Goal: Task Accomplishment & Management: Manage account settings

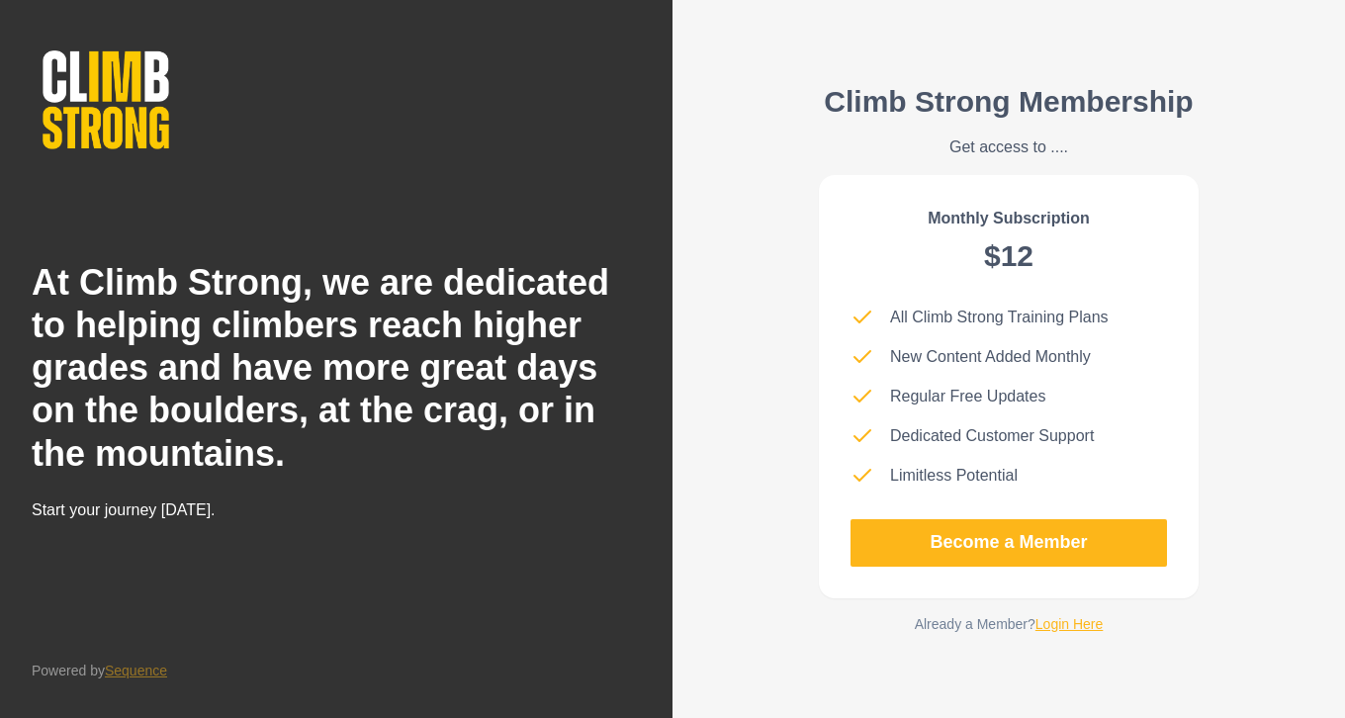
click at [722, 357] on div "Climb Strong Membership Get access to .... Monthly Subscription $12 All Climb S…" at bounding box center [1009, 359] width 673 height 718
click at [453, 317] on h2 "At Climb Strong, we are dedicated to helping climbers reach higher grades and h…" at bounding box center [336, 368] width 609 height 214
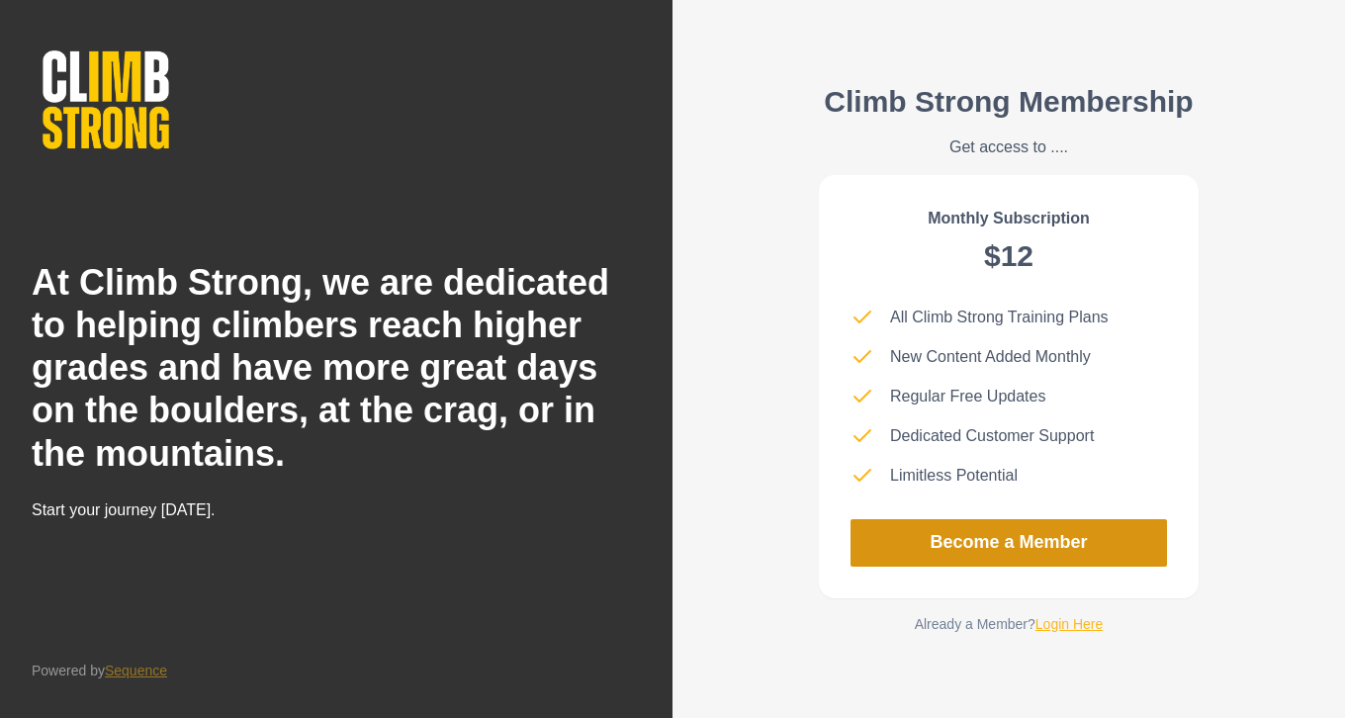
click at [933, 545] on link "Become a Member" at bounding box center [1009, 542] width 317 height 47
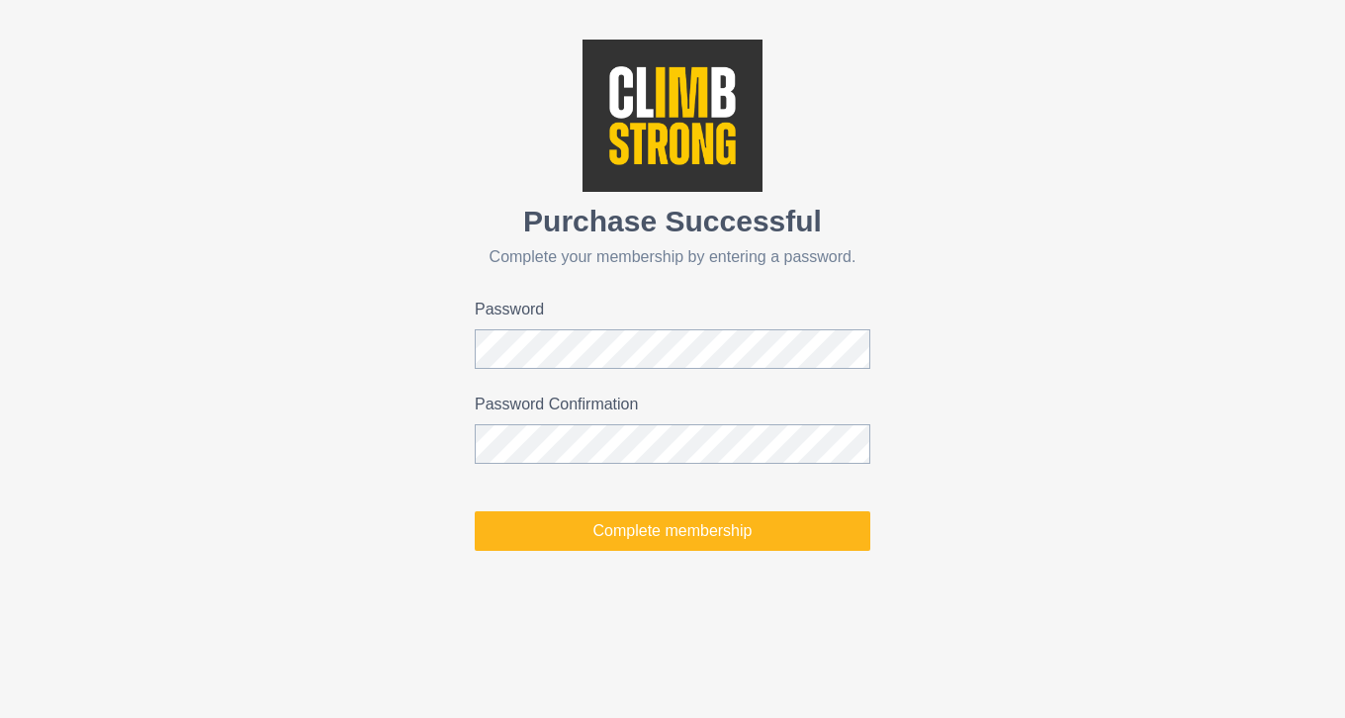
click at [420, 168] on div "Purchase Successful Complete your membership by entering a password. Password P…" at bounding box center [672, 295] width 1345 height 590
click at [372, 342] on div "Purchase Successful Complete your membership by entering a password. Password P…" at bounding box center [672, 295] width 1345 height 590
click at [373, 194] on div "Purchase Successful Complete your membership by entering a password. Password P…" at bounding box center [672, 295] width 1345 height 590
click at [503, 325] on div "Password" at bounding box center [673, 333] width 396 height 71
click button "Complete membership" at bounding box center [673, 531] width 396 height 40
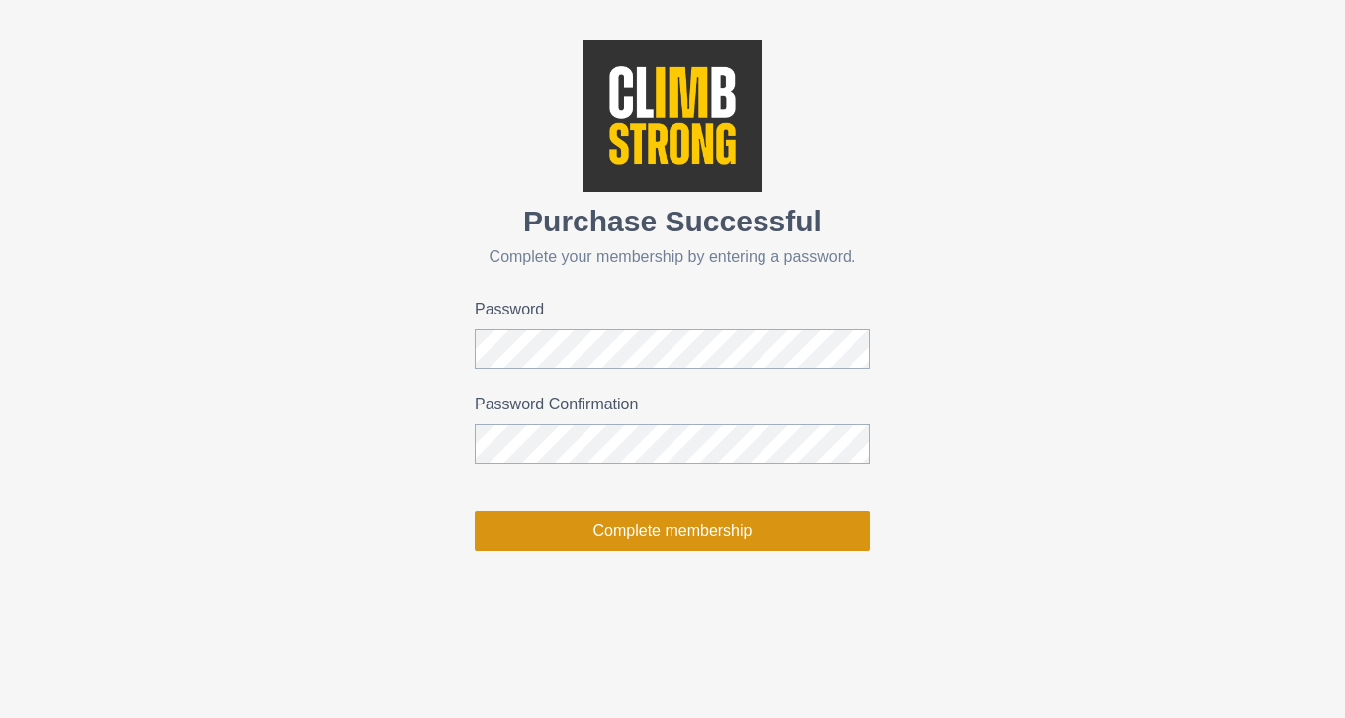
click at [694, 536] on button "Complete membership" at bounding box center [673, 531] width 396 height 40
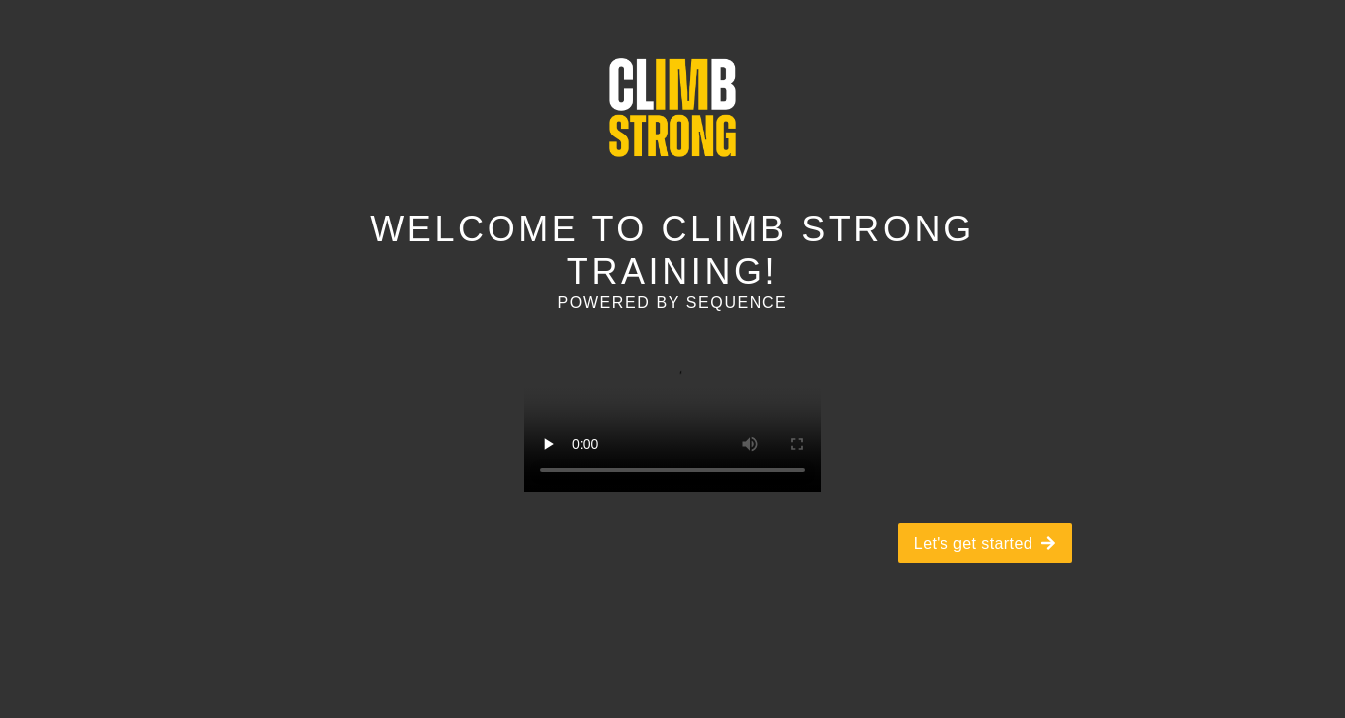
scroll to position [116, 0]
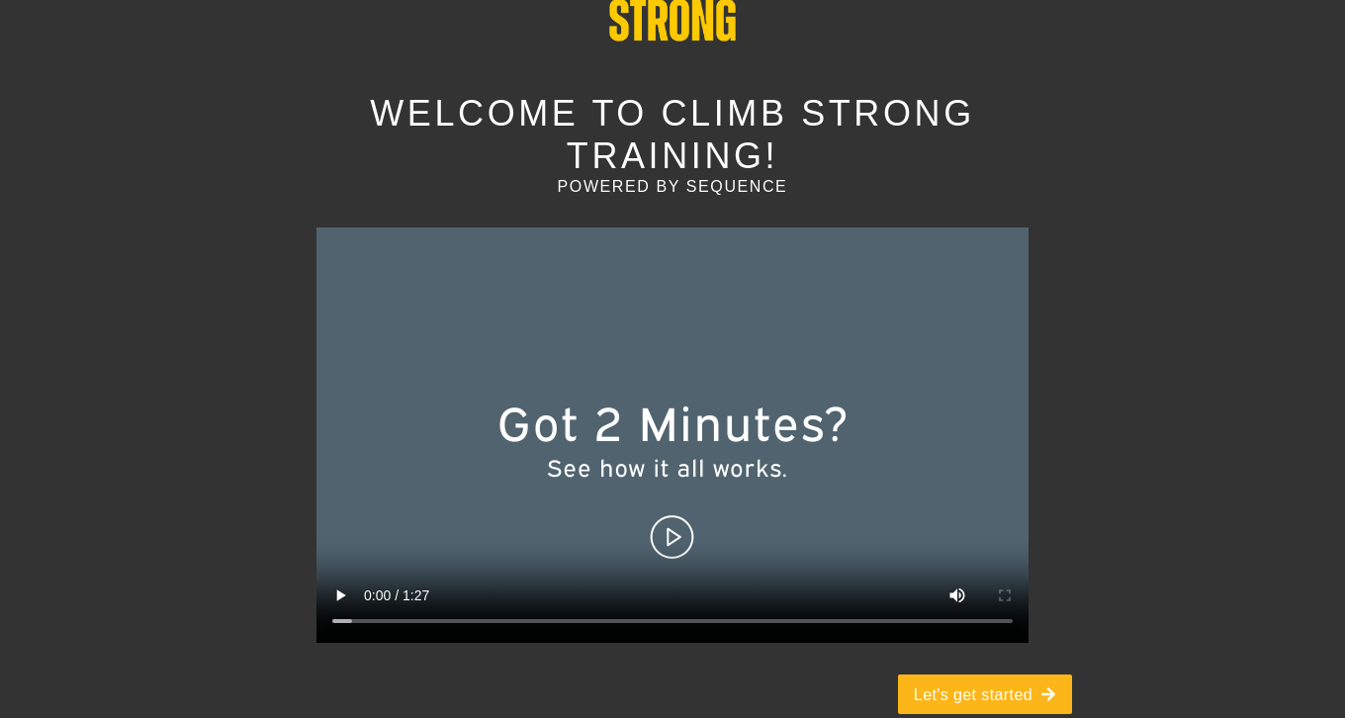
click at [671, 487] on video at bounding box center [673, 434] width 712 height 415
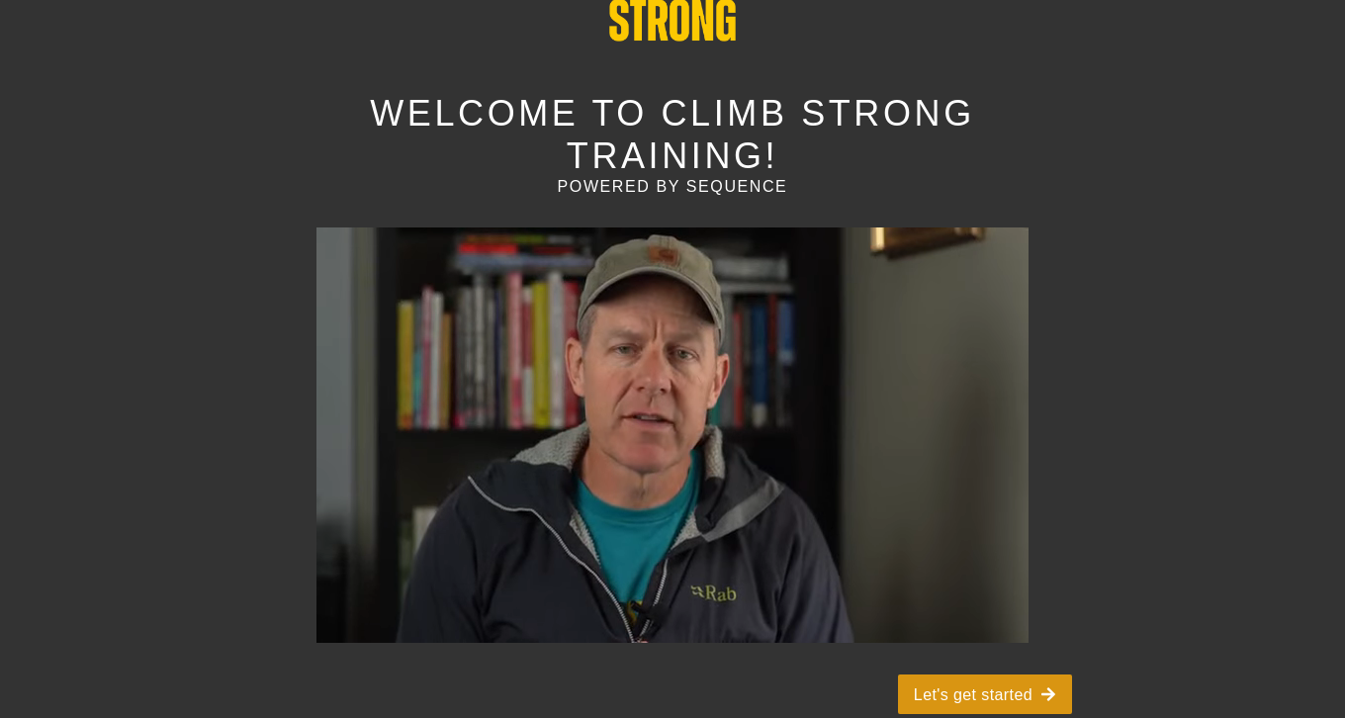
click at [976, 675] on button "Let's get started" at bounding box center [985, 695] width 174 height 40
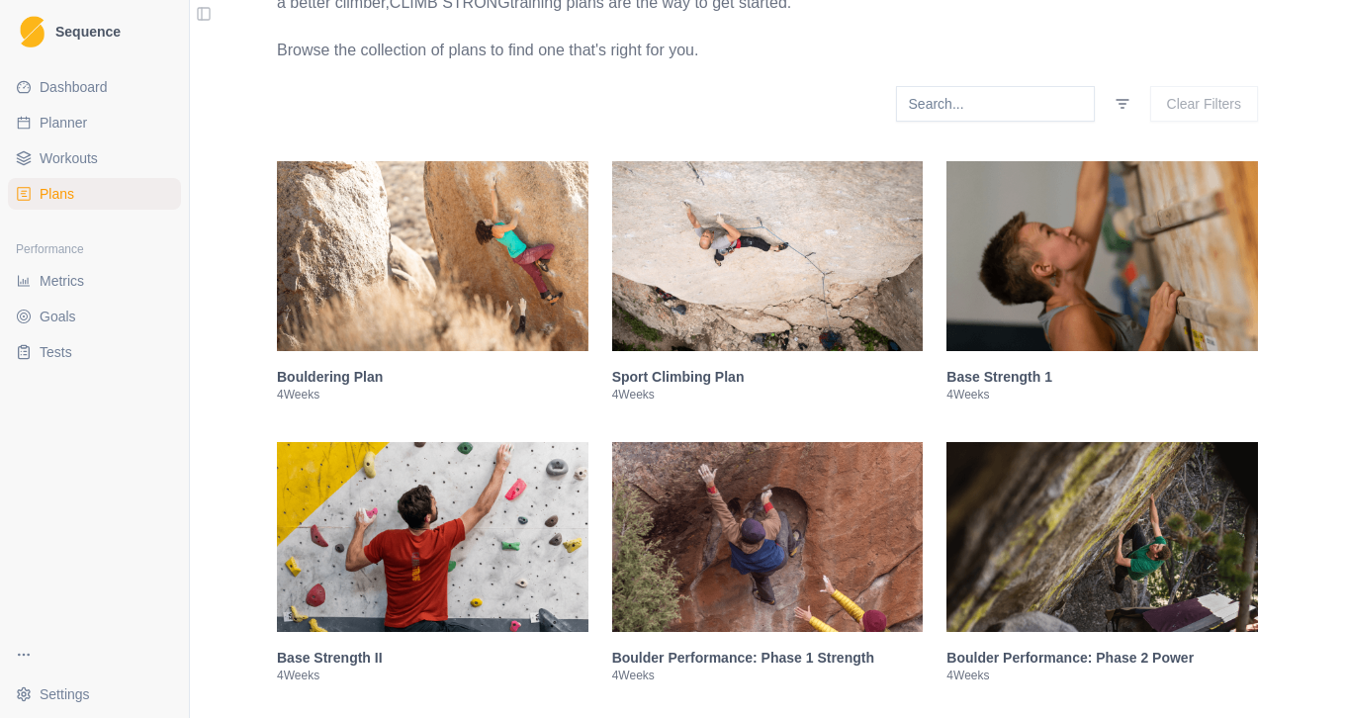
scroll to position [286, 0]
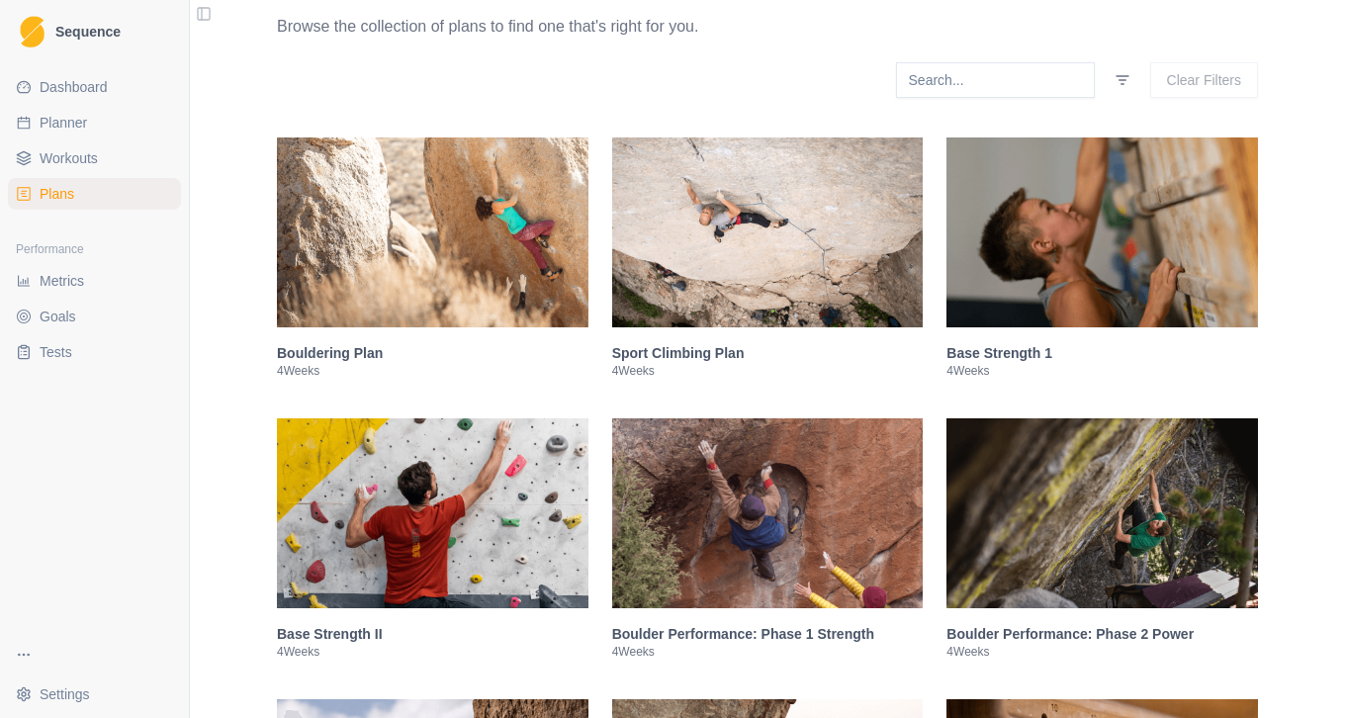
click at [755, 277] on img at bounding box center [768, 232] width 312 height 190
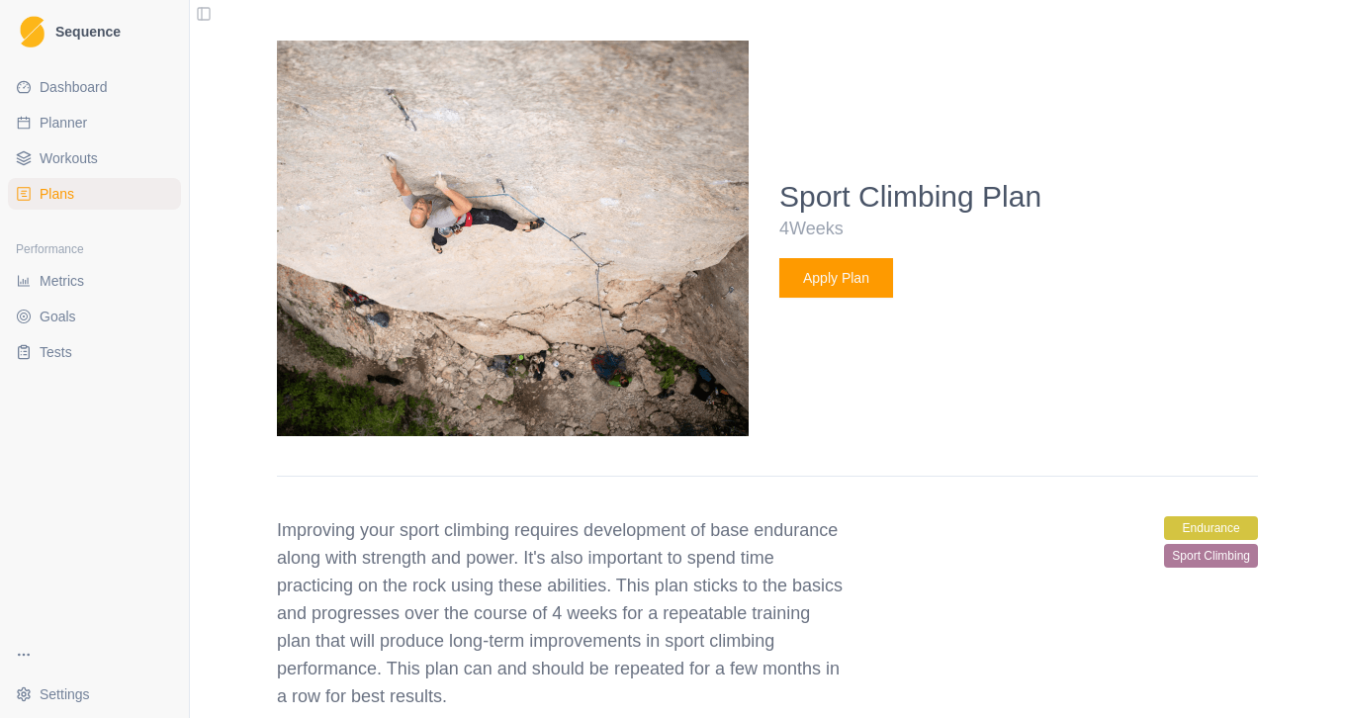
scroll to position [559, 0]
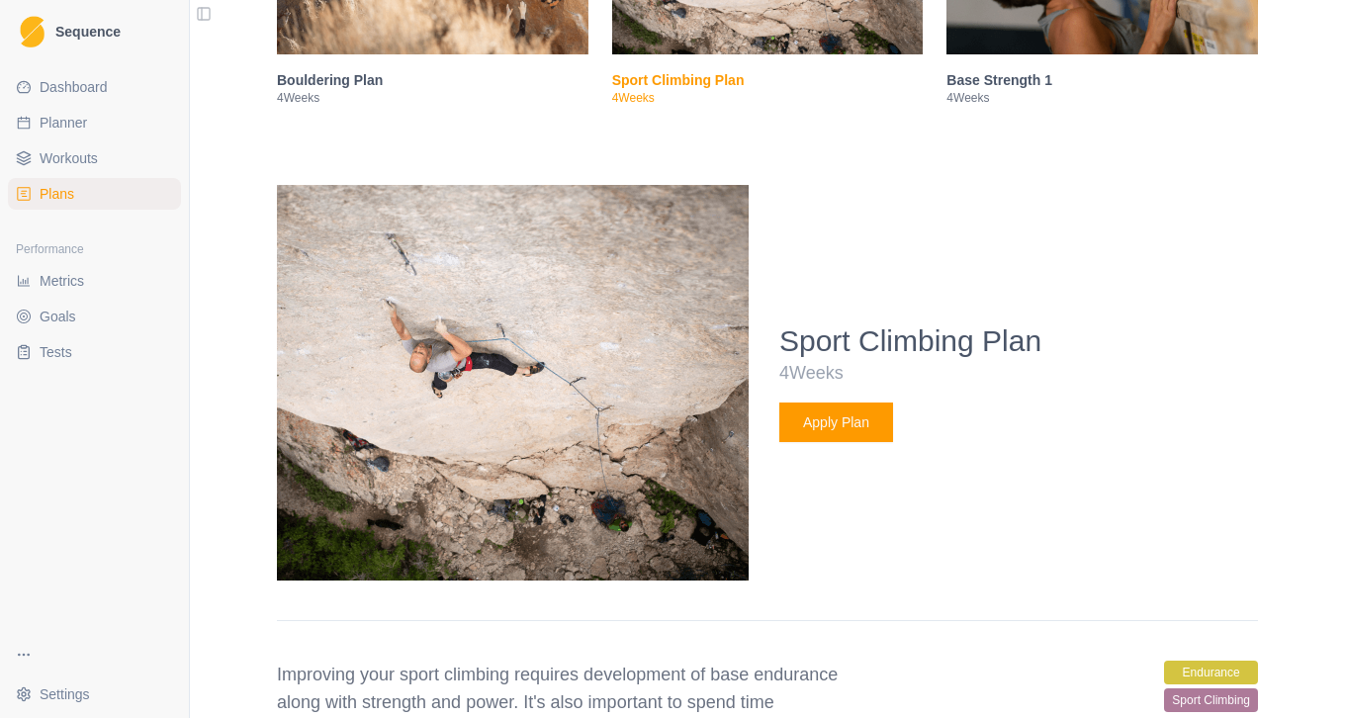
click at [82, 189] on link "Plans" at bounding box center [94, 194] width 173 height 32
click at [88, 171] on link "Workouts" at bounding box center [94, 158] width 173 height 32
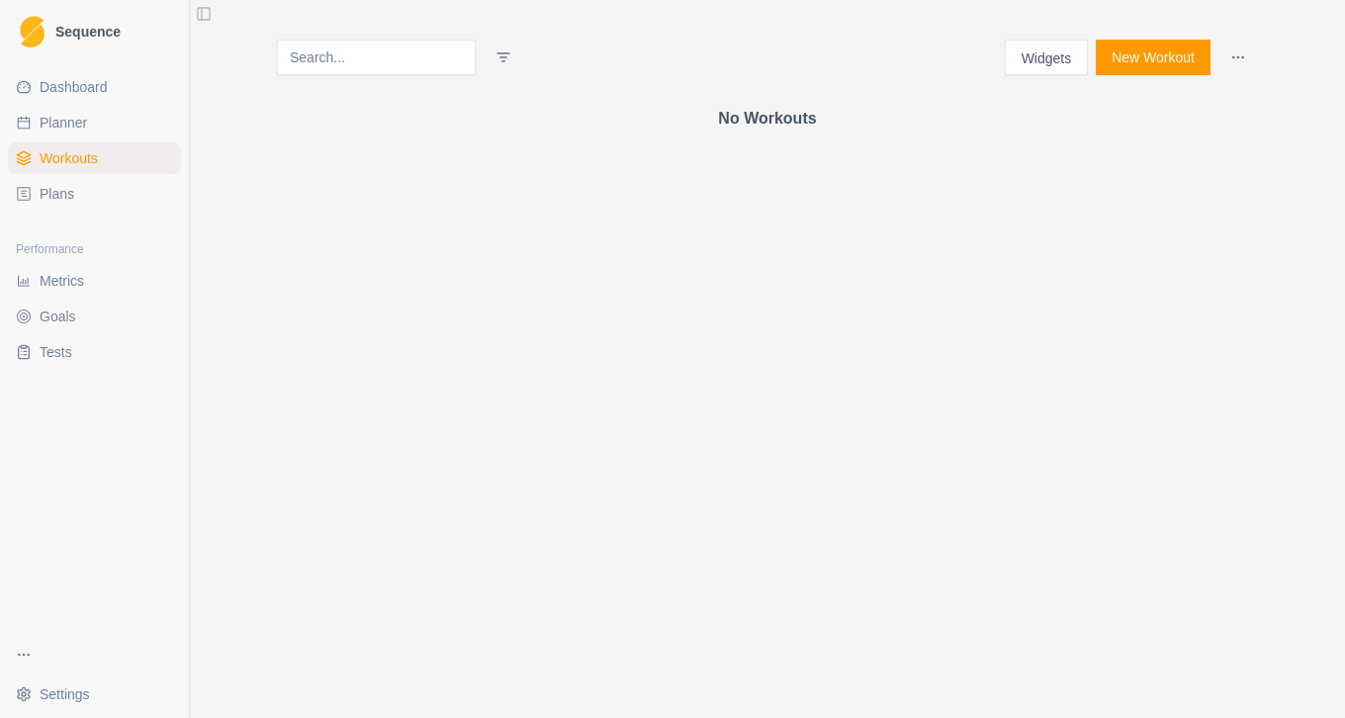
click at [96, 136] on link "Planner" at bounding box center [94, 123] width 173 height 32
click at [77, 126] on span "Planner" at bounding box center [63, 123] width 47 height 20
click at [46, 120] on span "Planner" at bounding box center [63, 123] width 47 height 20
click at [73, 84] on span "Dashboard" at bounding box center [74, 87] width 68 height 20
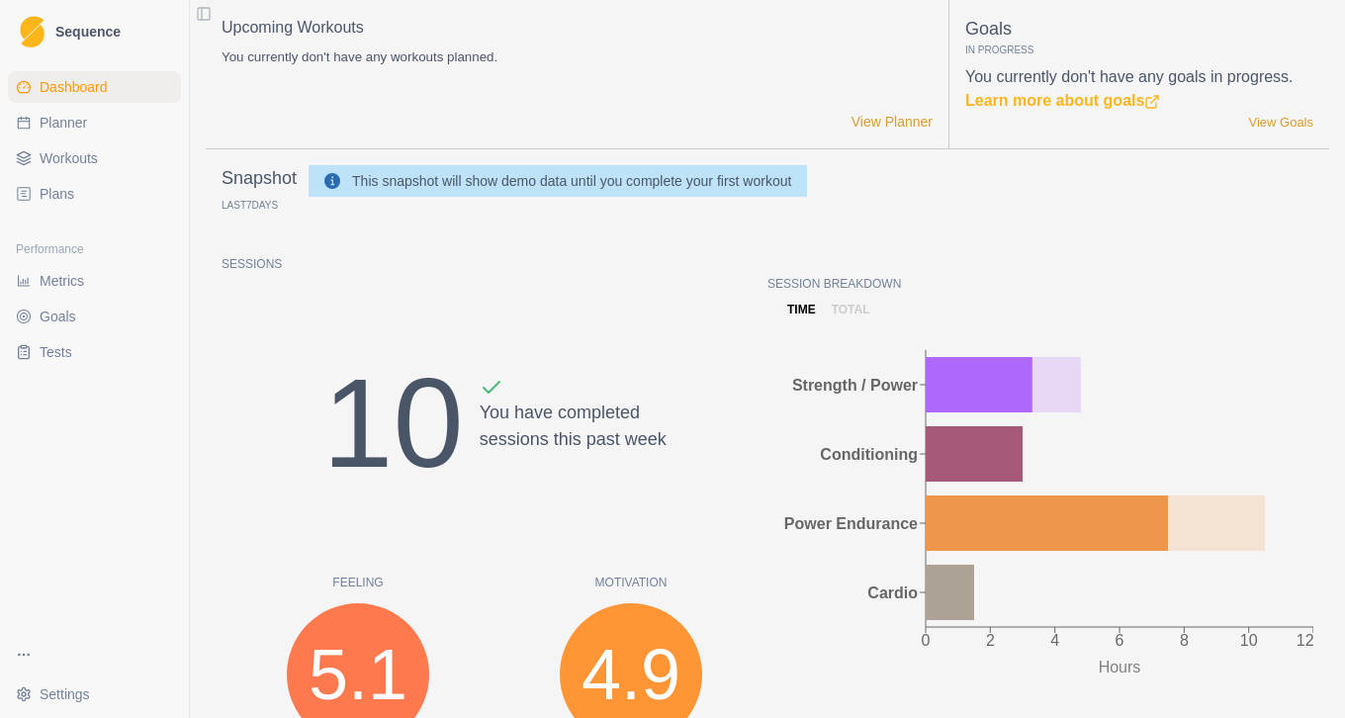
click at [643, 464] on div "You have completed sessions this past week" at bounding box center [573, 447] width 187 height 142
click at [714, 473] on div "10 You have completed sessions this past week" at bounding box center [495, 423] width 546 height 190
click at [53, 357] on span "Tests" at bounding box center [56, 352] width 33 height 20
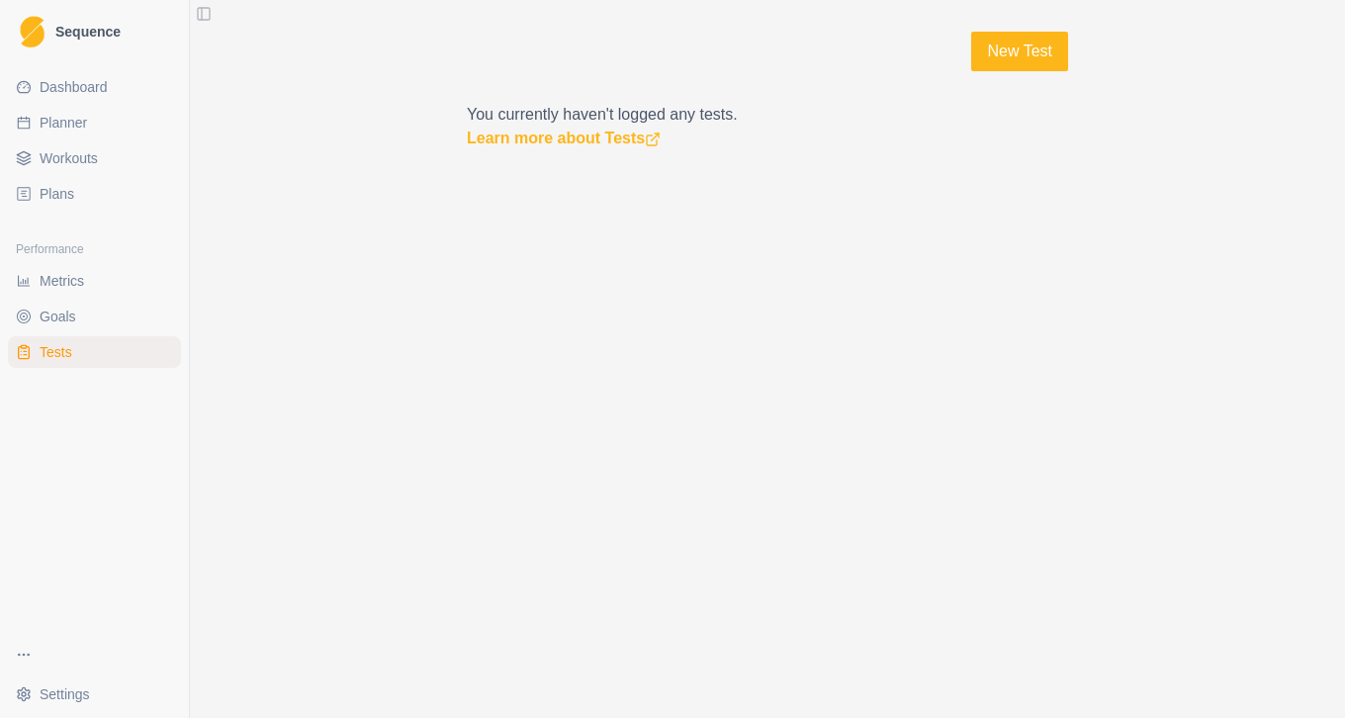
click at [394, 181] on div "New Test You currently haven't logged any tests. Learn more about Tests" at bounding box center [767, 359] width 1155 height 718
click at [552, 146] on link "Learn more about Tests" at bounding box center [564, 138] width 194 height 17
click at [59, 194] on span "Plans" at bounding box center [57, 194] width 35 height 20
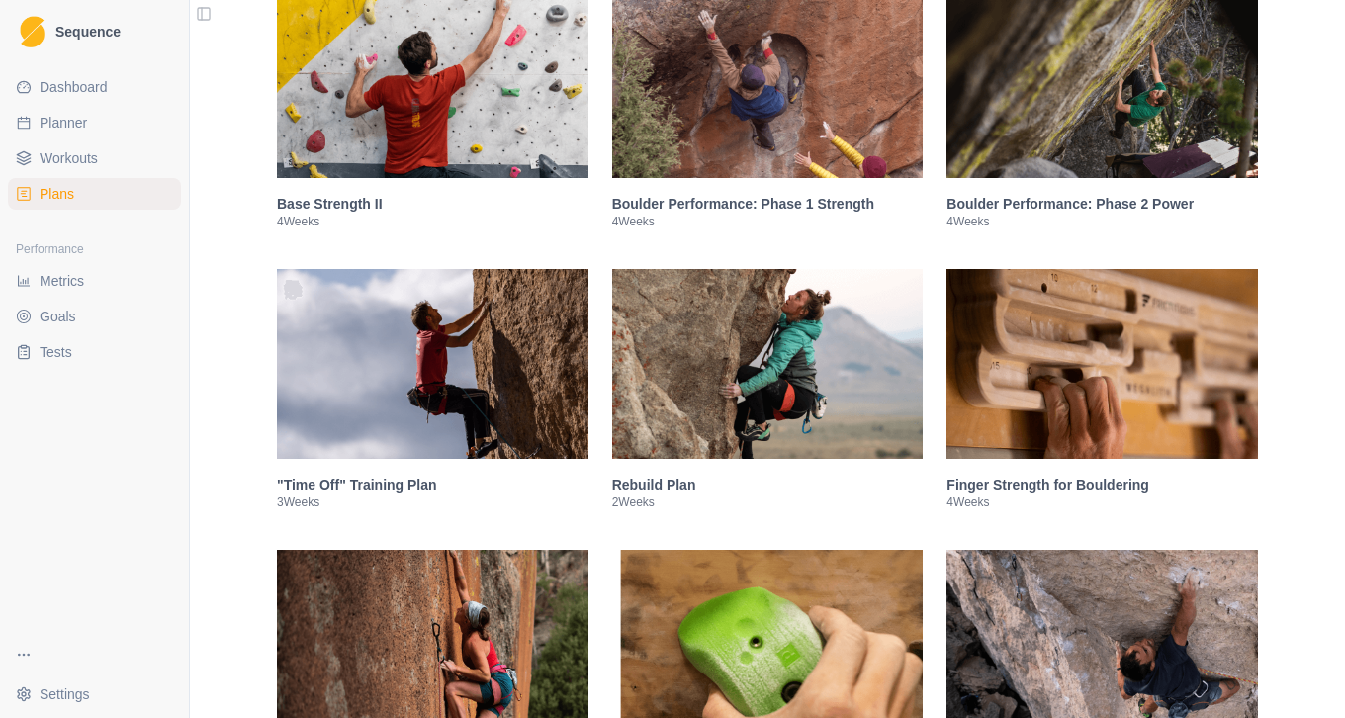
scroll to position [847, 0]
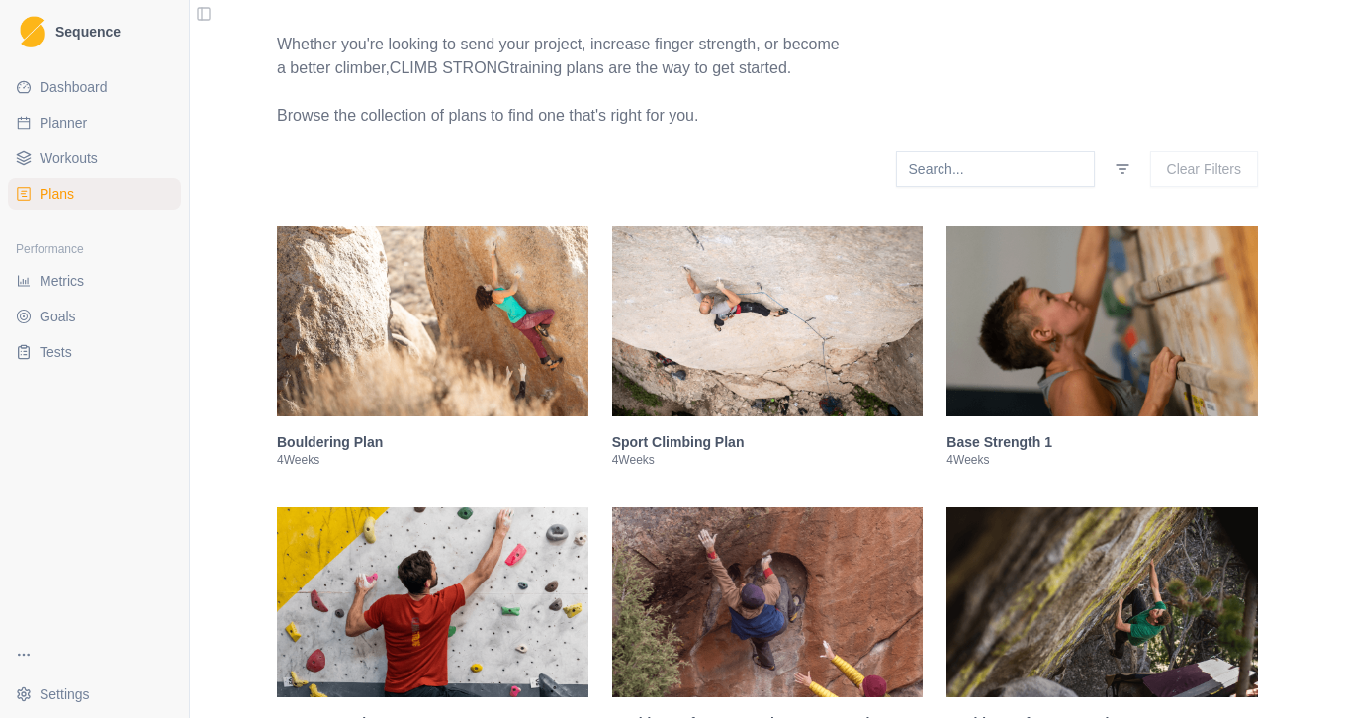
scroll to position [198, 0]
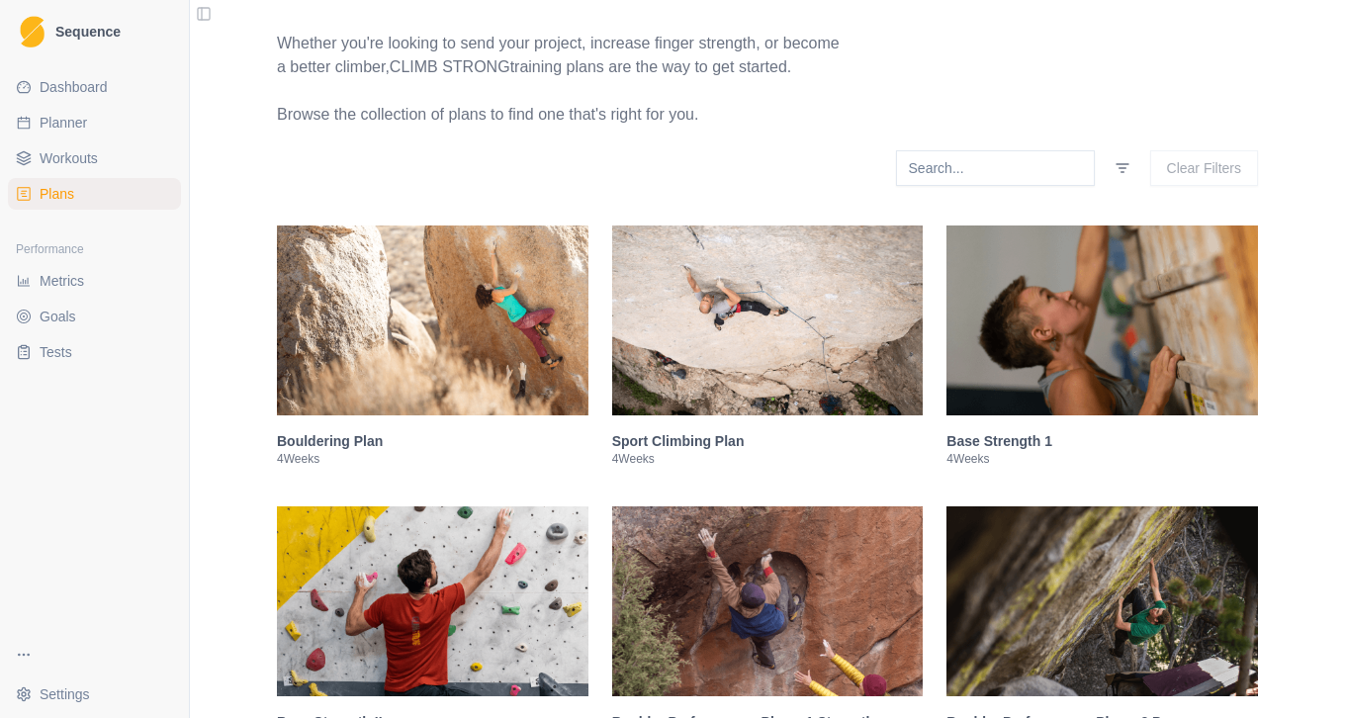
click at [763, 351] on img at bounding box center [768, 321] width 312 height 190
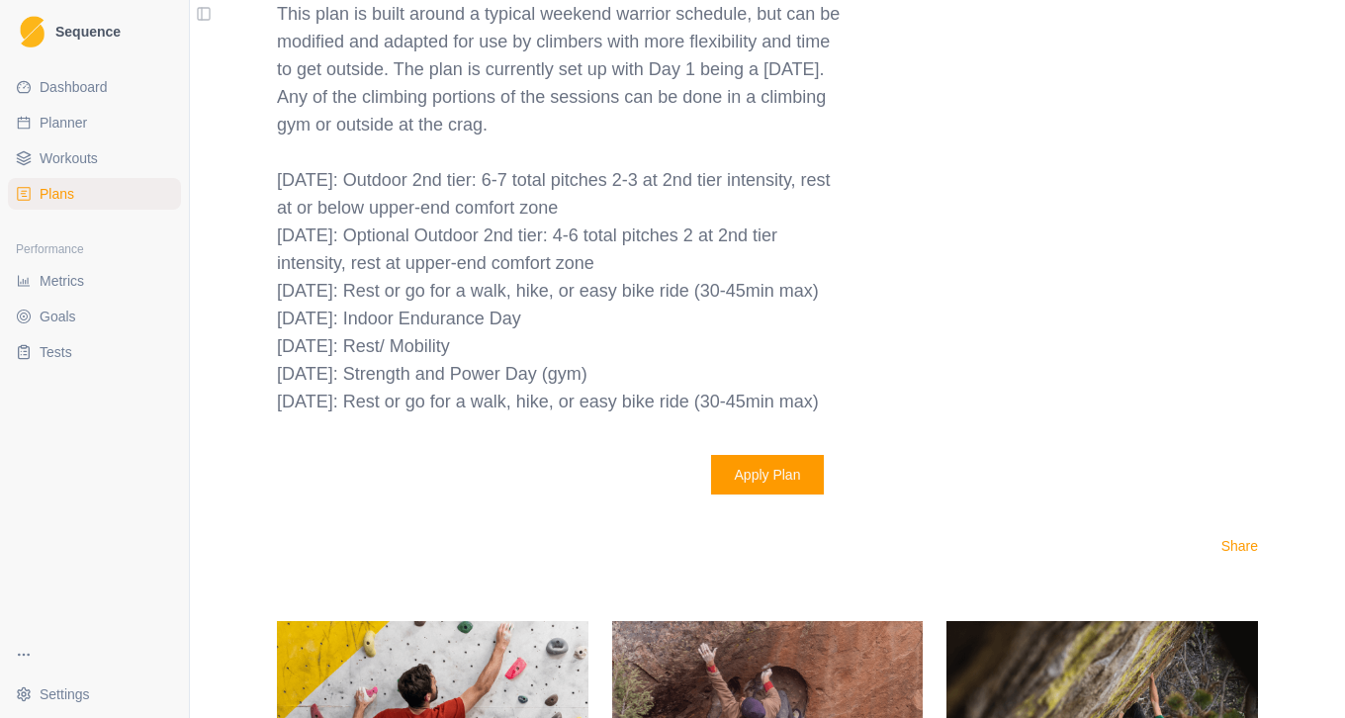
scroll to position [2280, 0]
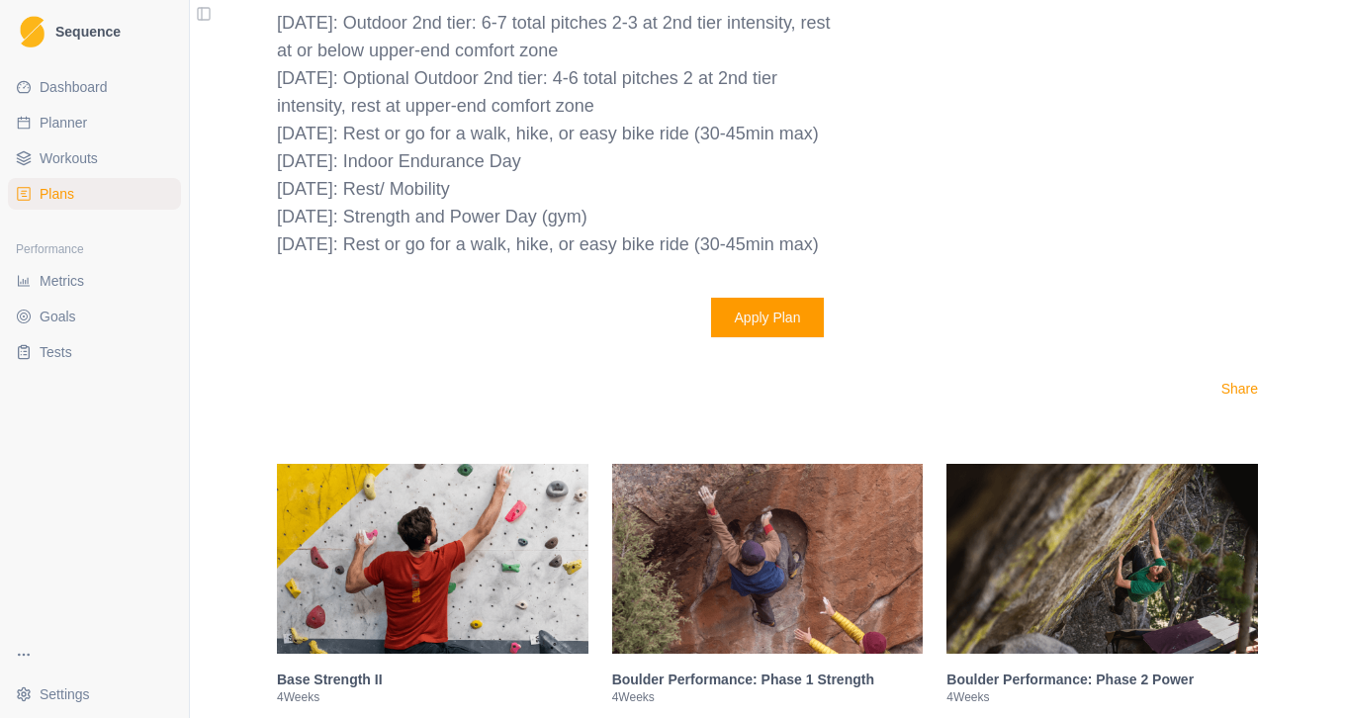
click at [778, 337] on button "Apply Plan" at bounding box center [768, 318] width 114 height 40
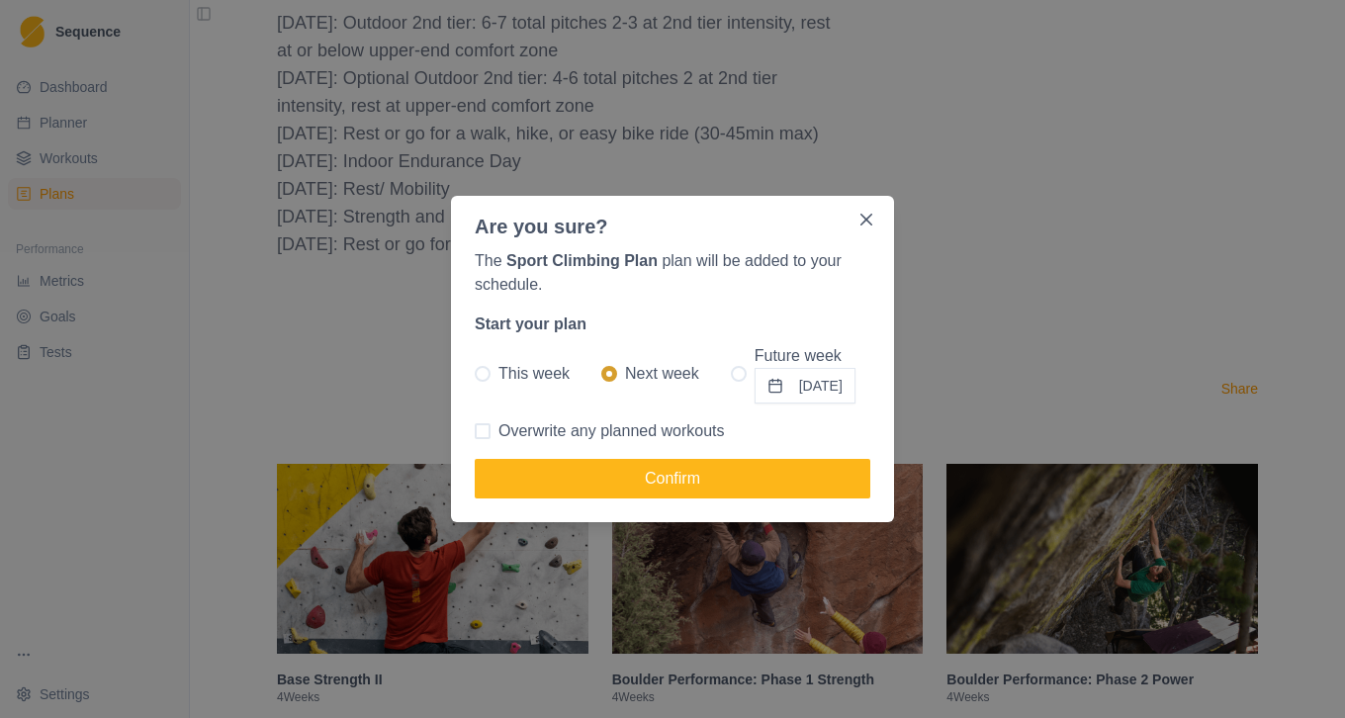
click at [610, 434] on span "Overwrite any planned workouts" at bounding box center [611, 431] width 226 height 24
click at [475, 432] on input "Overwrite any planned workouts" at bounding box center [474, 431] width 1 height 1
click at [610, 434] on span "Overwrite any planned workouts" at bounding box center [611, 431] width 226 height 24
click at [475, 432] on input "Overwrite any planned workouts" at bounding box center [474, 431] width 1 height 1
checkbox input "false"
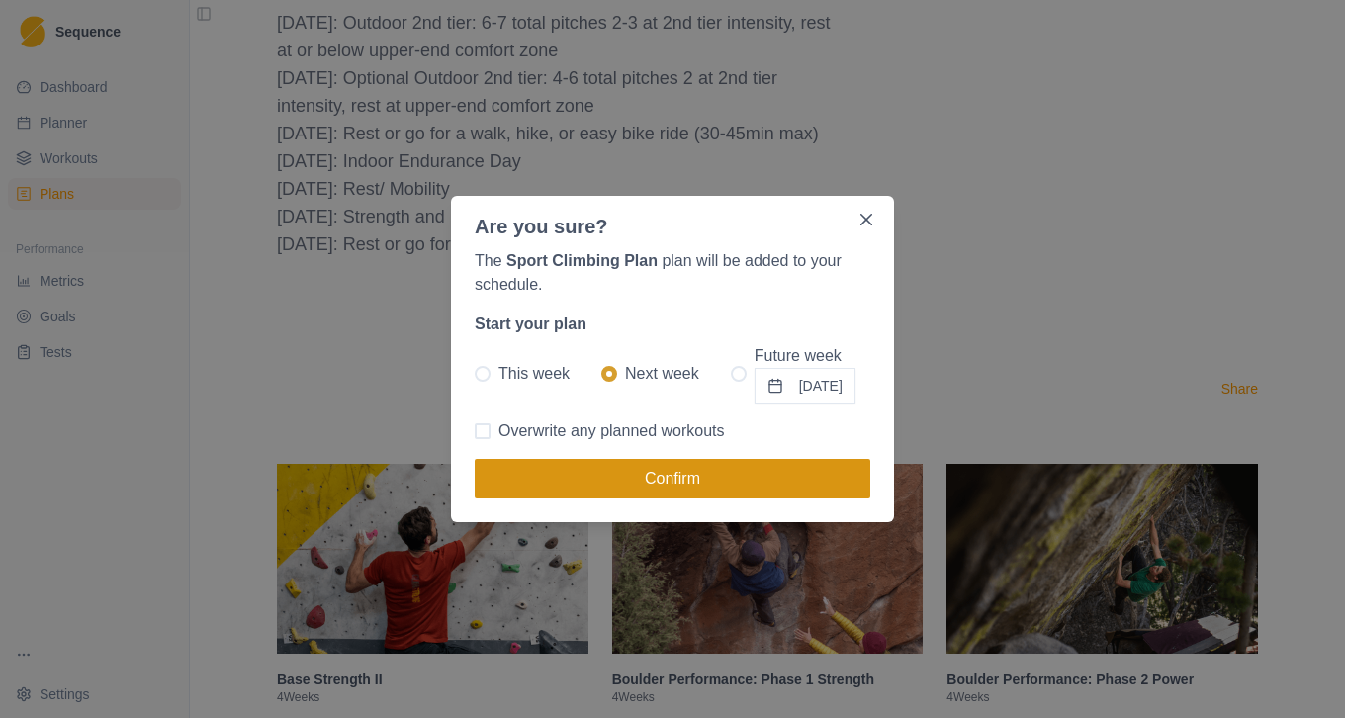
click at [613, 476] on button "Confirm" at bounding box center [673, 479] width 396 height 40
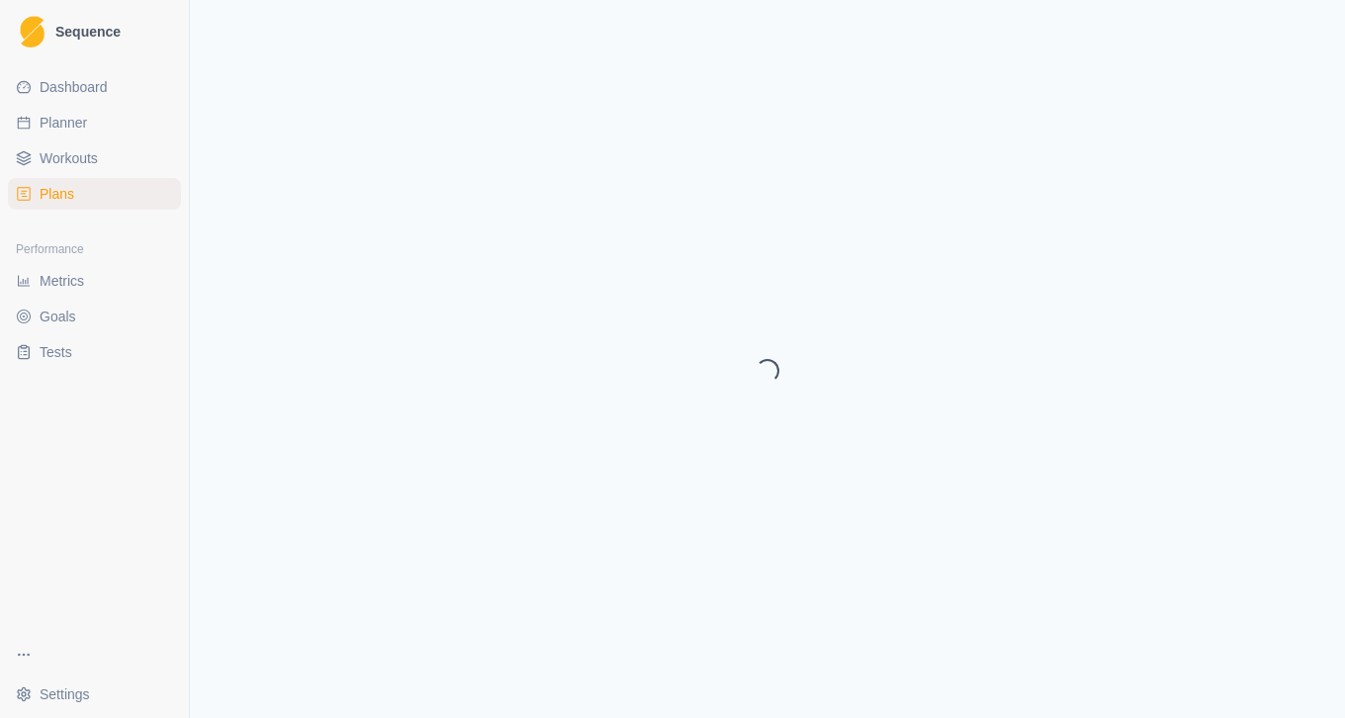
select select "month"
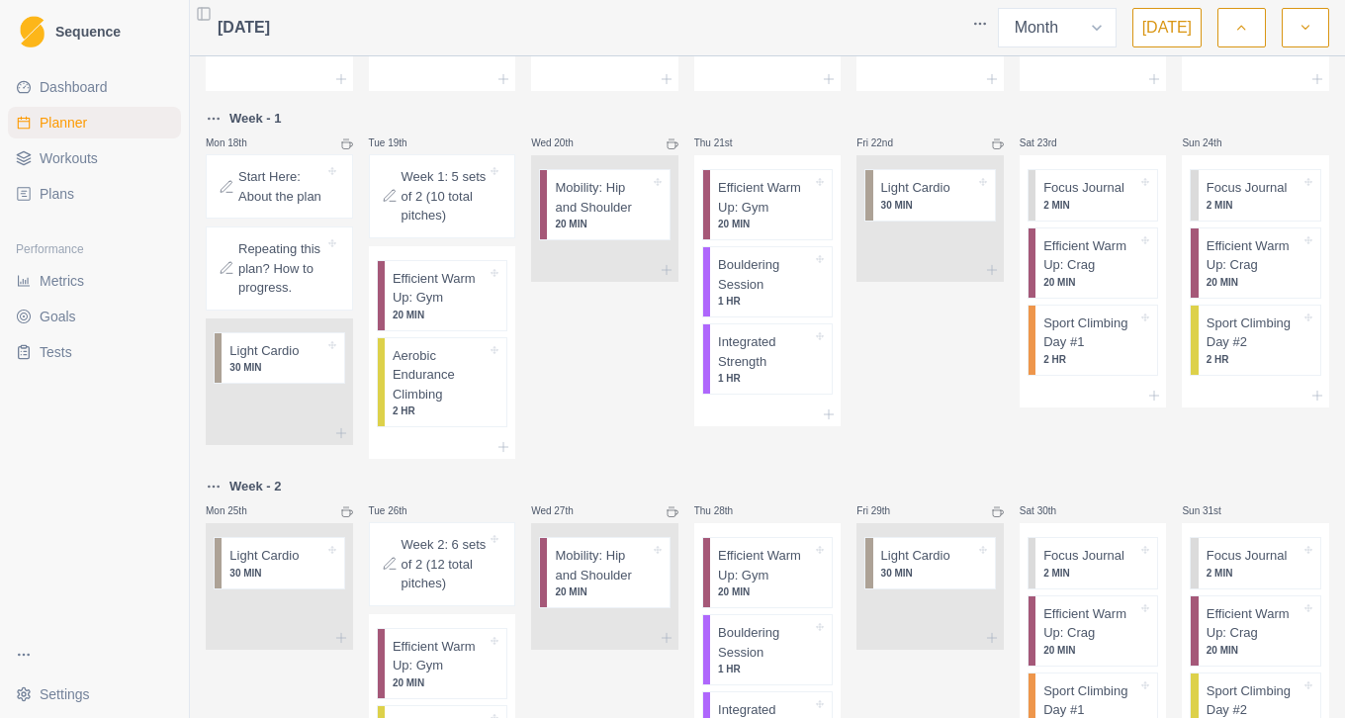
scroll to position [533, 0]
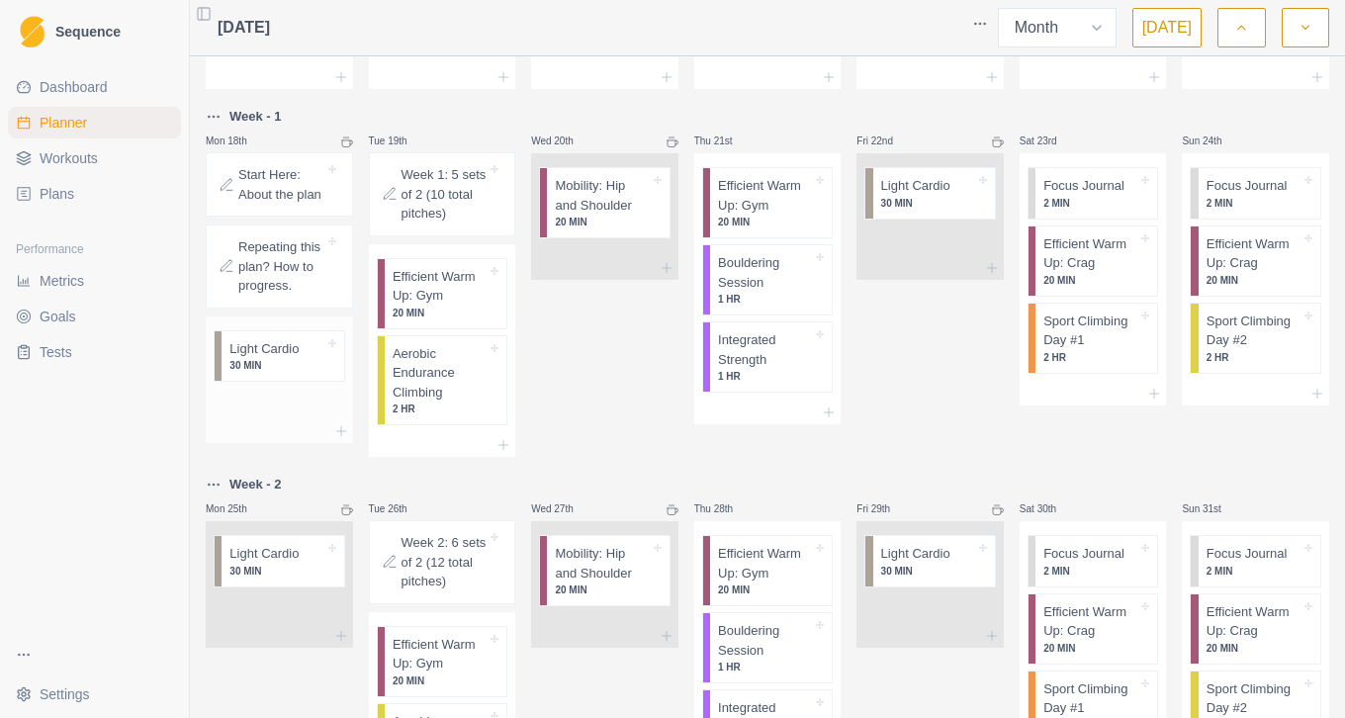
click at [286, 373] on p "30 MIN" at bounding box center [276, 365] width 94 height 15
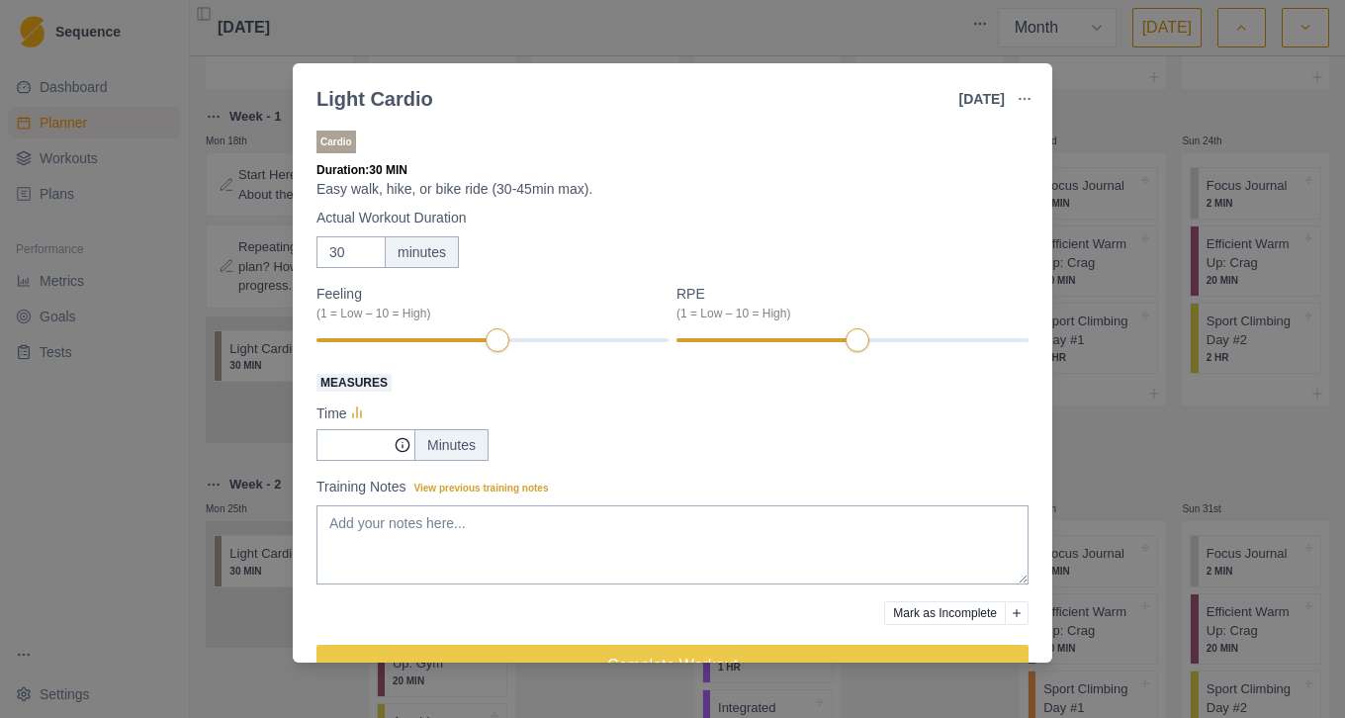
click at [1113, 121] on div "Light Cardio 18 Aug 2025 Link To Goal View Workout Metrics Edit Original Workou…" at bounding box center [672, 359] width 1345 height 718
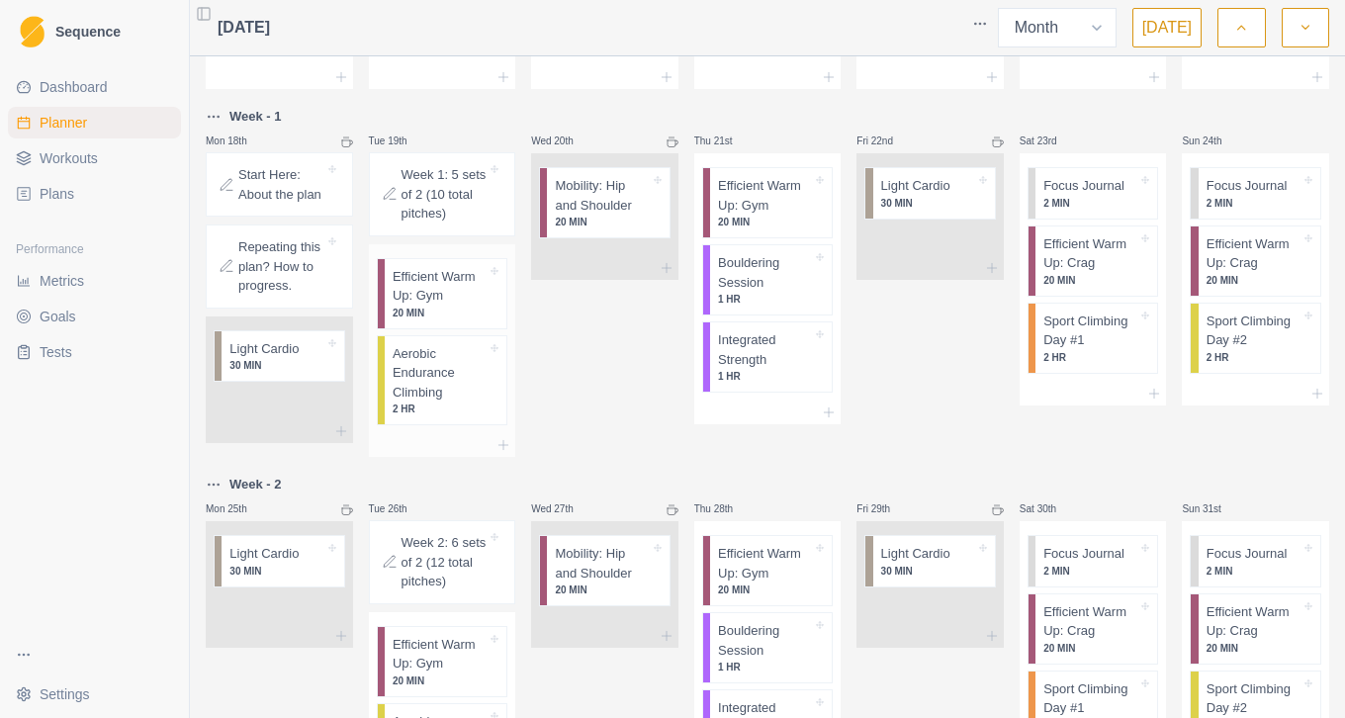
click at [417, 380] on p "Aerobic Endurance Climbing" at bounding box center [440, 373] width 94 height 58
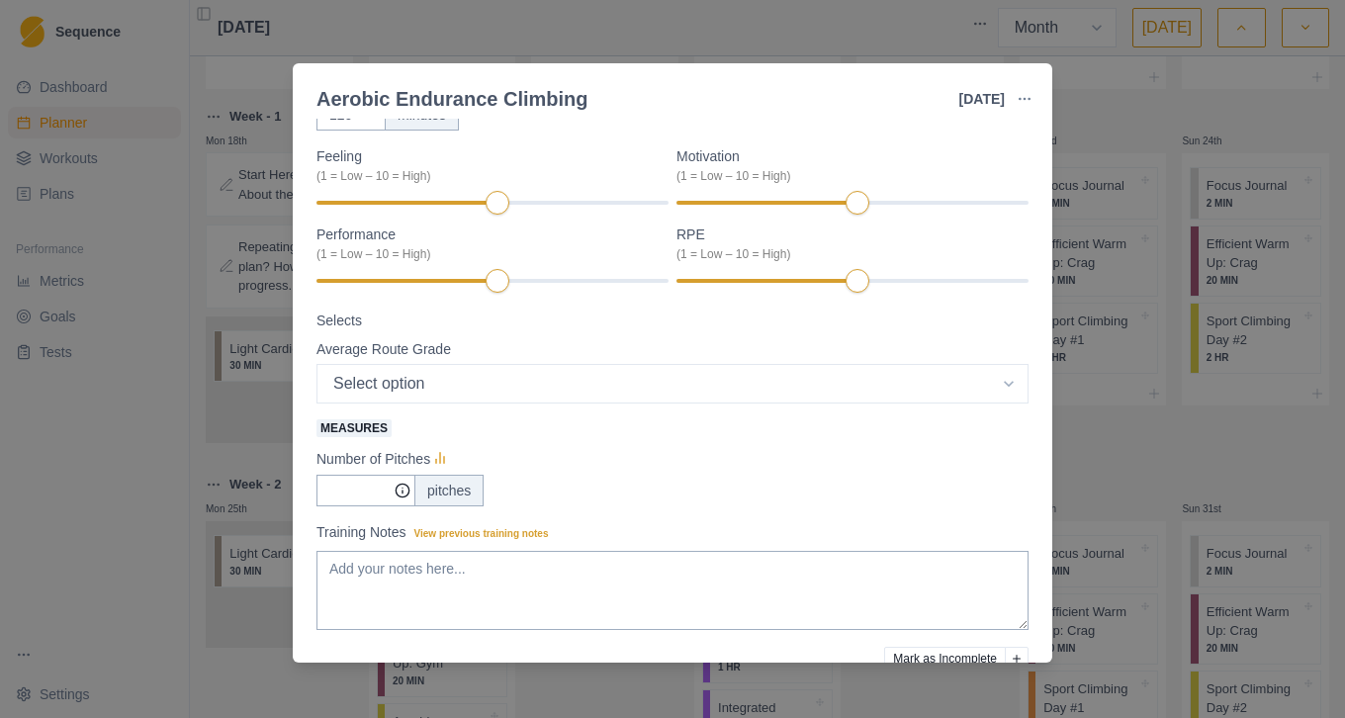
scroll to position [292, 0]
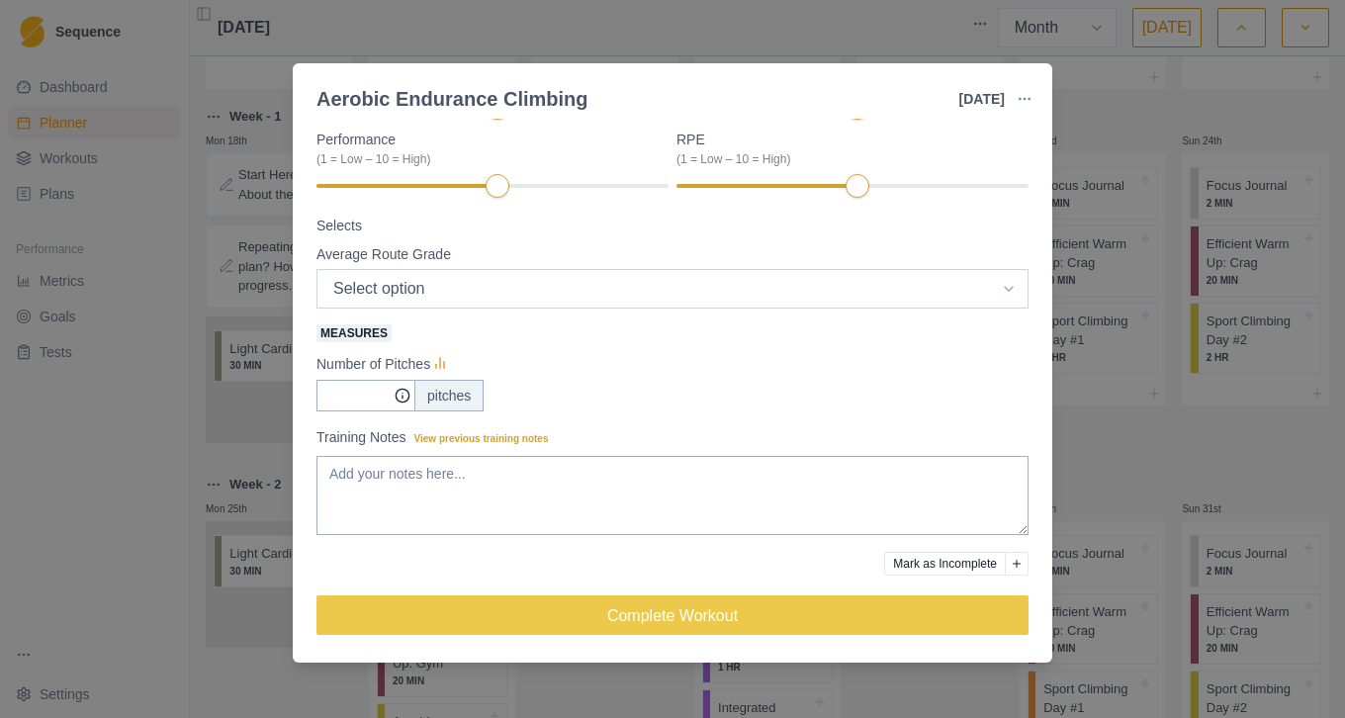
click at [528, 291] on select "Select option 5.6 5.7 5.8 5.9 5.10a 5.10b 5.10c 5.10d 5.11a 5.11b 5.11c 5.11d 5…" at bounding box center [673, 289] width 712 height 40
click at [545, 252] on div "Average Route Grade" at bounding box center [673, 254] width 712 height 21
click at [368, 400] on input "Measures" at bounding box center [366, 396] width 99 height 32
click at [592, 371] on div "Number of Pitches" at bounding box center [673, 364] width 712 height 24
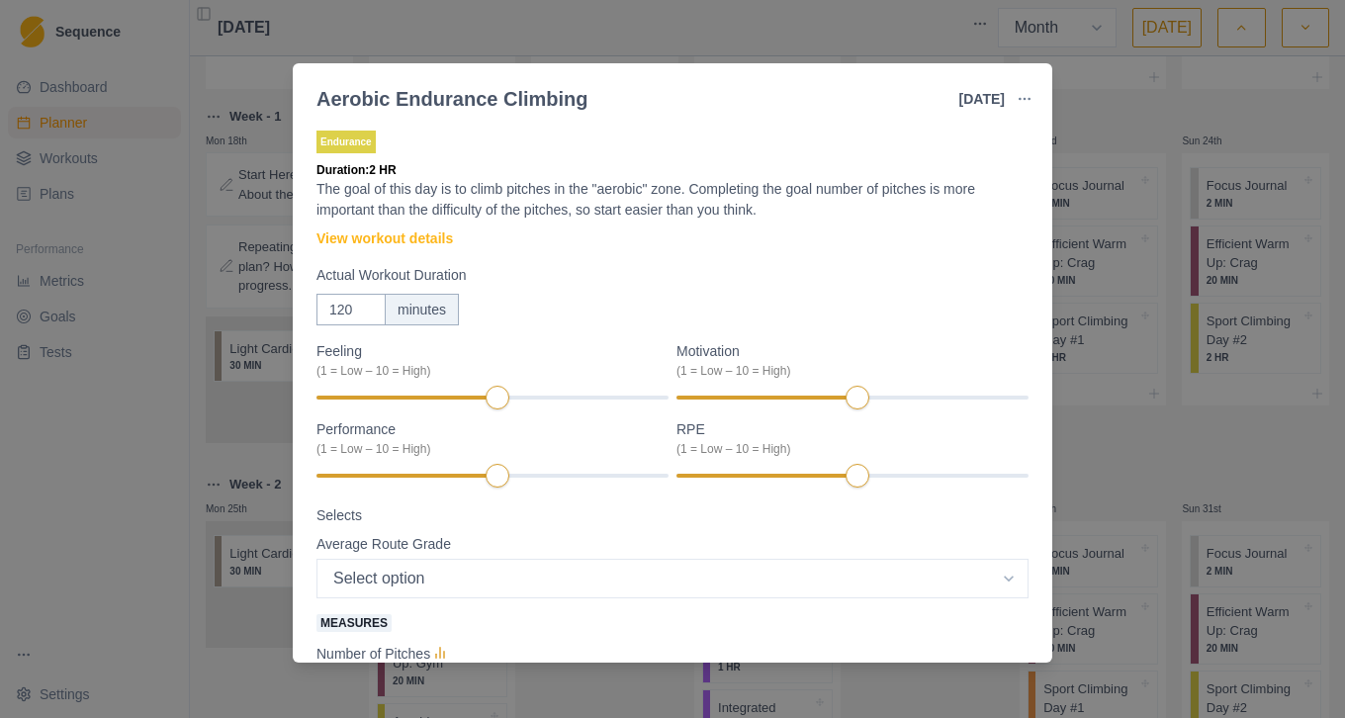
click at [1076, 112] on div "Aerobic Endurance Climbing 19 Aug 2025 Link To Goal View Workout Metrics Edit O…" at bounding box center [672, 359] width 1345 height 718
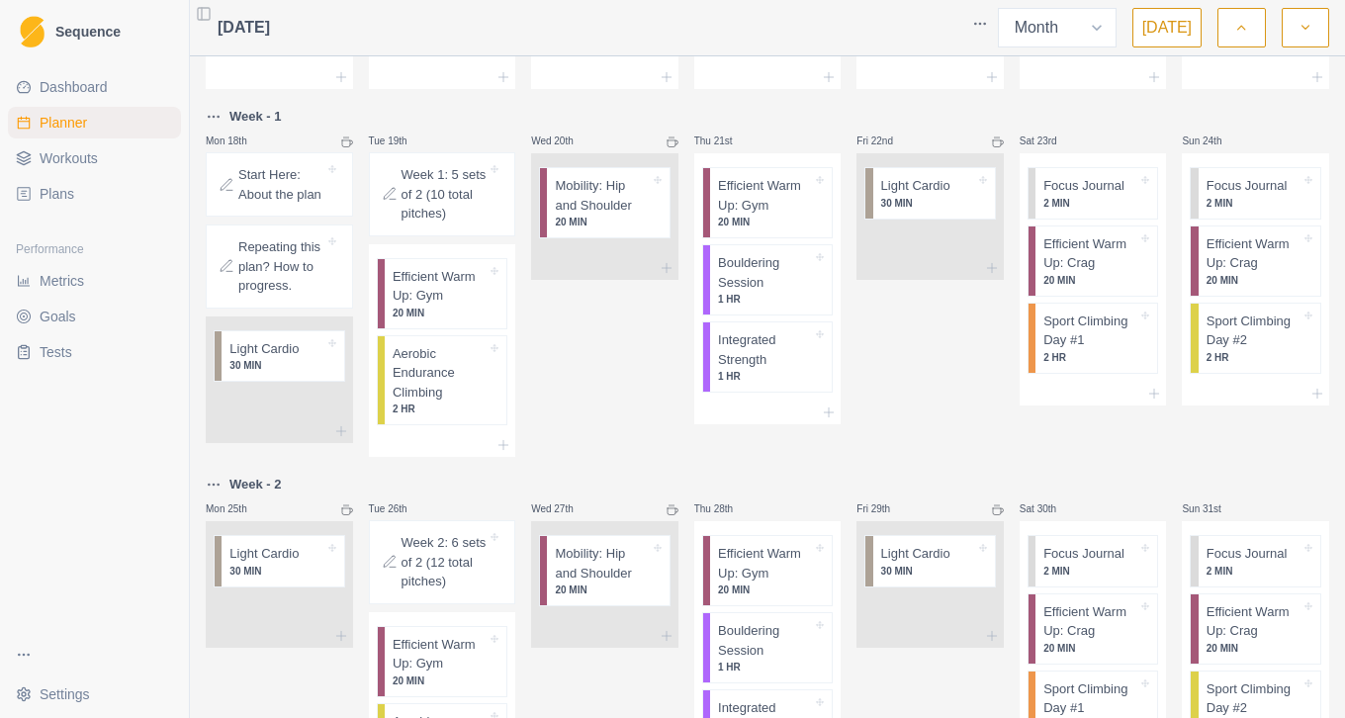
click at [986, 32] on html "Sequence Dashboard Planner Workouts Plans Performance Metrics Goals Tests Setti…" at bounding box center [672, 359] width 1345 height 718
click at [1116, 114] on html "Sequence Dashboard Planner Workouts Plans Performance Metrics Goals Tests Setti…" at bounding box center [672, 359] width 1345 height 718
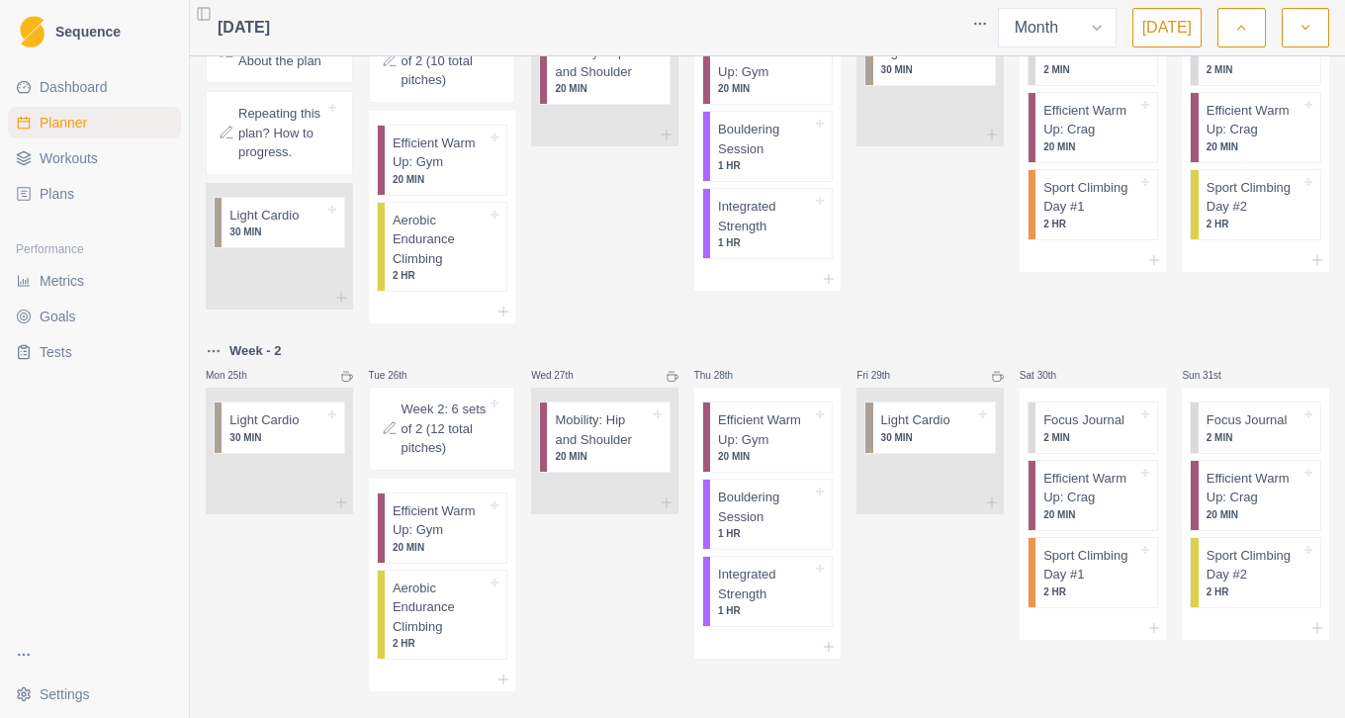
scroll to position [705, 0]
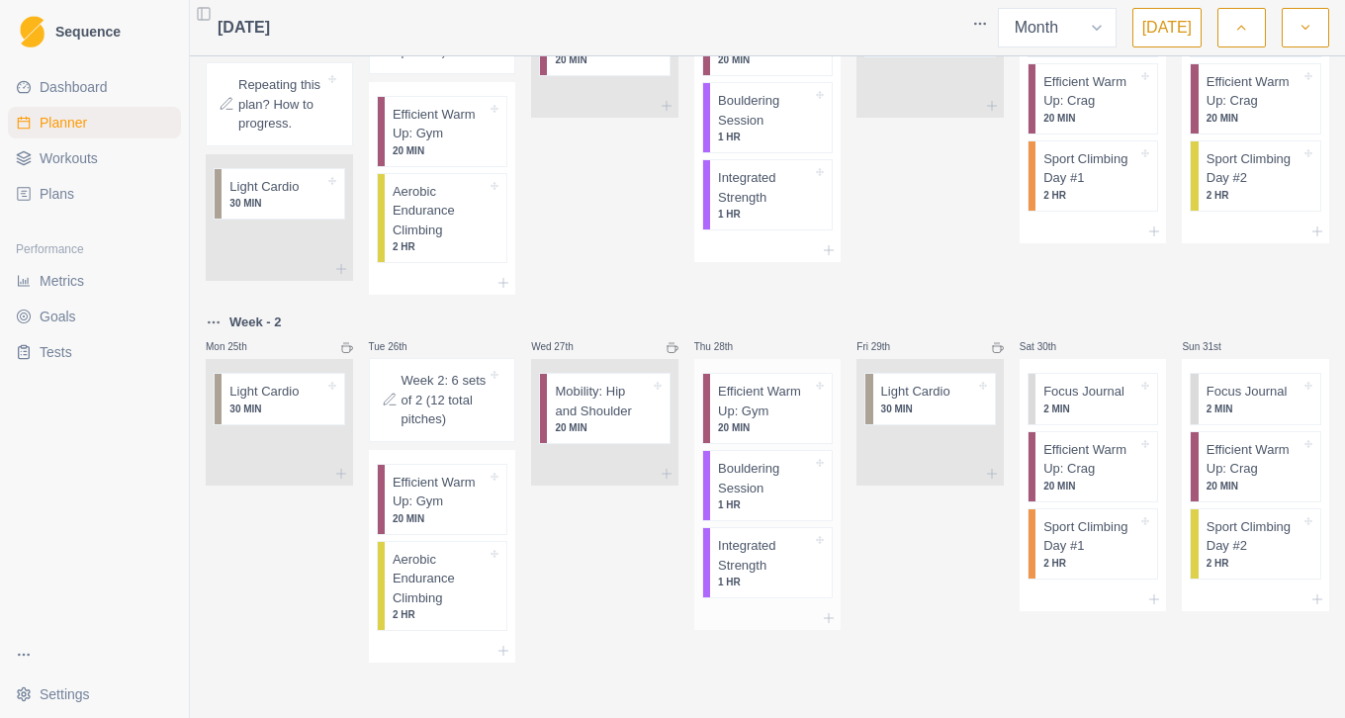
click at [756, 568] on p "Integrated Strength" at bounding box center [765, 555] width 94 height 39
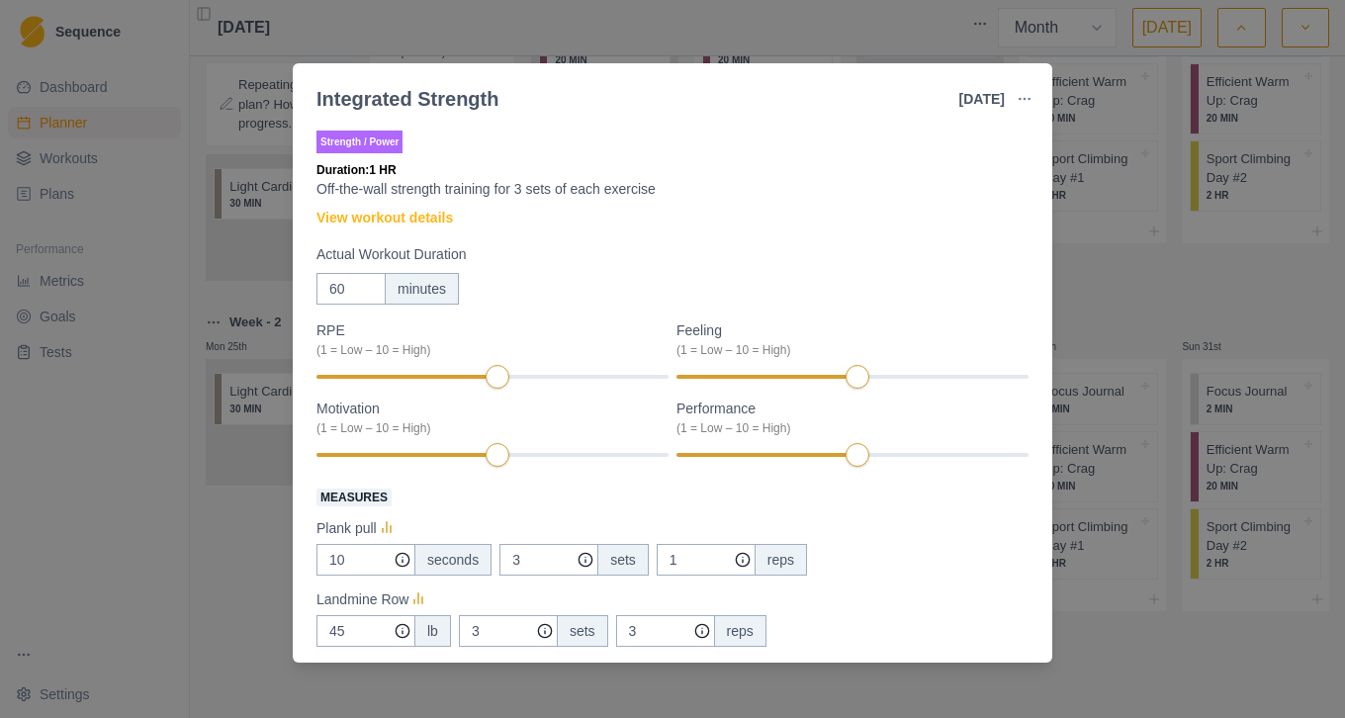
click at [503, 197] on p "Off-the-wall strength training for 3 sets of each exercise" at bounding box center [673, 189] width 712 height 21
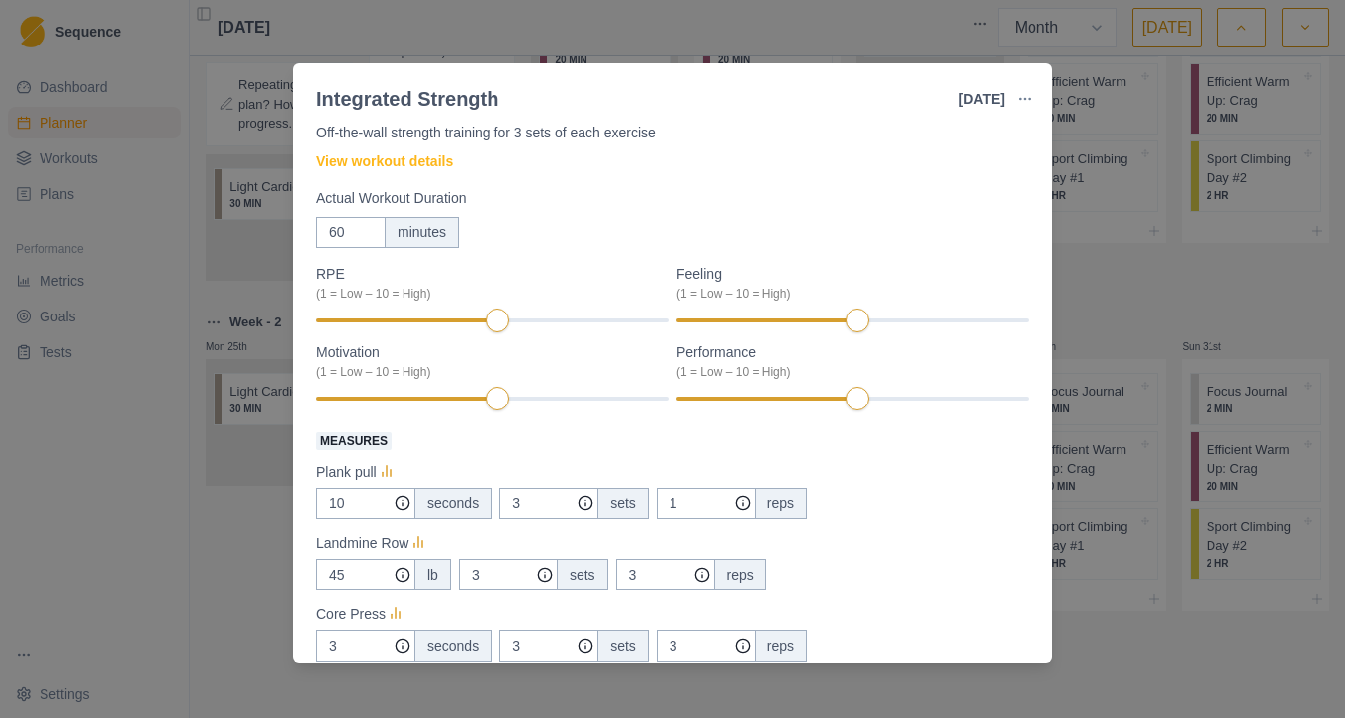
scroll to position [0, 0]
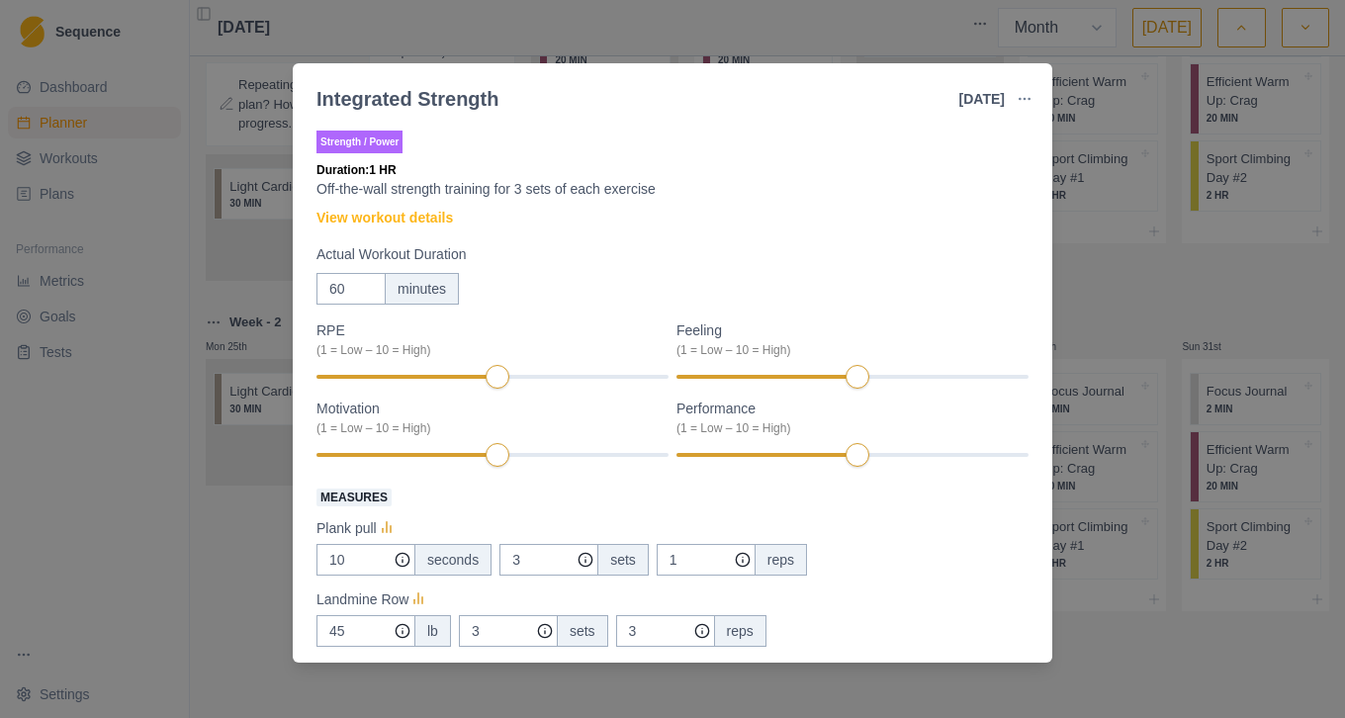
click at [394, 145] on p "Strength / Power" at bounding box center [360, 142] width 86 height 23
click at [1033, 94] on button "button" at bounding box center [1025, 99] width 40 height 40
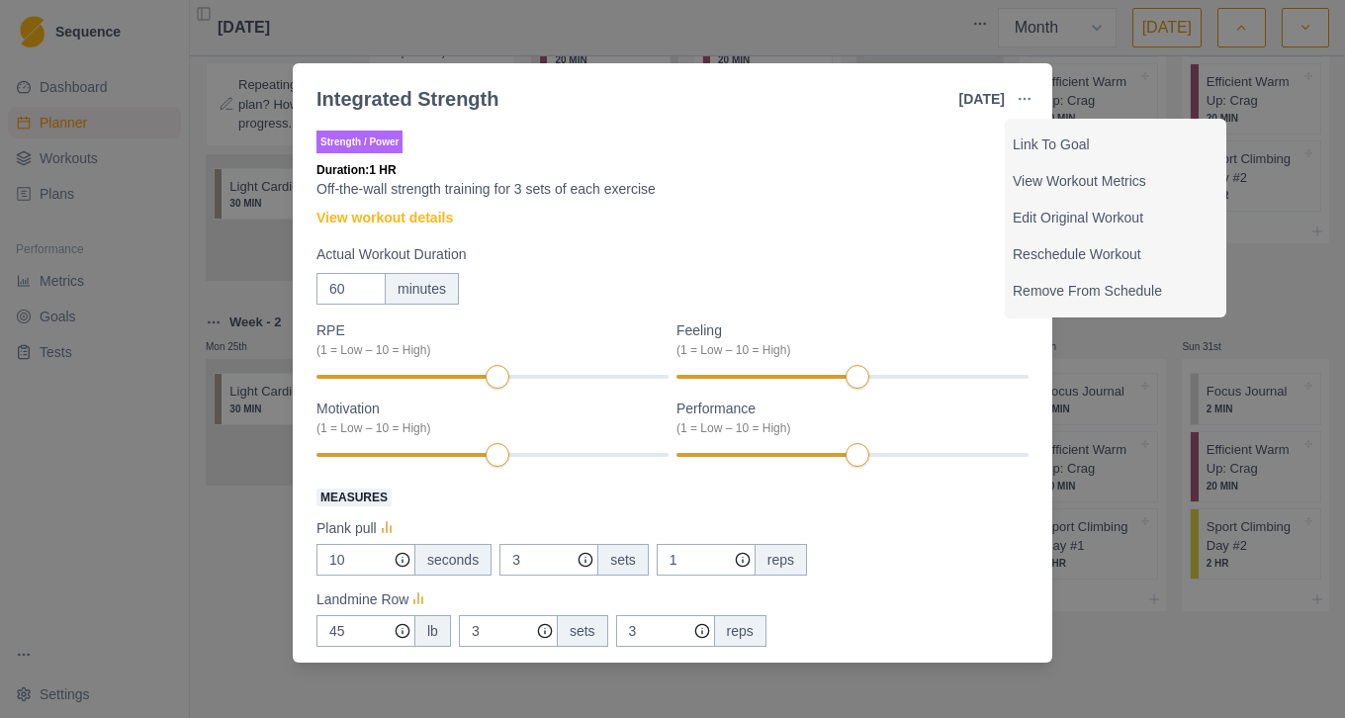
click at [225, 548] on div "Integrated Strength 28 Aug 2025 Link To Goal View Workout Metrics Edit Original…" at bounding box center [672, 359] width 1345 height 718
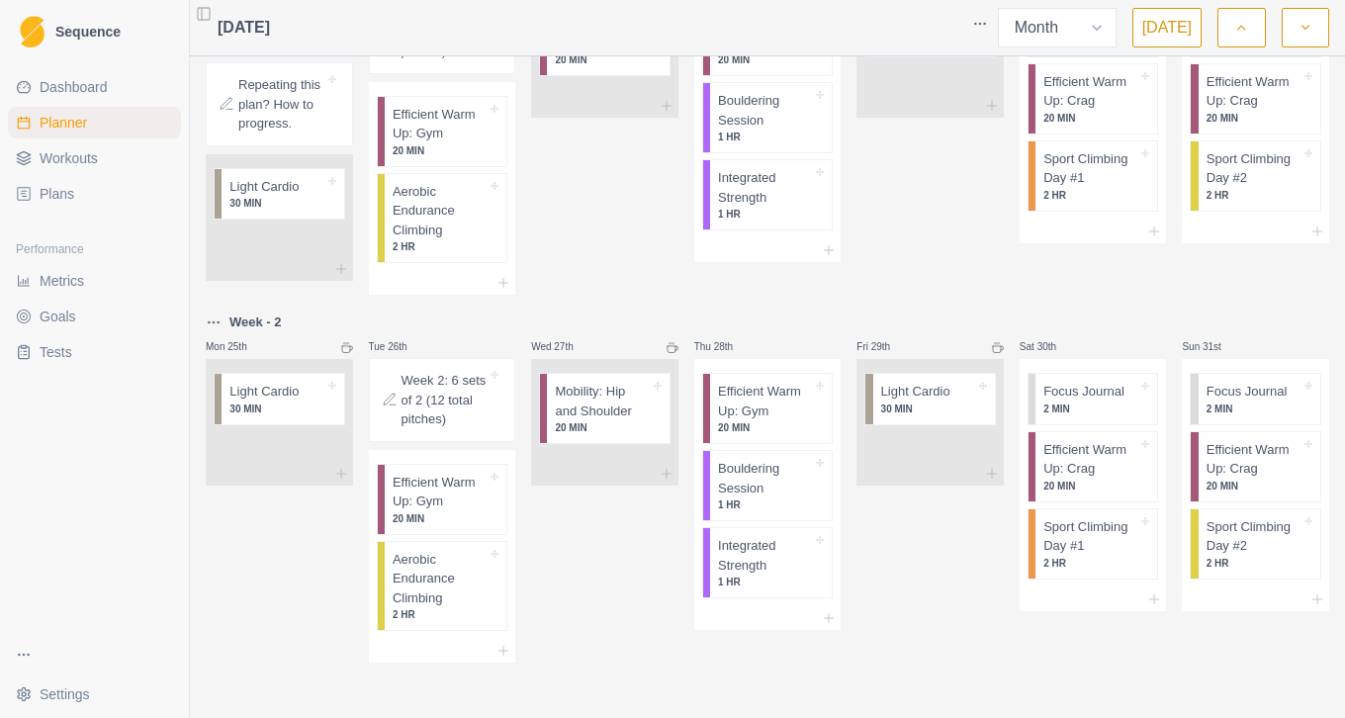
click at [931, 609] on div "Fri 29th Light Cardio 30 MIN" at bounding box center [930, 487] width 147 height 352
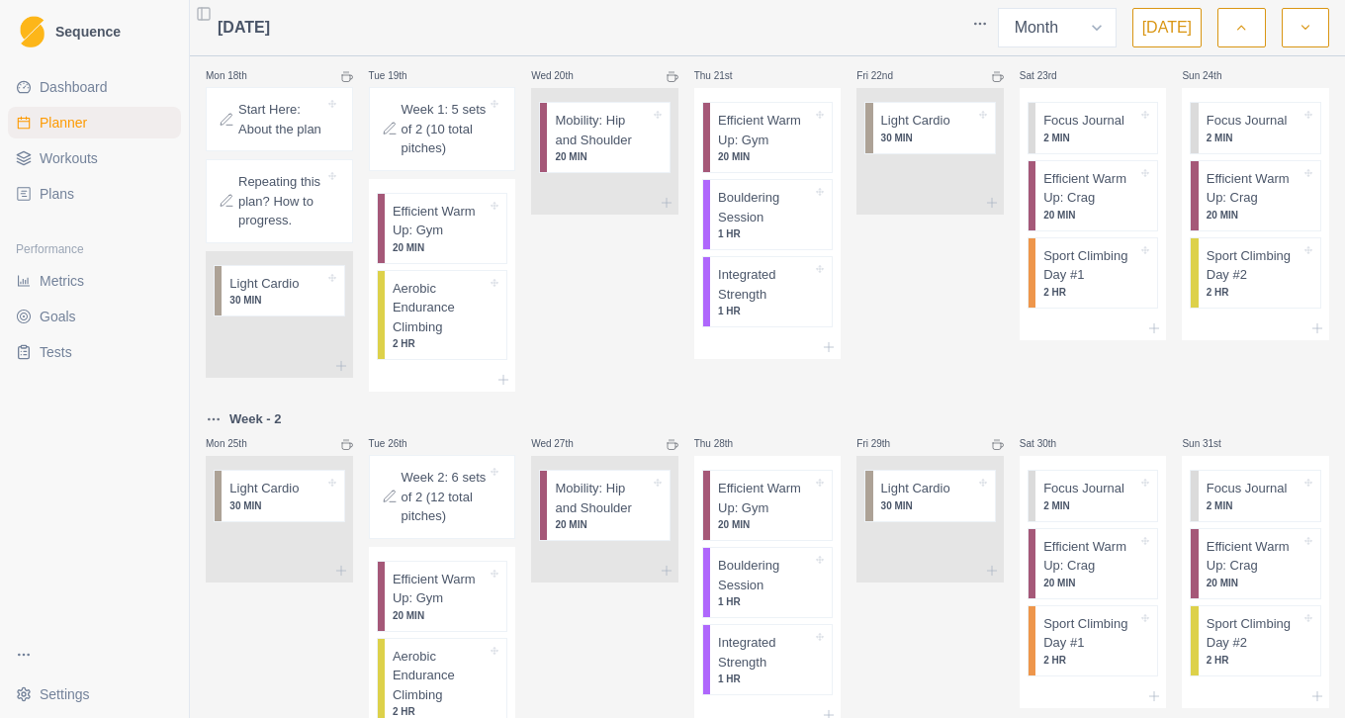
scroll to position [705, 0]
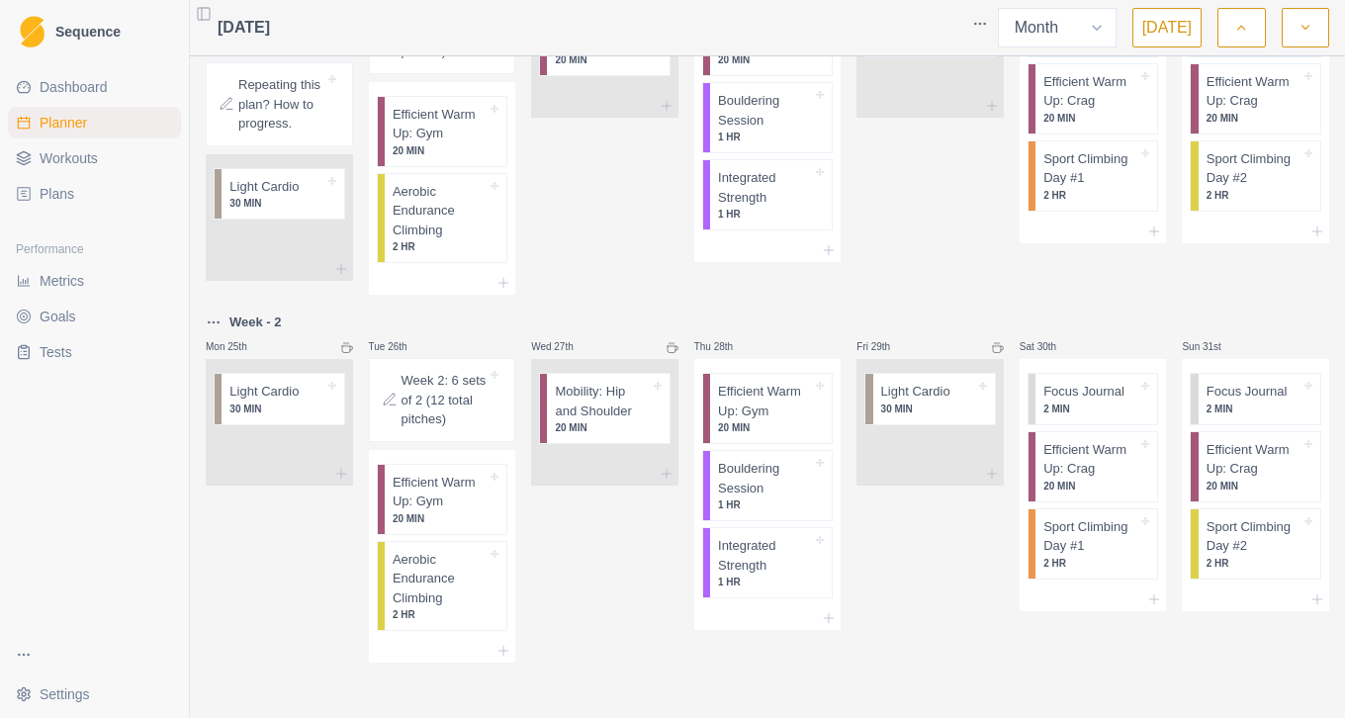
click at [931, 609] on div "Fri 29th Light Cardio 30 MIN" at bounding box center [930, 487] width 147 height 352
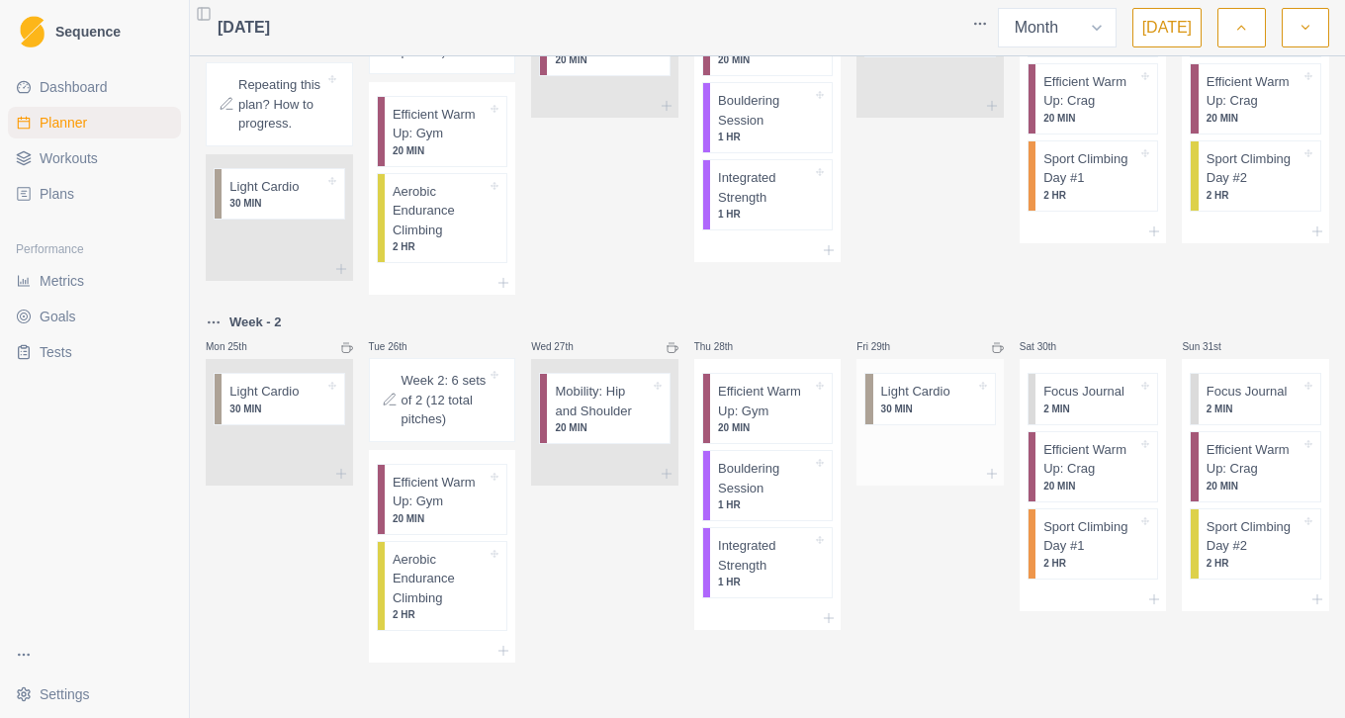
click at [930, 394] on p "Light Cardio" at bounding box center [915, 392] width 69 height 20
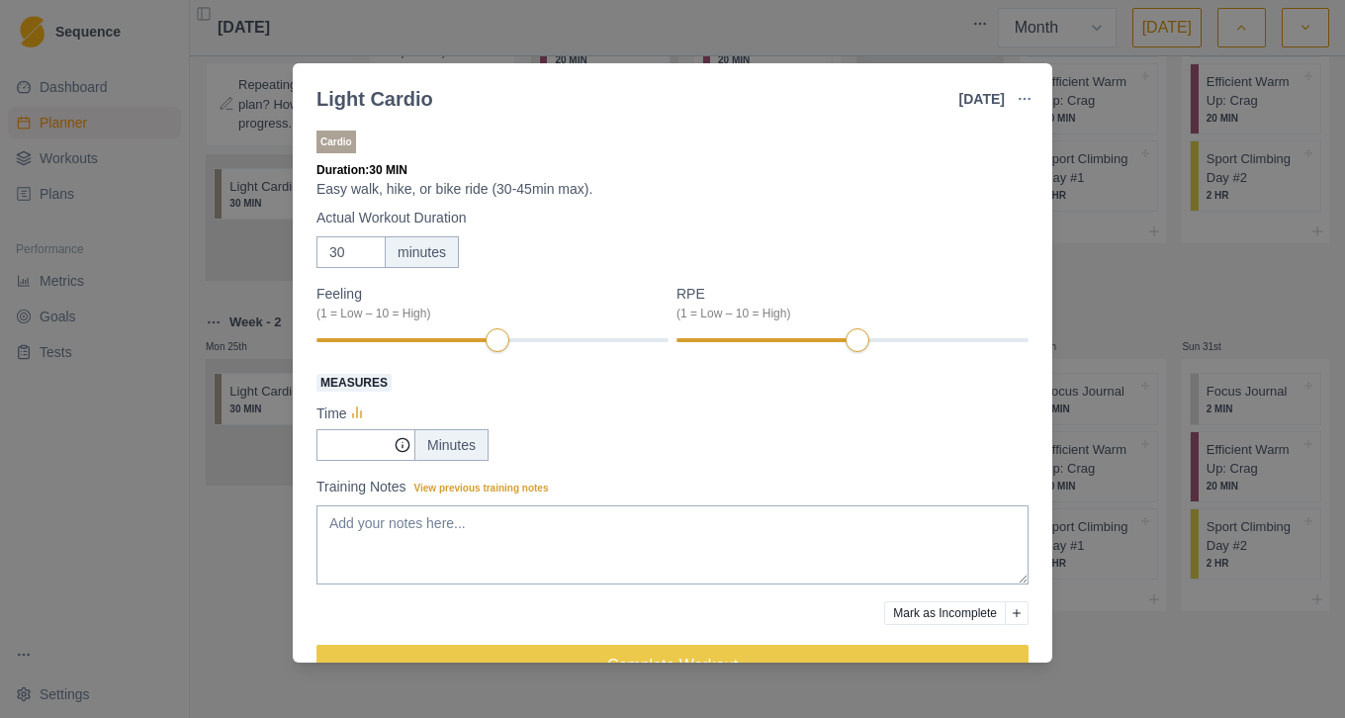
click at [243, 559] on div "Light Cardio 29 Aug 2025 Link To Goal View Workout Metrics Edit Original Workou…" at bounding box center [672, 359] width 1345 height 718
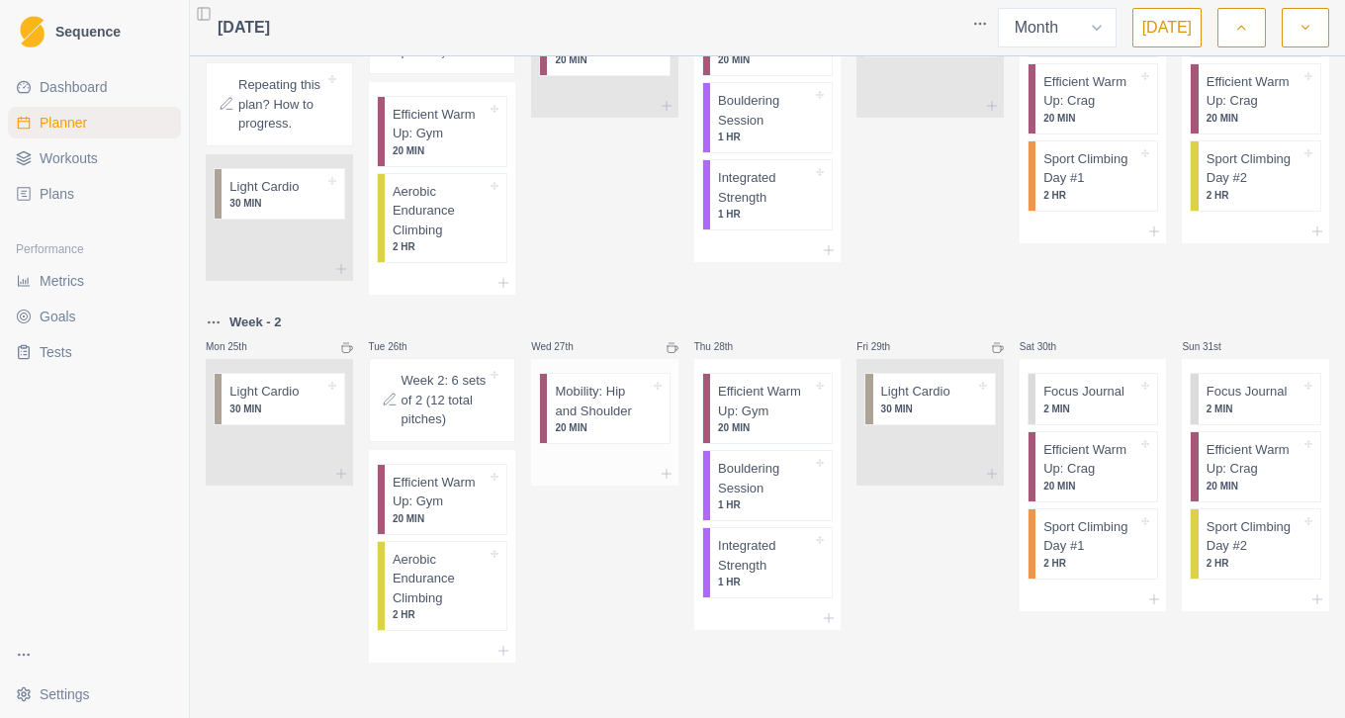
click at [602, 410] on p "Mobility: Hip and Shoulder" at bounding box center [602, 401] width 94 height 39
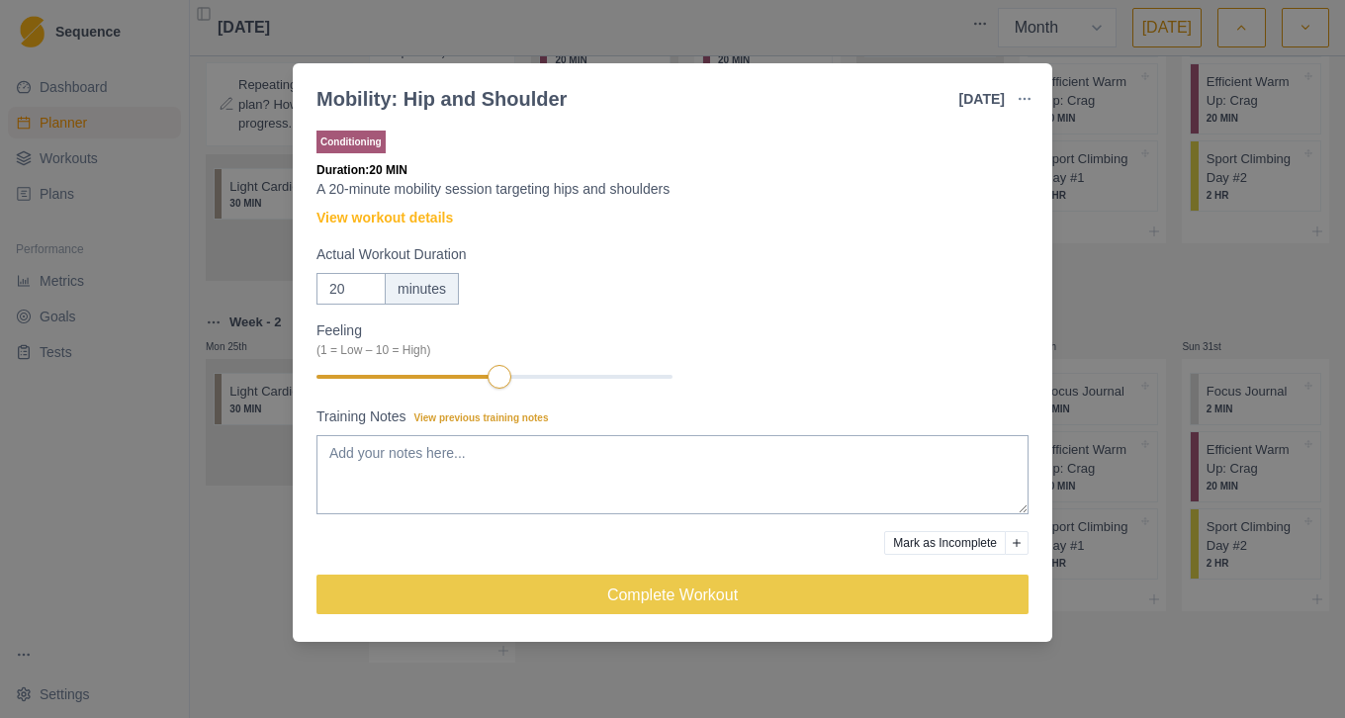
click at [230, 503] on div "Mobility: Hip and Shoulder 27 Aug 2025 Link To Goal View Workout Metrics Edit O…" at bounding box center [672, 359] width 1345 height 718
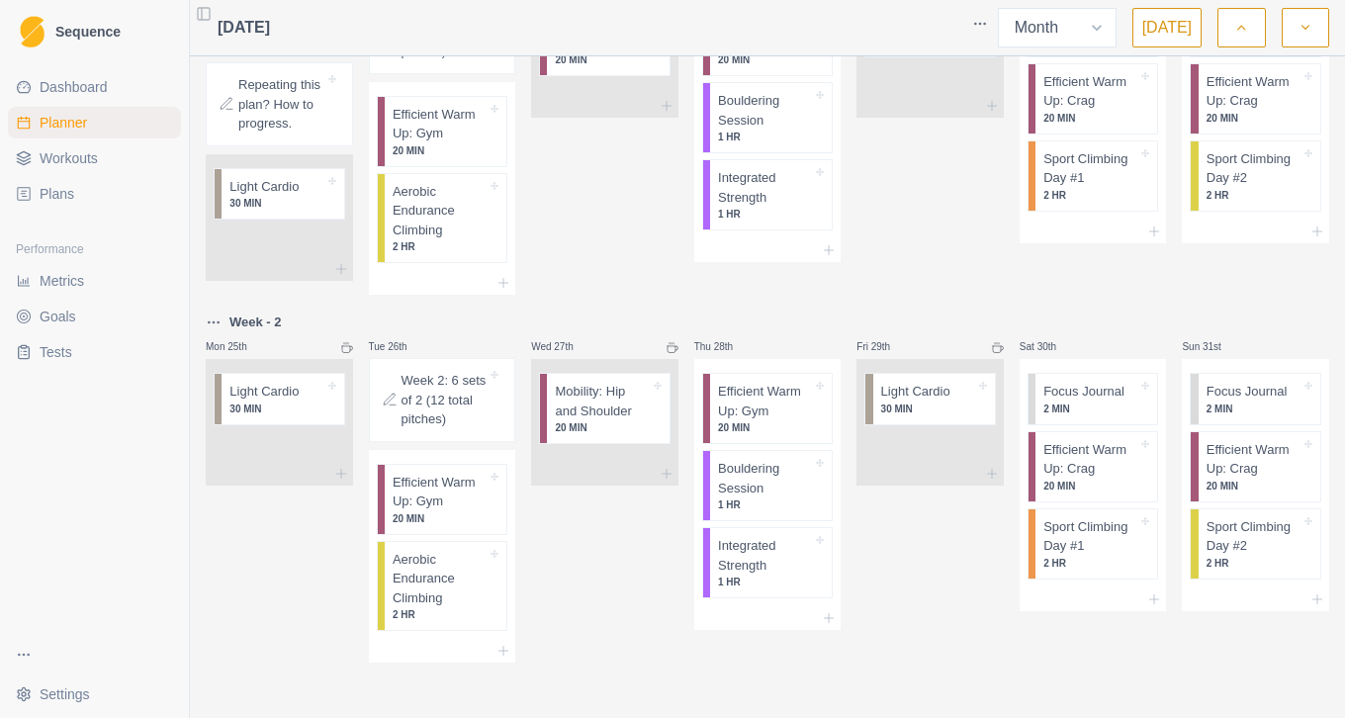
click at [230, 503] on div "Week - 2 Mon 25th Light Cardio 30 MIN" at bounding box center [279, 487] width 147 height 352
click at [1067, 40] on select "Week Month" at bounding box center [1057, 28] width 119 height 40
click at [1299, 34] on icon "button" at bounding box center [1306, 28] width 14 height 20
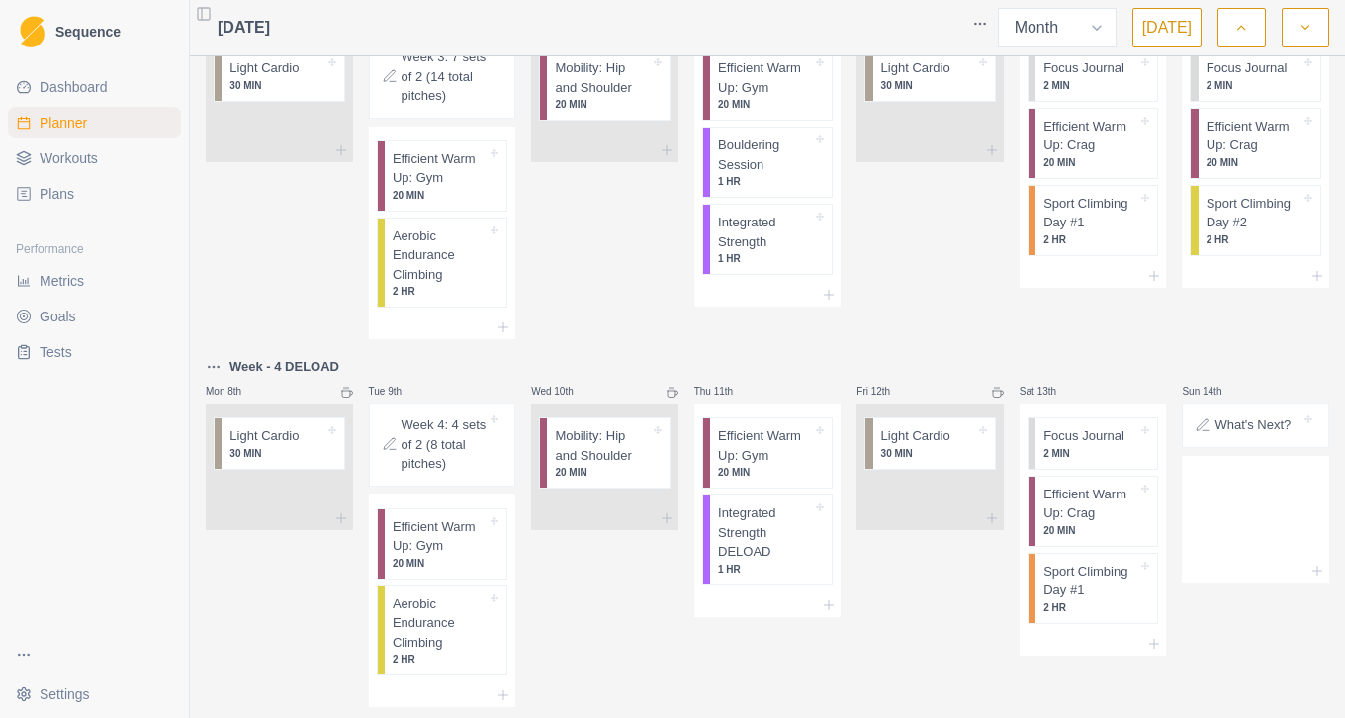
scroll to position [0, 0]
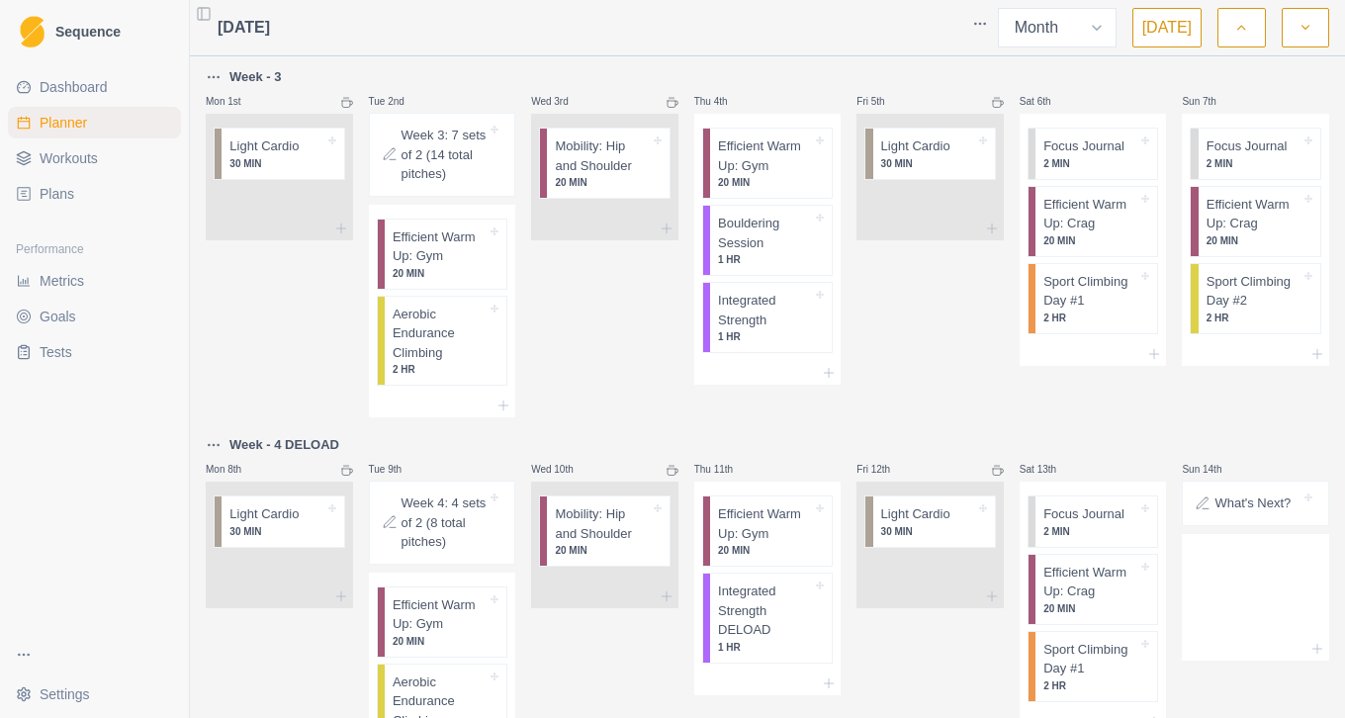
click at [1233, 517] on div "What's Next?" at bounding box center [1256, 504] width 130 height 28
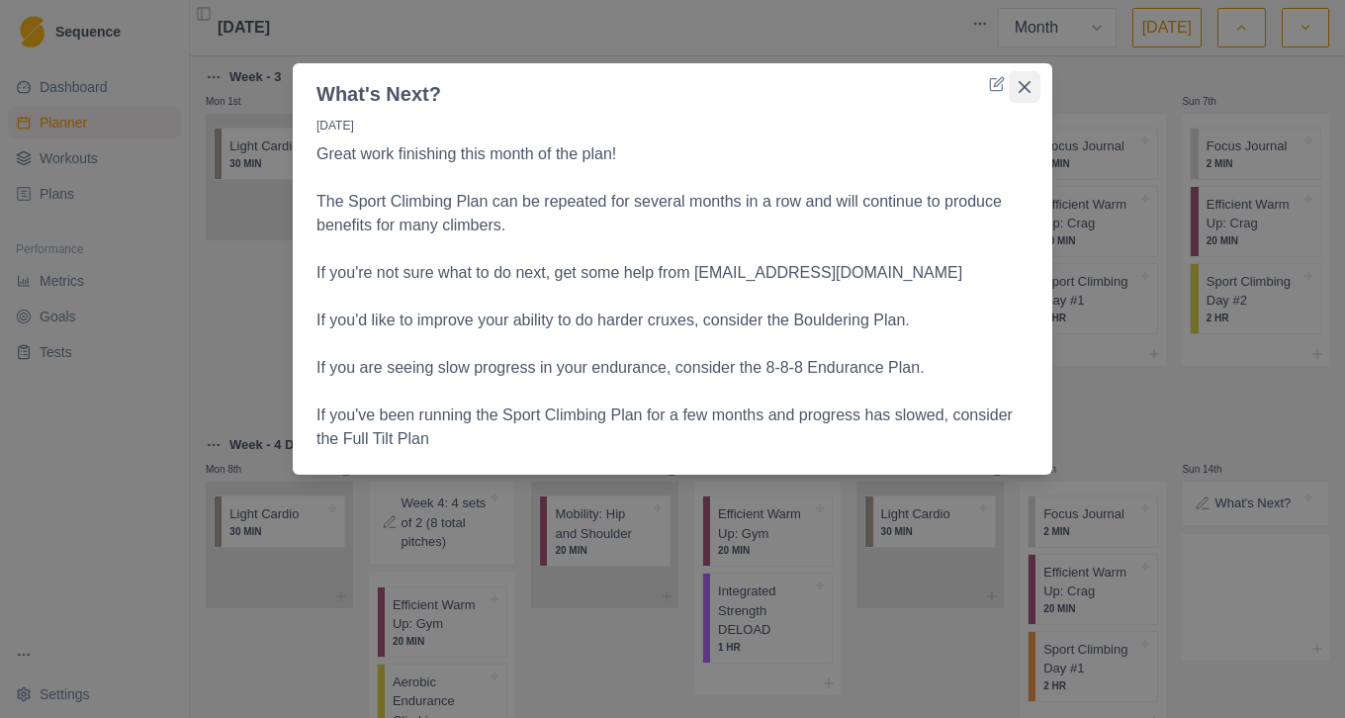
click at [1025, 89] on icon "Close" at bounding box center [1025, 87] width 12 height 12
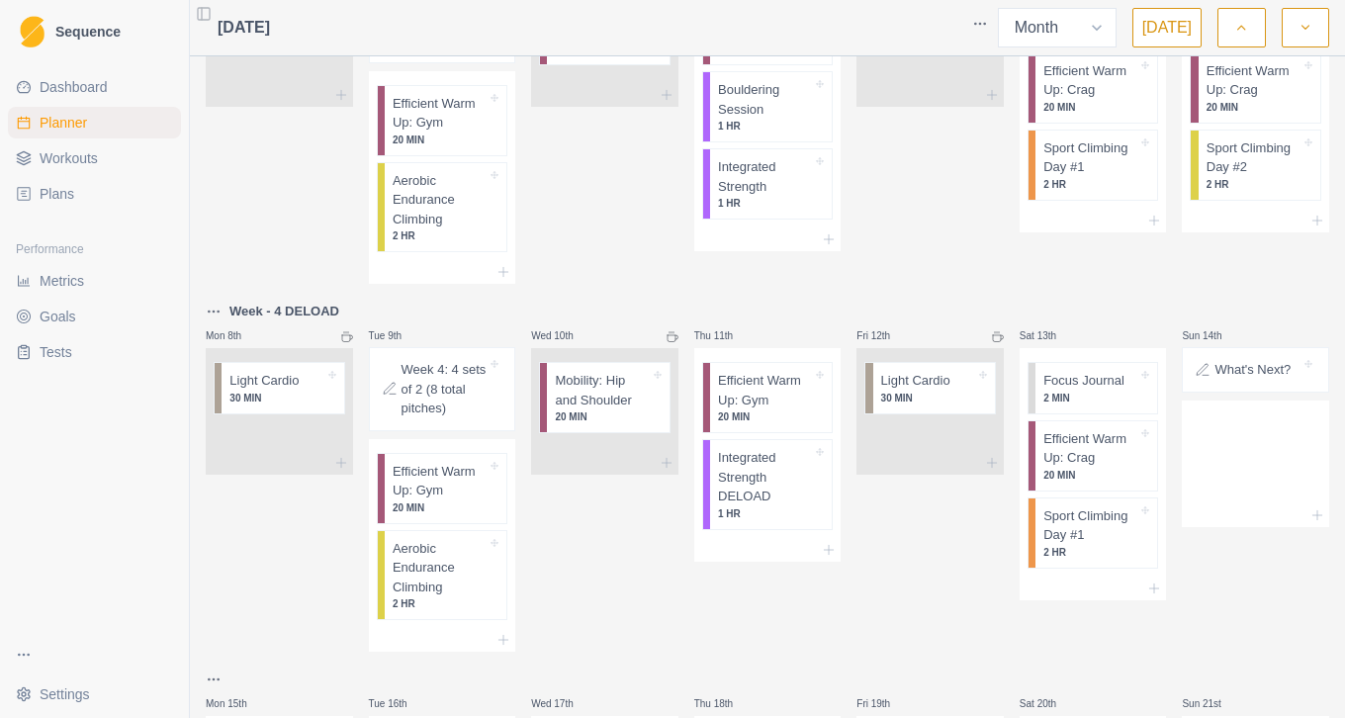
scroll to position [148, 0]
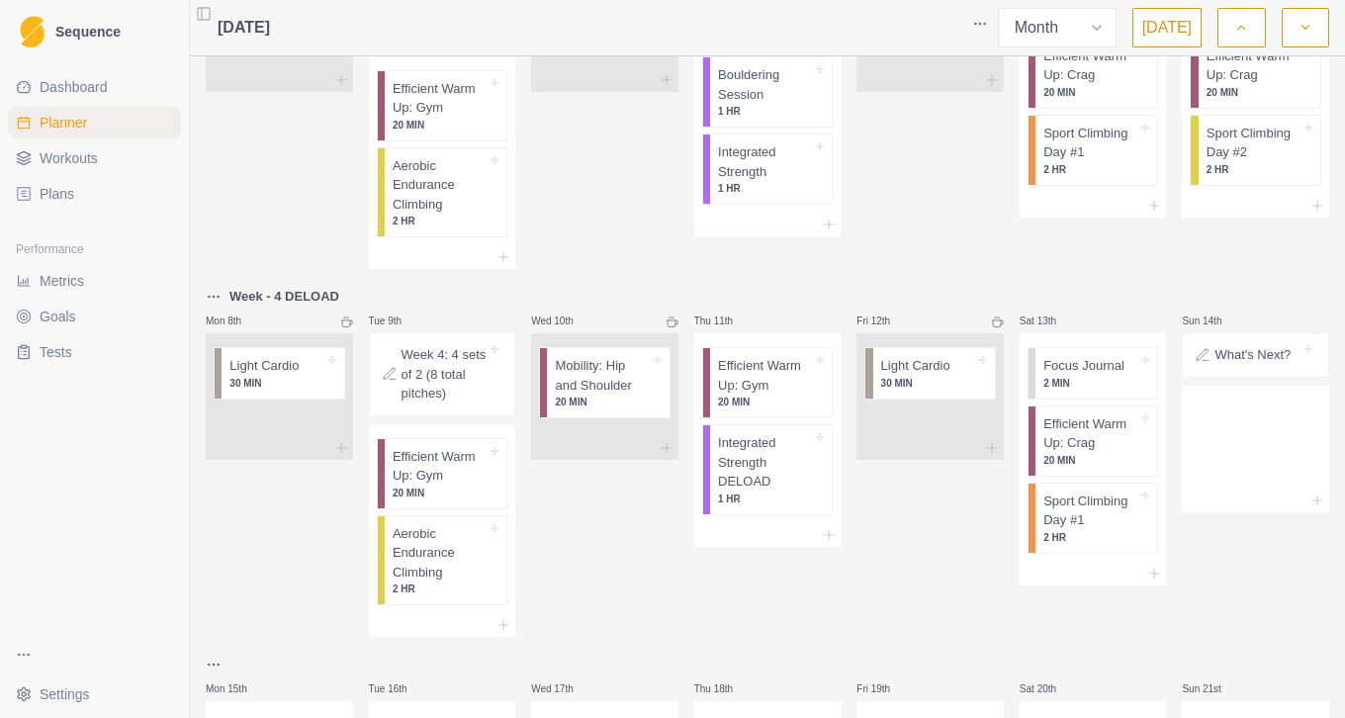
click at [1227, 365] on p "What's Next?" at bounding box center [1253, 355] width 76 height 20
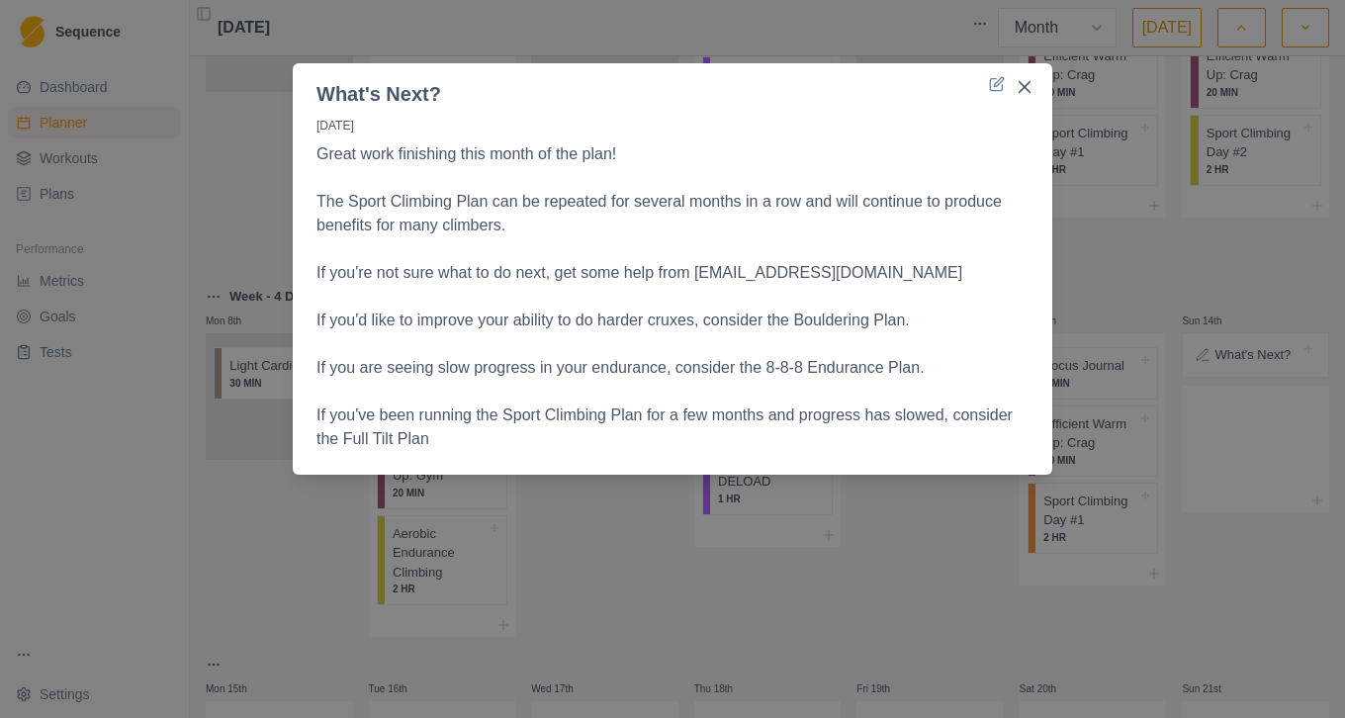
click at [977, 228] on p "The Sport Climbing Plan can be repeated for several months in a row and will co…" at bounding box center [673, 213] width 712 height 47
click at [1022, 94] on button "Close" at bounding box center [1025, 87] width 32 height 32
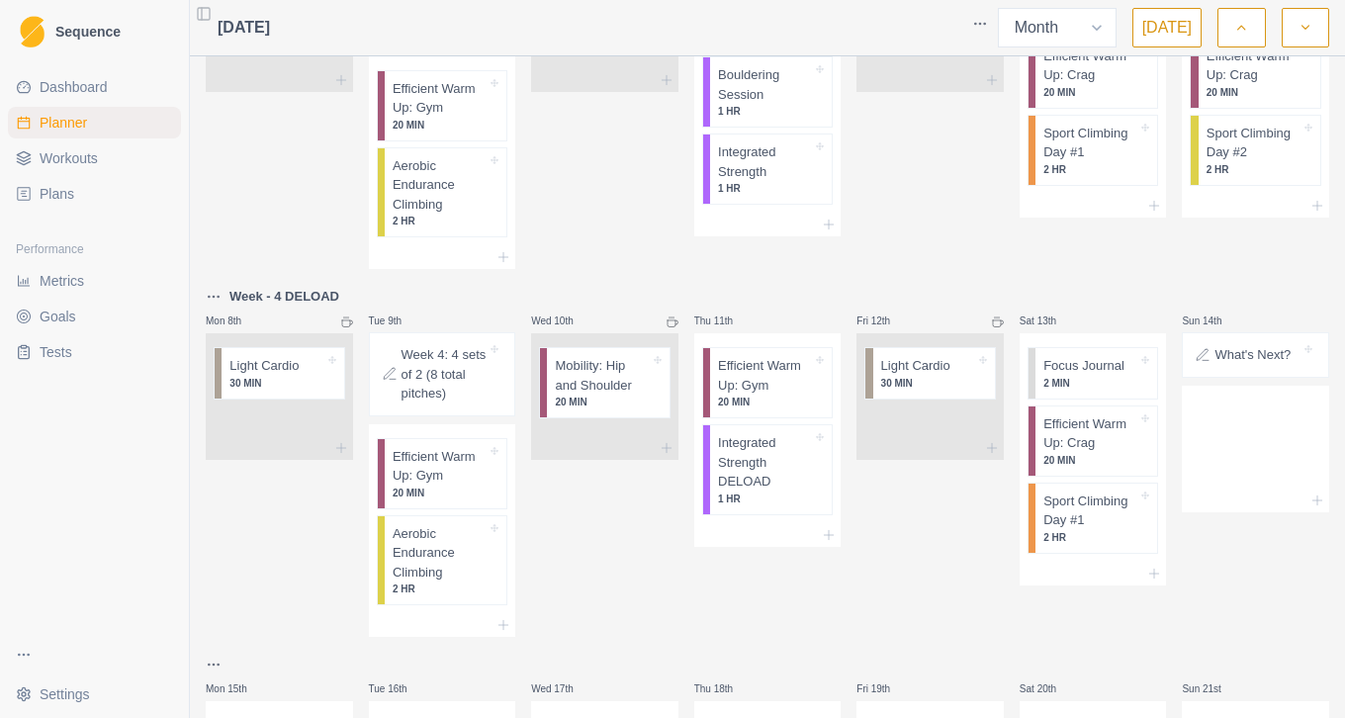
click at [78, 197] on link "Plans" at bounding box center [94, 194] width 173 height 32
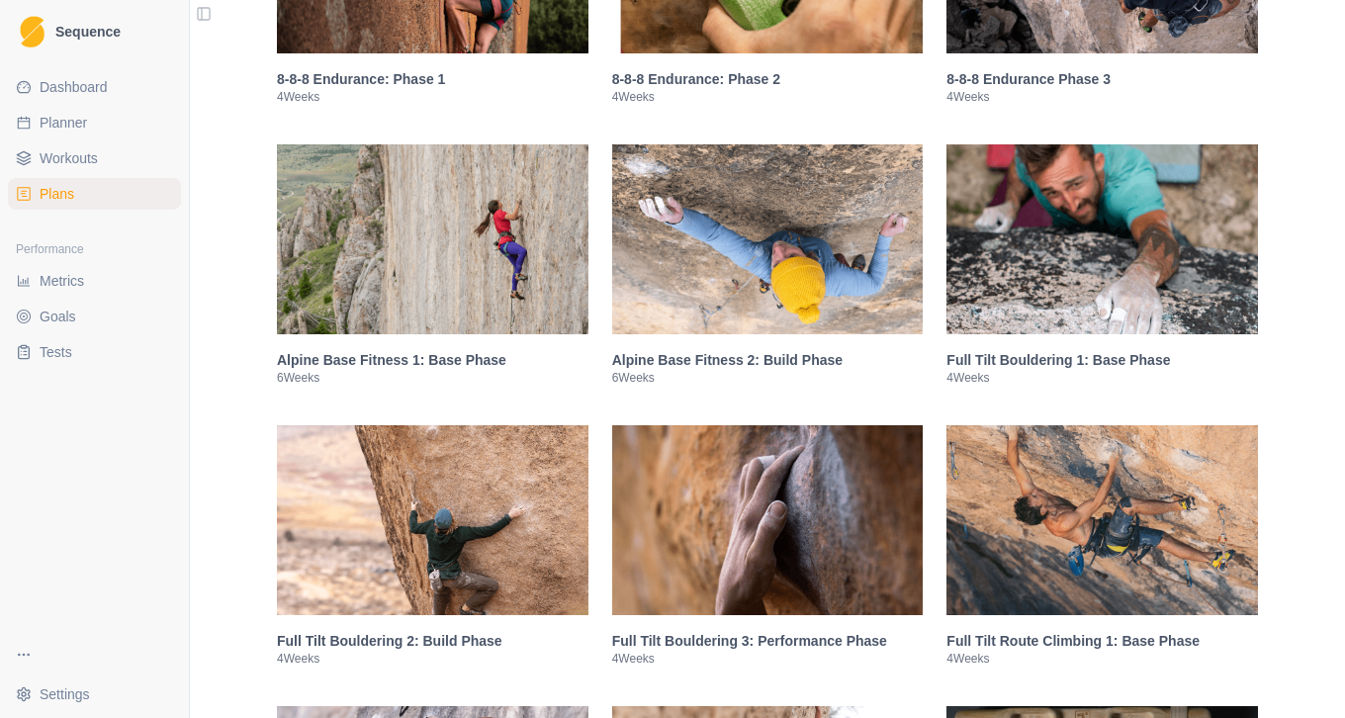
scroll to position [1425, 0]
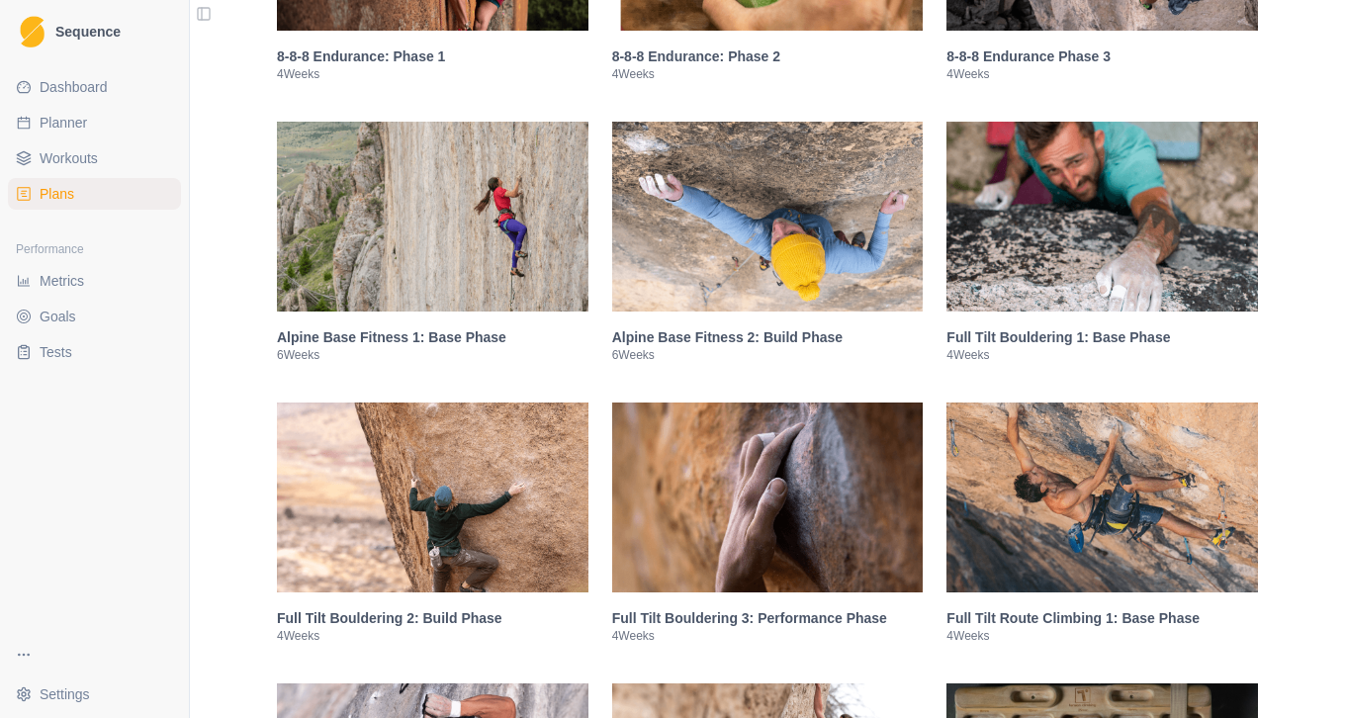
click at [685, 261] on img at bounding box center [768, 217] width 312 height 190
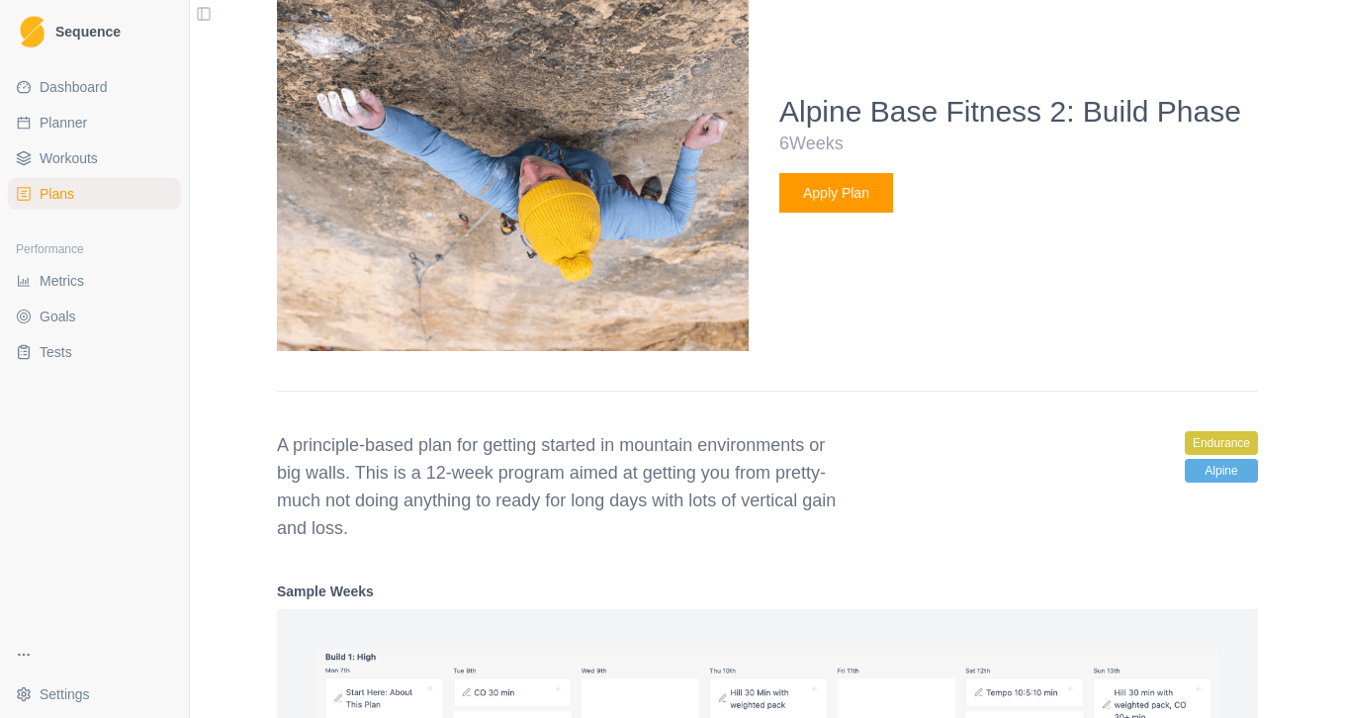
scroll to position [1917, 0]
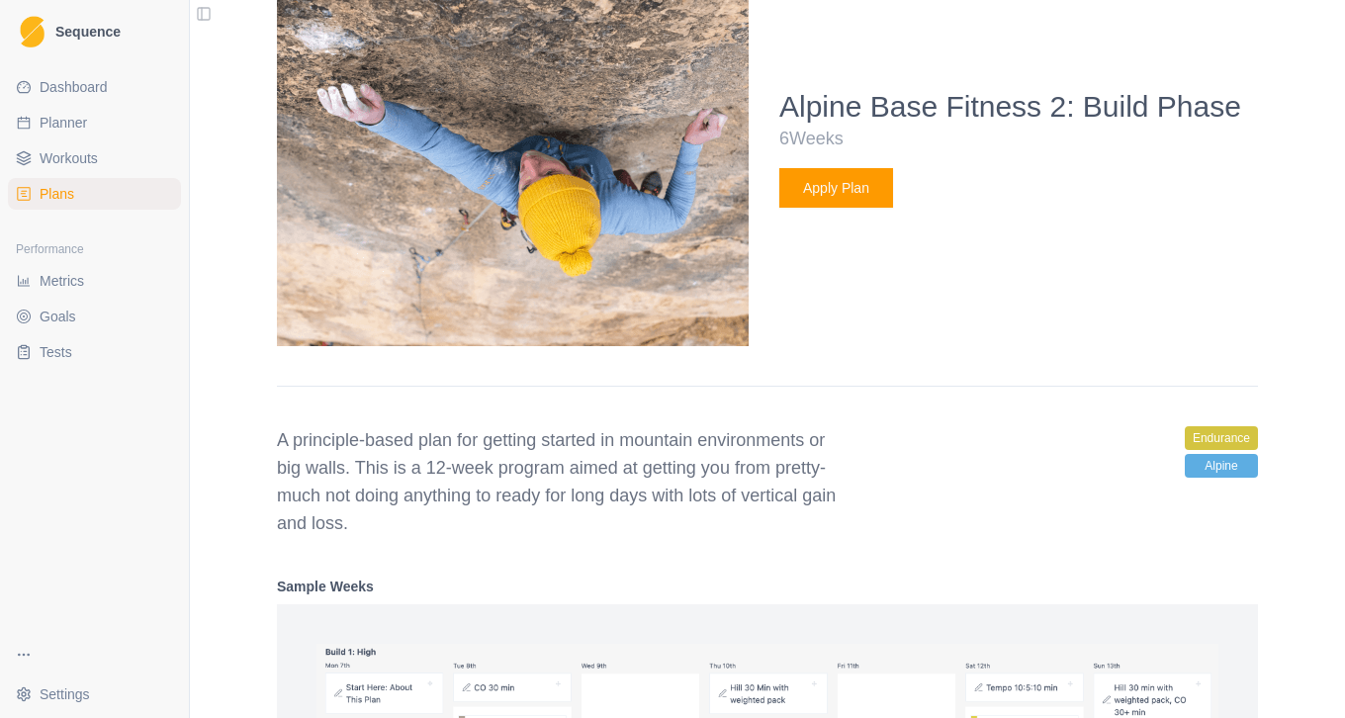
click at [878, 322] on div "Alpine Base Fitness 2: Build Phase 6 Weeks Apply Plan" at bounding box center [1018, 148] width 479 height 348
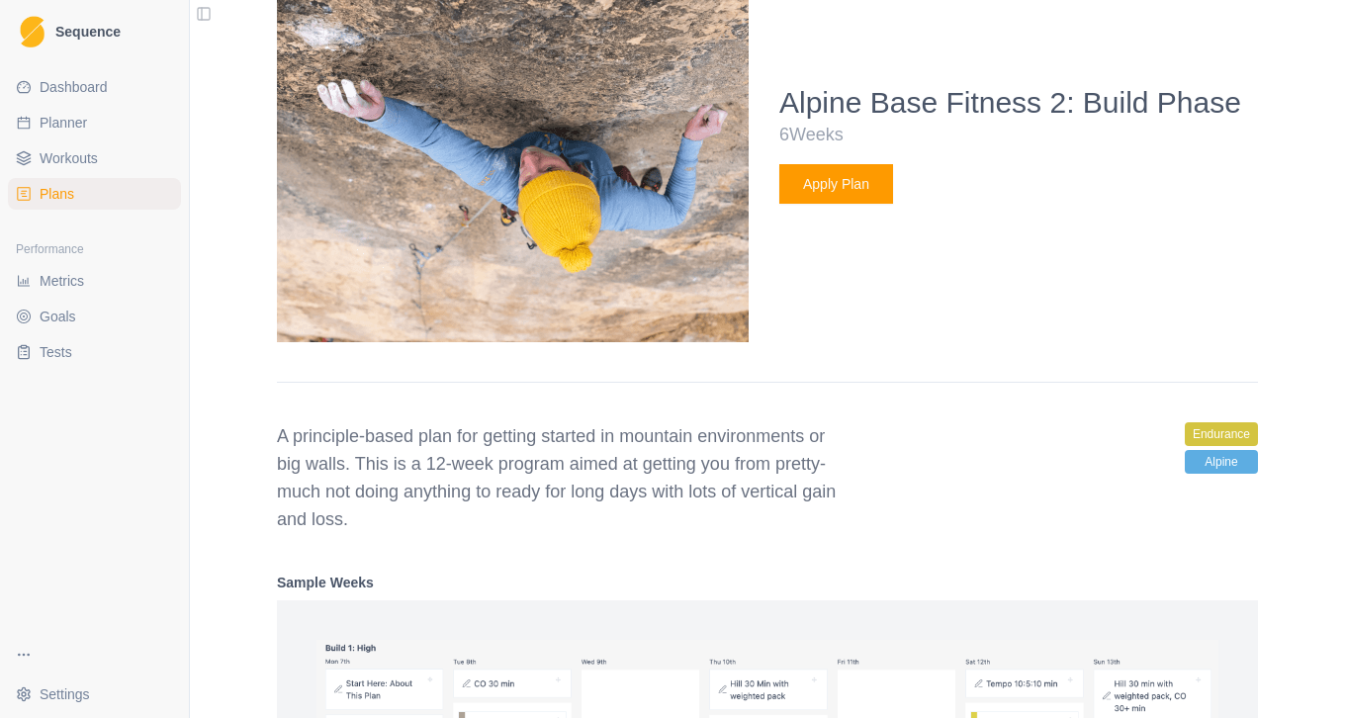
click at [860, 204] on button "Apply Plan" at bounding box center [836, 184] width 114 height 40
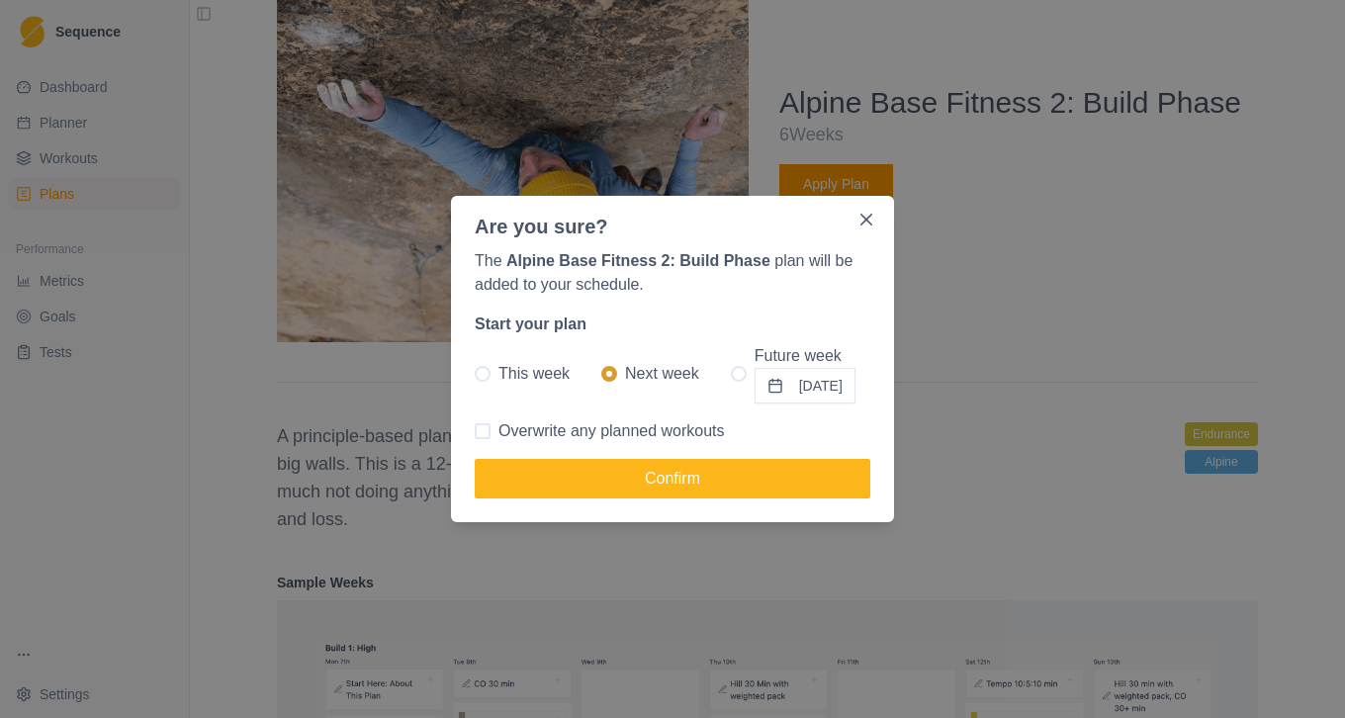
click at [491, 381] on label "This week" at bounding box center [522, 373] width 95 height 59
click at [475, 375] on input "This week" at bounding box center [474, 374] width 1 height 1
radio input "true"
click at [492, 377] on label "This week" at bounding box center [522, 373] width 95 height 59
click at [475, 375] on input "This week" at bounding box center [474, 374] width 1 height 1
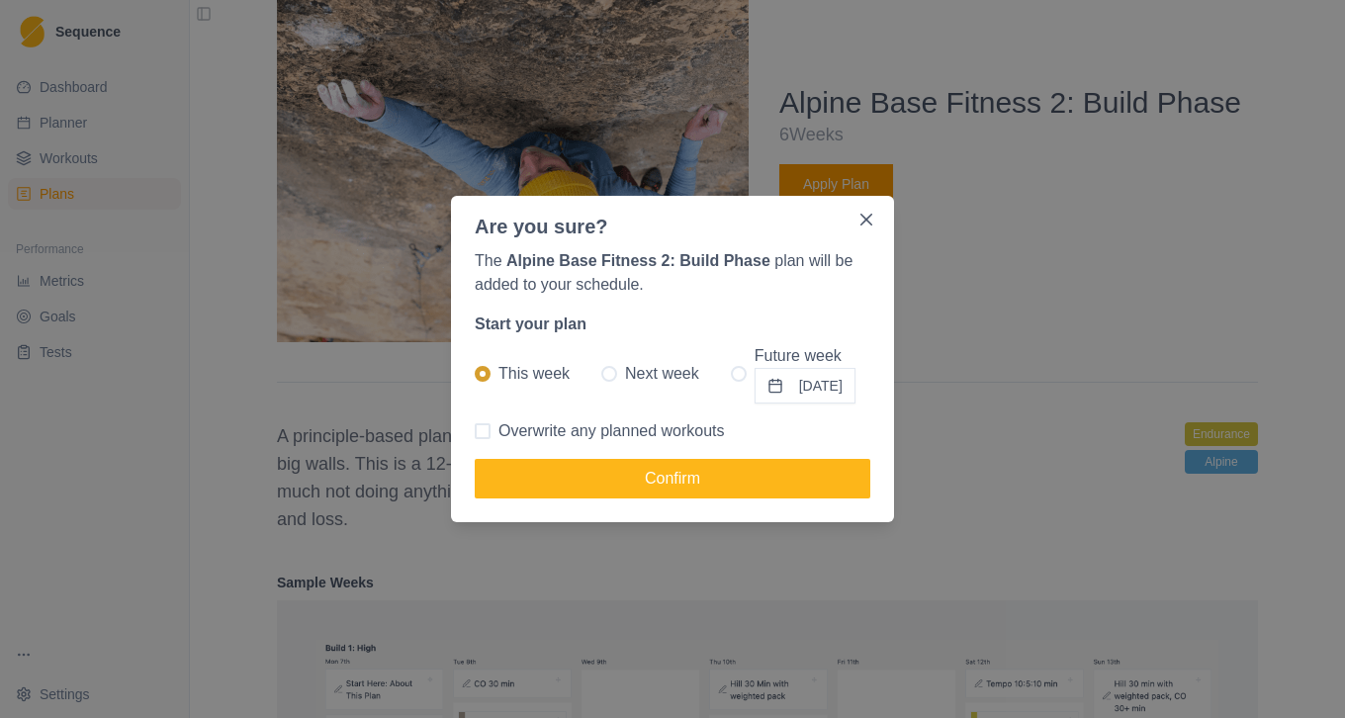
click at [731, 372] on span at bounding box center [739, 374] width 16 height 16
click at [730, 374] on input "Future week 25/08/2025" at bounding box center [730, 374] width 1 height 1
radio input "true"
click at [798, 387] on button "25/08/2025" at bounding box center [805, 386] width 101 height 36
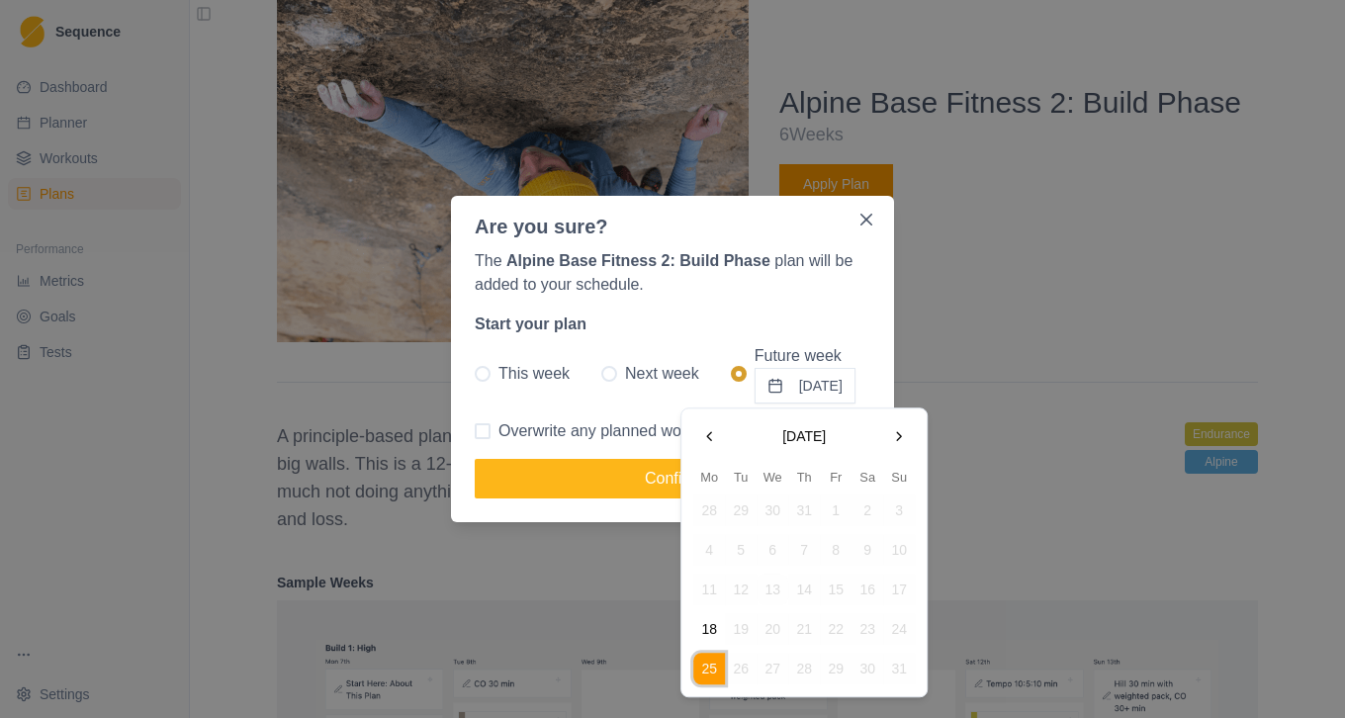
click at [714, 632] on button "18" at bounding box center [709, 629] width 32 height 32
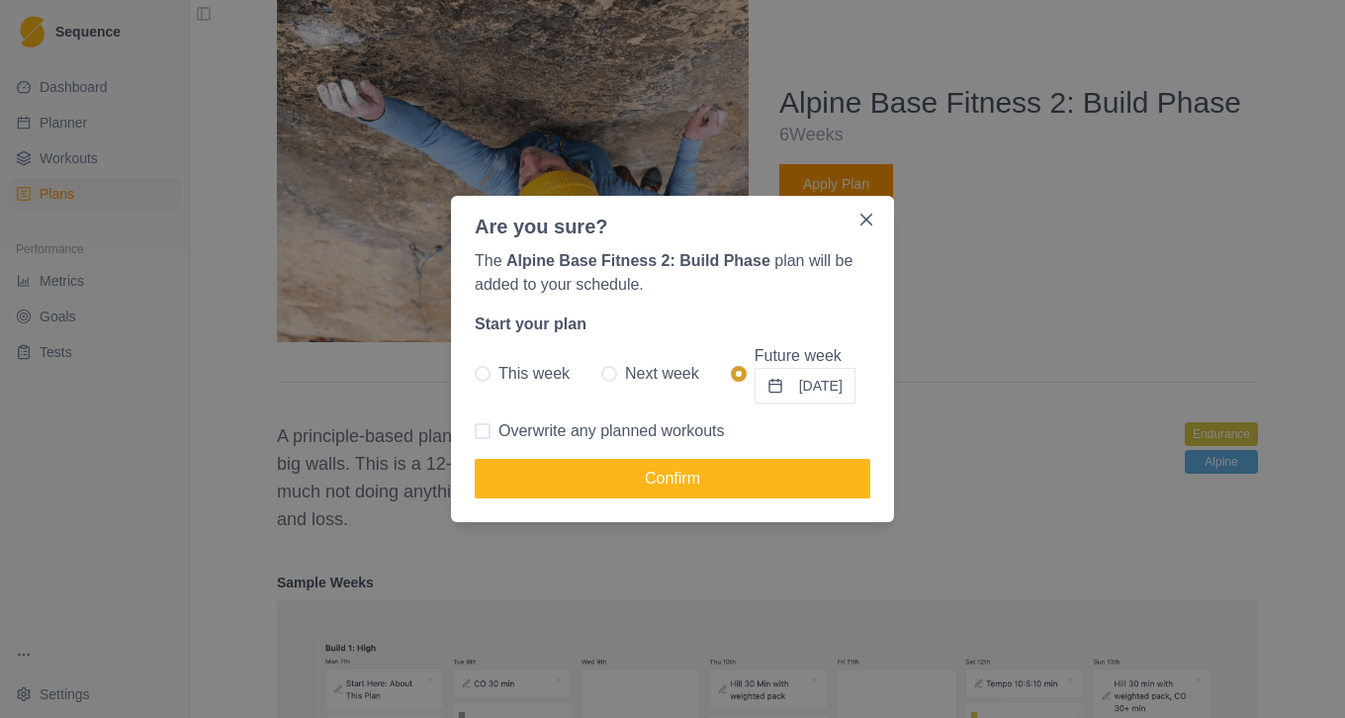
click at [625, 383] on span "Next week" at bounding box center [662, 374] width 74 height 24
click at [601, 375] on input "Next week" at bounding box center [600, 374] width 1 height 1
radio input "true"
click at [606, 438] on span "Overwrite any planned workouts" at bounding box center [611, 431] width 226 height 24
click at [475, 432] on input "Overwrite any planned workouts" at bounding box center [474, 431] width 1 height 1
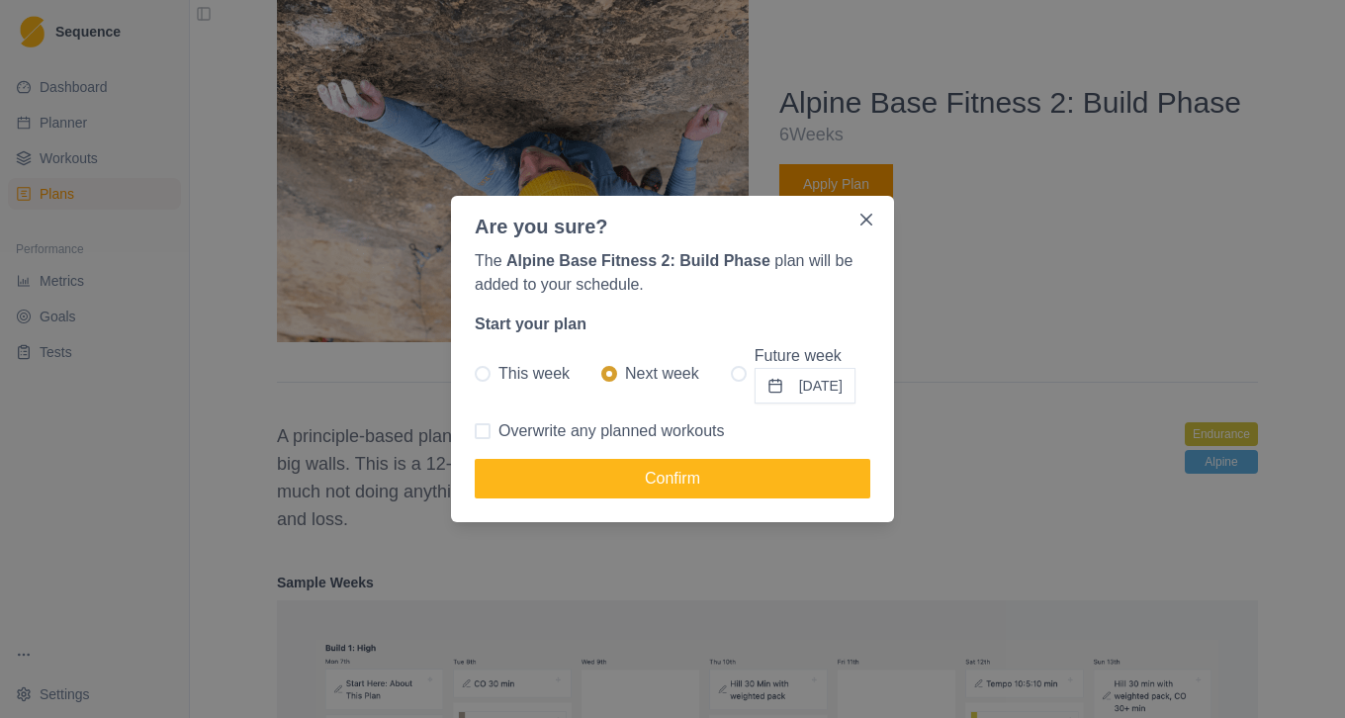
checkbox input "true"
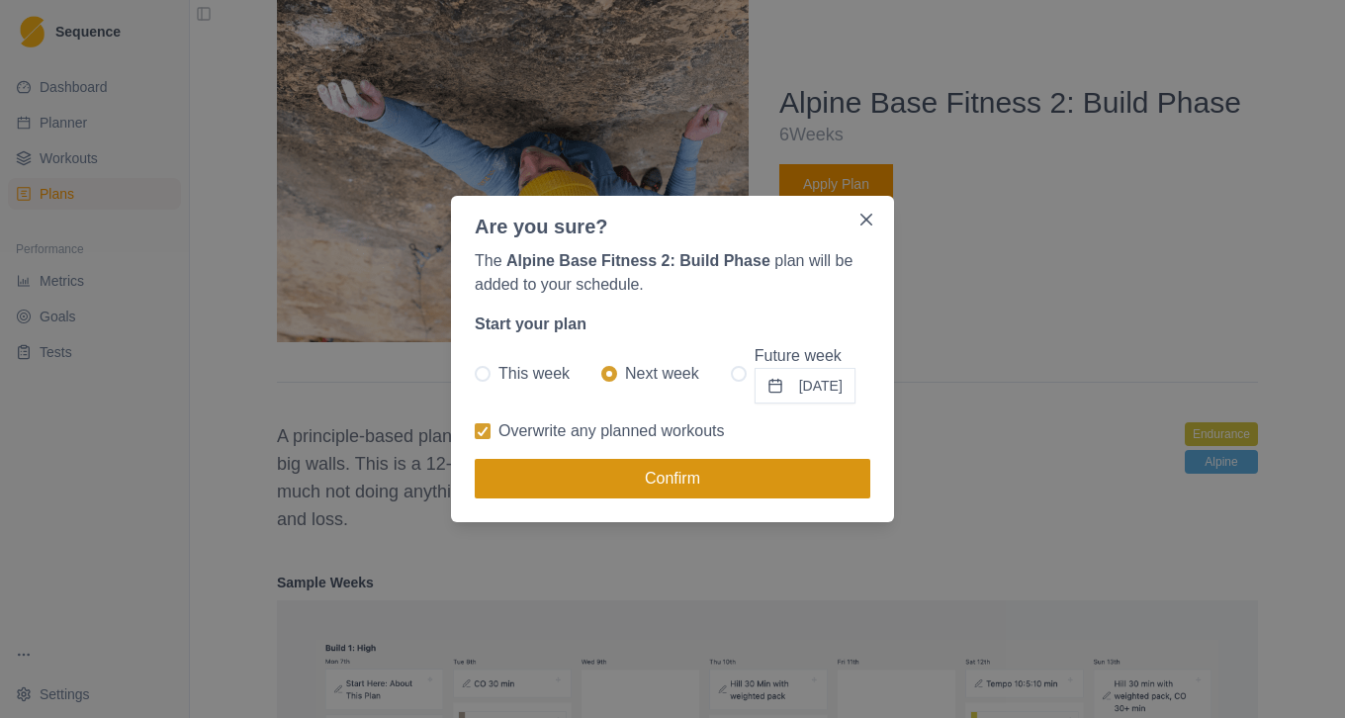
click at [634, 480] on button "Confirm" at bounding box center [673, 479] width 396 height 40
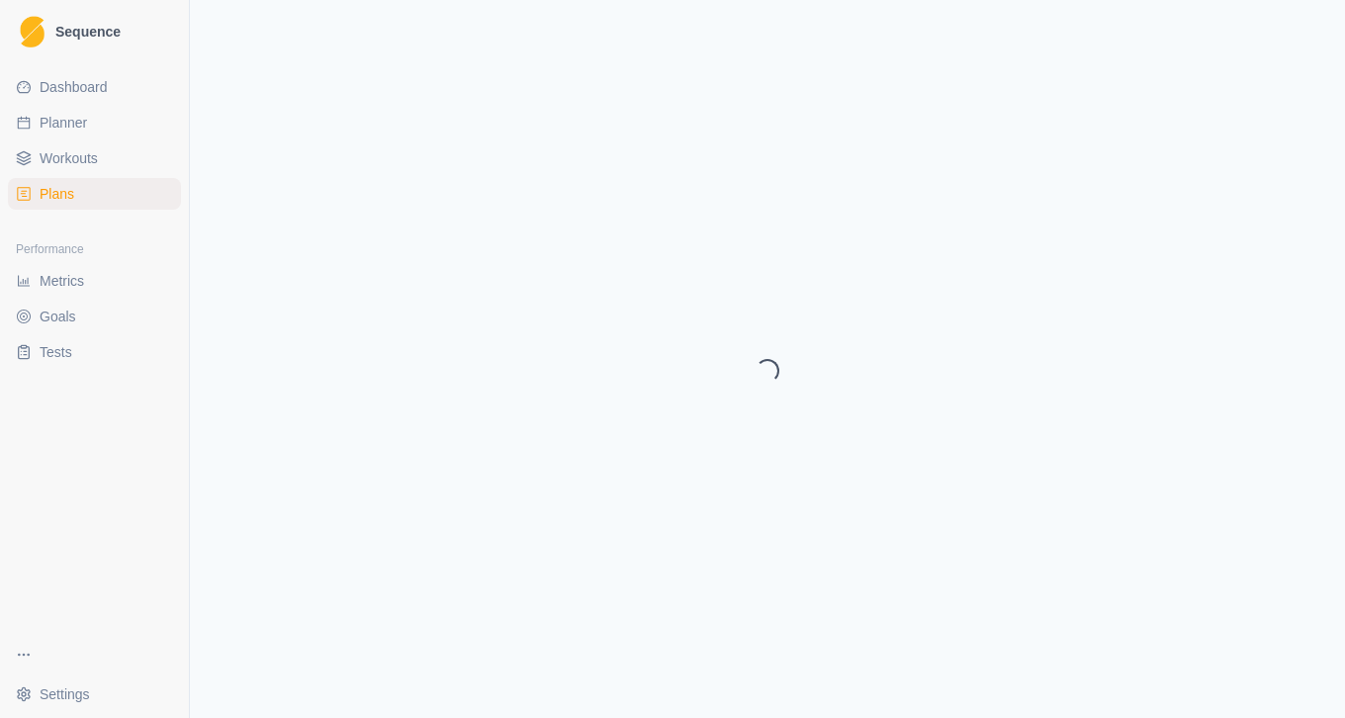
select select "month"
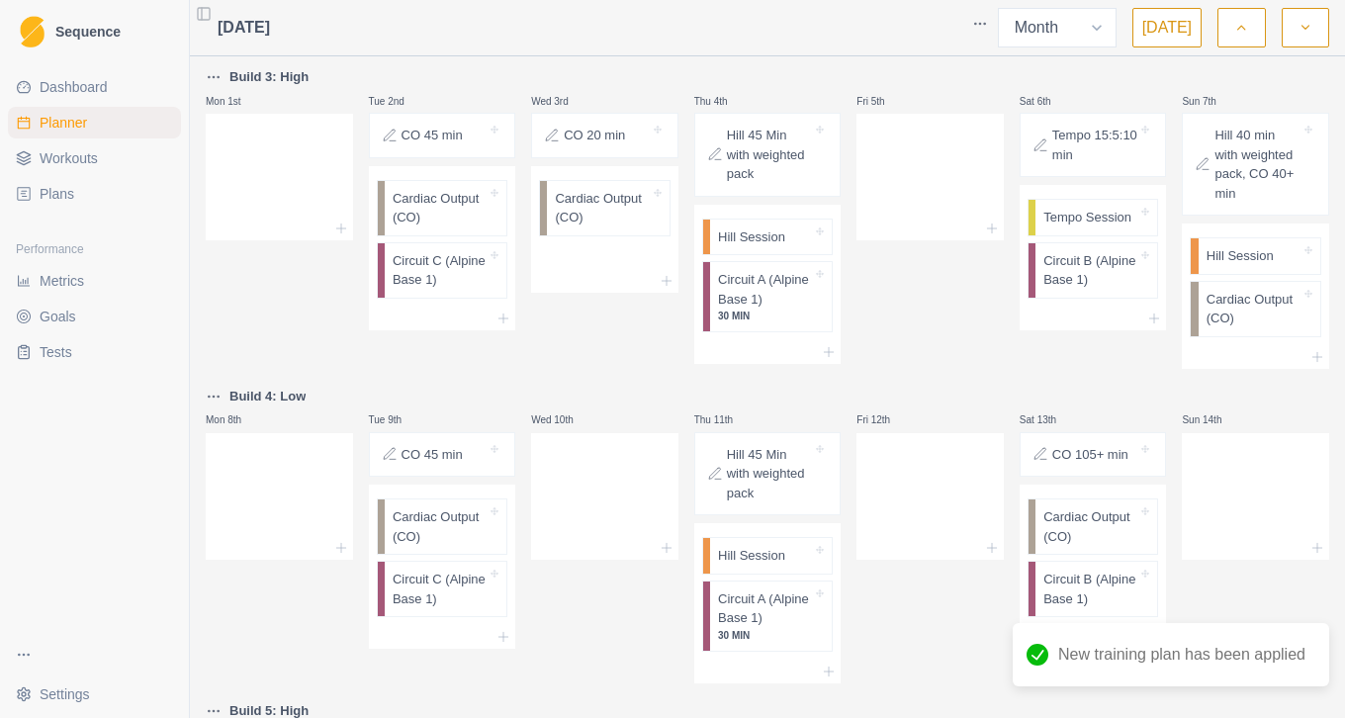
click at [1239, 37] on icon "button" at bounding box center [1241, 28] width 14 height 20
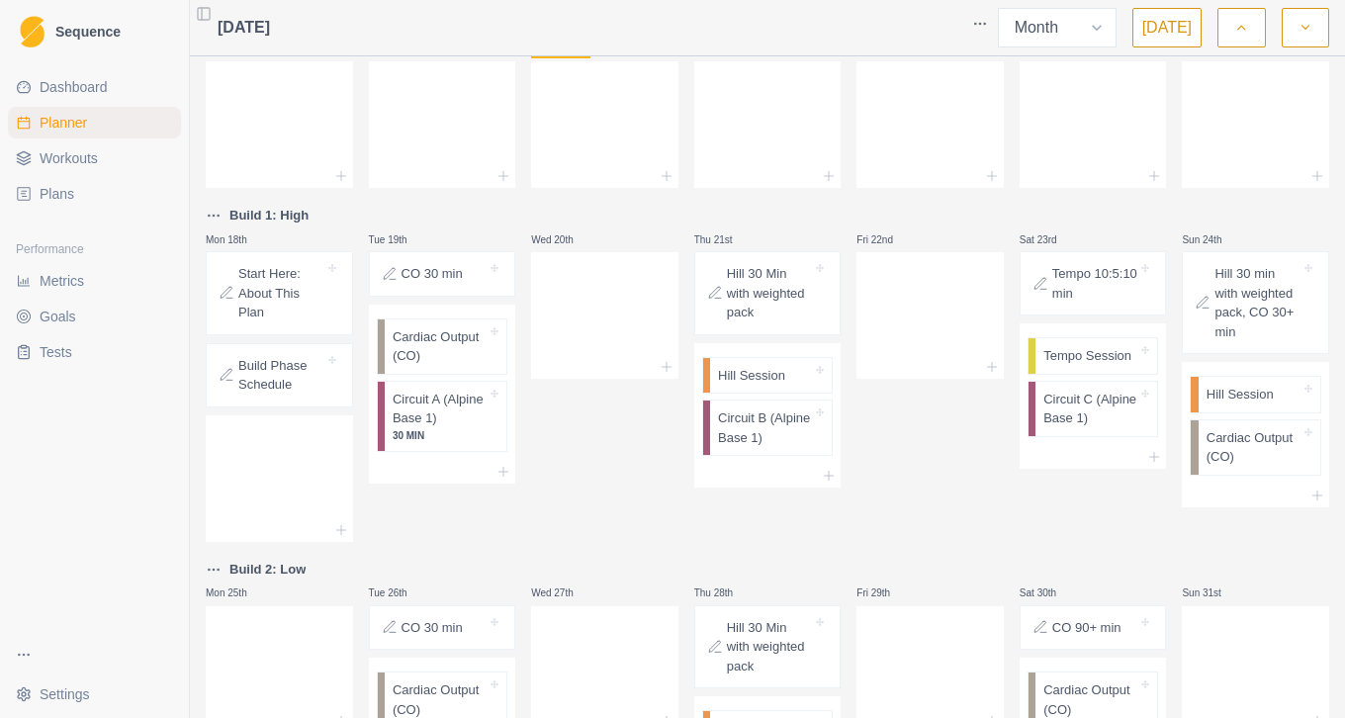
scroll to position [448, 0]
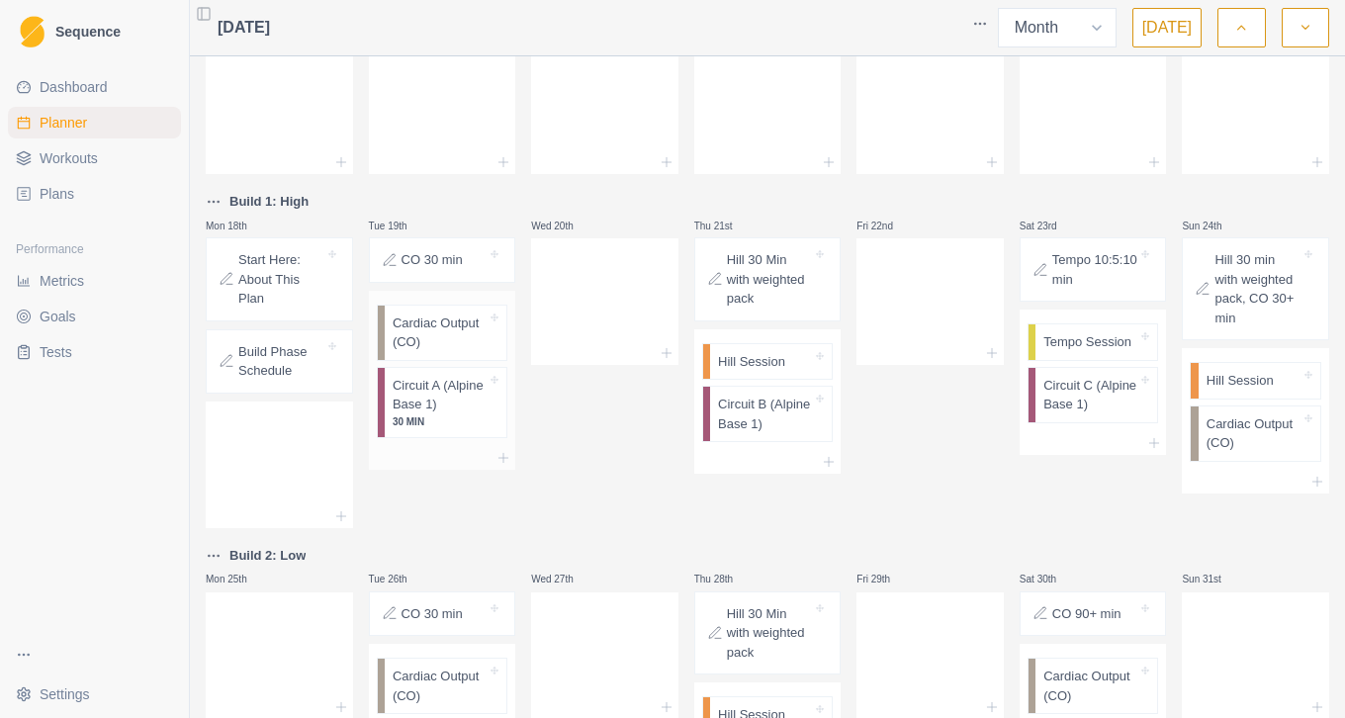
click at [446, 343] on p "Cardiac Output (CO)" at bounding box center [440, 333] width 94 height 39
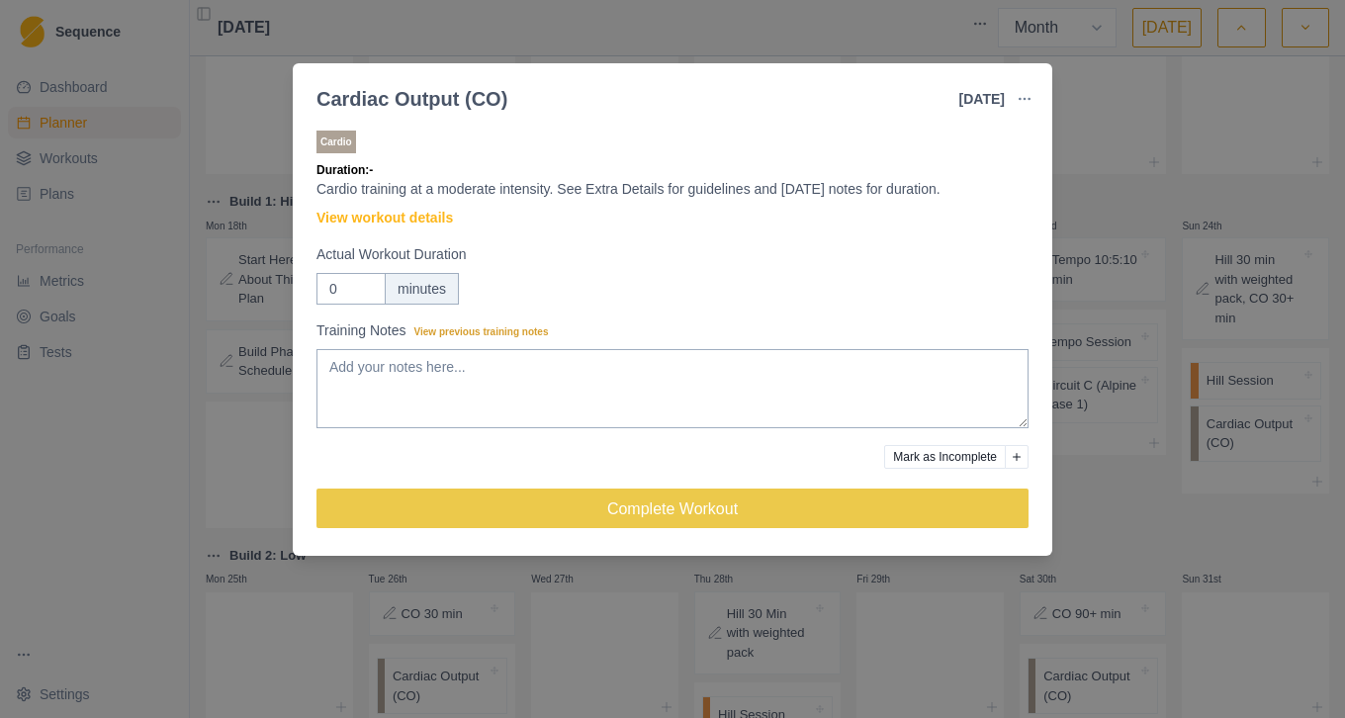
click at [911, 189] on p "Cardio training at a moderate intensity. See Extra Details for guidelines and t…" at bounding box center [673, 189] width 712 height 21
click at [1111, 167] on div "Cardiac Output (CO) 19 Aug 2025 Link To Goal View Workout Metrics Edit Original…" at bounding box center [672, 359] width 1345 height 718
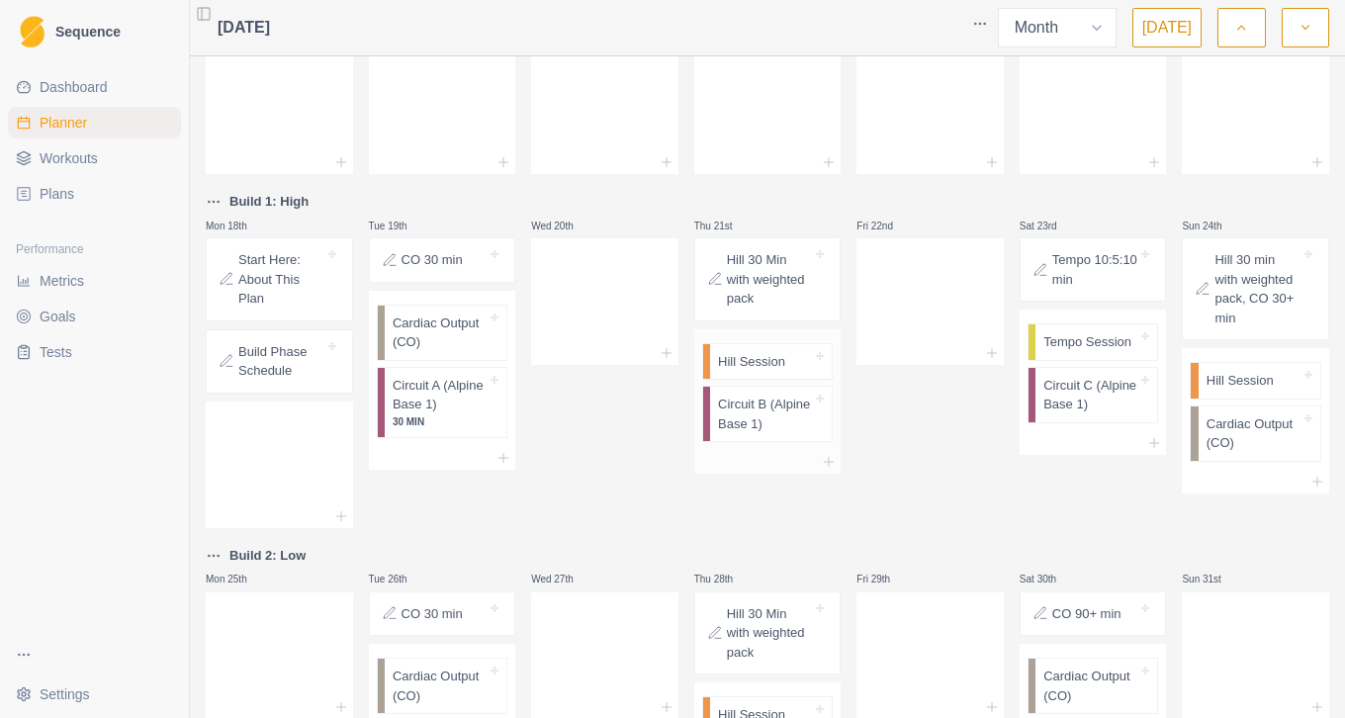
click at [758, 374] on div "Hill Session" at bounding box center [771, 362] width 122 height 36
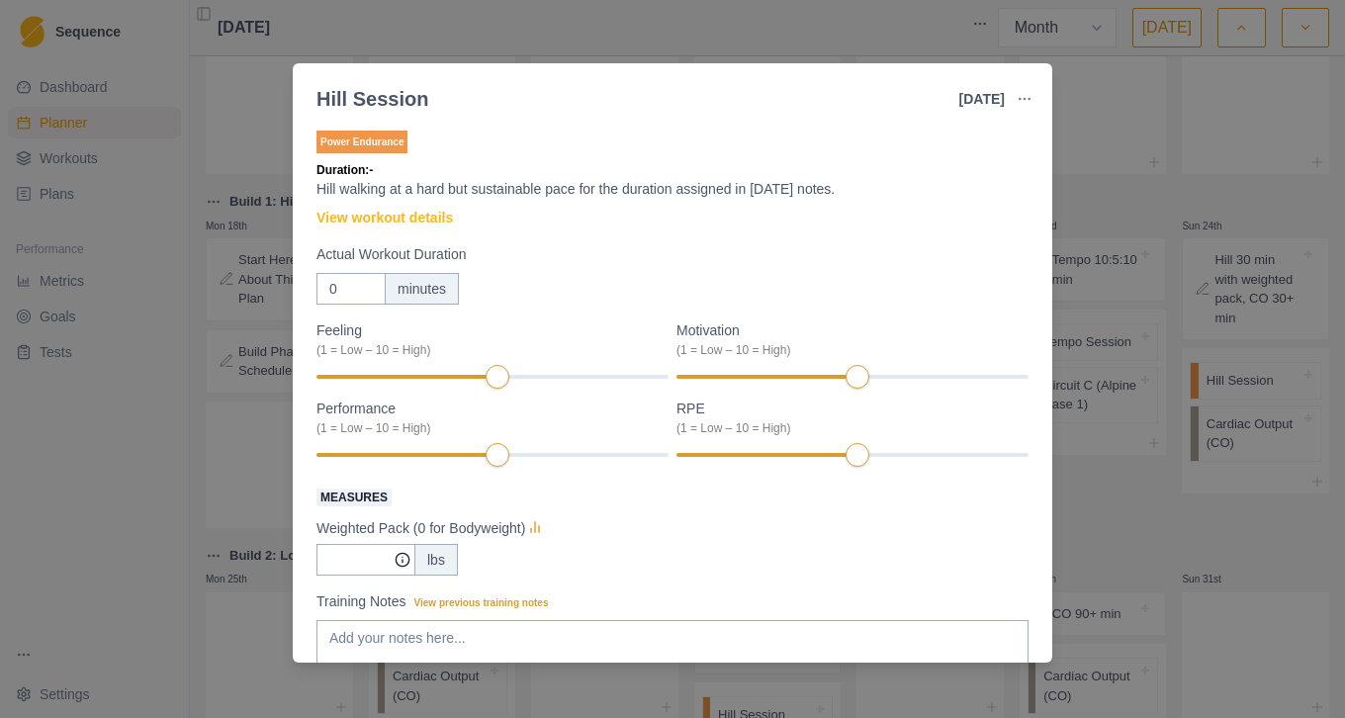
click at [1101, 206] on div "Hill Session 21 Aug 2025 Link To Goal View Workout Metrics Edit Original Workou…" at bounding box center [672, 359] width 1345 height 718
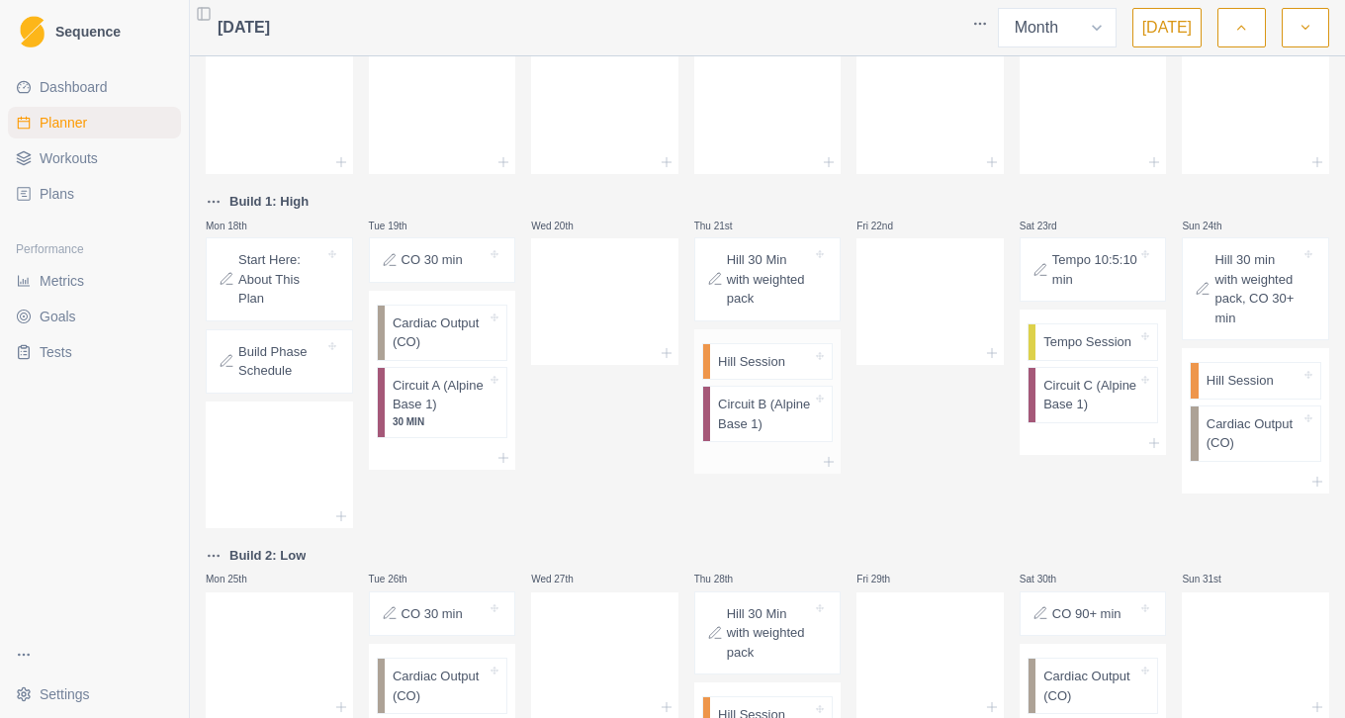
click at [774, 430] on p "Circuit B (Alpine Base 1)" at bounding box center [765, 414] width 94 height 39
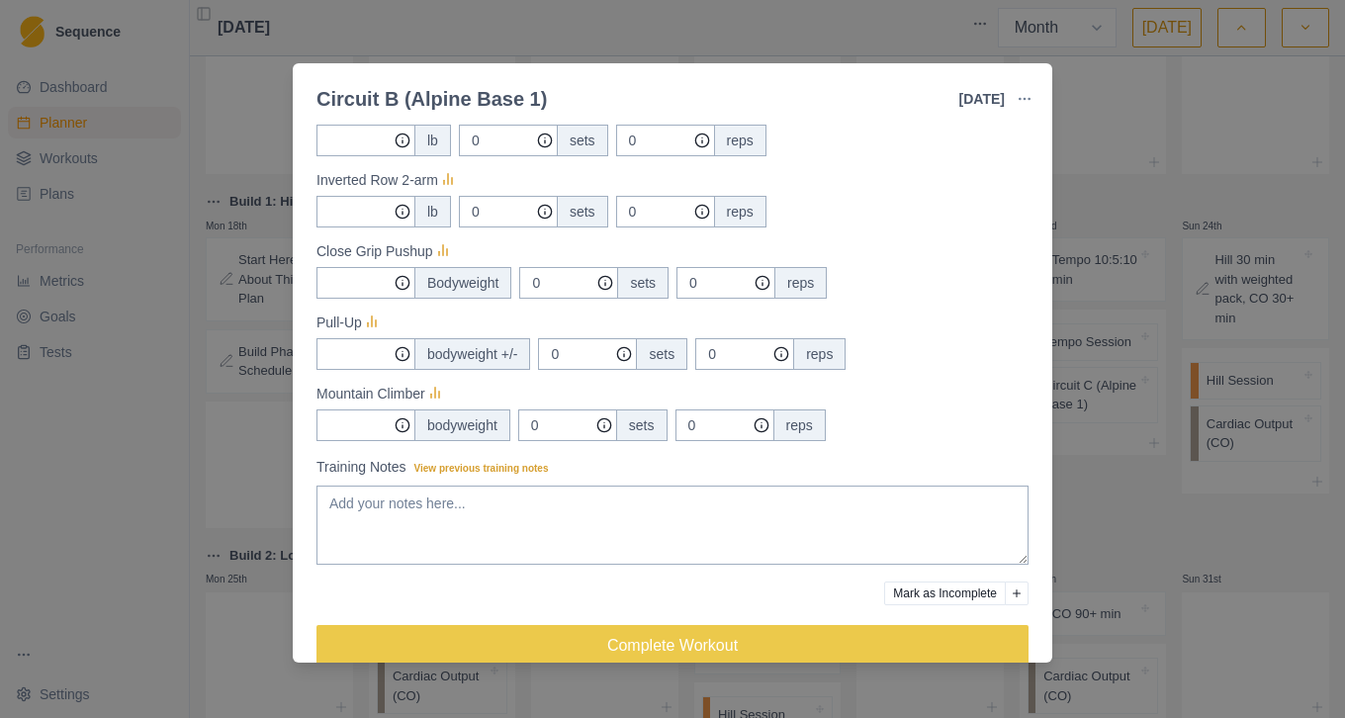
scroll to position [950, 0]
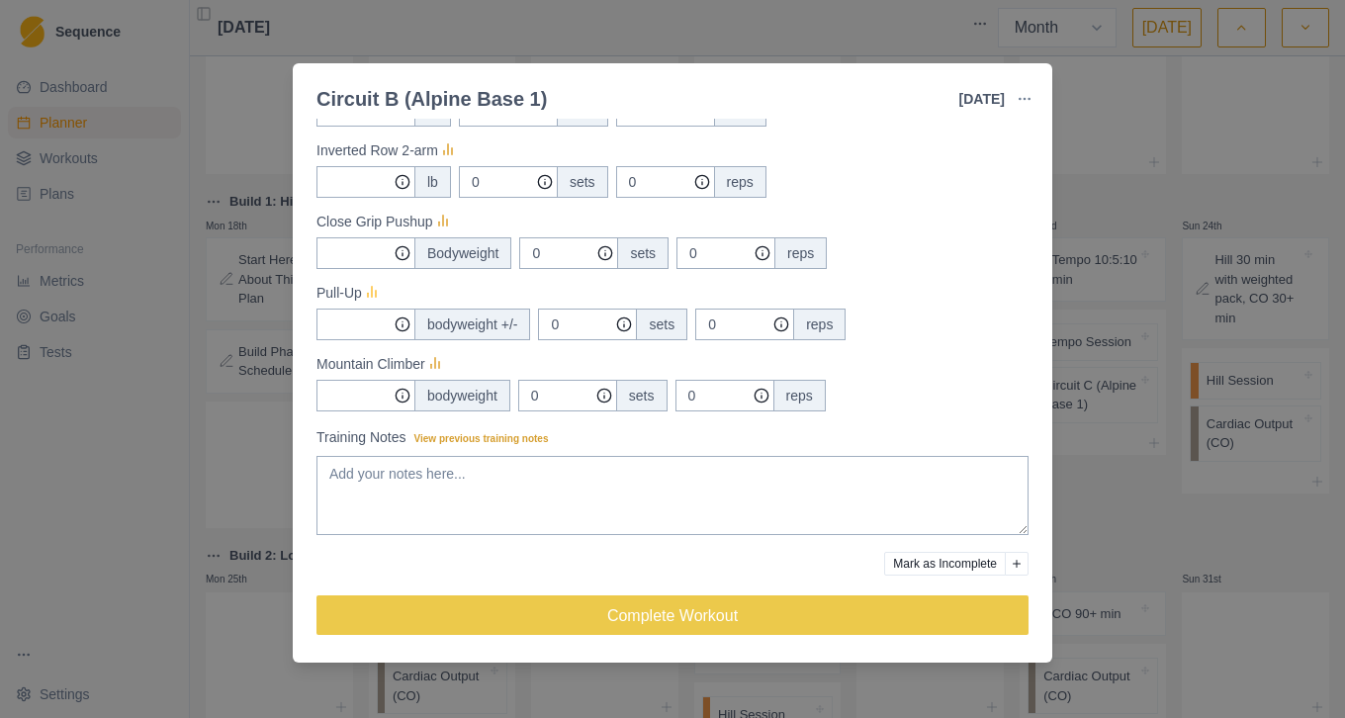
click at [370, 292] on icon at bounding box center [372, 294] width 20 height 20
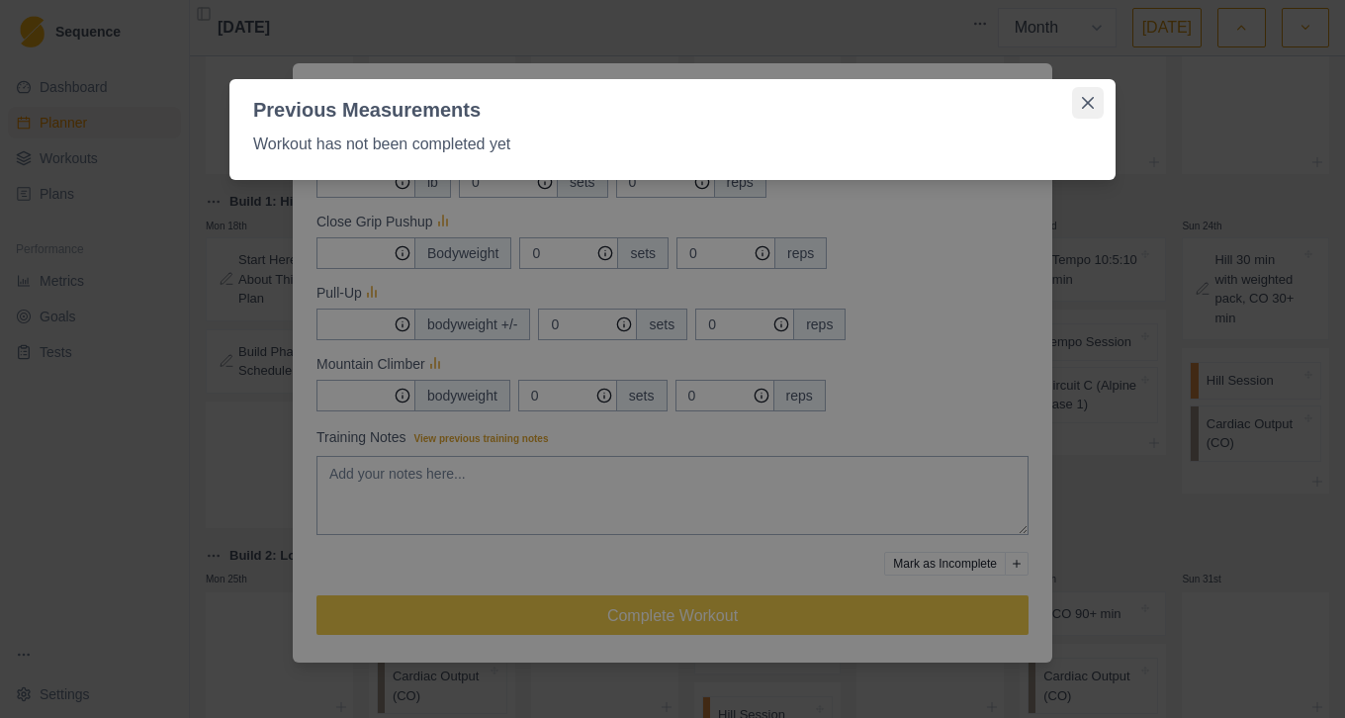
click at [1098, 107] on button "Close" at bounding box center [1088, 103] width 32 height 32
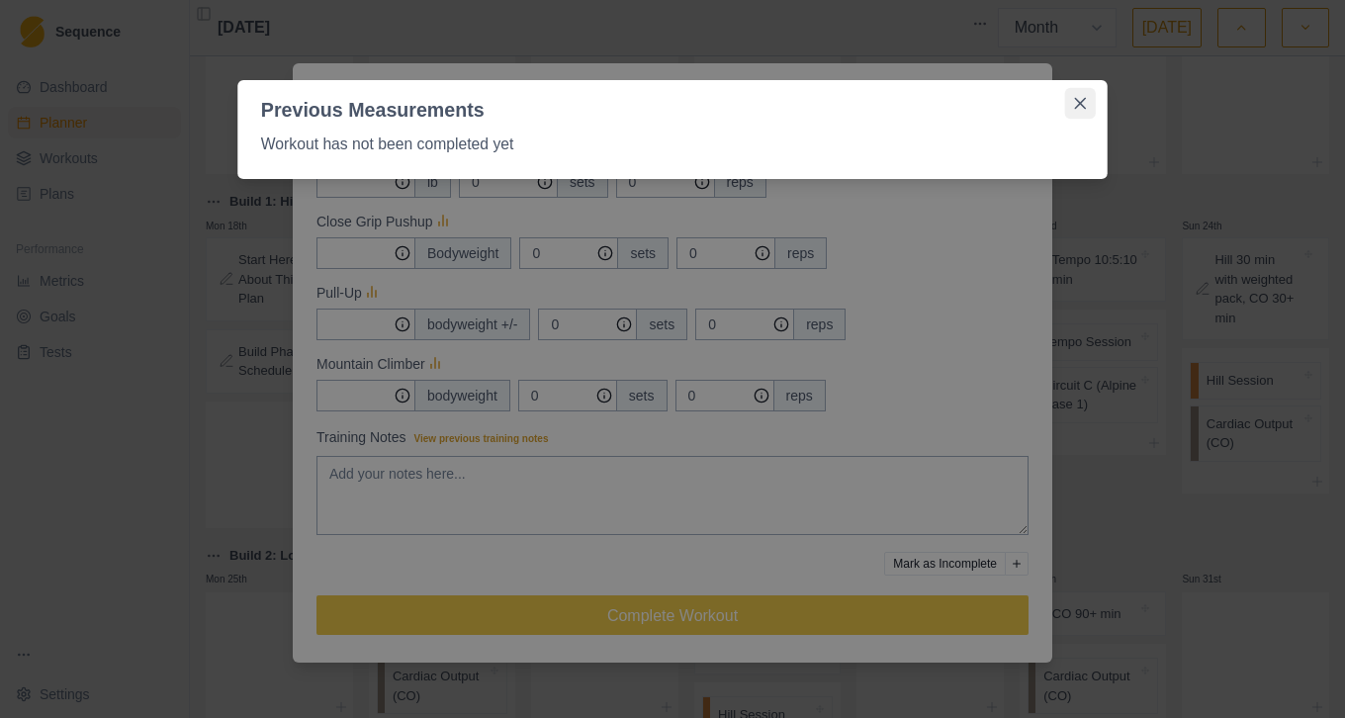
click at [1098, 107] on div "Circuit B (Alpine Base 1) 21 Aug 2025 Link To Goal View Workout Metrics Edit Or…" at bounding box center [672, 359] width 1345 height 718
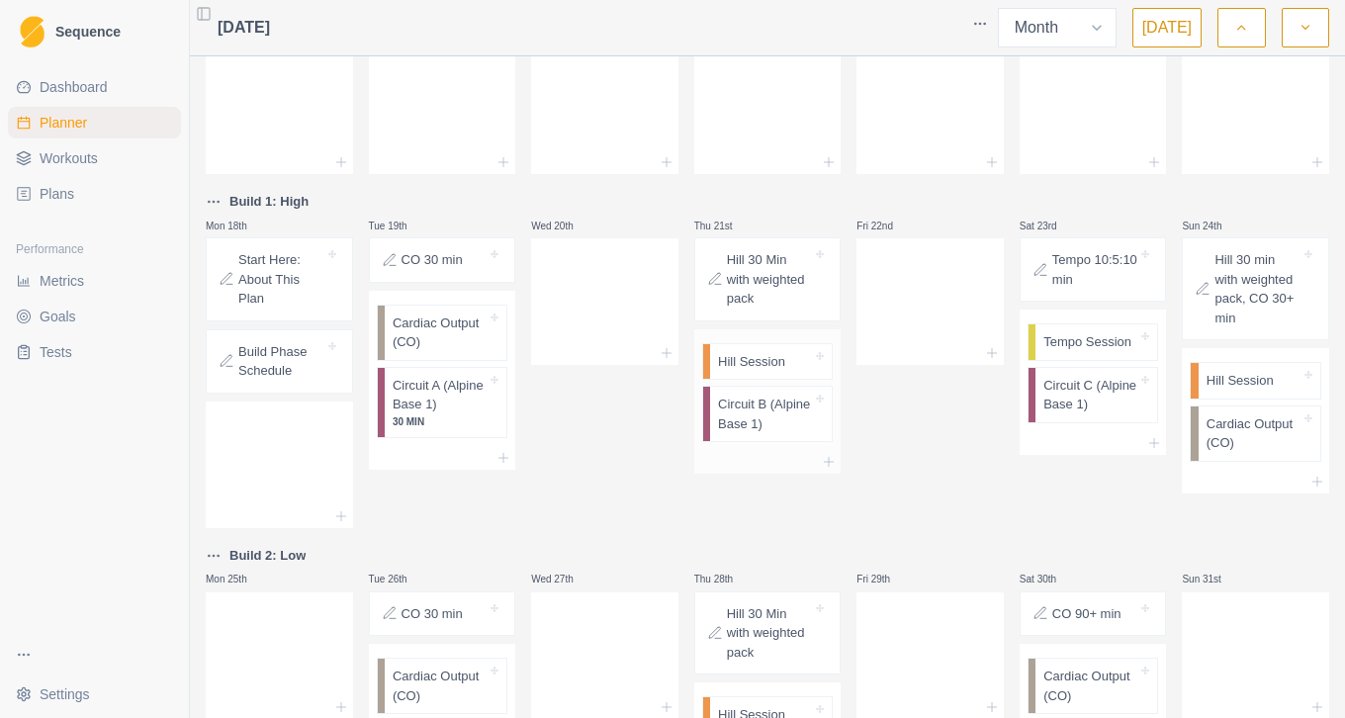
click at [743, 426] on p "Circuit B (Alpine Base 1)" at bounding box center [765, 414] width 94 height 39
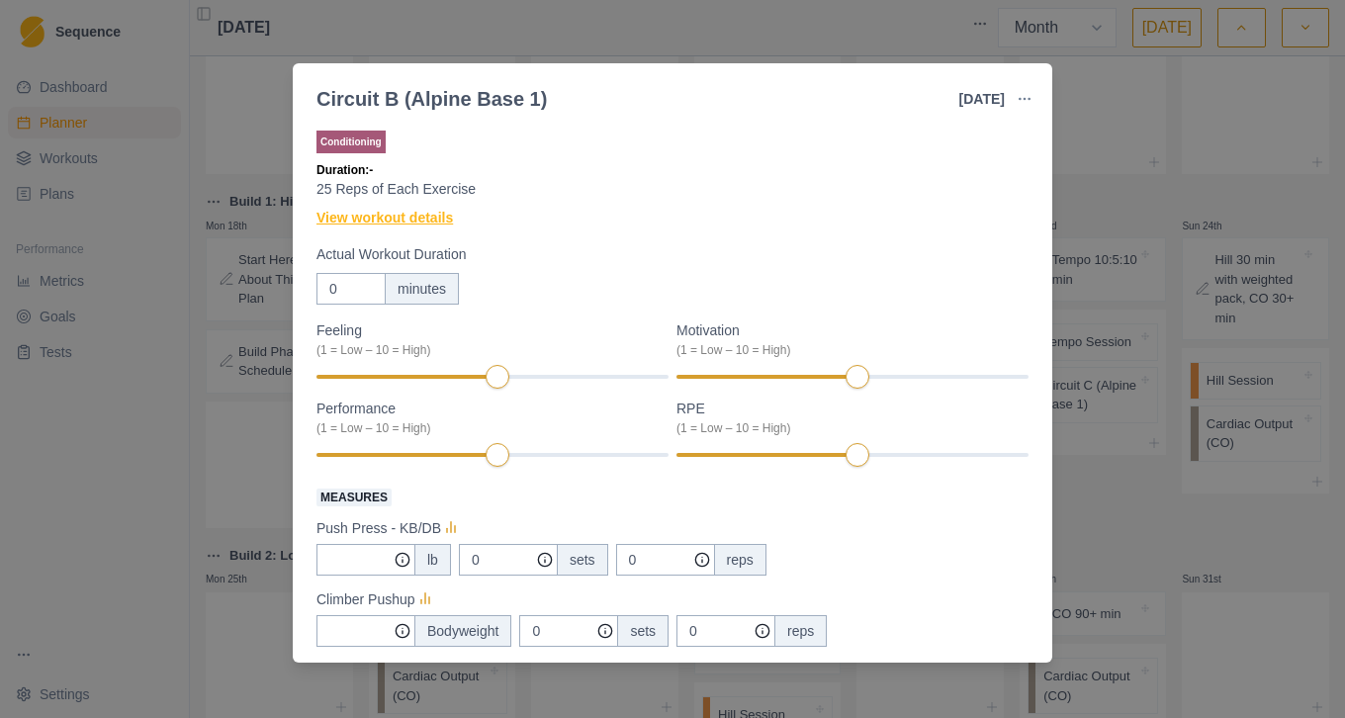
click at [422, 225] on link "View workout details" at bounding box center [385, 218] width 136 height 21
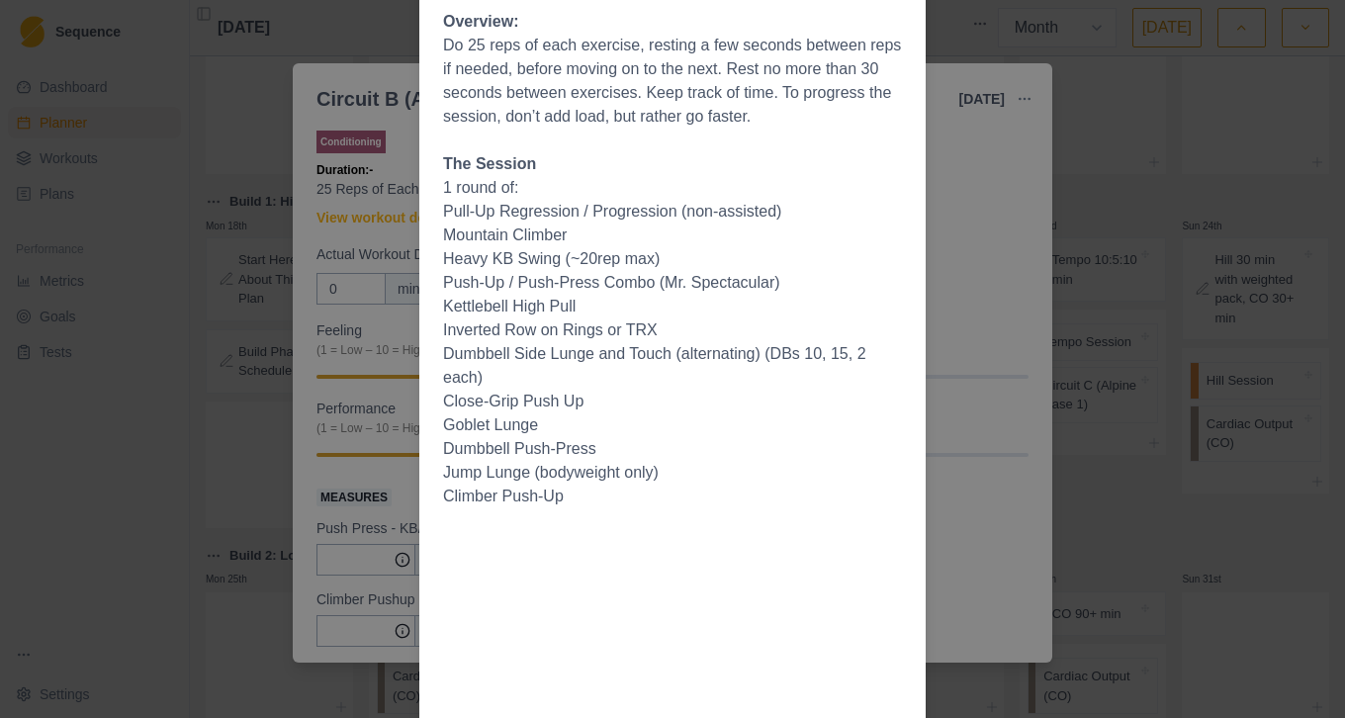
scroll to position [0, 0]
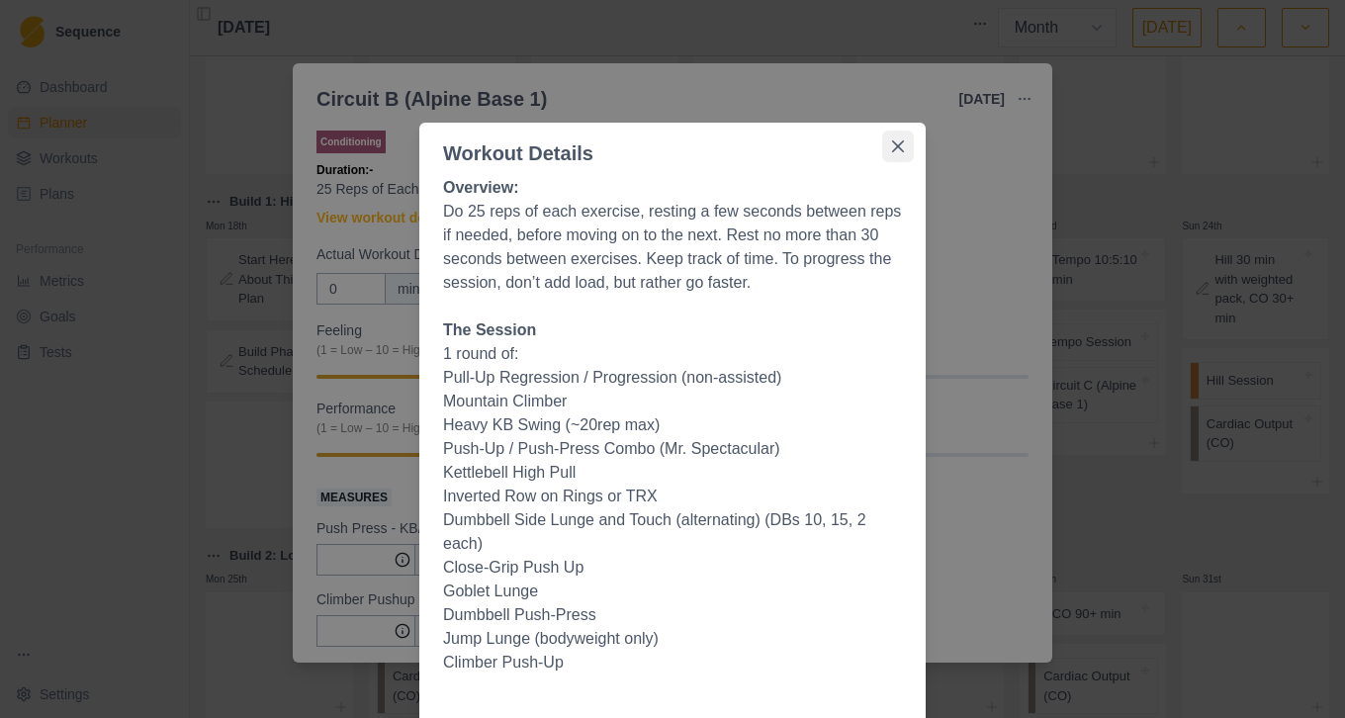
click at [898, 149] on icon "Close" at bounding box center [898, 146] width 12 height 12
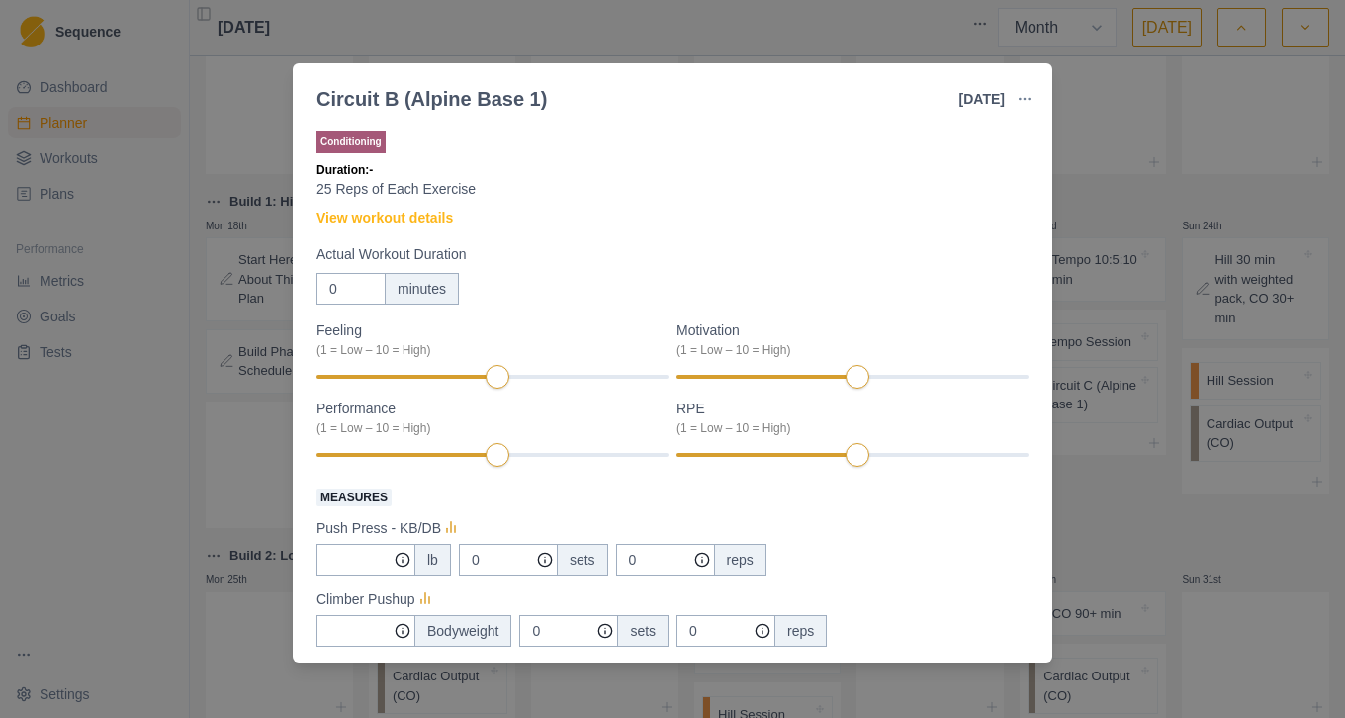
click at [1111, 141] on div "Circuit B (Alpine Base 1) 21 Aug 2025 Link To Goal View Workout Metrics Edit Or…" at bounding box center [672, 359] width 1345 height 718
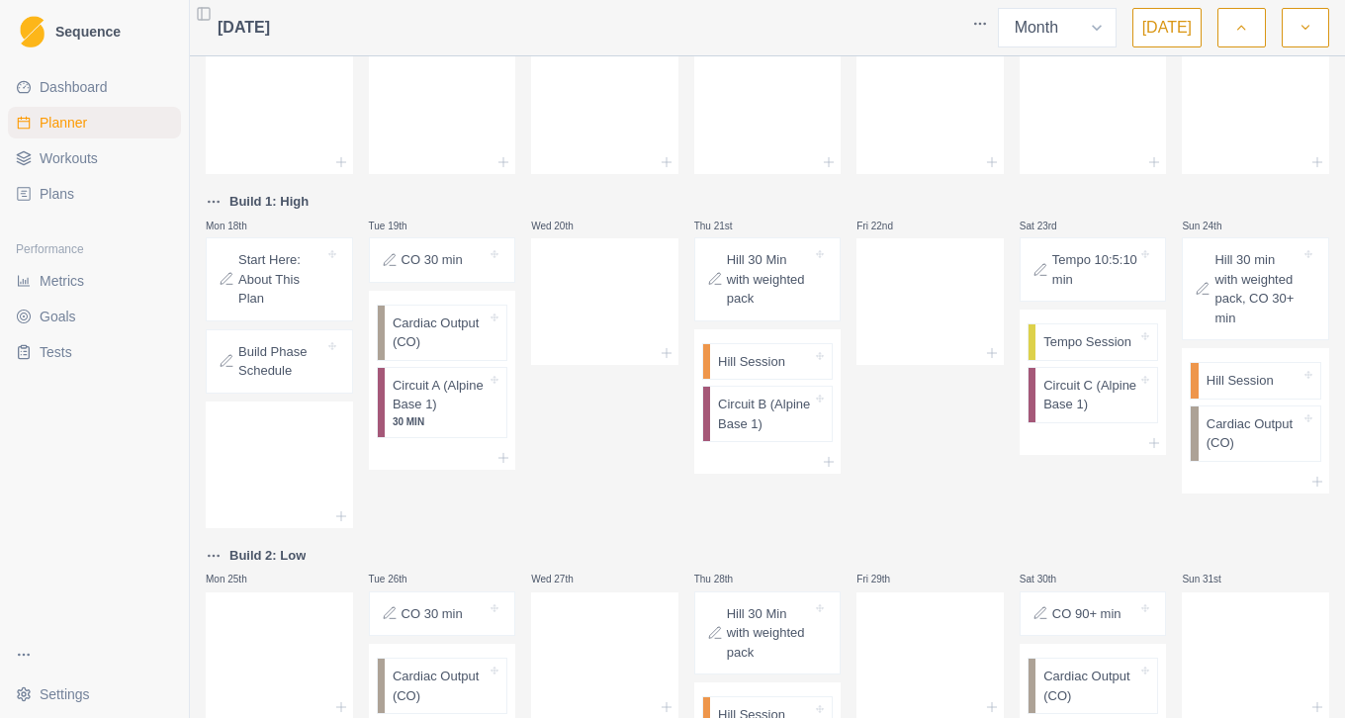
click at [1118, 180] on div "Mon 28th Tue 29th Wed 30th Thu 31st Fri 1st Sat 2nd Sun 3rd Mon 4th Tue 5th Wed…" at bounding box center [768, 222] width 1124 height 1211
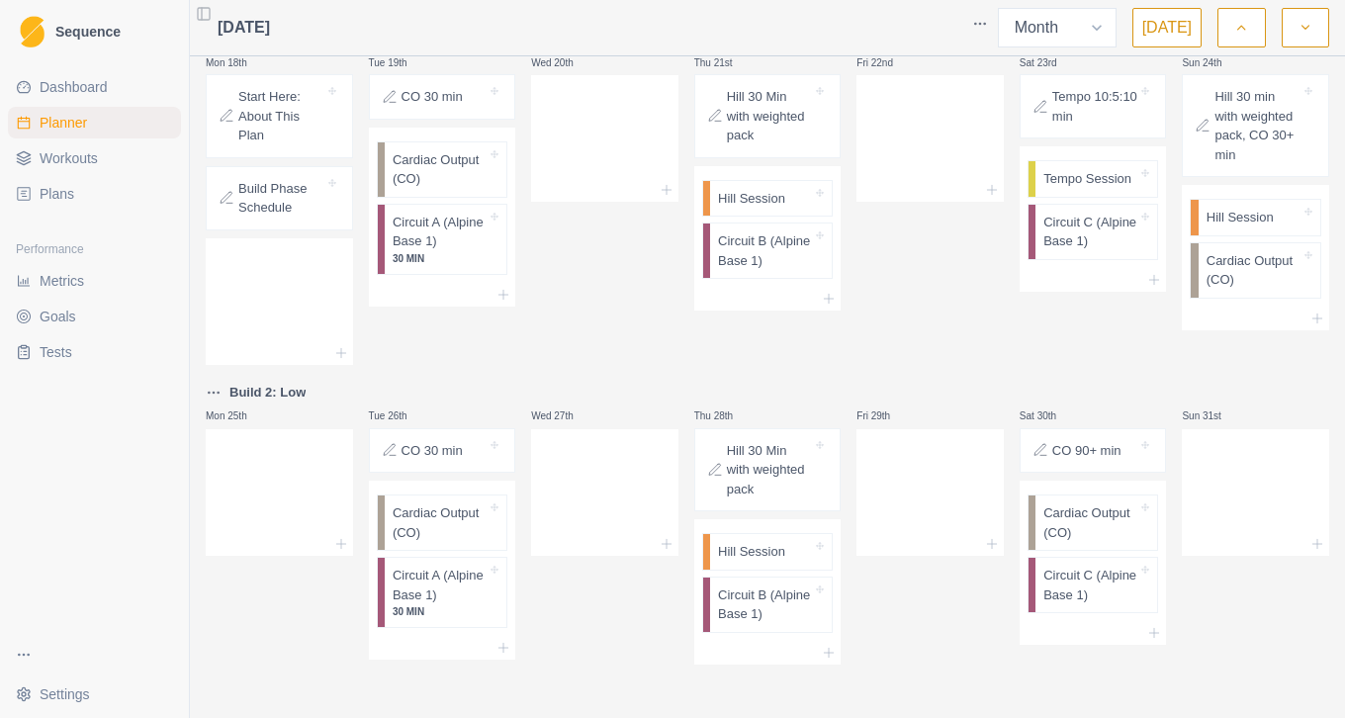
click at [1306, 34] on icon "button" at bounding box center [1306, 28] width 14 height 20
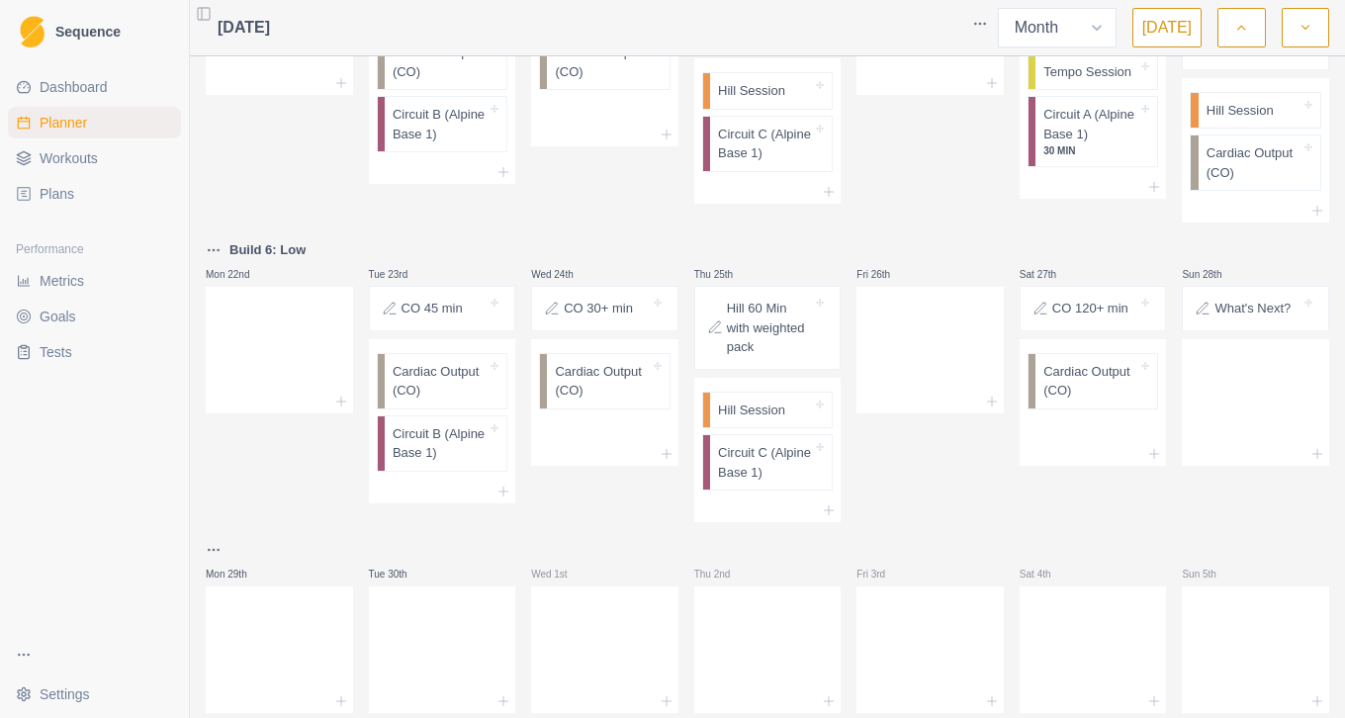
scroll to position [830, 0]
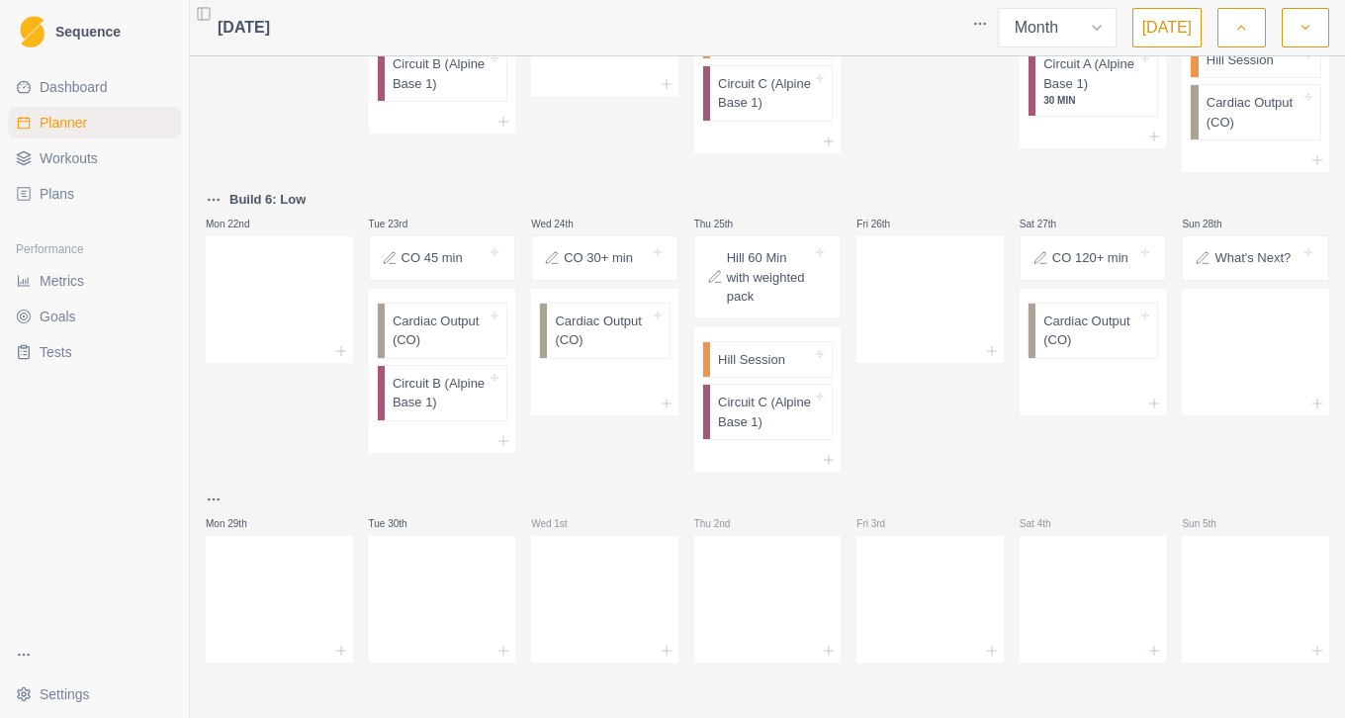
click at [1297, 44] on button "button" at bounding box center [1305, 28] width 47 height 40
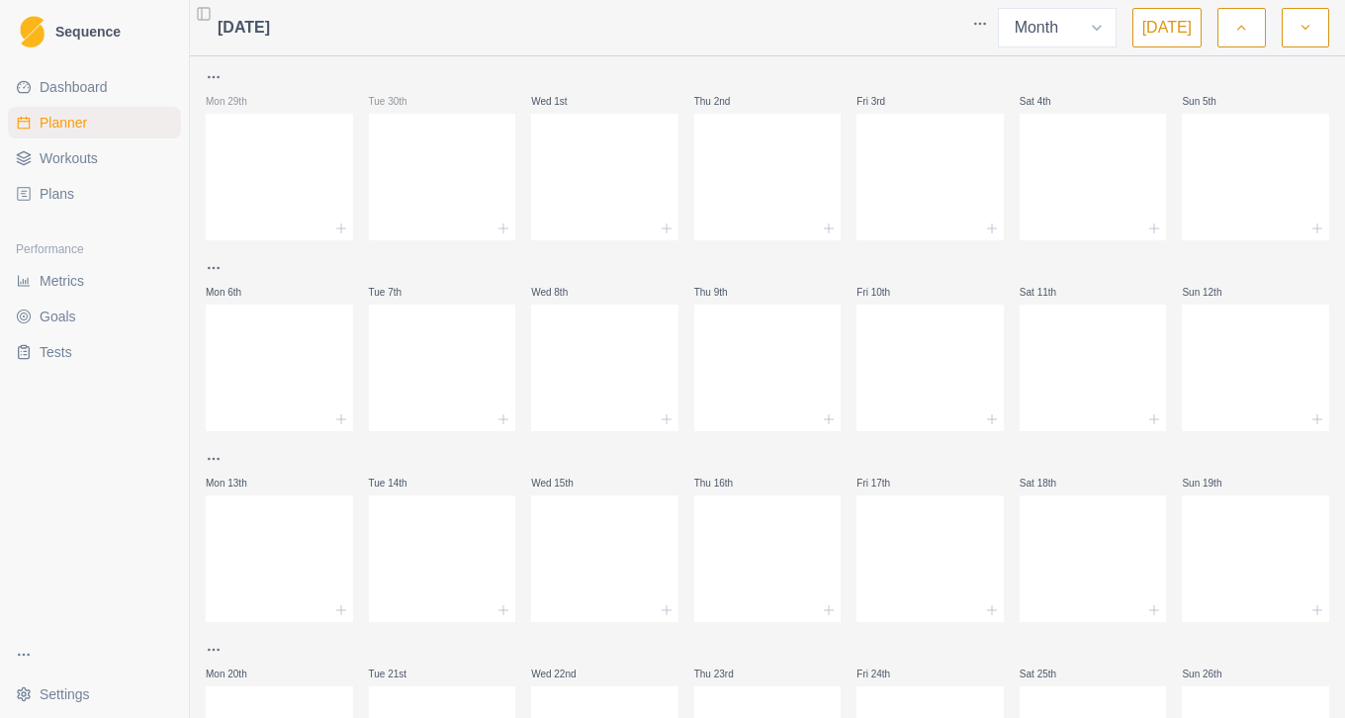
click at [1223, 42] on button "button" at bounding box center [1241, 28] width 47 height 40
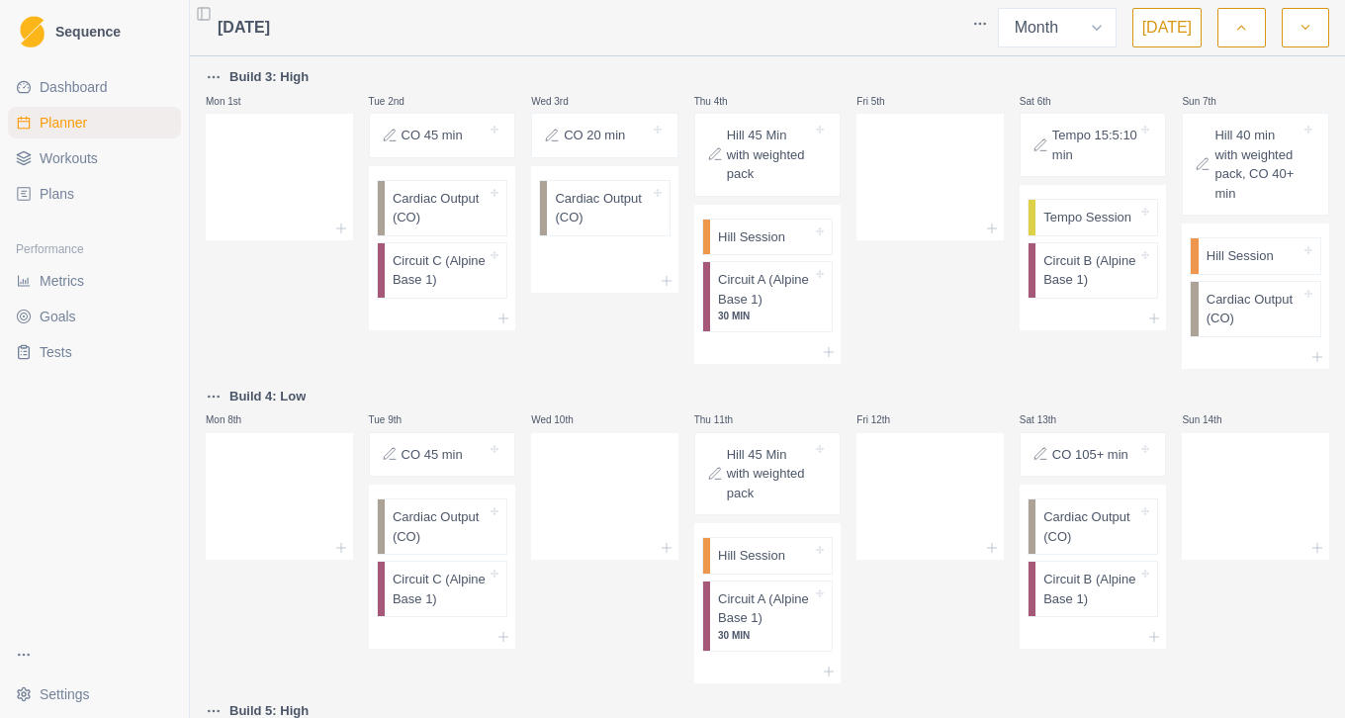
click at [1223, 42] on button "button" at bounding box center [1241, 28] width 47 height 40
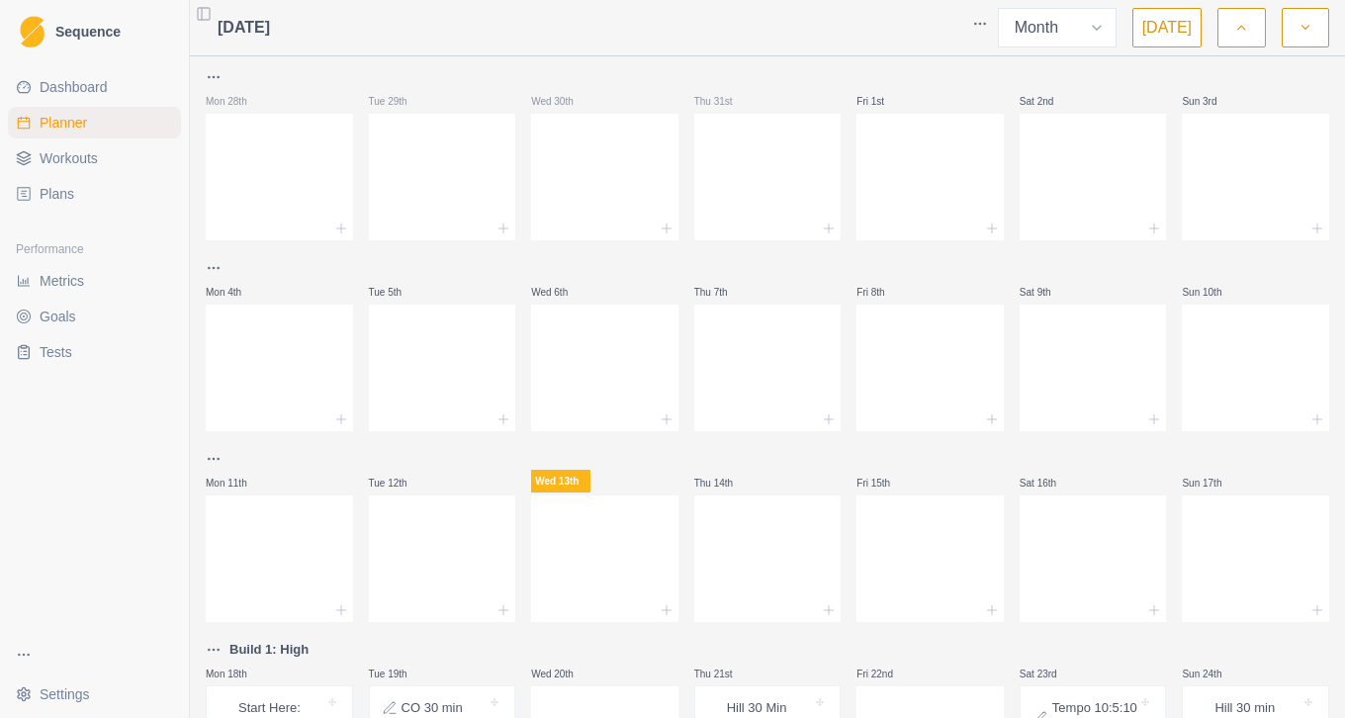
click at [1316, 25] on button "button" at bounding box center [1305, 28] width 47 height 40
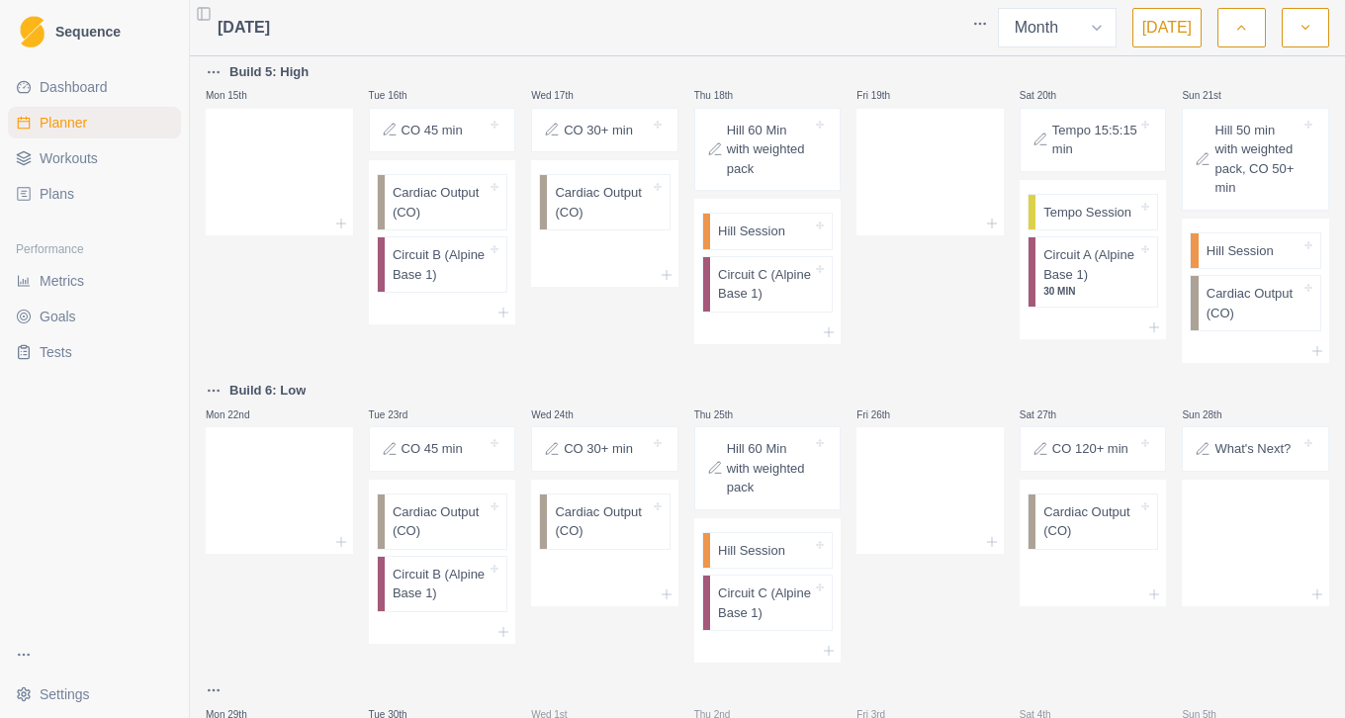
scroll to position [564, 0]
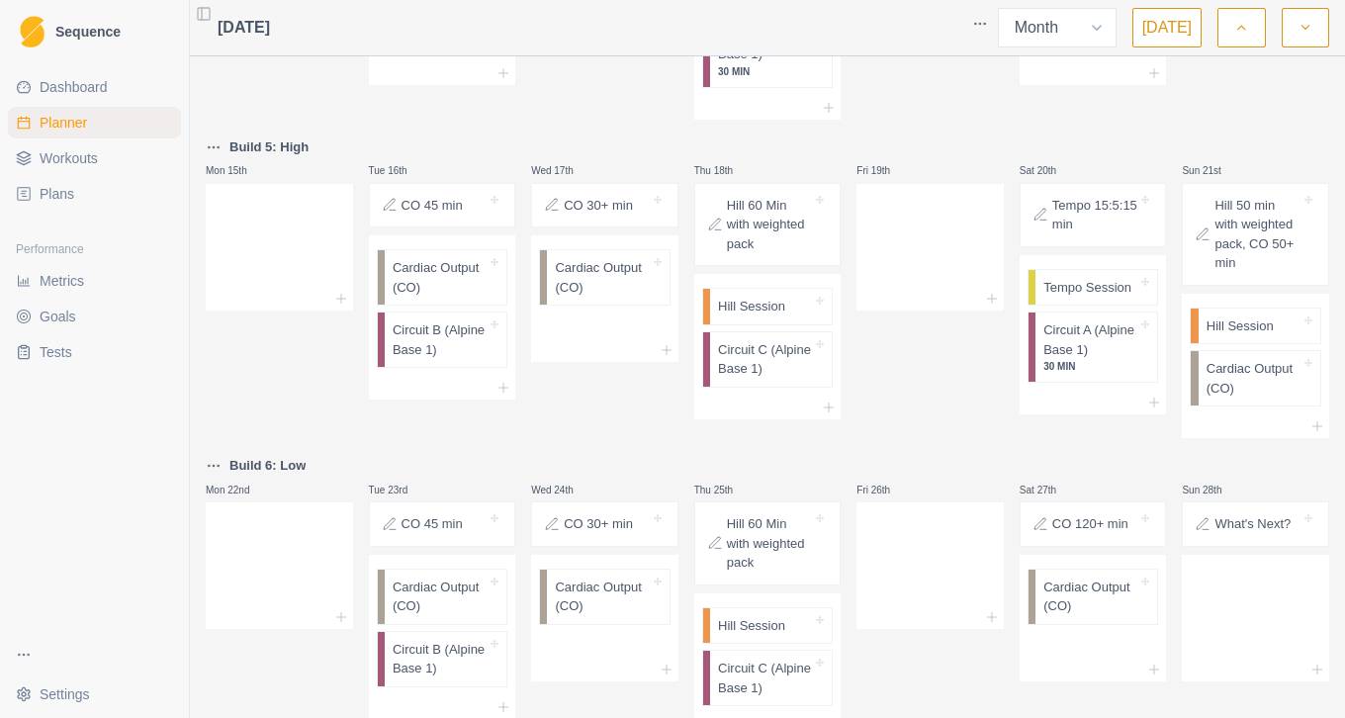
click at [1254, 254] on p "Hill 50 min with weighted pack, CO 50+ min" at bounding box center [1258, 234] width 86 height 77
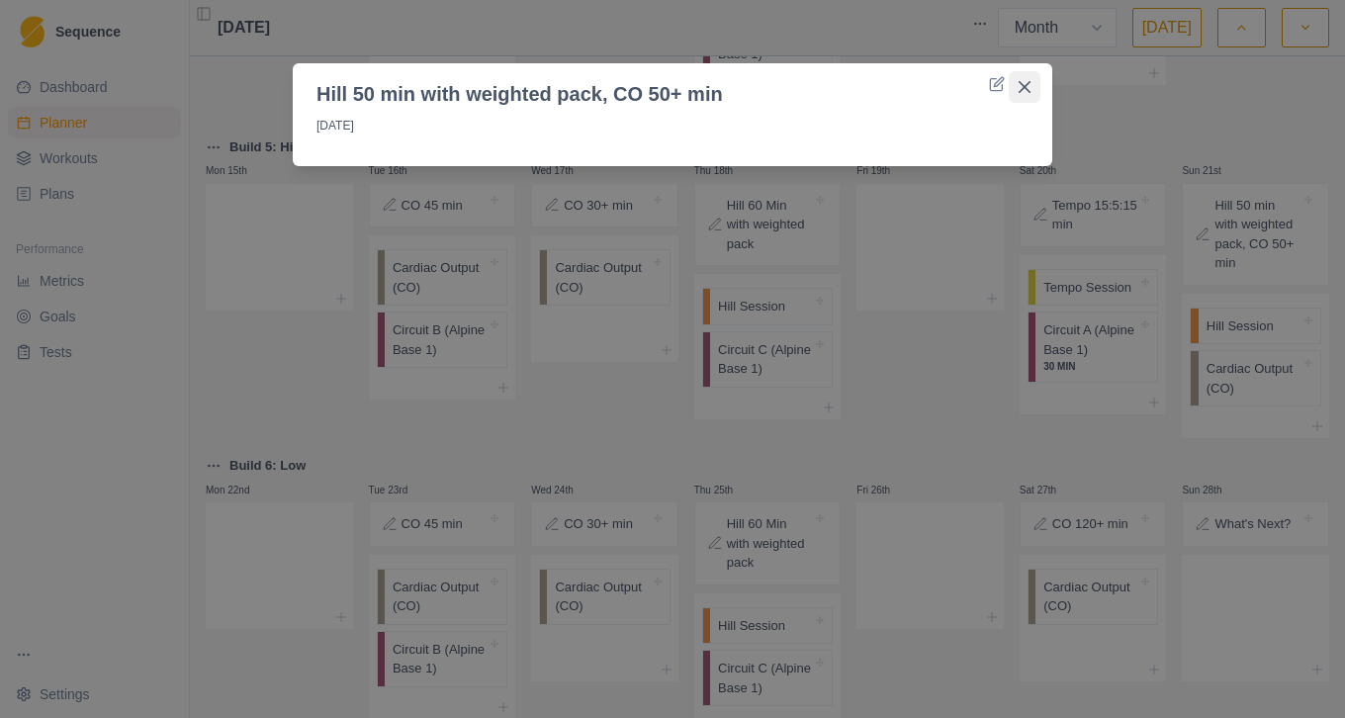
click at [1020, 79] on button "Close" at bounding box center [1025, 87] width 32 height 32
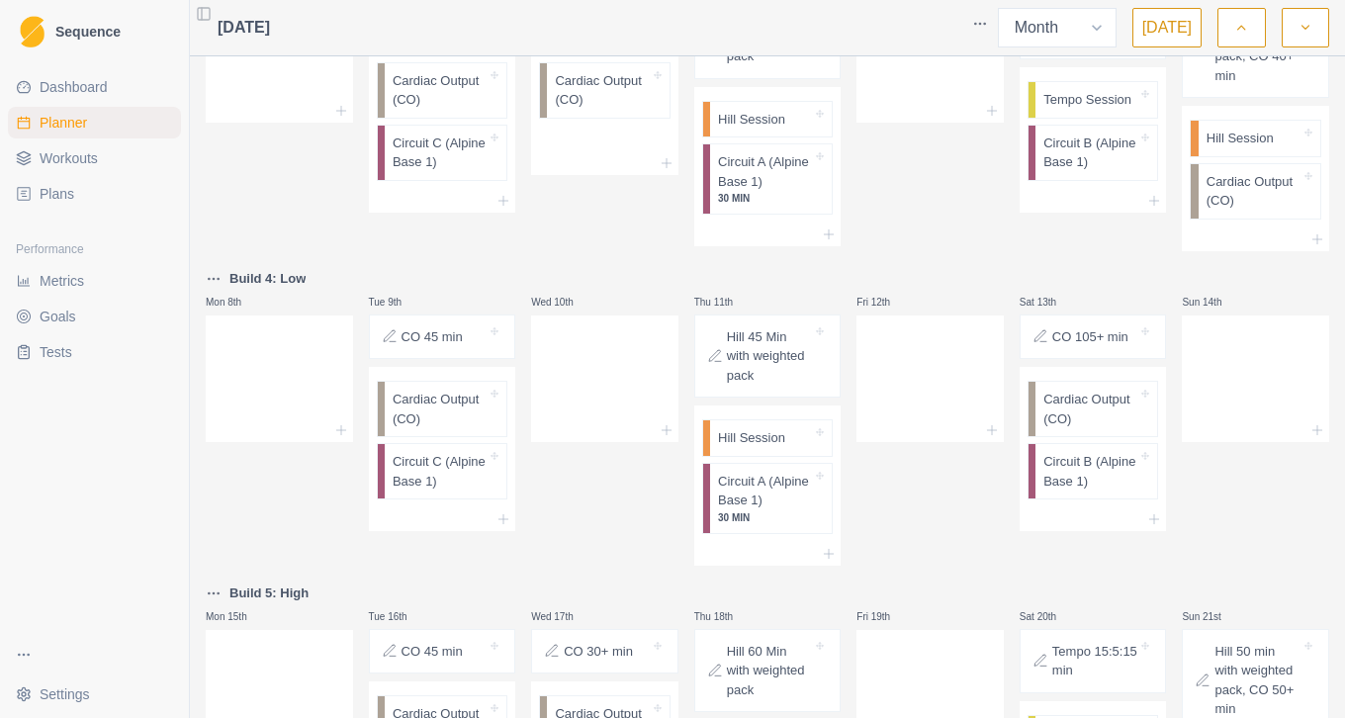
scroll to position [0, 0]
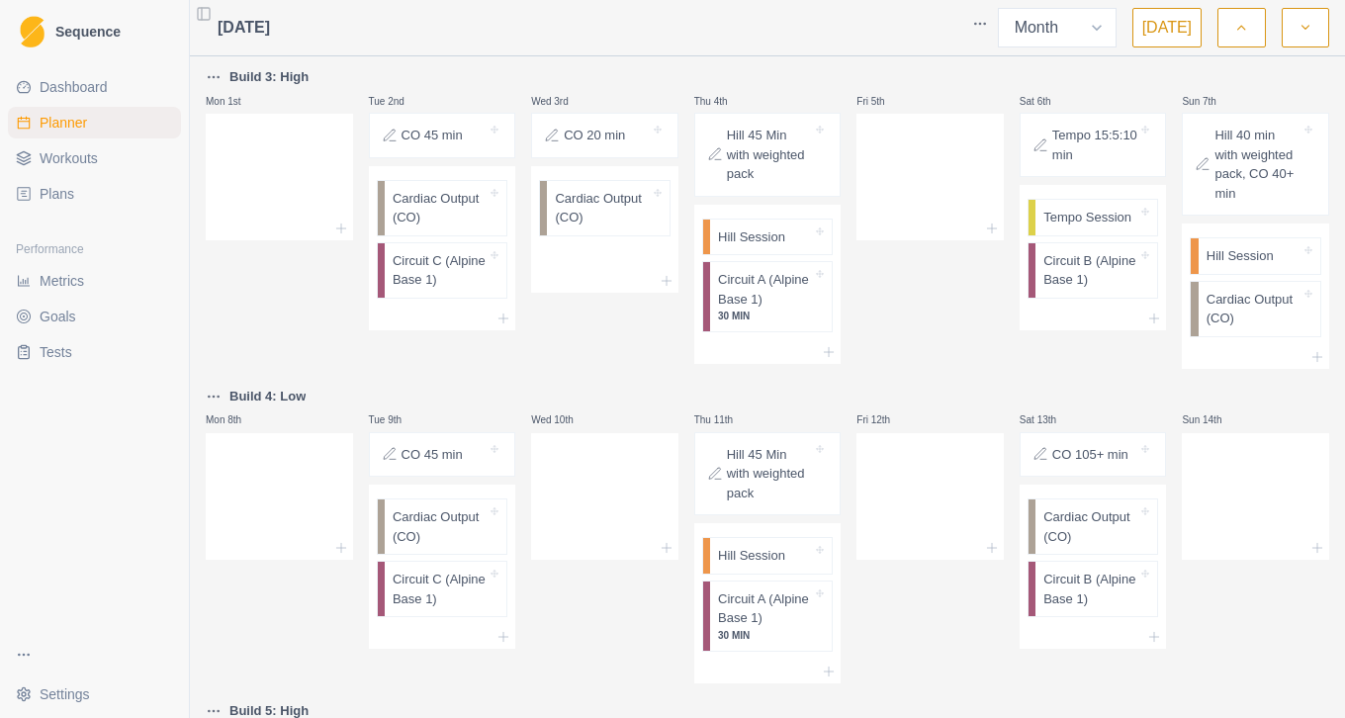
click at [1234, 30] on icon "button" at bounding box center [1241, 28] width 14 height 20
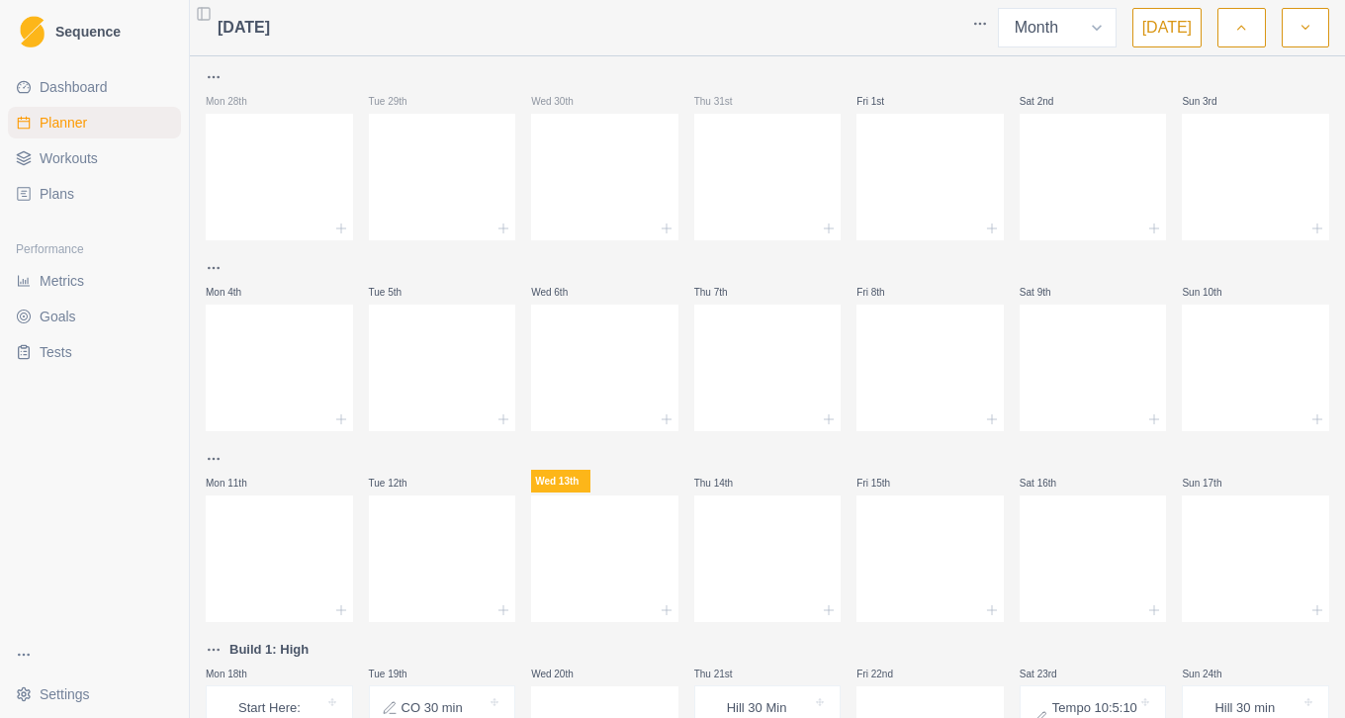
click at [71, 191] on span "Plans" at bounding box center [57, 194] width 35 height 20
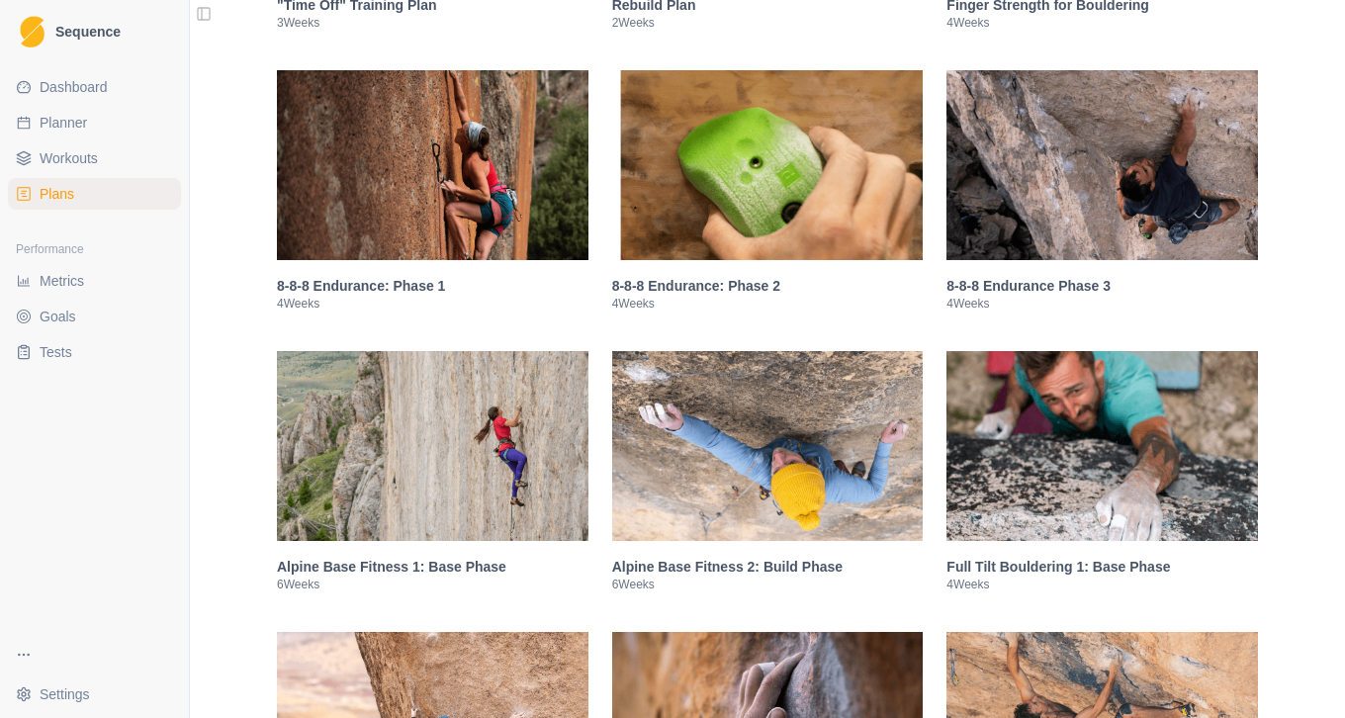
scroll to position [1462, 0]
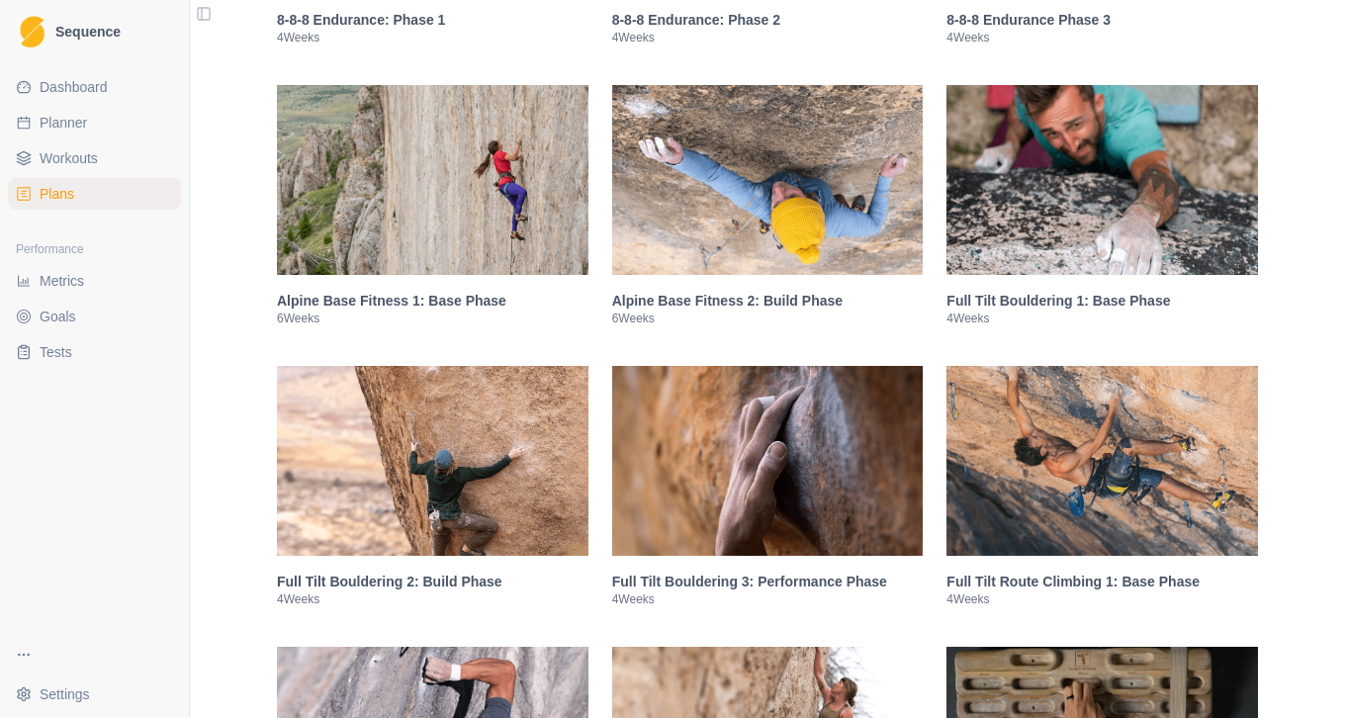
click at [578, 342] on div "Alpine Base Fitness 1: Base Phase 6 Weeks" at bounding box center [433, 308] width 312 height 67
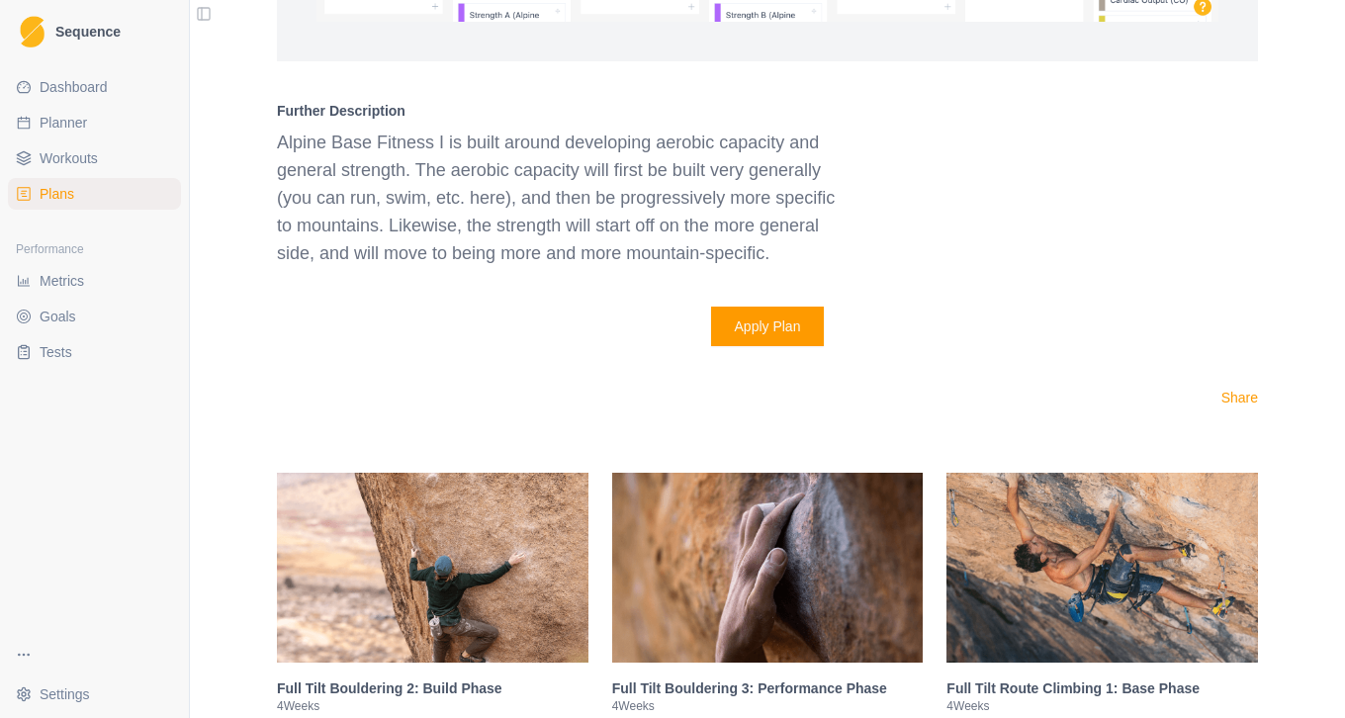
scroll to position [3141, 0]
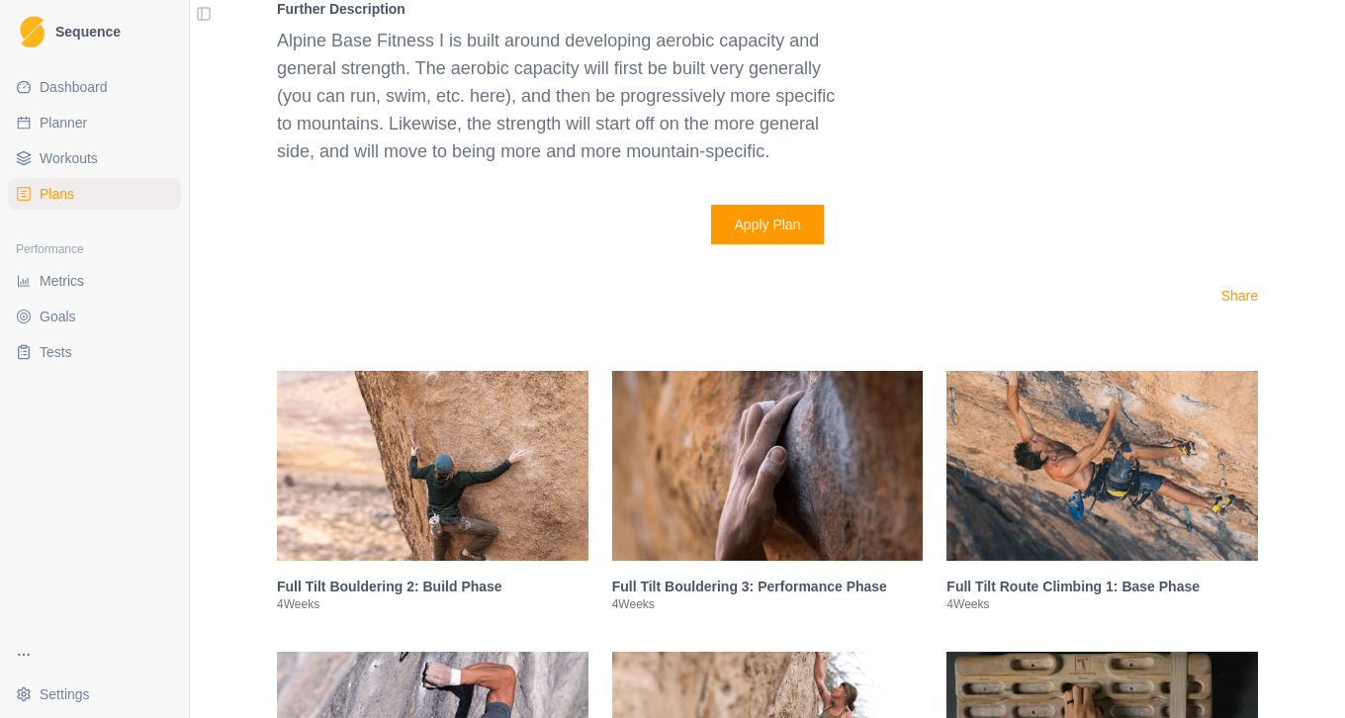
click at [802, 235] on button "Apply Plan" at bounding box center [768, 225] width 114 height 40
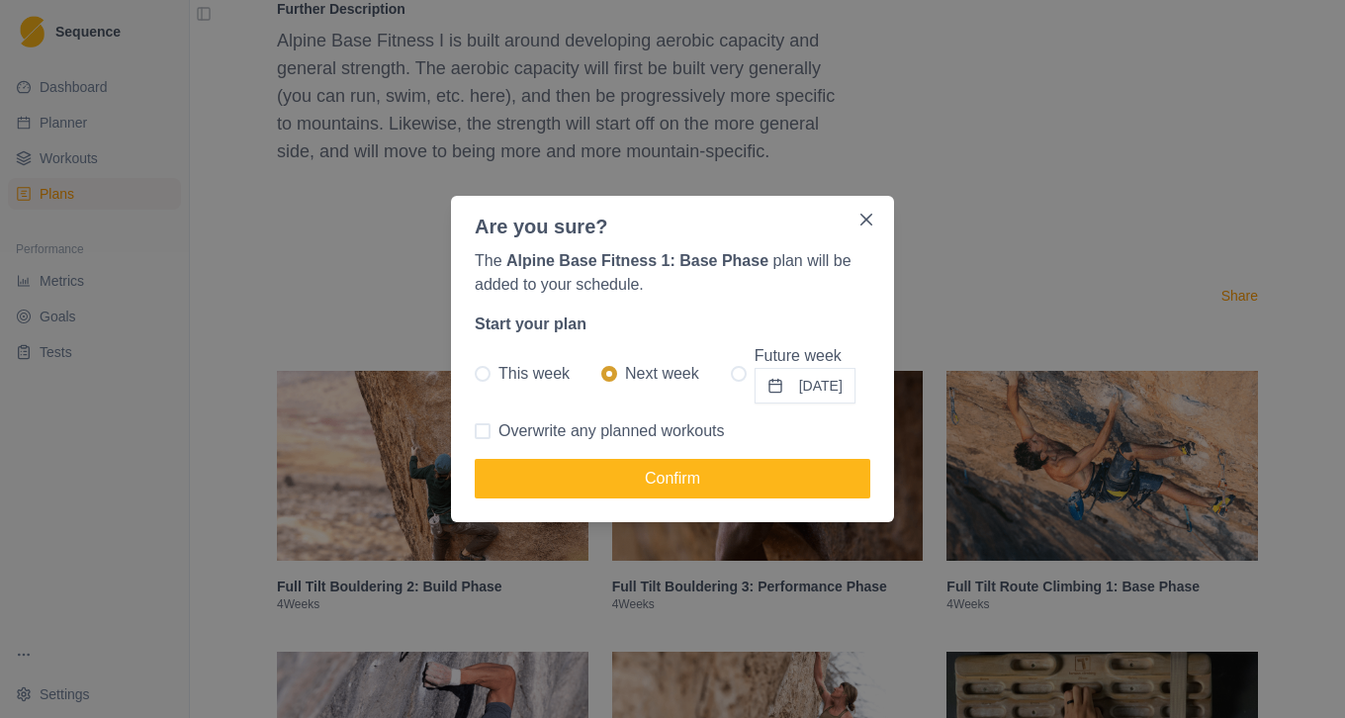
click at [625, 427] on span "Overwrite any planned workouts" at bounding box center [611, 431] width 226 height 24
click at [475, 431] on input "Overwrite any planned workouts" at bounding box center [474, 431] width 1 height 1
checkbox input "true"
click at [479, 372] on span at bounding box center [483, 374] width 16 height 16
click at [475, 374] on input "This week" at bounding box center [474, 374] width 1 height 1
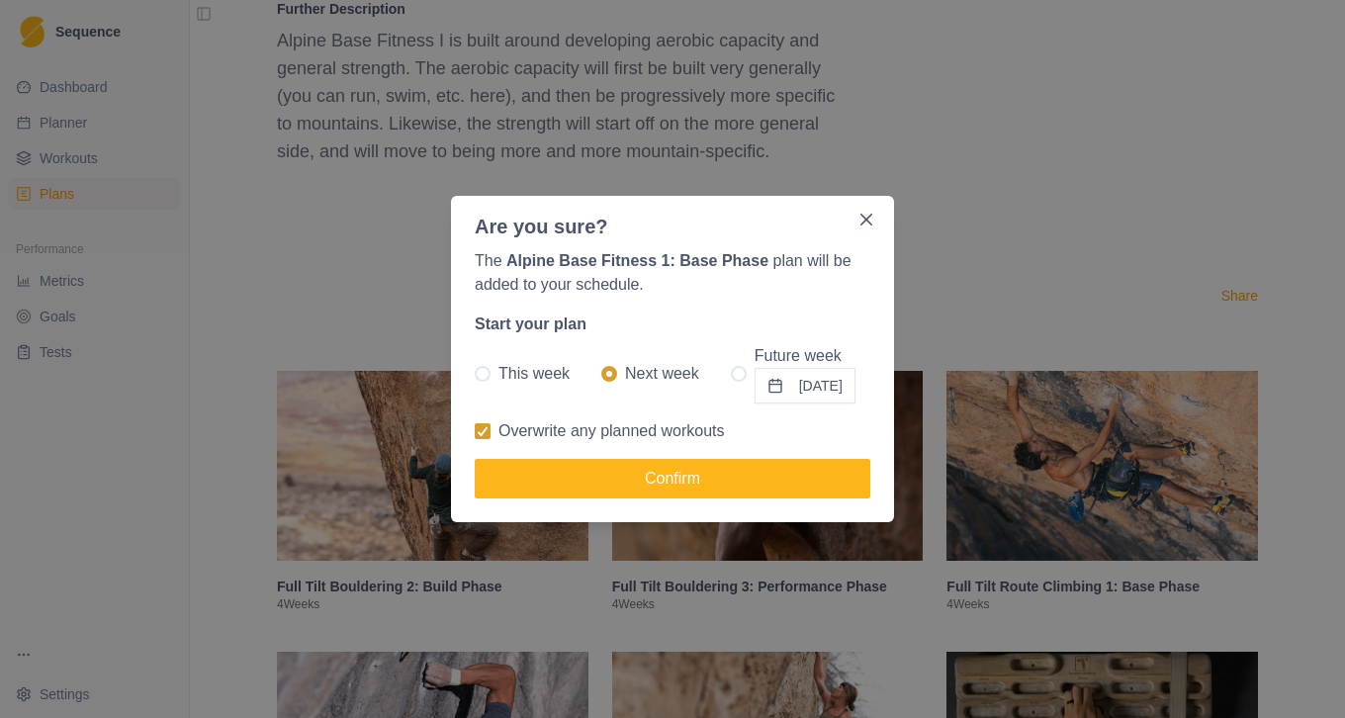
radio input "true"
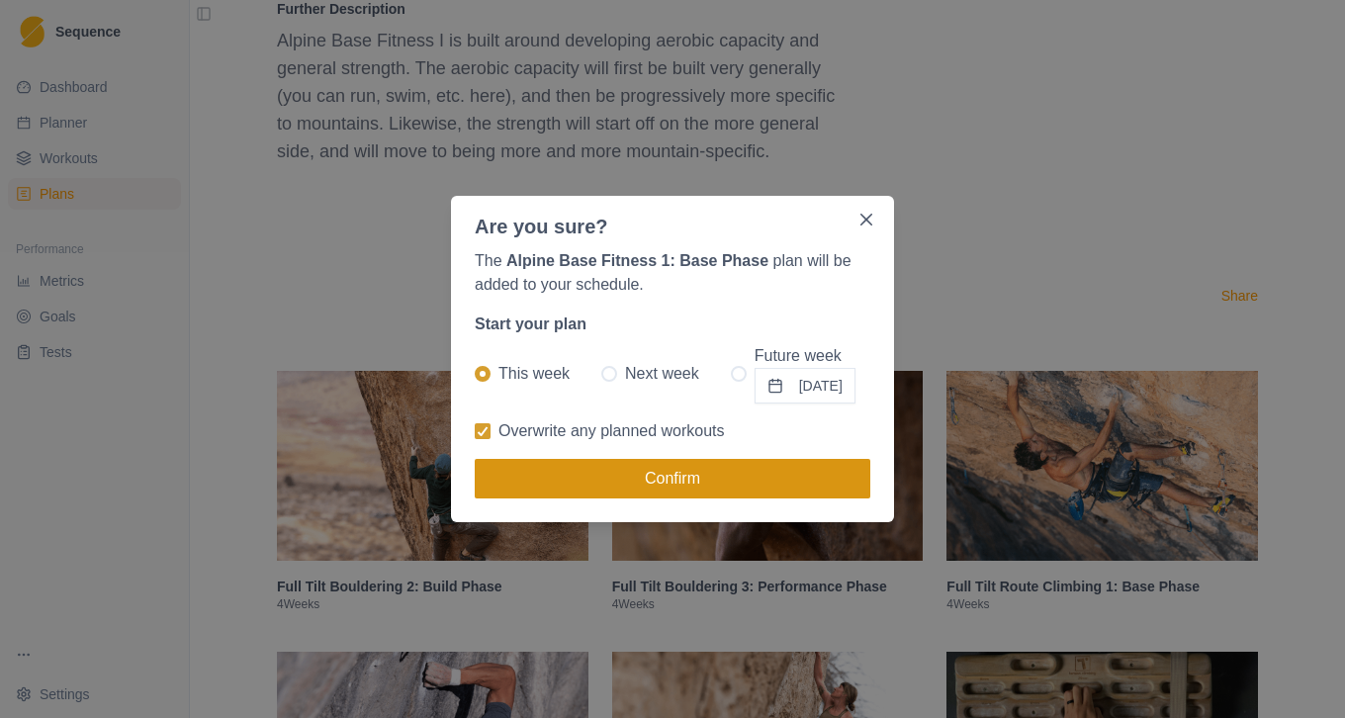
click at [642, 494] on button "Confirm" at bounding box center [673, 479] width 396 height 40
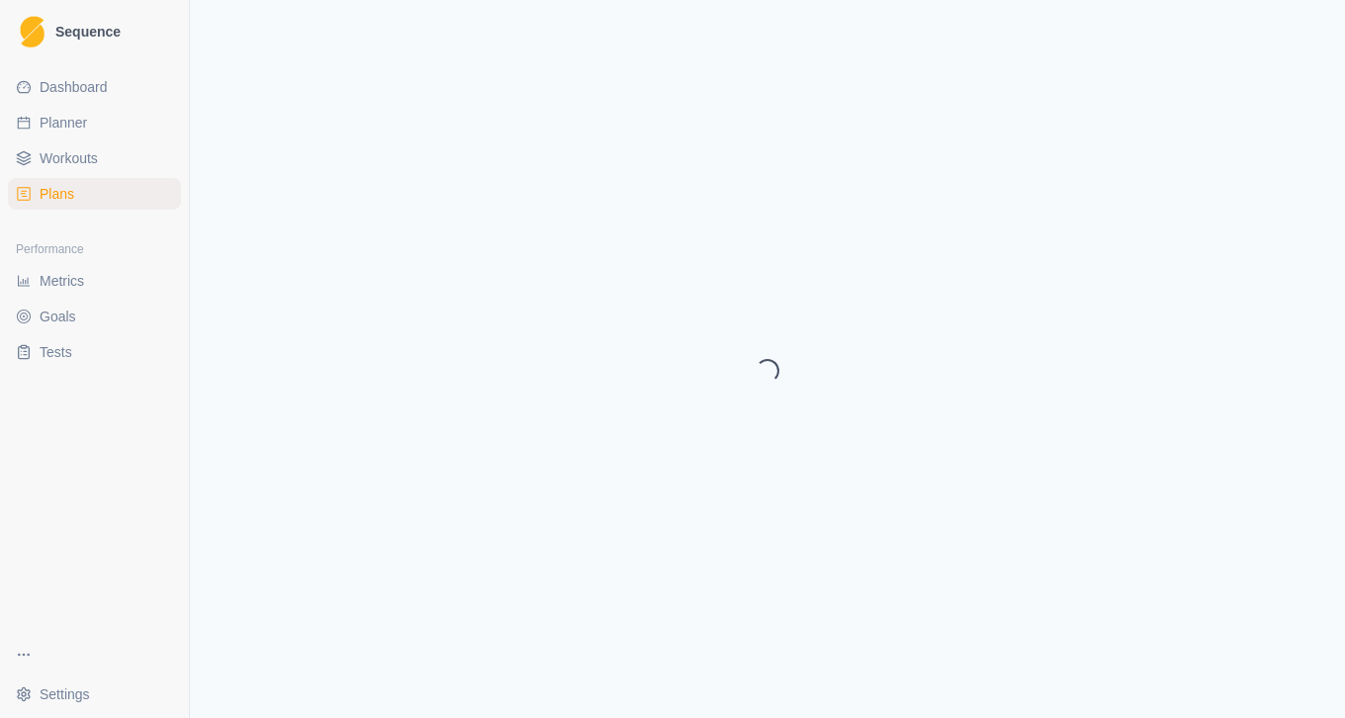
select select "month"
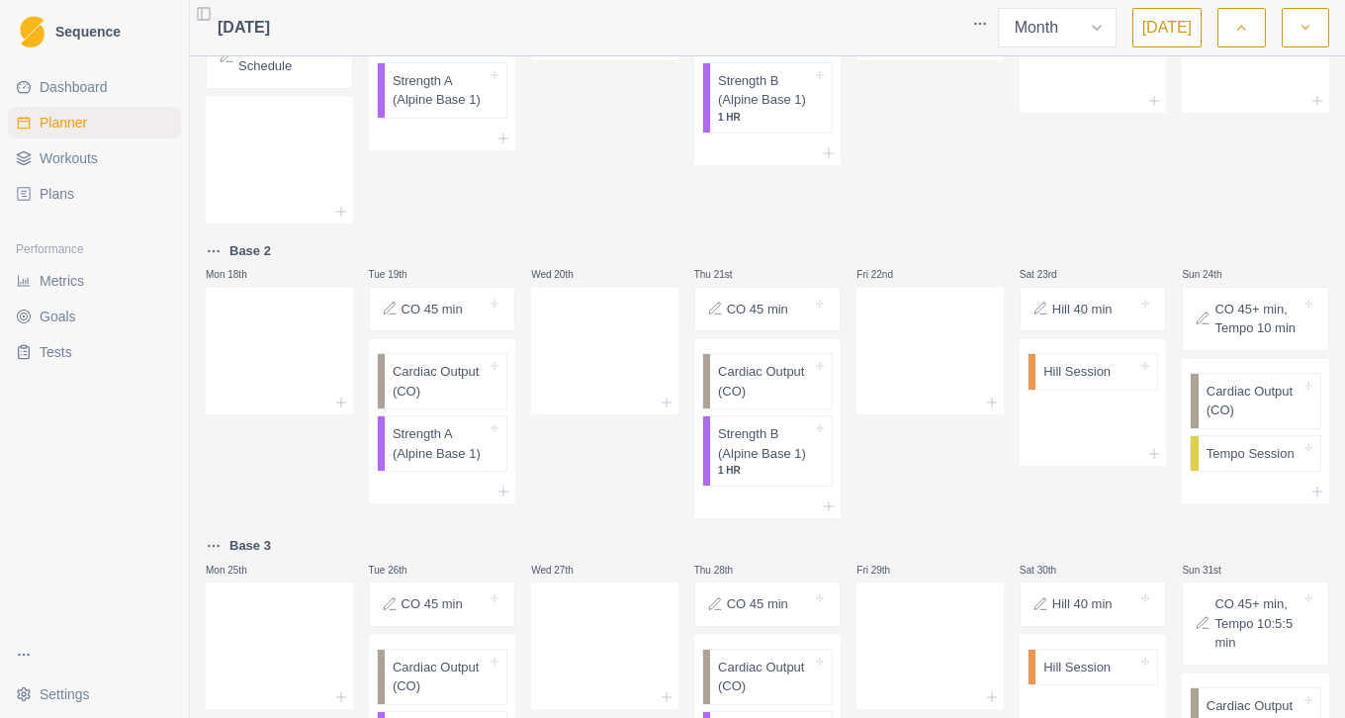
scroll to position [717, 0]
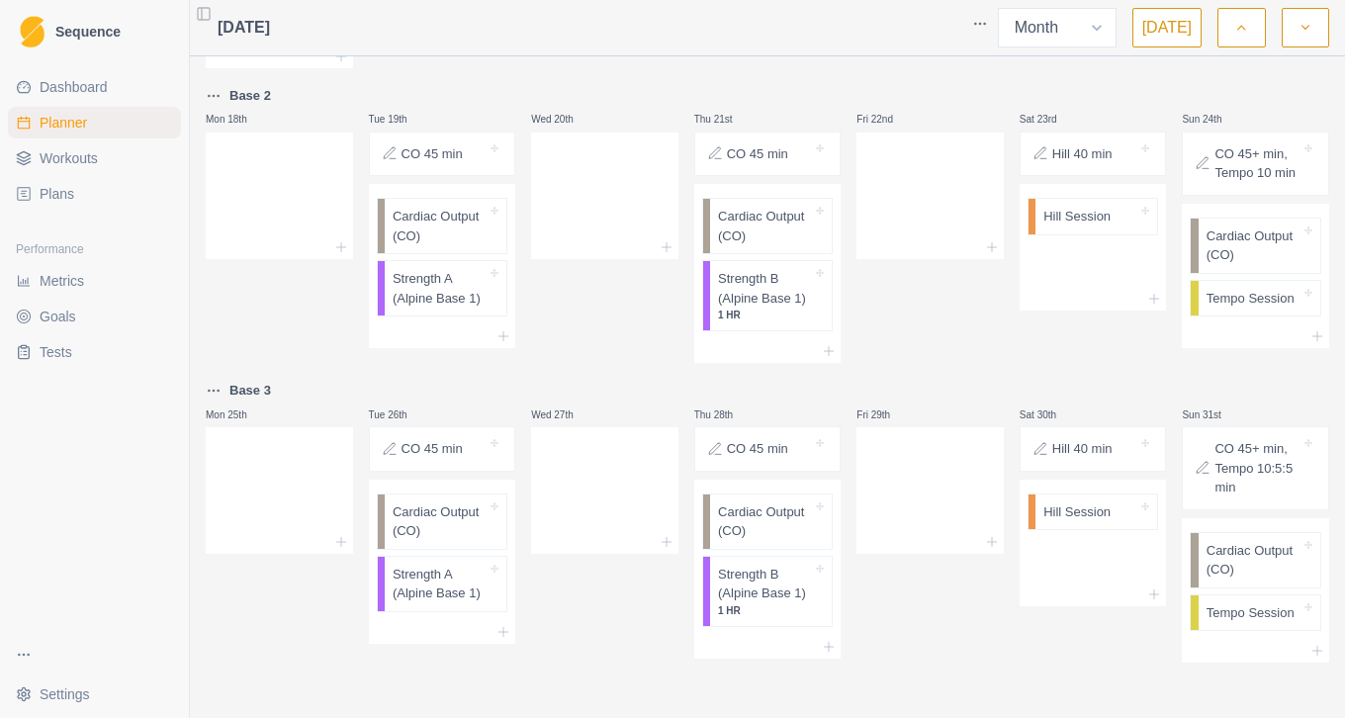
click at [1292, 35] on button "button" at bounding box center [1305, 28] width 47 height 40
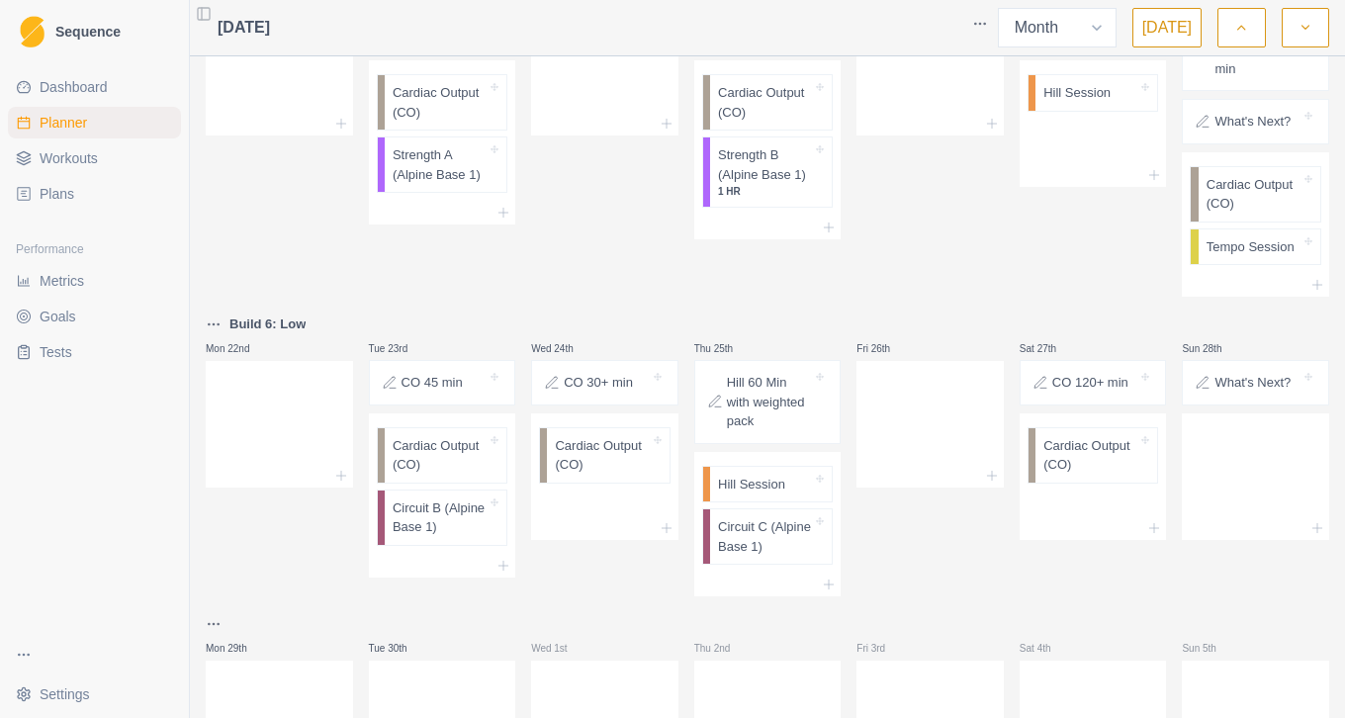
scroll to position [668, 0]
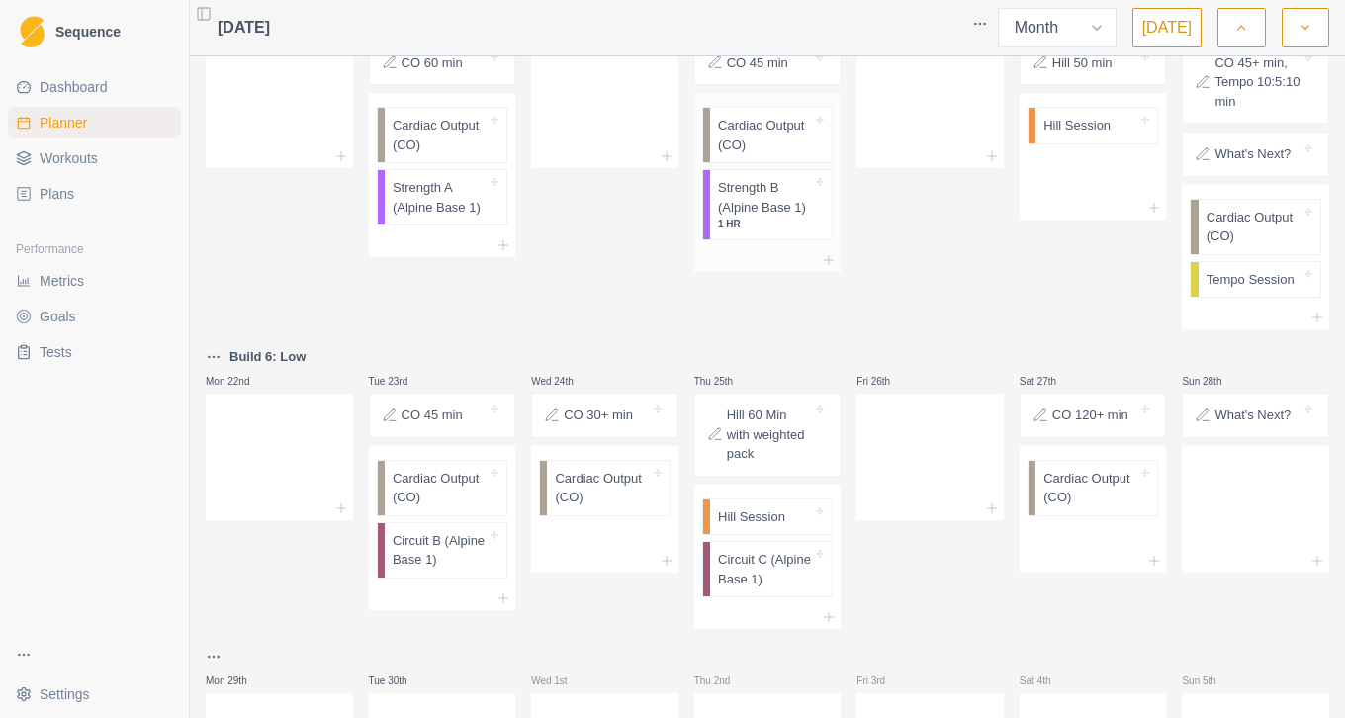
click at [768, 208] on p "Strength B (Alpine Base 1)" at bounding box center [765, 197] width 94 height 39
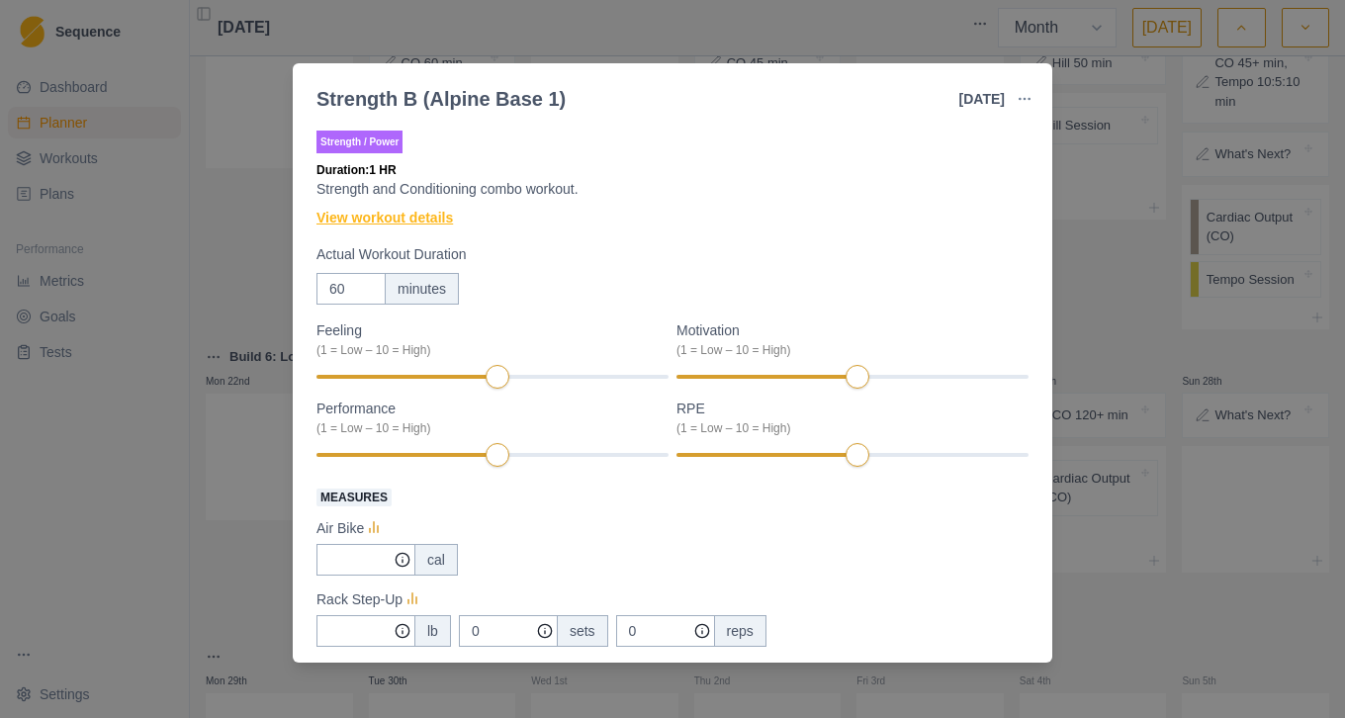
click at [446, 226] on link "View workout details" at bounding box center [385, 218] width 136 height 21
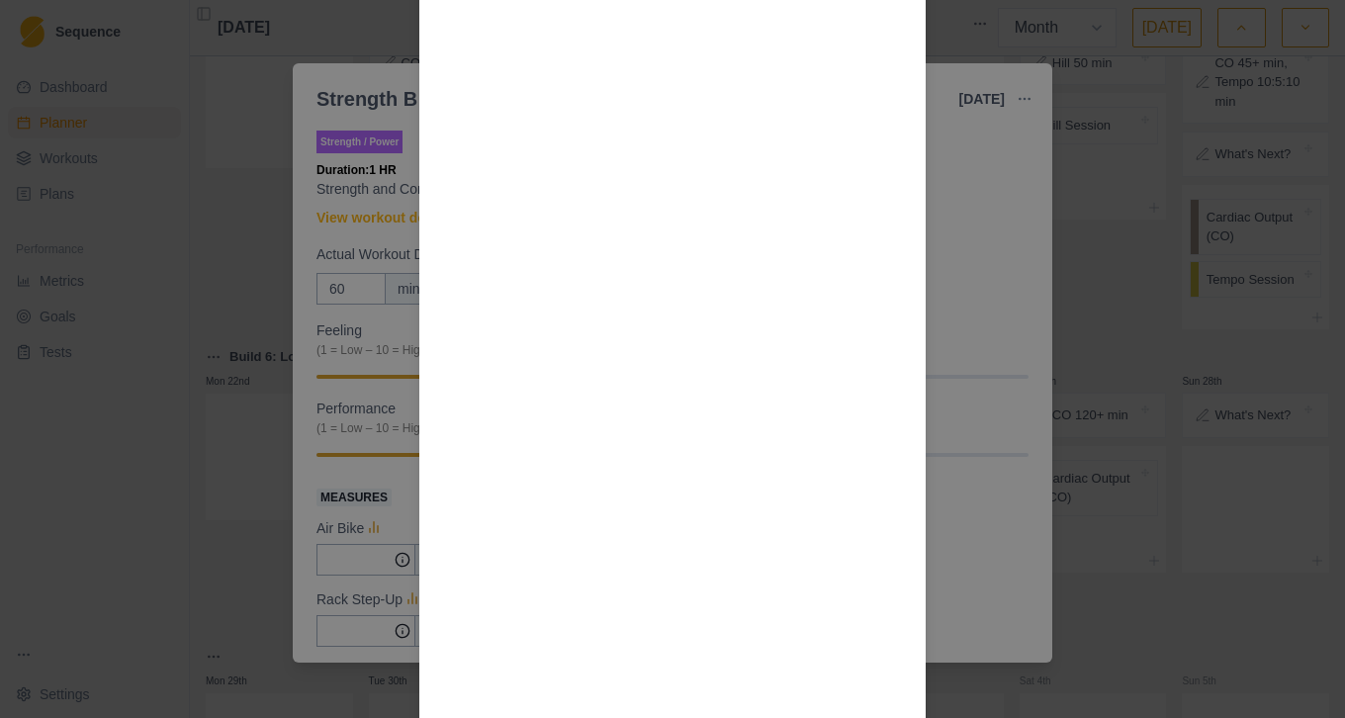
scroll to position [2419, 0]
click at [1090, 237] on div "Workout Details Overview Rest as needed between groups, normally 3-6 min. All s…" at bounding box center [672, 359] width 1345 height 718
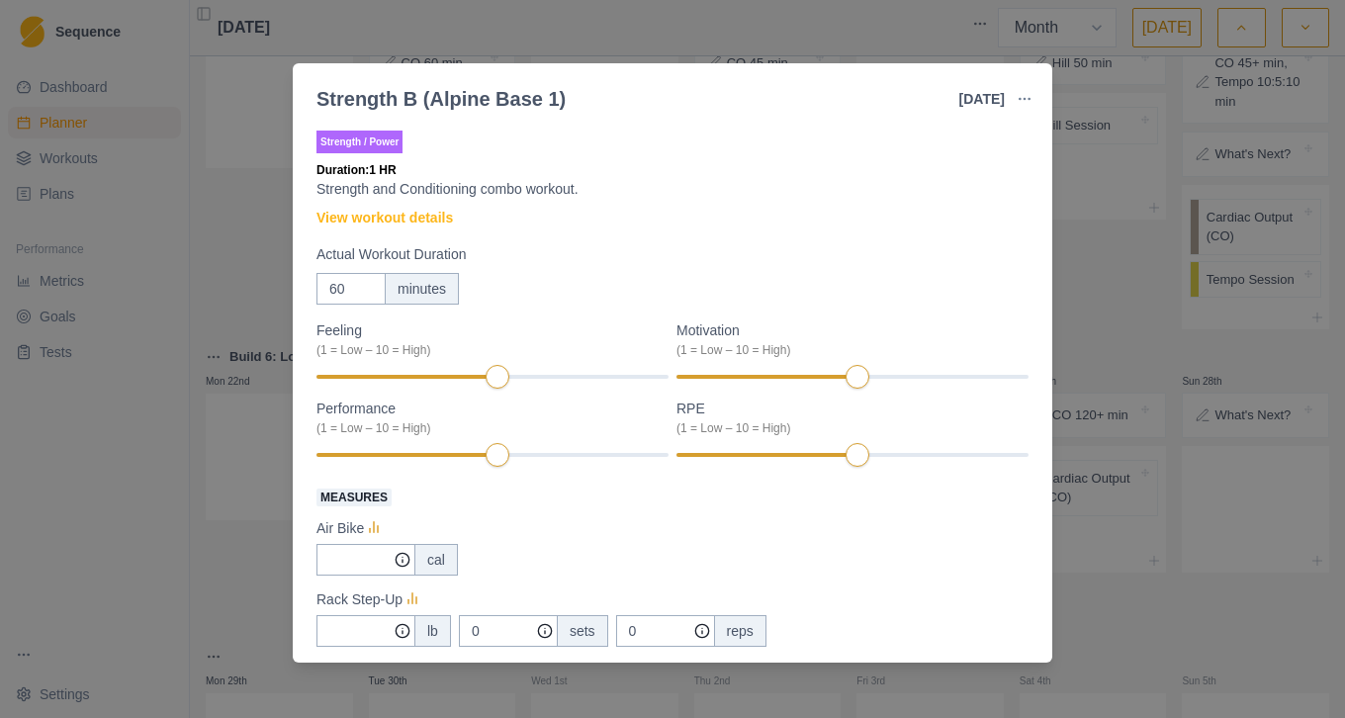
click at [1090, 237] on div "Strength B (Alpine Base 1) 18 Sep 2025 Link To Goal View Workout Metrics Edit O…" at bounding box center [672, 359] width 1345 height 718
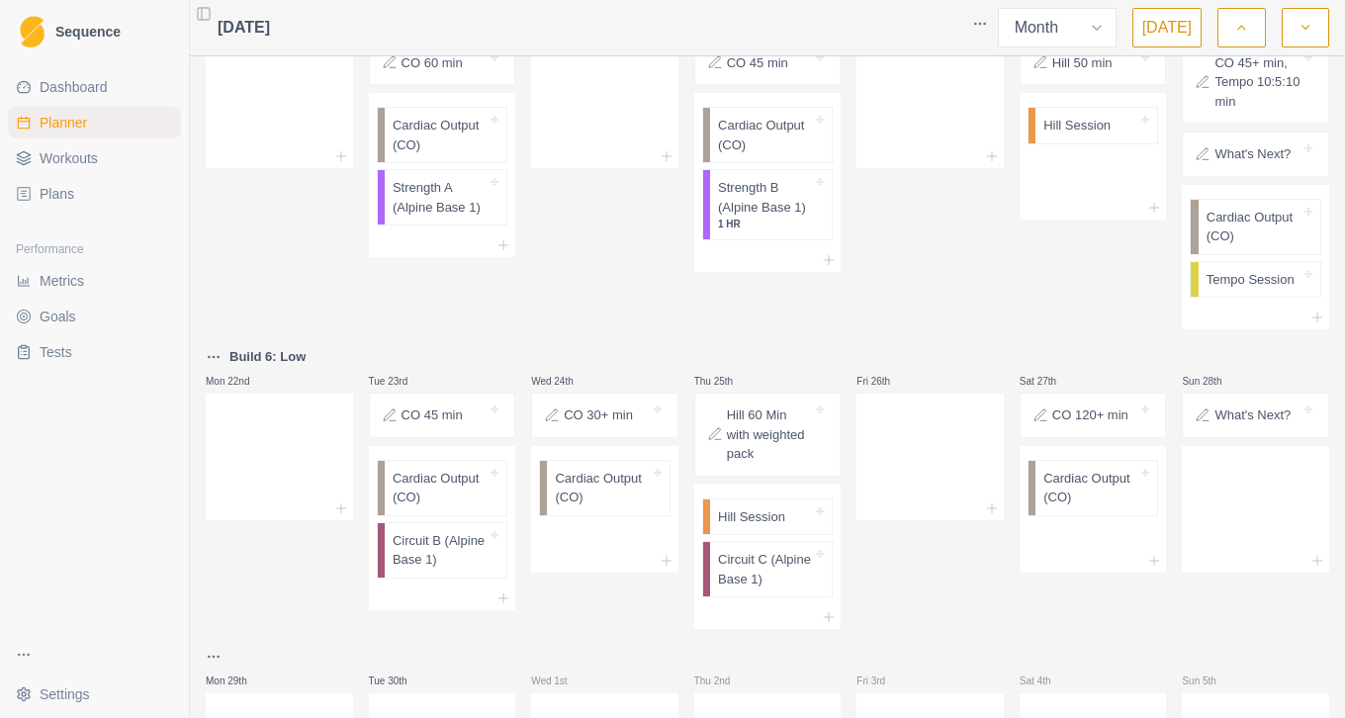
click at [63, 287] on span "Metrics" at bounding box center [62, 281] width 45 height 20
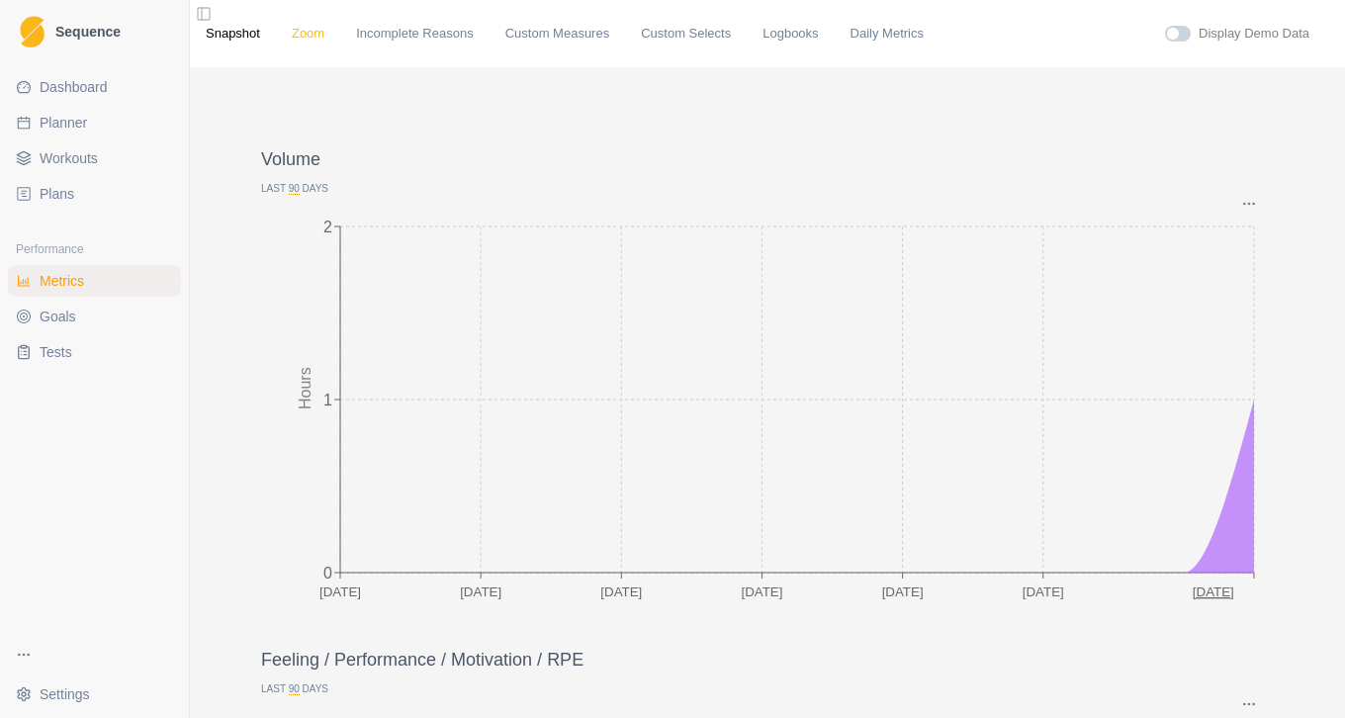
click at [313, 28] on link "Zoom" at bounding box center [308, 34] width 33 height 20
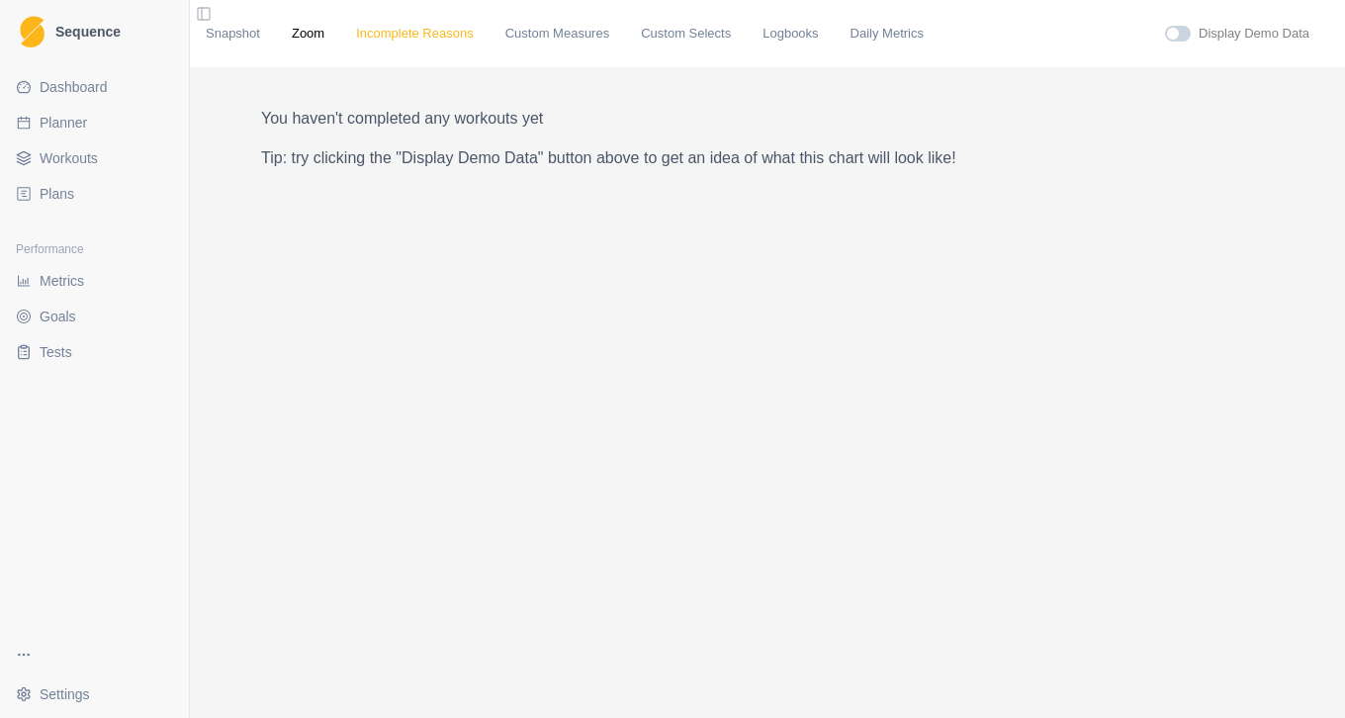
click at [443, 30] on link "Incomplete Reasons" at bounding box center [415, 34] width 118 height 20
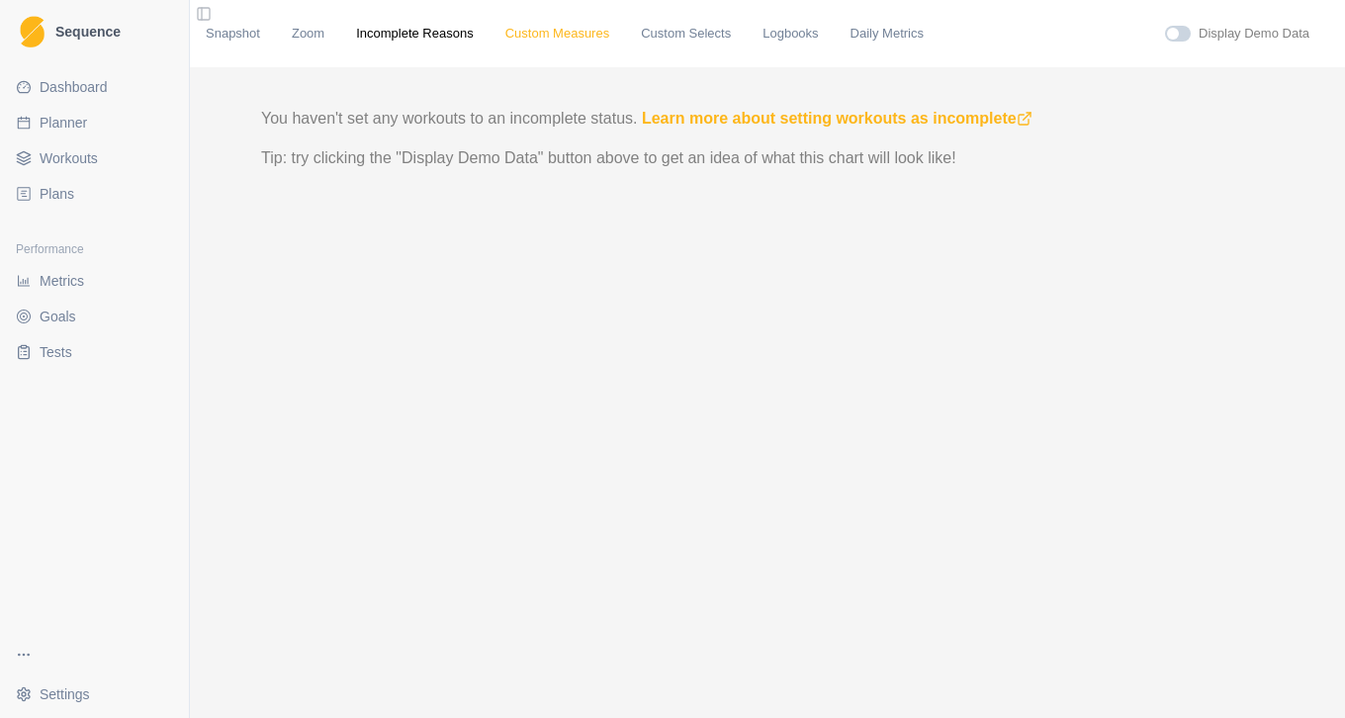
click at [550, 34] on link "Custom Measures" at bounding box center [557, 34] width 104 height 20
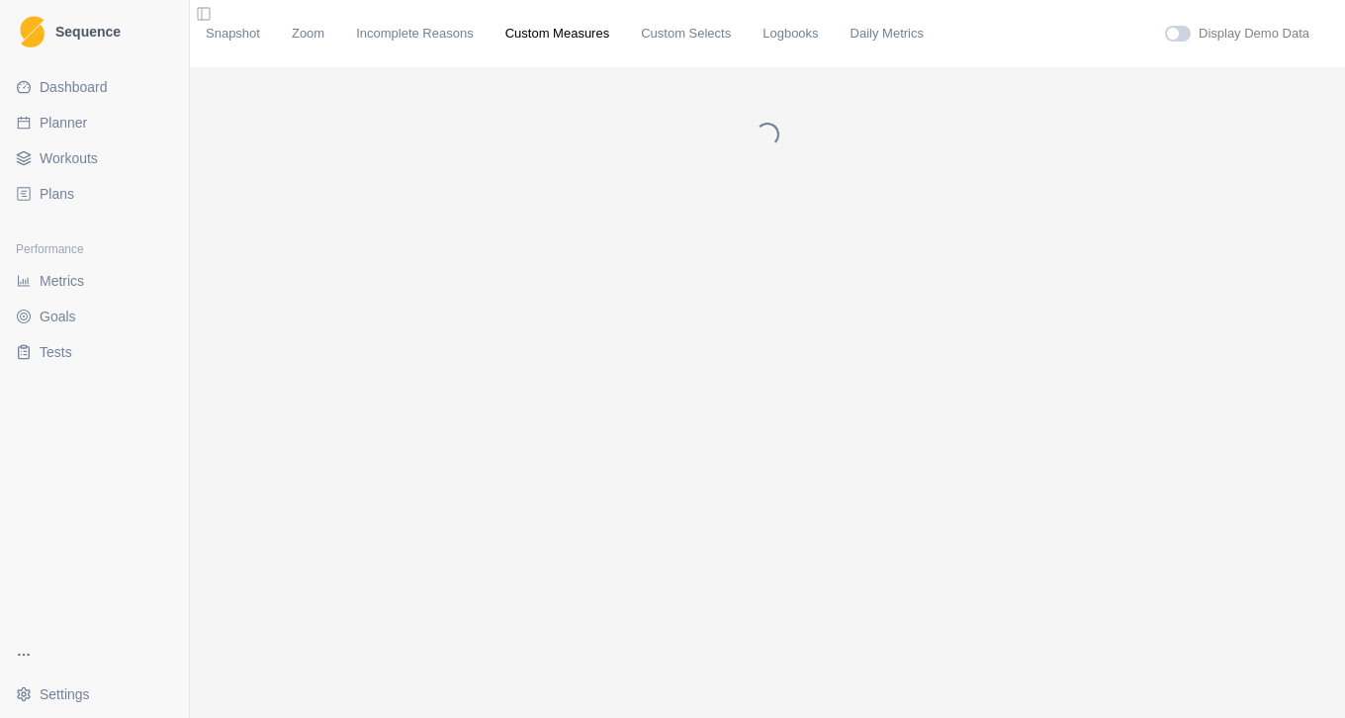
click at [692, 49] on div "Snapshot Zoom Incomplete Reasons Custom Measures Custom Selects Logbooks Daily …" at bounding box center [767, 33] width 1155 height 67
click at [706, 38] on link "Custom Selects" at bounding box center [686, 34] width 90 height 20
click at [805, 37] on link "Logbooks" at bounding box center [790, 34] width 55 height 20
click at [919, 36] on link "Daily Metrics" at bounding box center [887, 34] width 73 height 20
click at [1186, 35] on div "Display Demo Data" at bounding box center [1158, 34] width 342 height 20
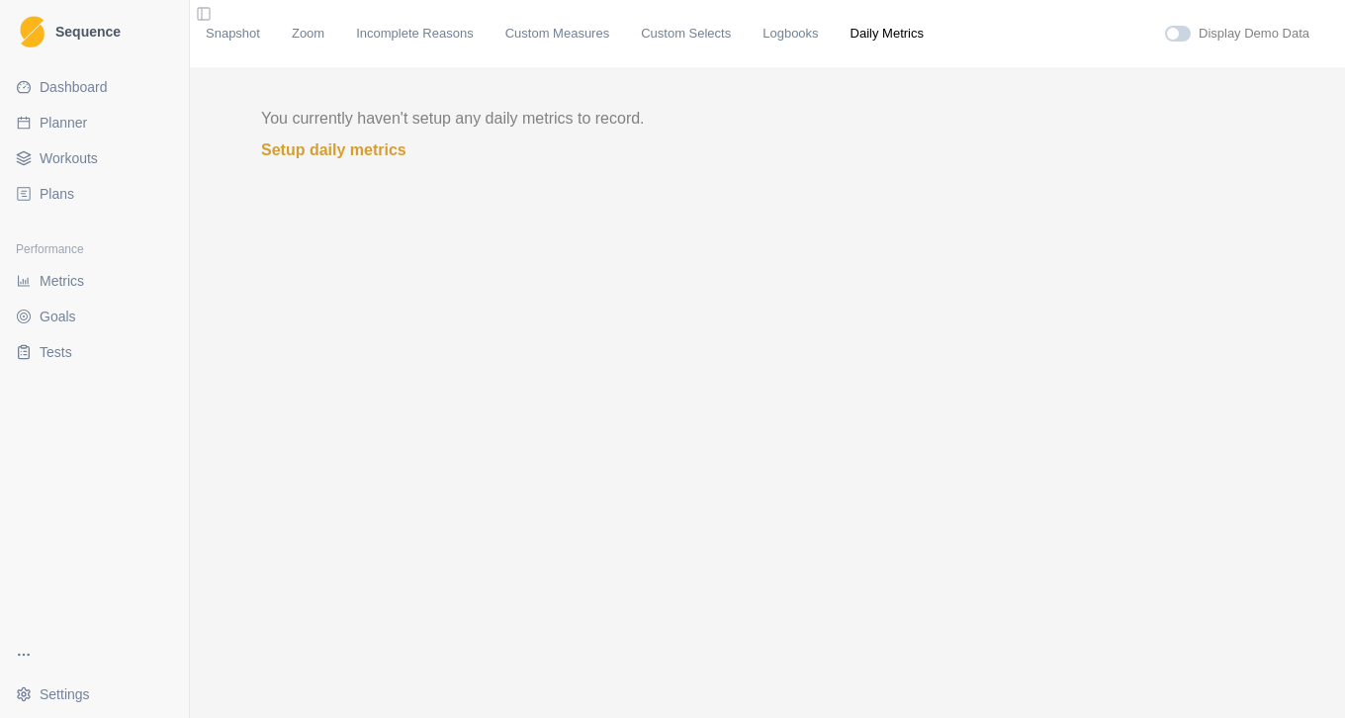
click at [1170, 32] on span at bounding box center [1173, 34] width 12 height 12
click at [1165, 26] on input "checkbox" at bounding box center [1164, 25] width 1 height 1
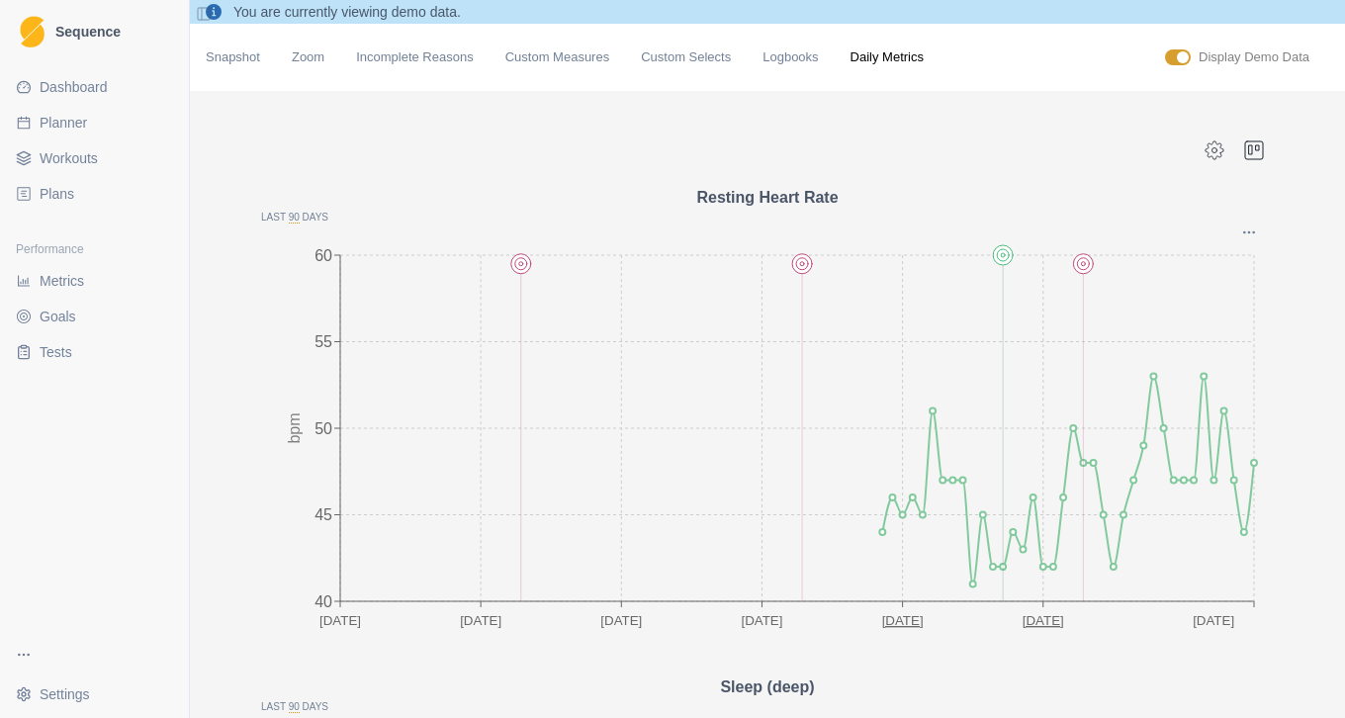
click at [1169, 66] on div "Display Demo Data" at bounding box center [1158, 57] width 342 height 20
click at [1169, 56] on span at bounding box center [1178, 57] width 26 height 16
click at [1165, 49] on input "checkbox" at bounding box center [1164, 48] width 1 height 1
checkbox input "false"
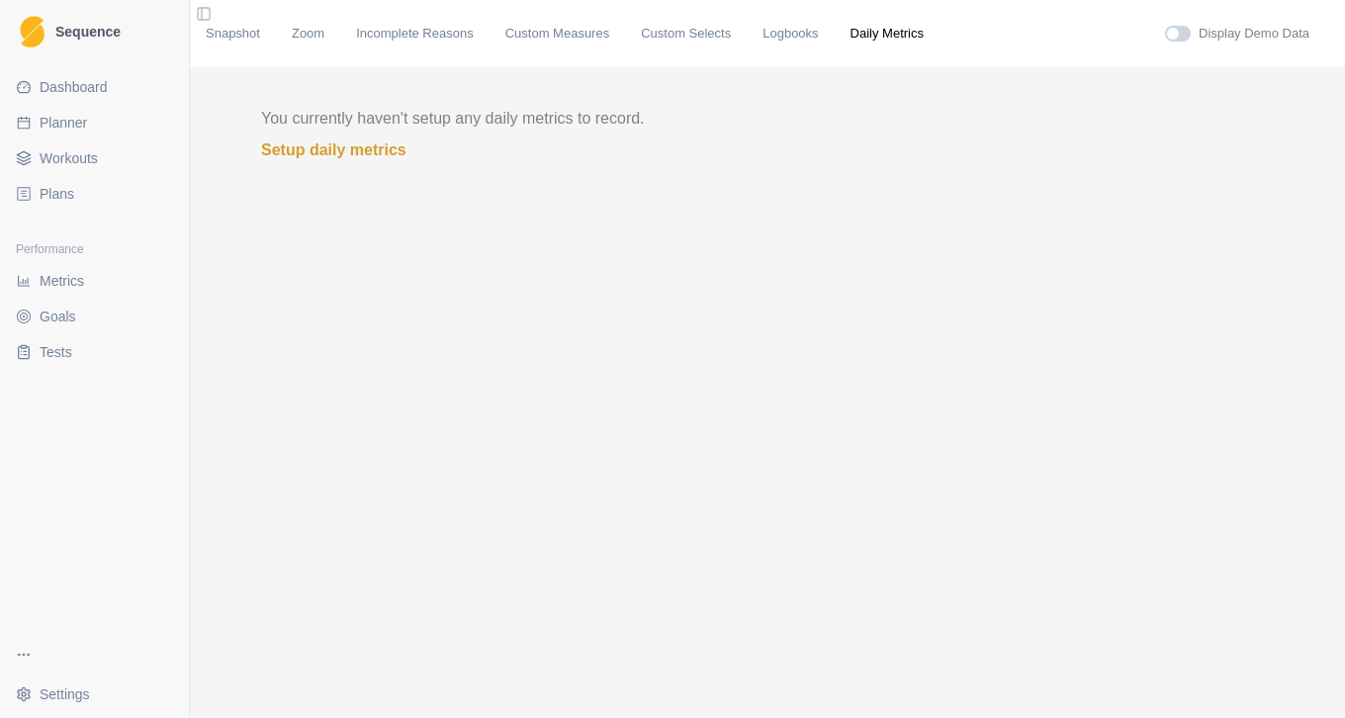
click at [61, 129] on span "Planner" at bounding box center [63, 123] width 47 height 20
select select "month"
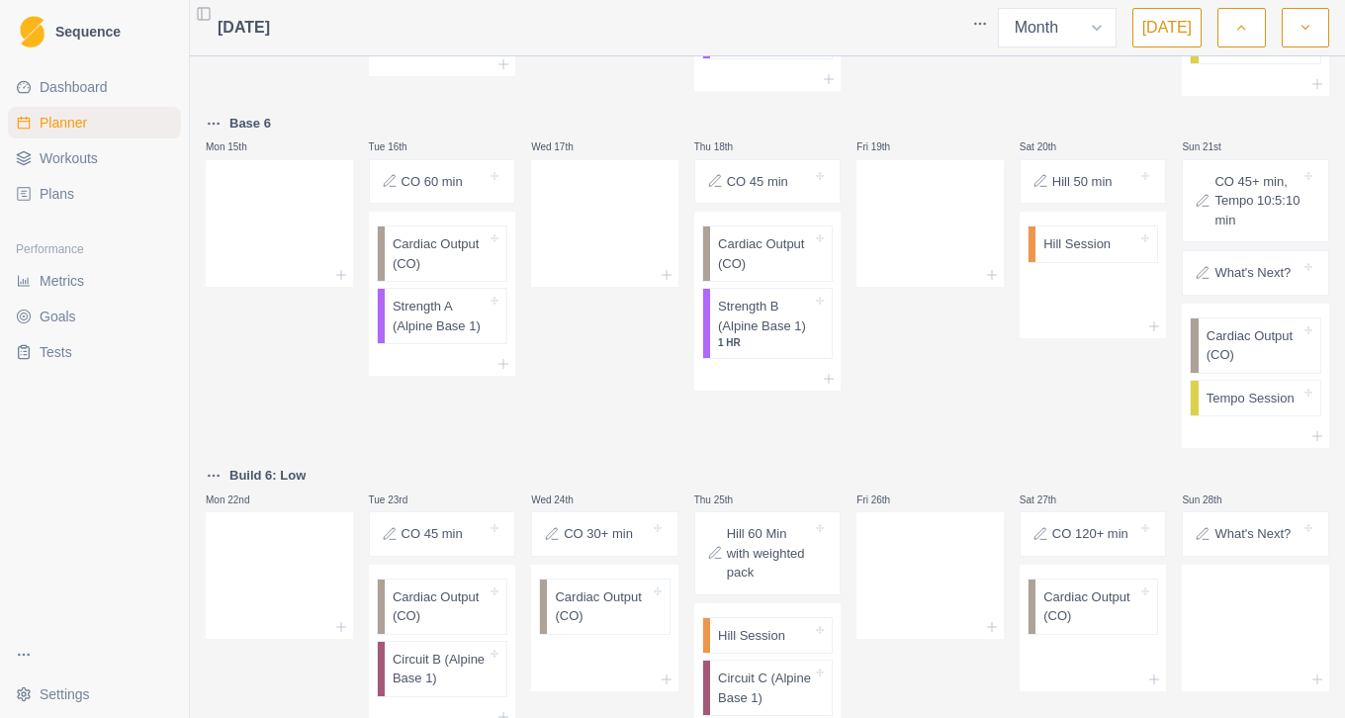
scroll to position [825, 0]
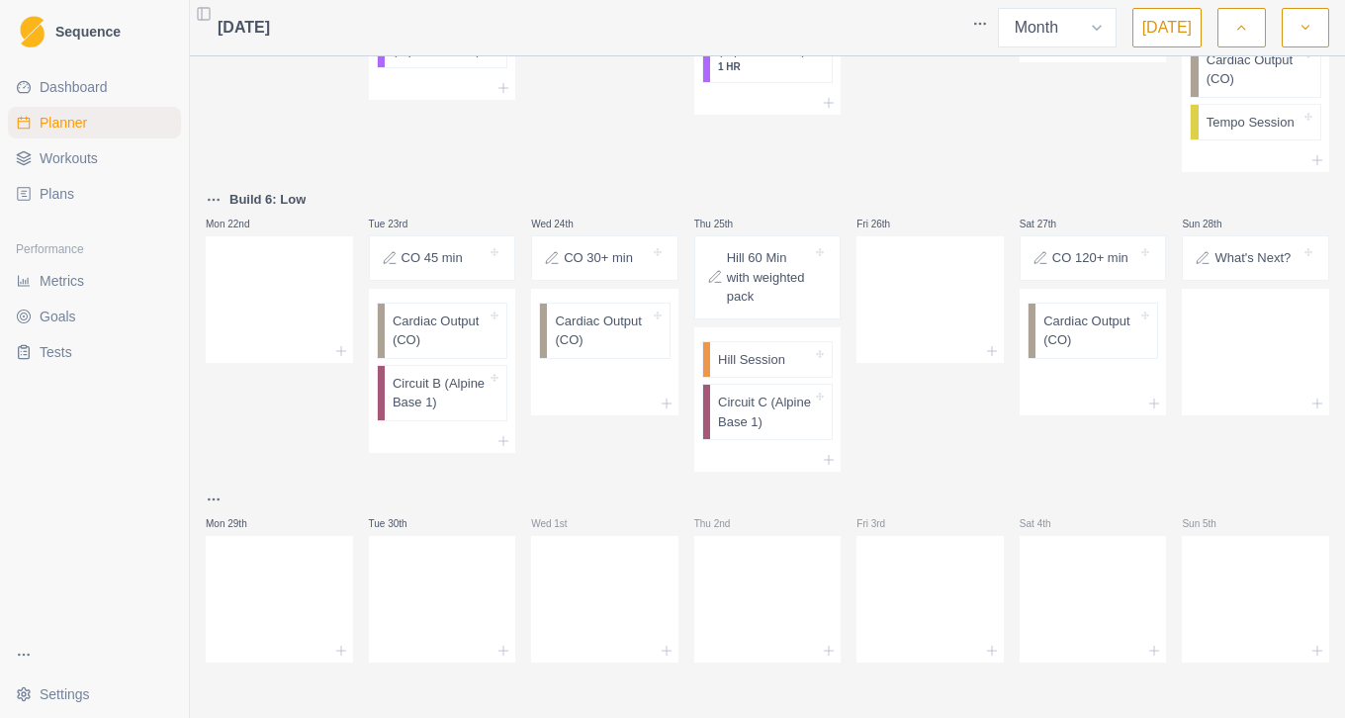
click at [213, 500] on html "Sequence Dashboard Planner Workouts Plans Performance Metrics Goals Tests Setti…" at bounding box center [672, 359] width 1345 height 718
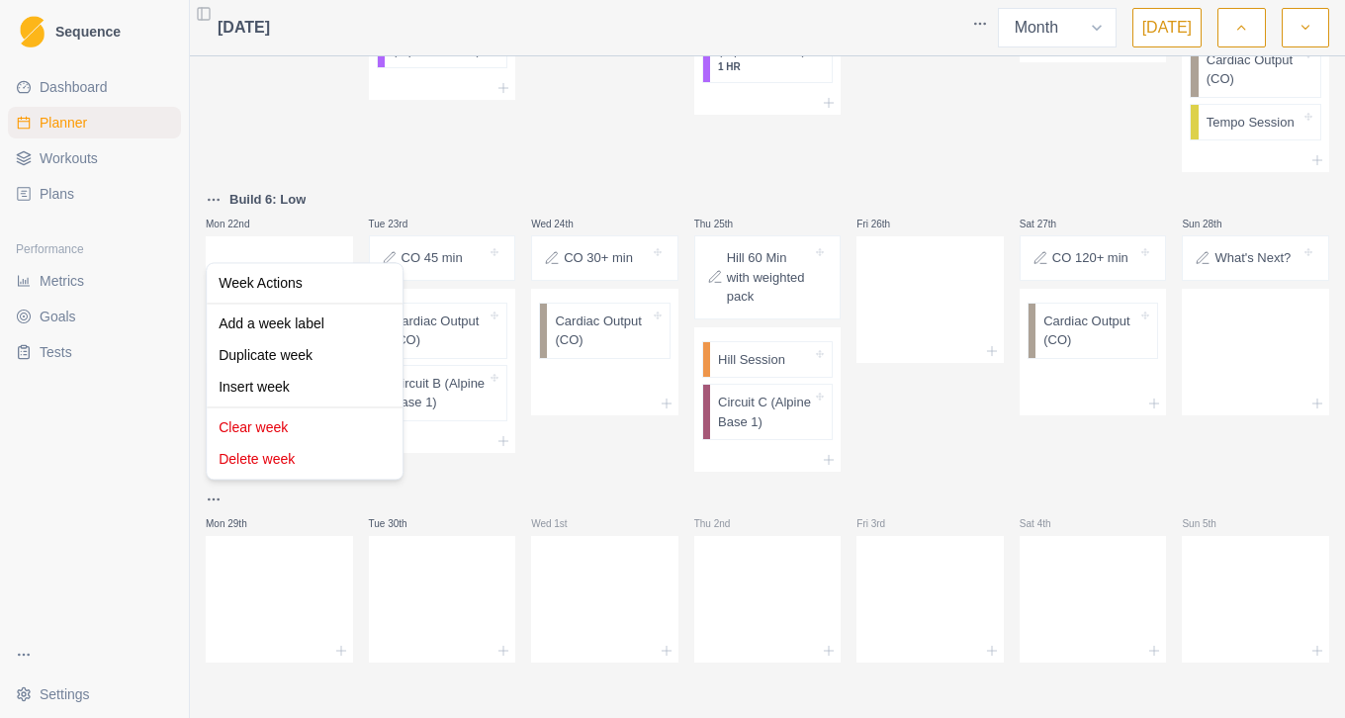
click at [503, 478] on html "Sequence Dashboard Planner Workouts Plans Performance Metrics Goals Tests Setti…" at bounding box center [672, 359] width 1345 height 718
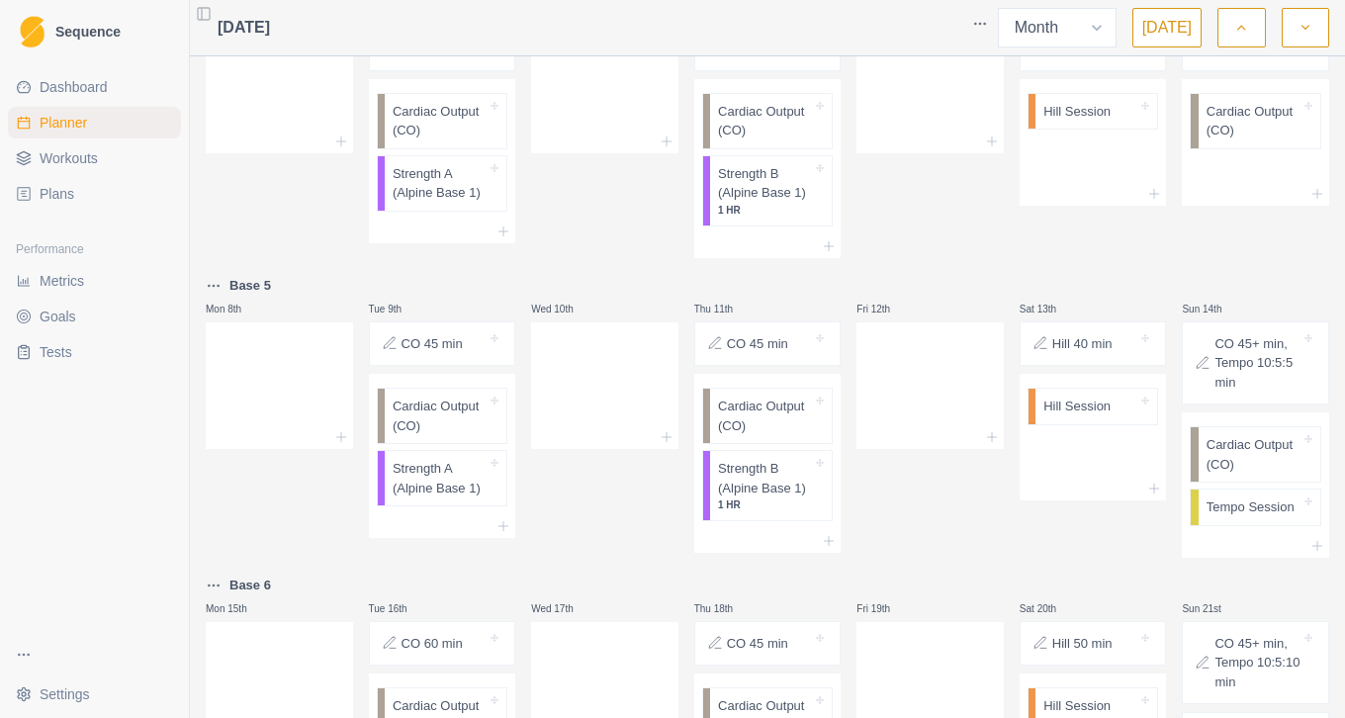
scroll to position [0, 0]
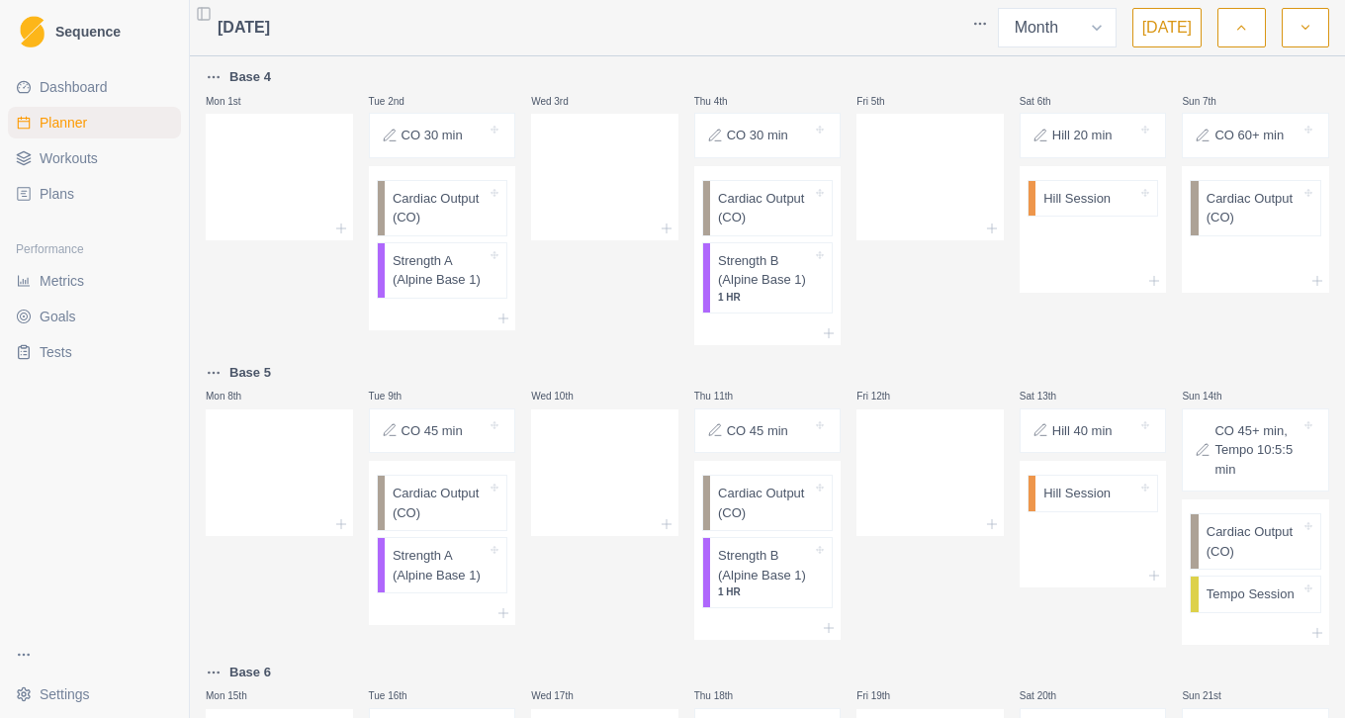
click at [1252, 41] on button "button" at bounding box center [1241, 28] width 47 height 40
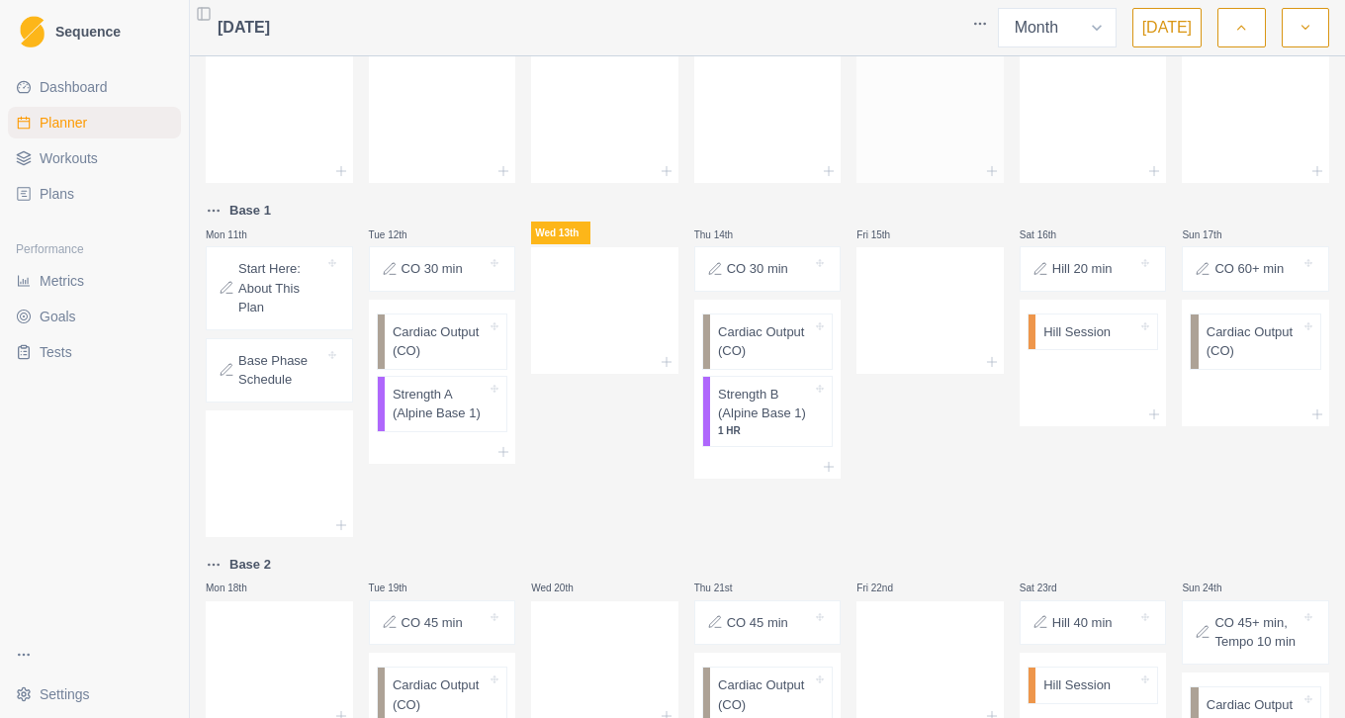
scroll to position [249, 0]
click at [265, 374] on p "Base Phase Schedule" at bounding box center [281, 369] width 86 height 39
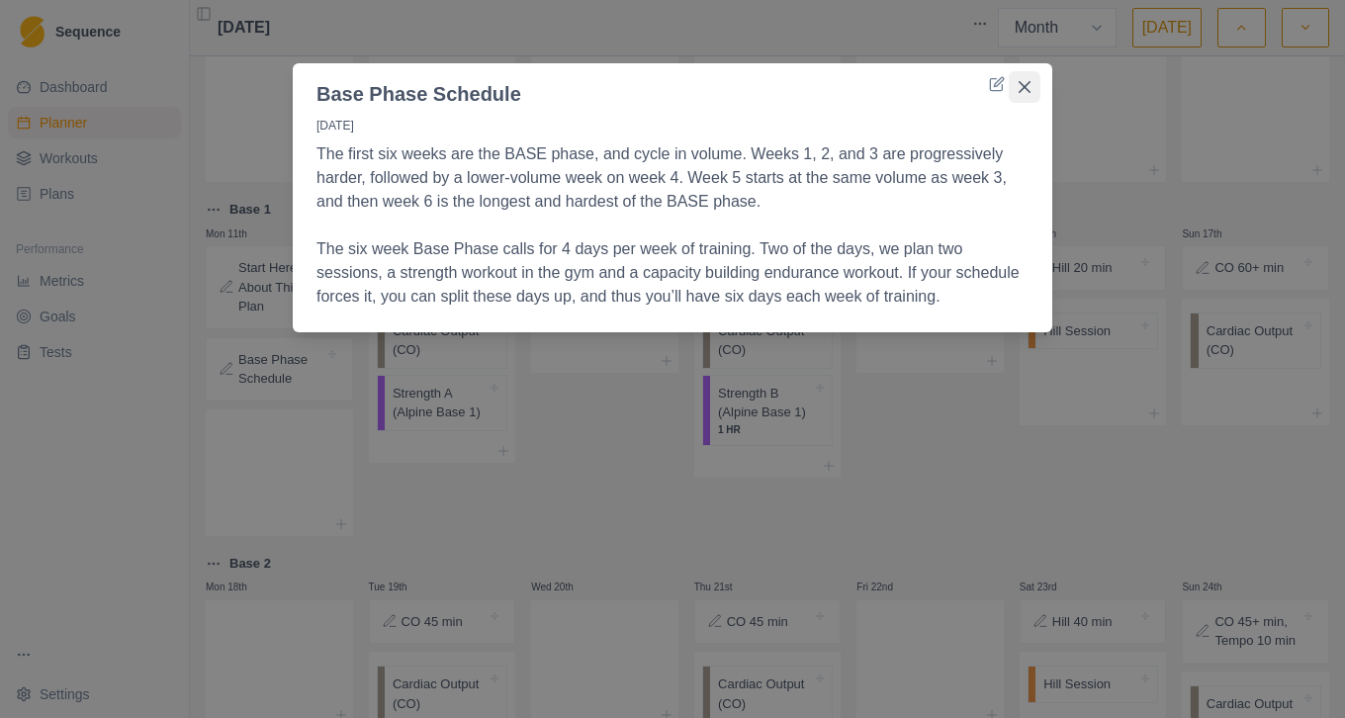
click at [1022, 90] on icon "Close" at bounding box center [1025, 87] width 12 height 12
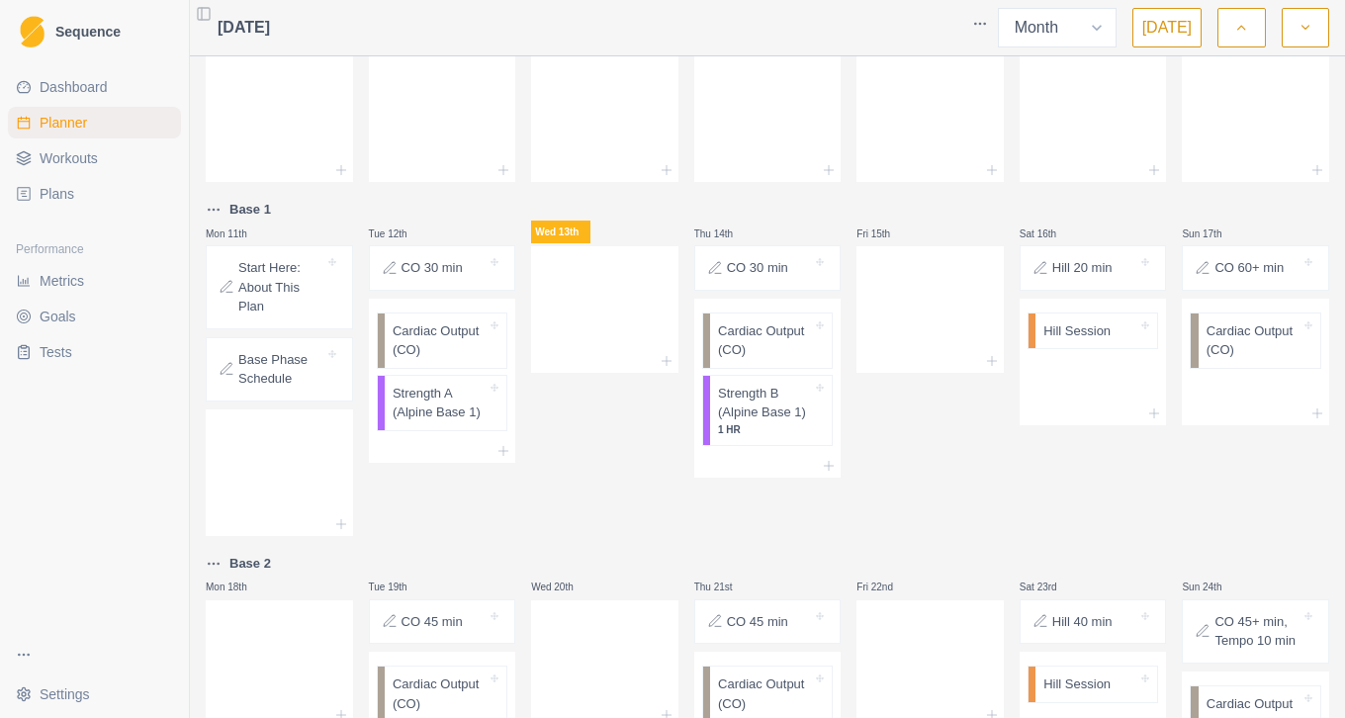
click at [937, 463] on div "Fri 15th" at bounding box center [930, 367] width 147 height 338
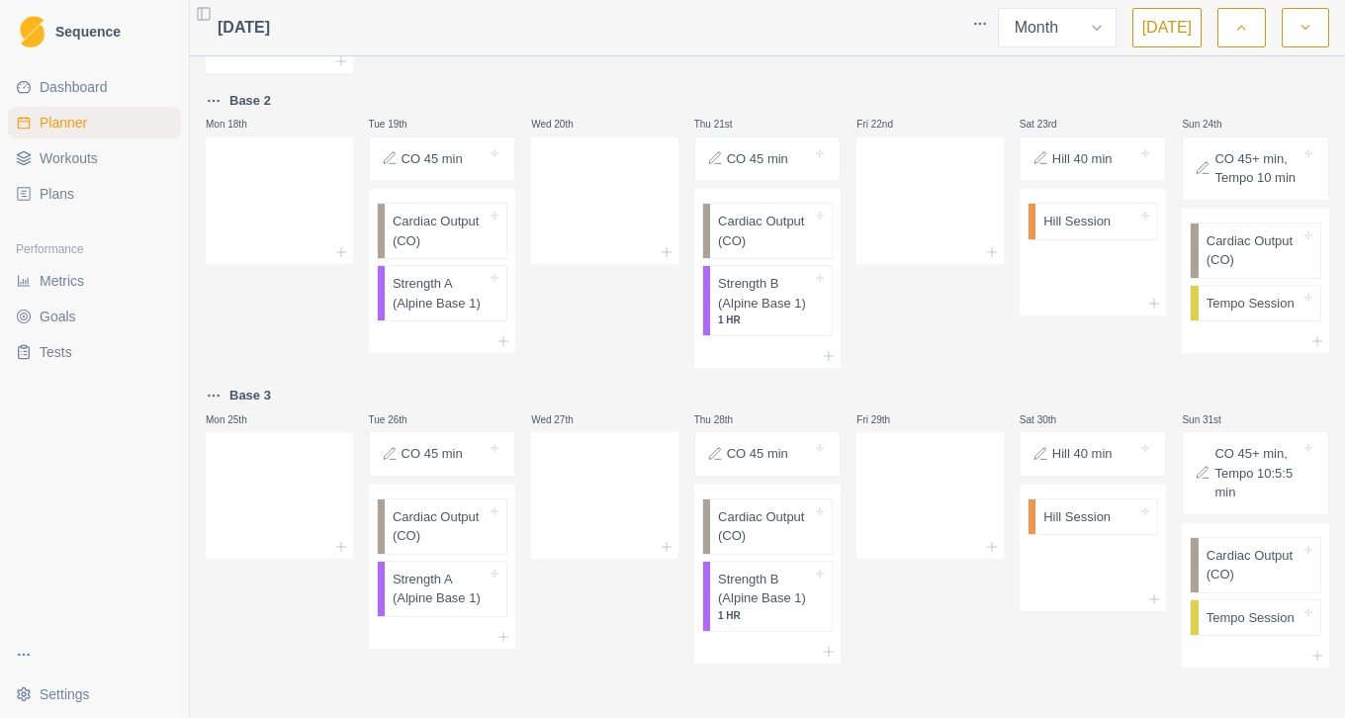
scroll to position [717, 0]
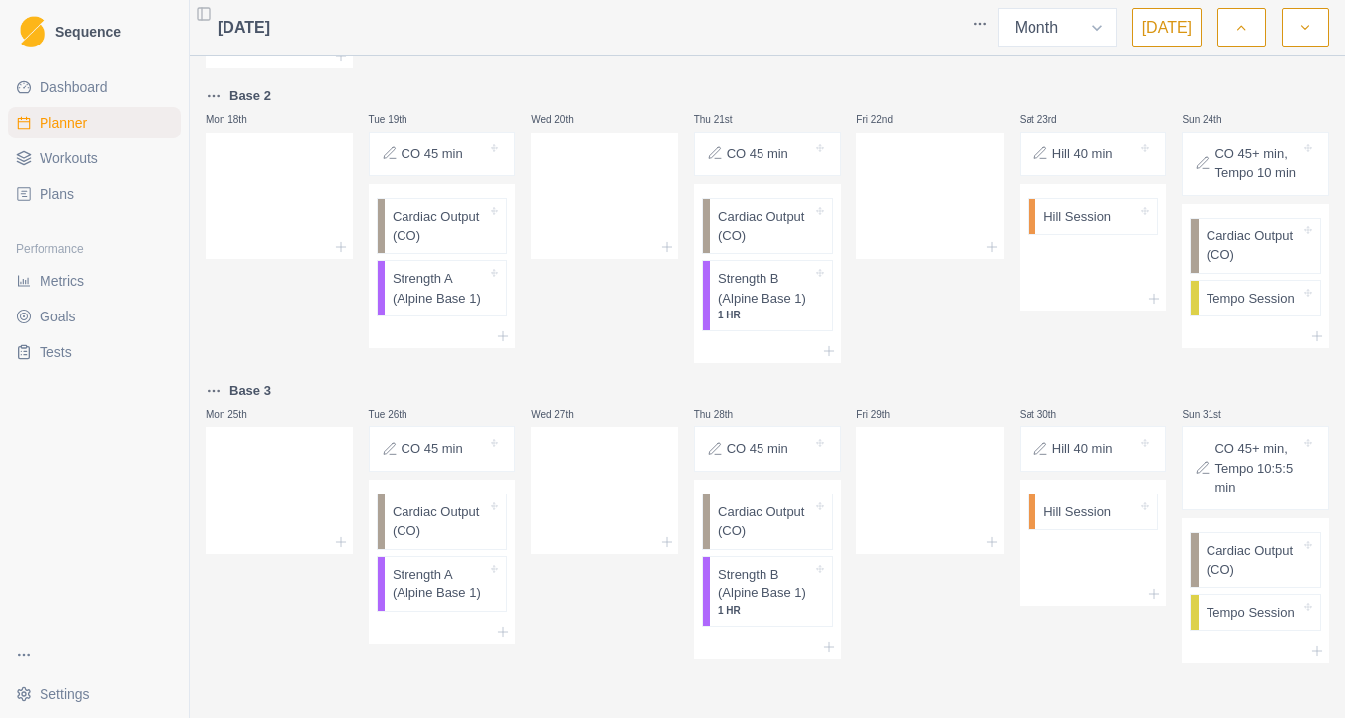
click at [935, 340] on div "Fri 22nd" at bounding box center [930, 224] width 147 height 280
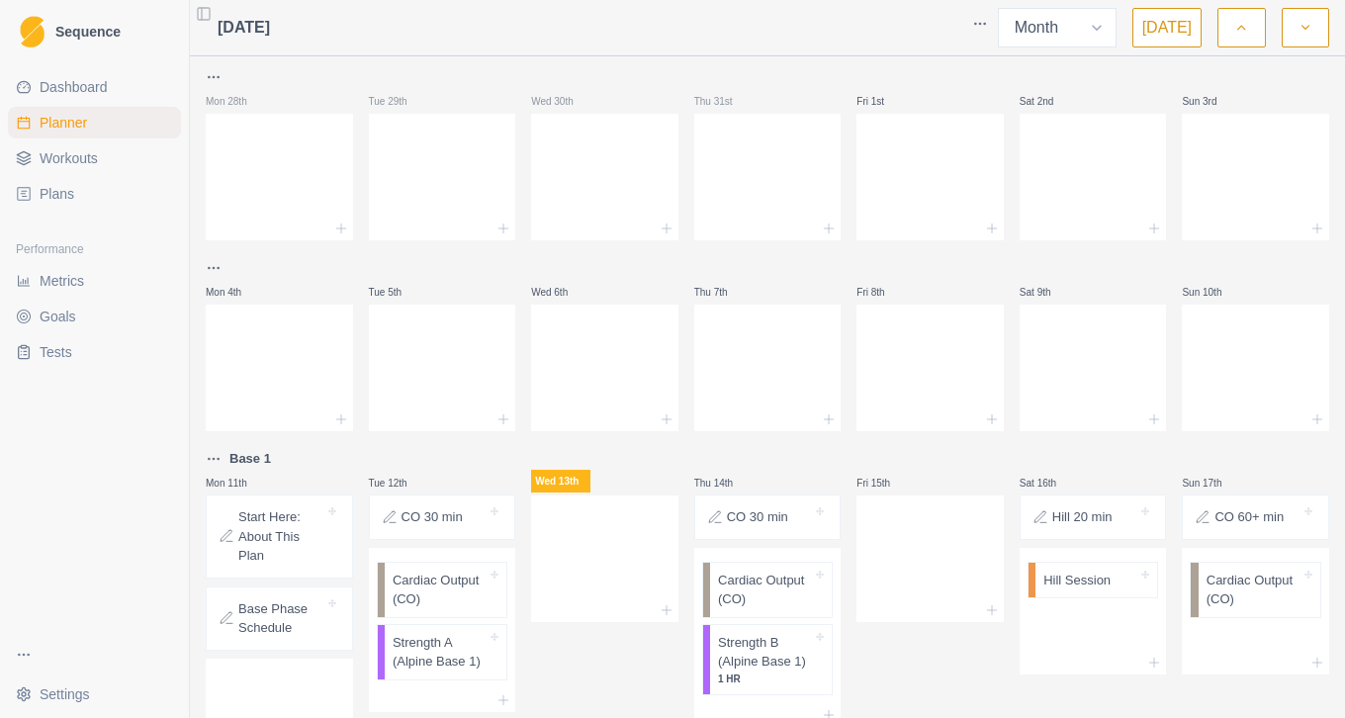
click at [91, 167] on span "Workouts" at bounding box center [69, 158] width 58 height 20
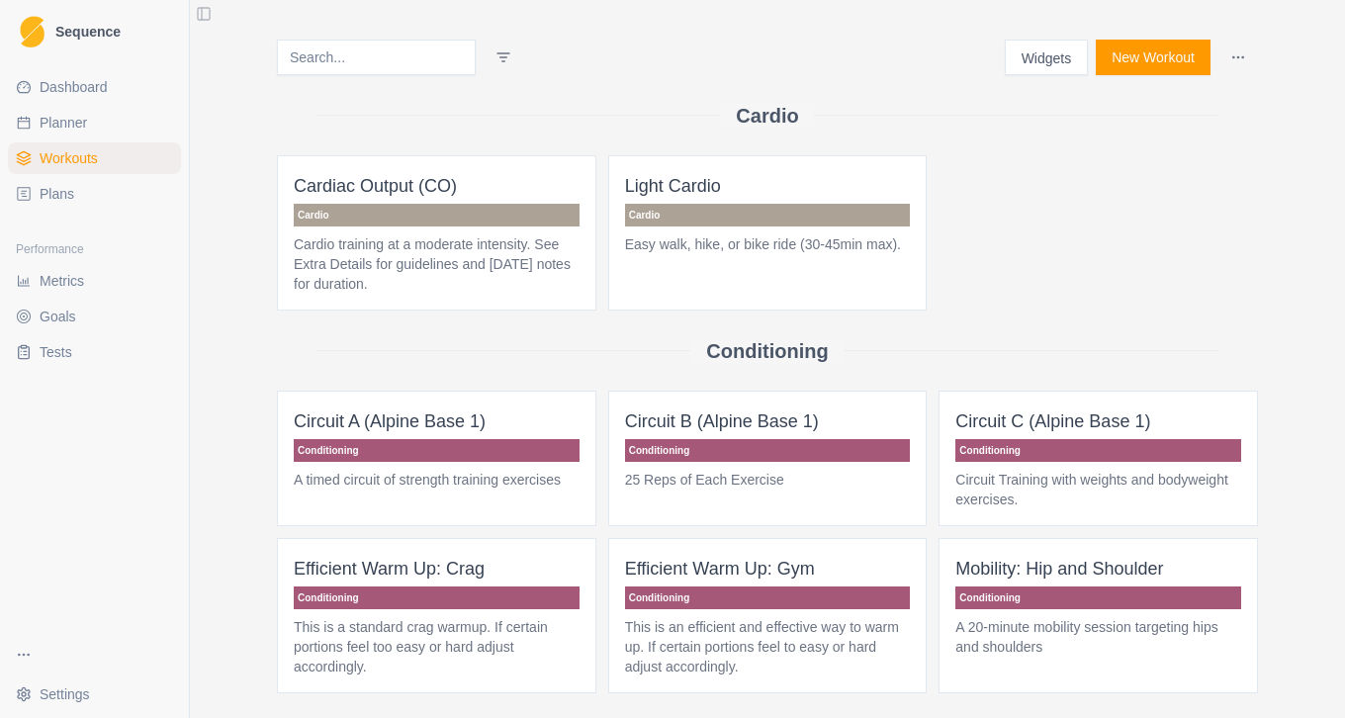
click at [597, 330] on div "Conditioning" at bounding box center [767, 351] width 981 height 80
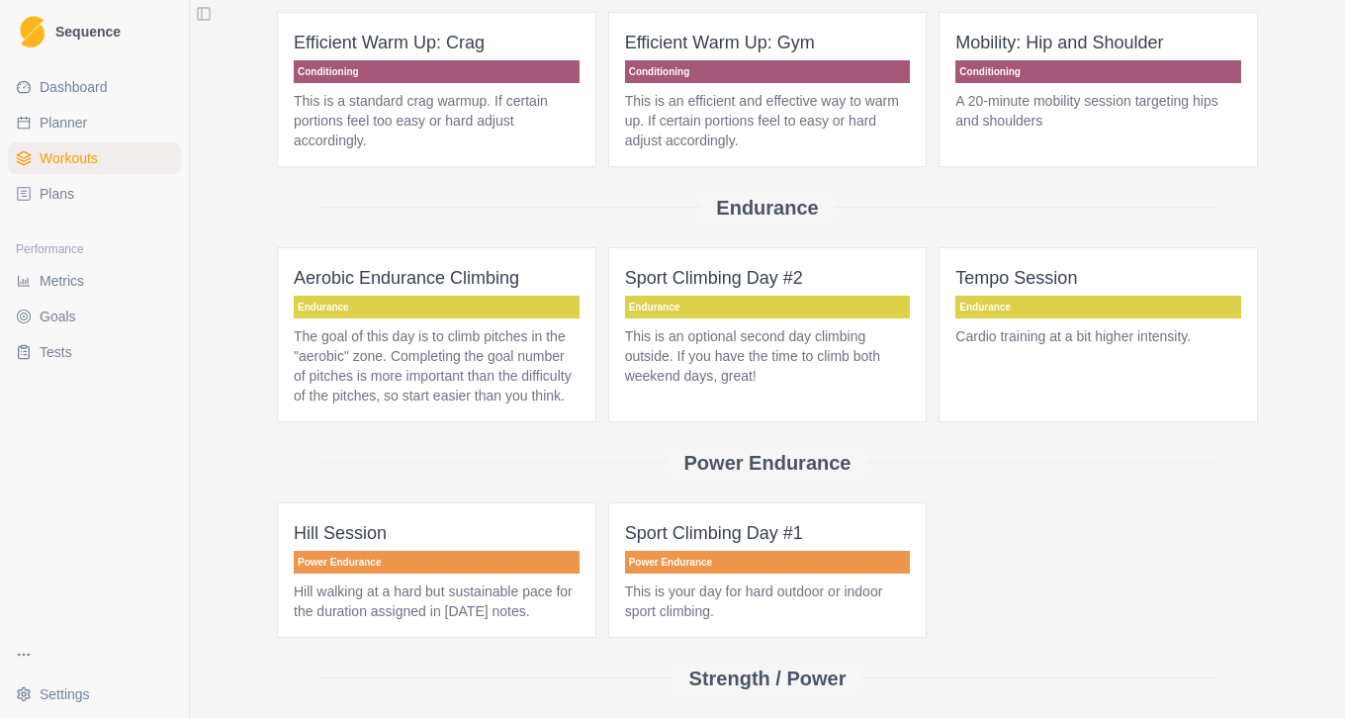
scroll to position [667, 0]
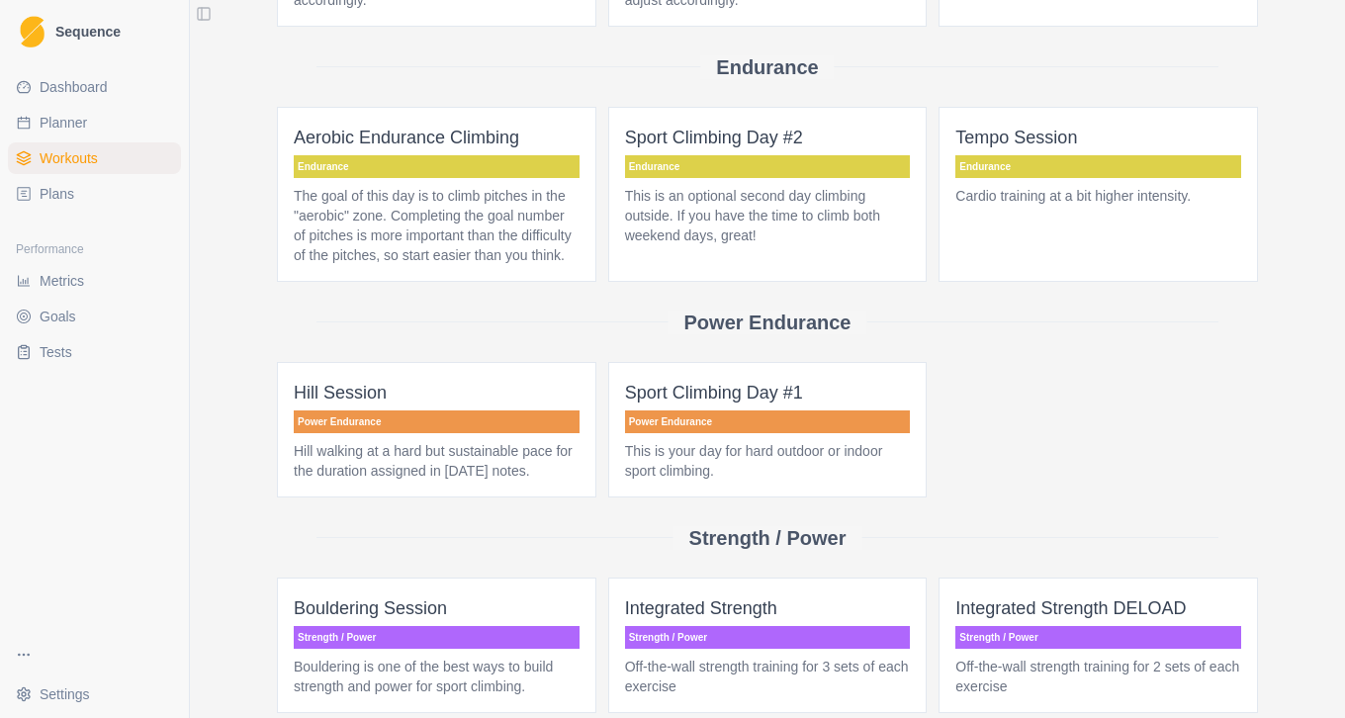
click at [600, 353] on div "Power Endurance" at bounding box center [767, 322] width 981 height 80
click at [1033, 425] on div "Hill Session Power Endurance Hill walking at a hard but sustainable pace for th…" at bounding box center [767, 430] width 981 height 136
click at [454, 260] on p "The goal of this day is to climb pitches in the "aerobic" zone. Completing the …" at bounding box center [437, 225] width 286 height 79
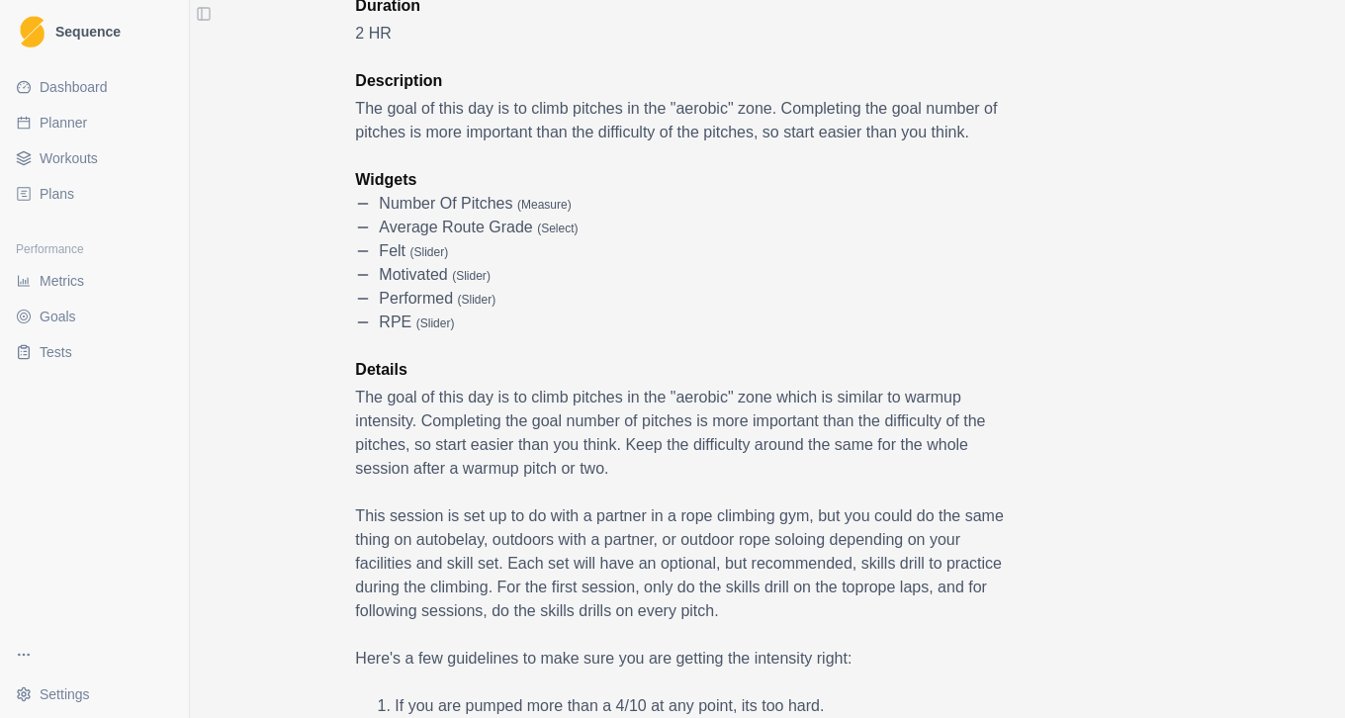
scroll to position [191, 0]
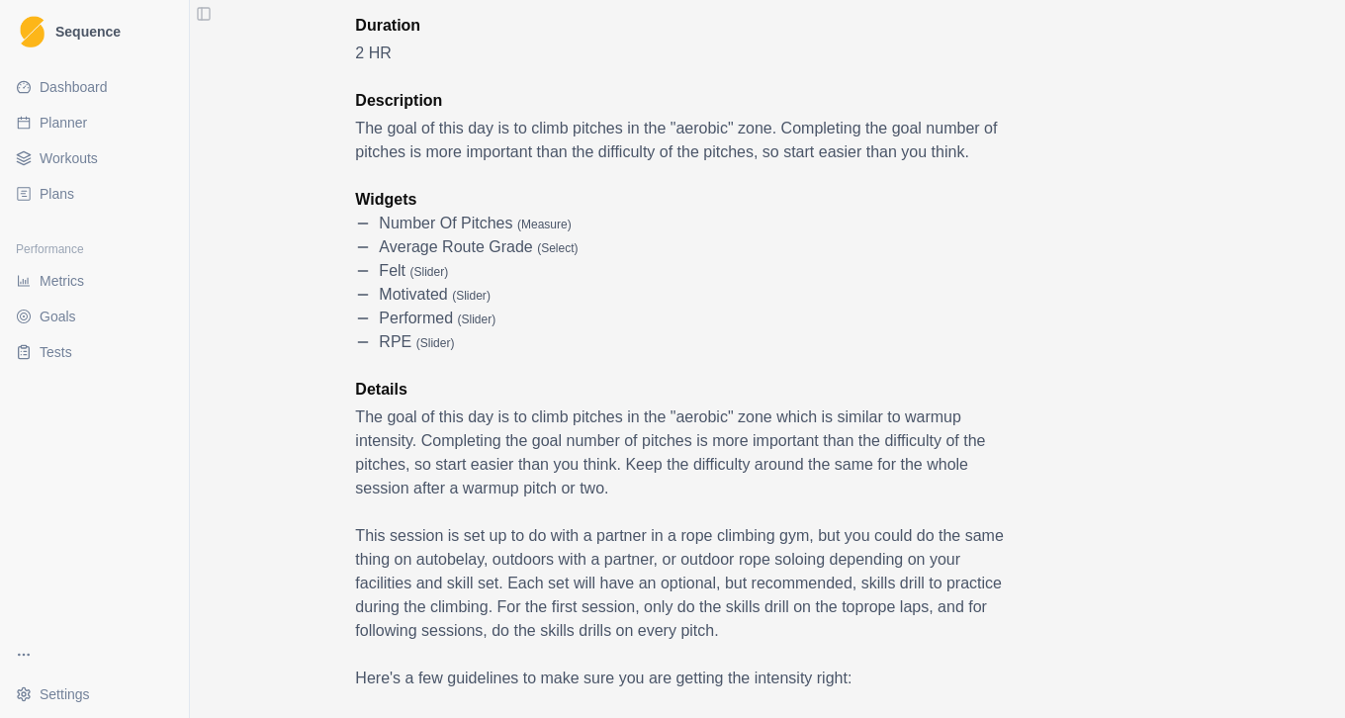
click at [78, 202] on link "Plans" at bounding box center [94, 194] width 173 height 32
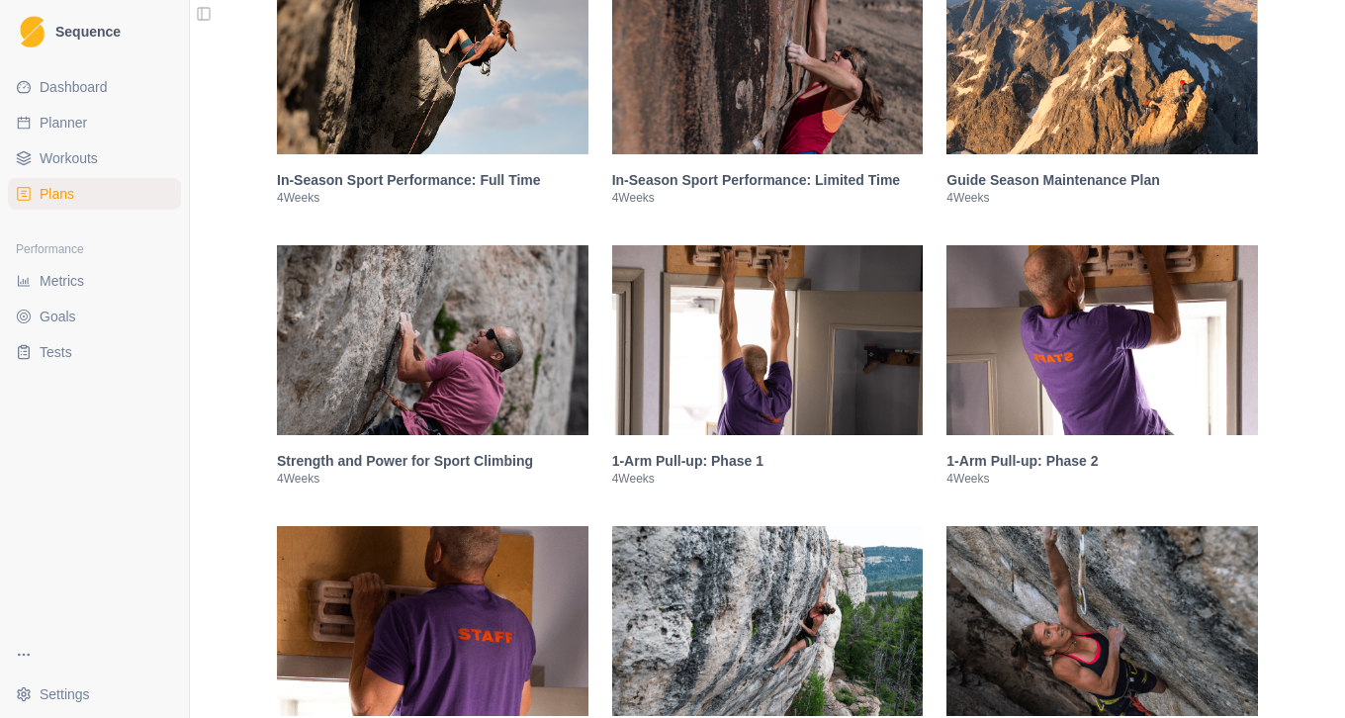
scroll to position [2720, 0]
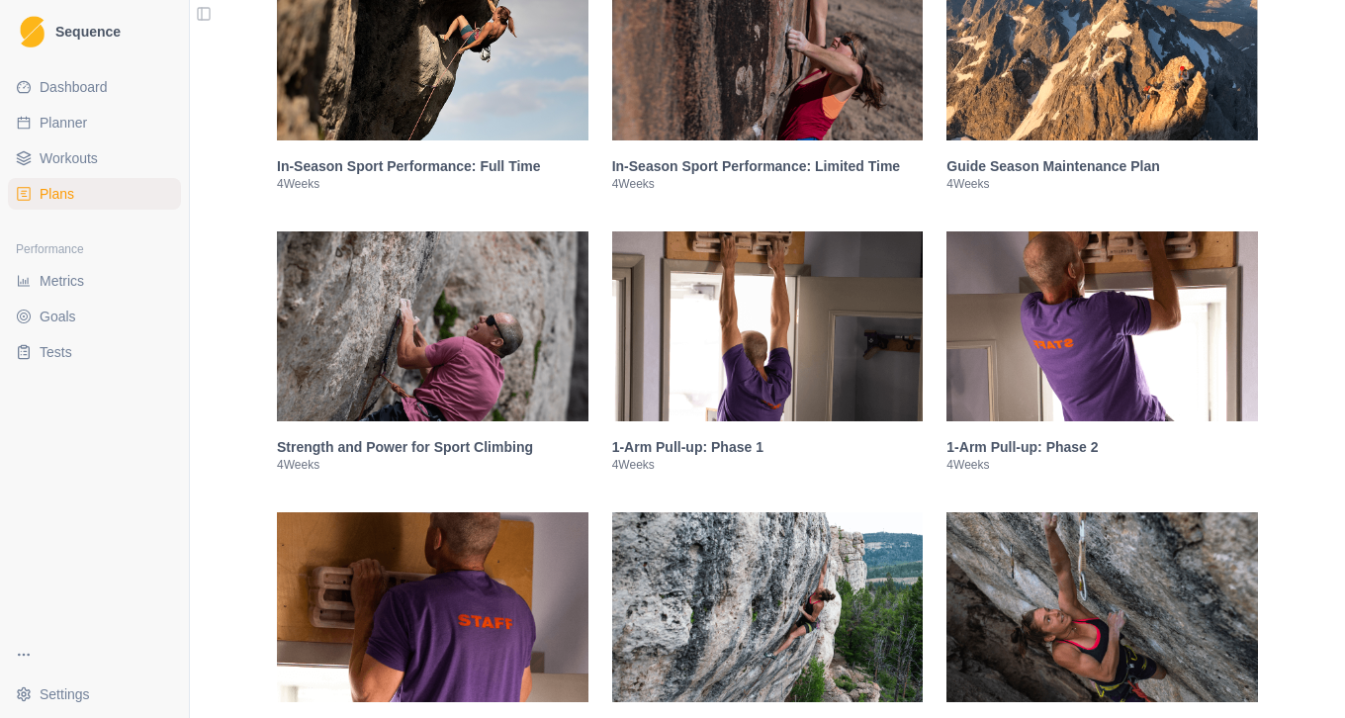
click at [1056, 176] on h3 "Guide Season Maintenance Plan" at bounding box center [1103, 166] width 312 height 20
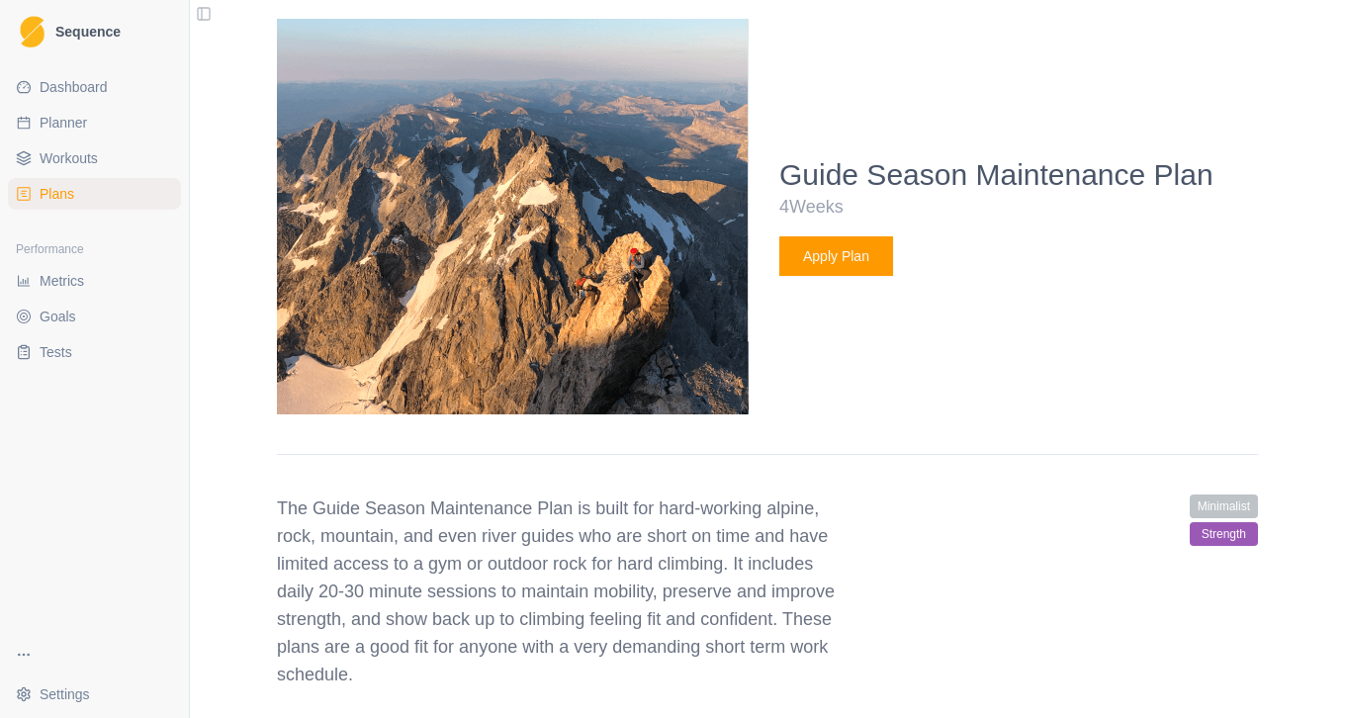
scroll to position [2974, 0]
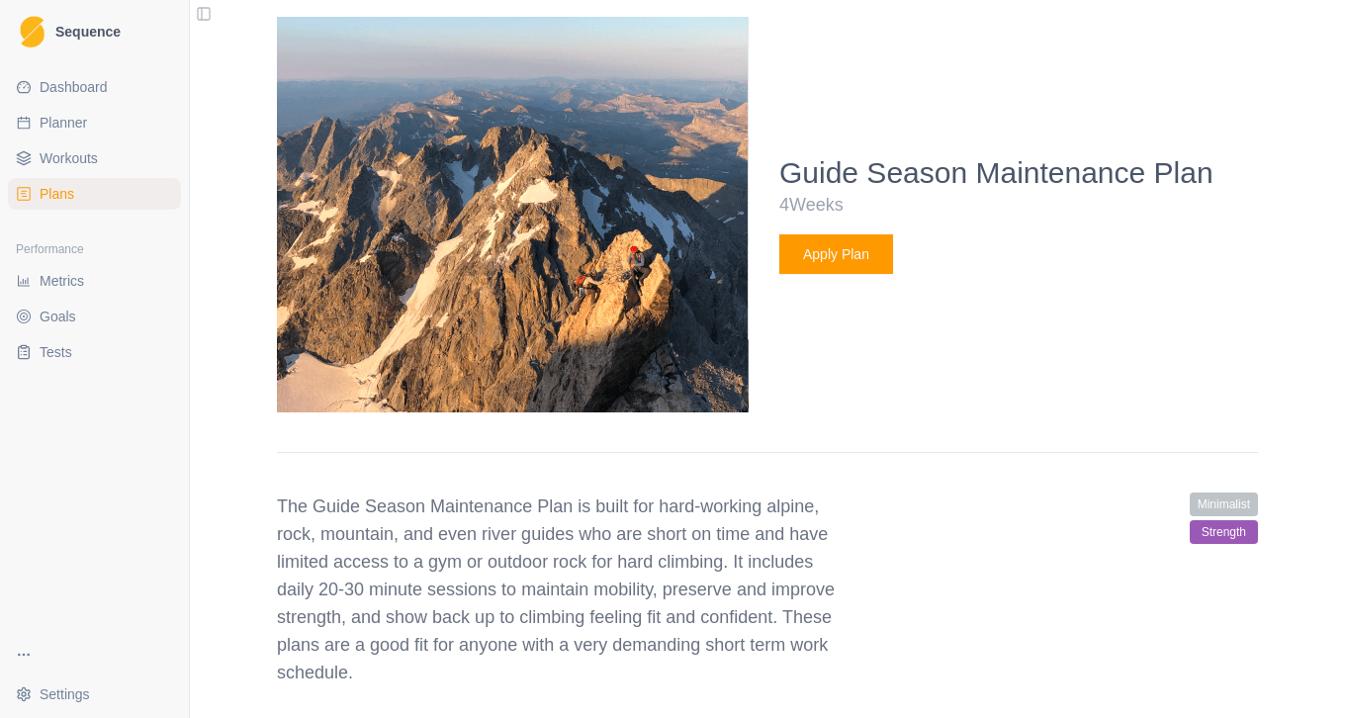
click at [832, 274] on button "Apply Plan" at bounding box center [836, 254] width 114 height 40
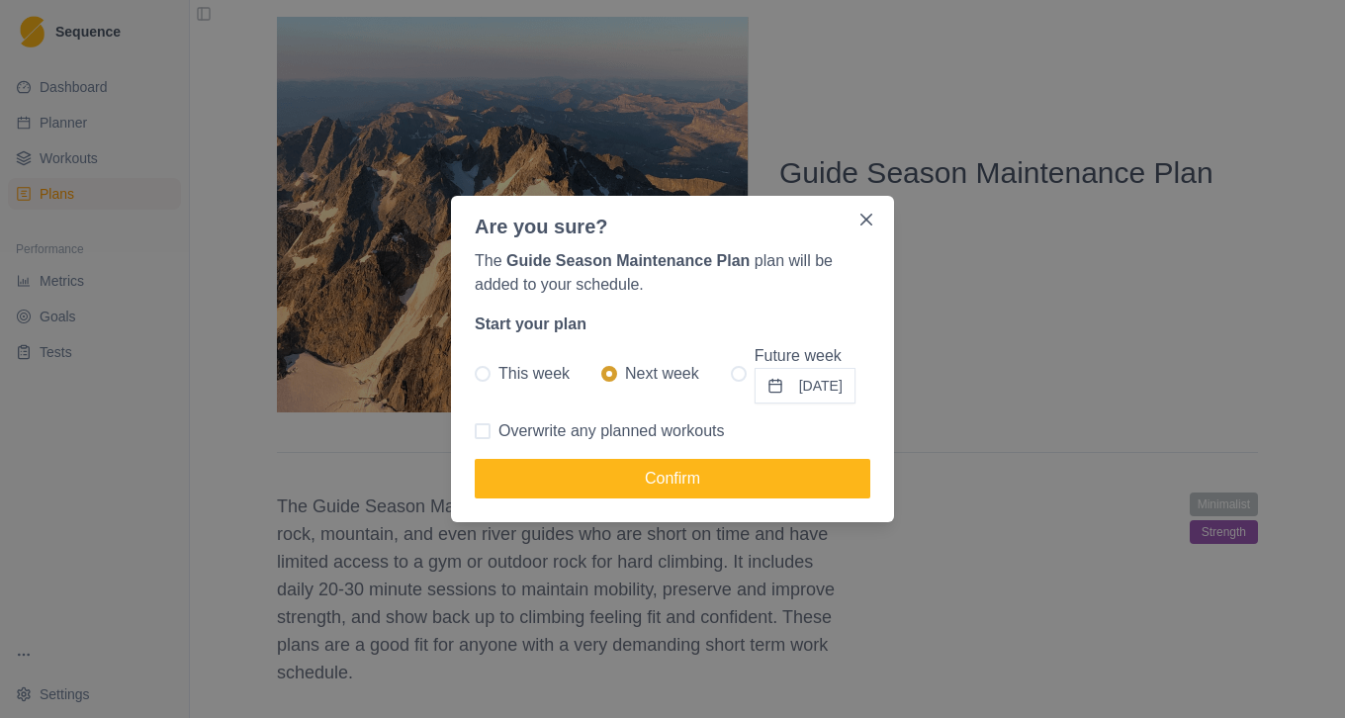
click at [661, 431] on span "Overwrite any planned workouts" at bounding box center [611, 431] width 226 height 24
click at [475, 431] on input "Overwrite any planned workouts" at bounding box center [474, 431] width 1 height 1
checkbox input "true"
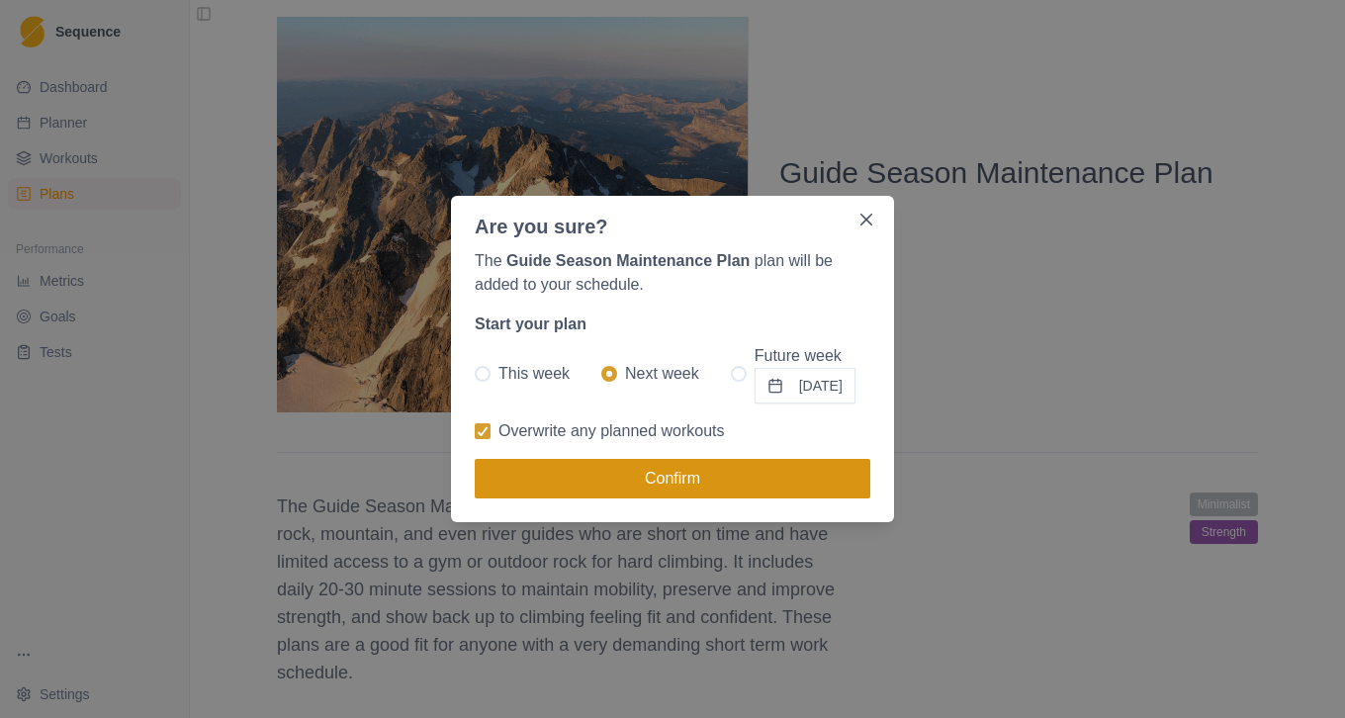
click at [654, 484] on button "Confirm" at bounding box center [673, 479] width 396 height 40
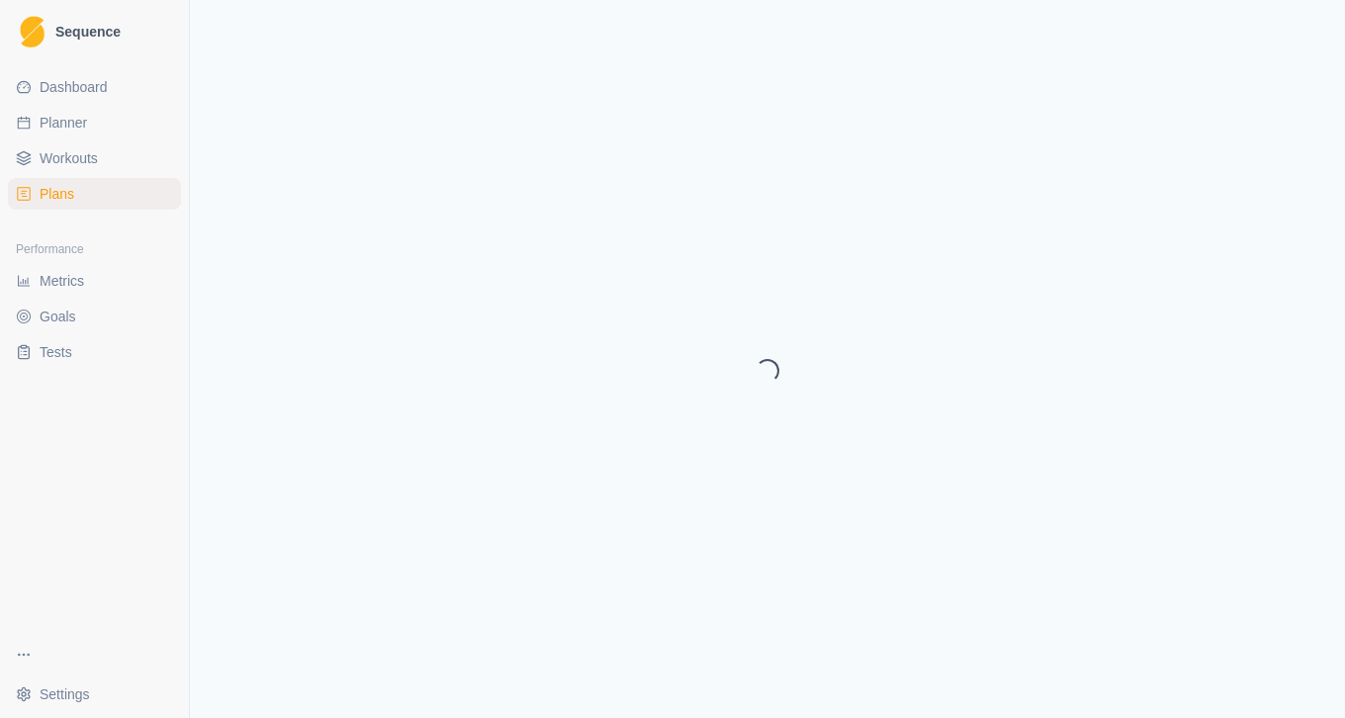
click at [85, 688] on html "Sequence Dashboard Planner Workouts Plans Performance Metrics Goals Tests Setti…" at bounding box center [672, 359] width 1345 height 718
select select "month"
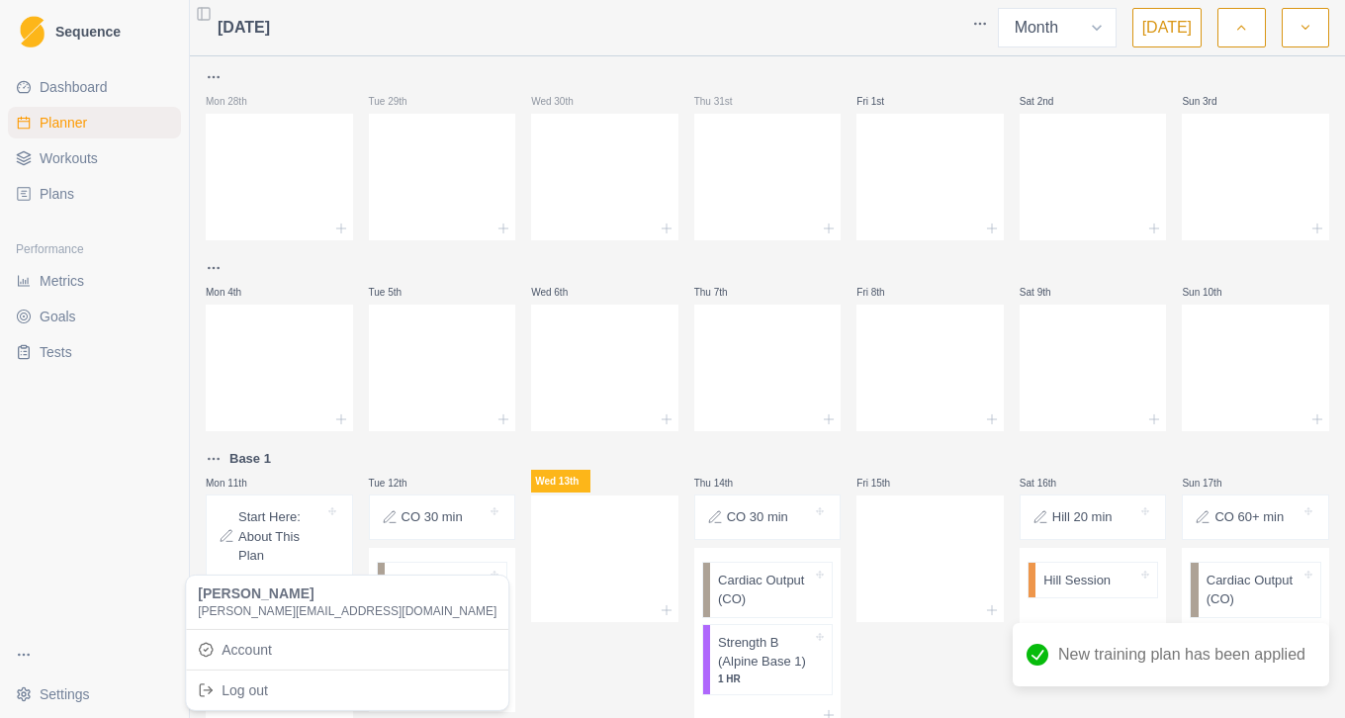
click at [25, 658] on html "Sequence Dashboard Planner Workouts Plans Performance Metrics Goals Tests Setti…" at bounding box center [672, 359] width 1345 height 718
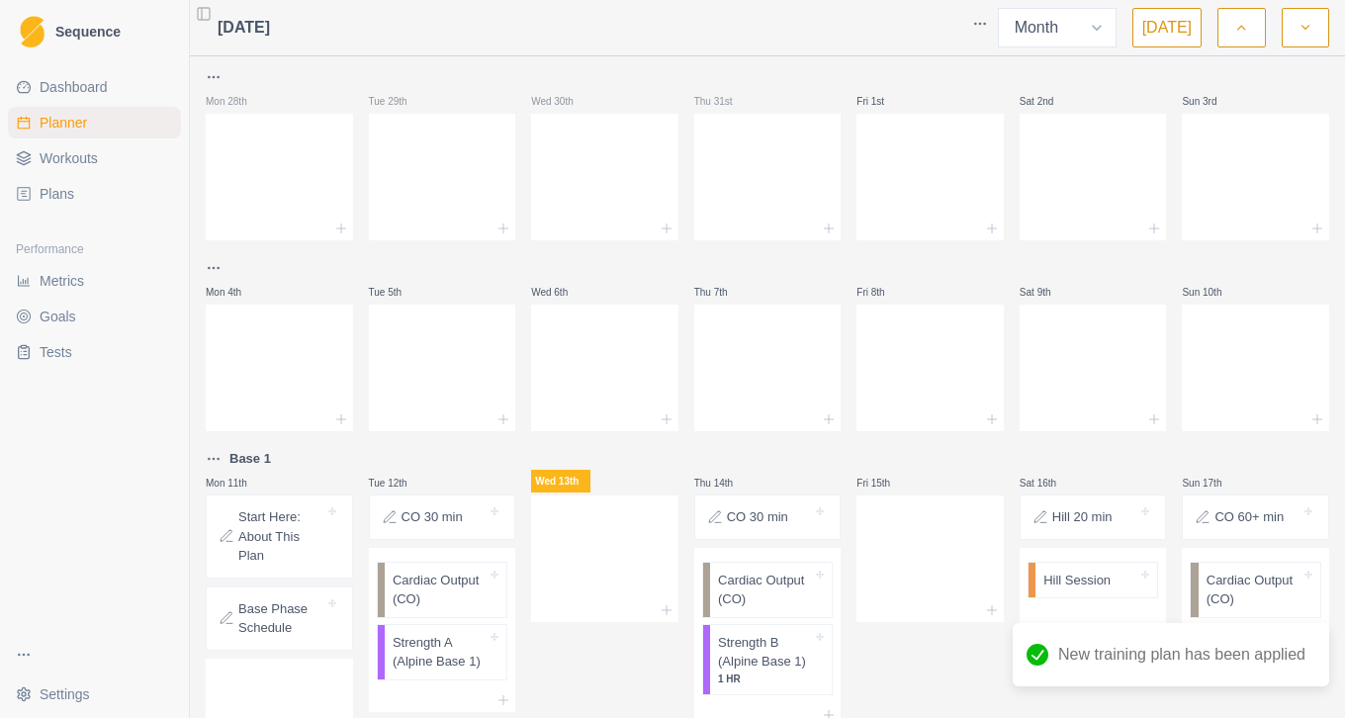
click at [25, 658] on html "Sequence Dashboard Planner Workouts Plans Performance Metrics Goals Tests Setti…" at bounding box center [672, 359] width 1345 height 718
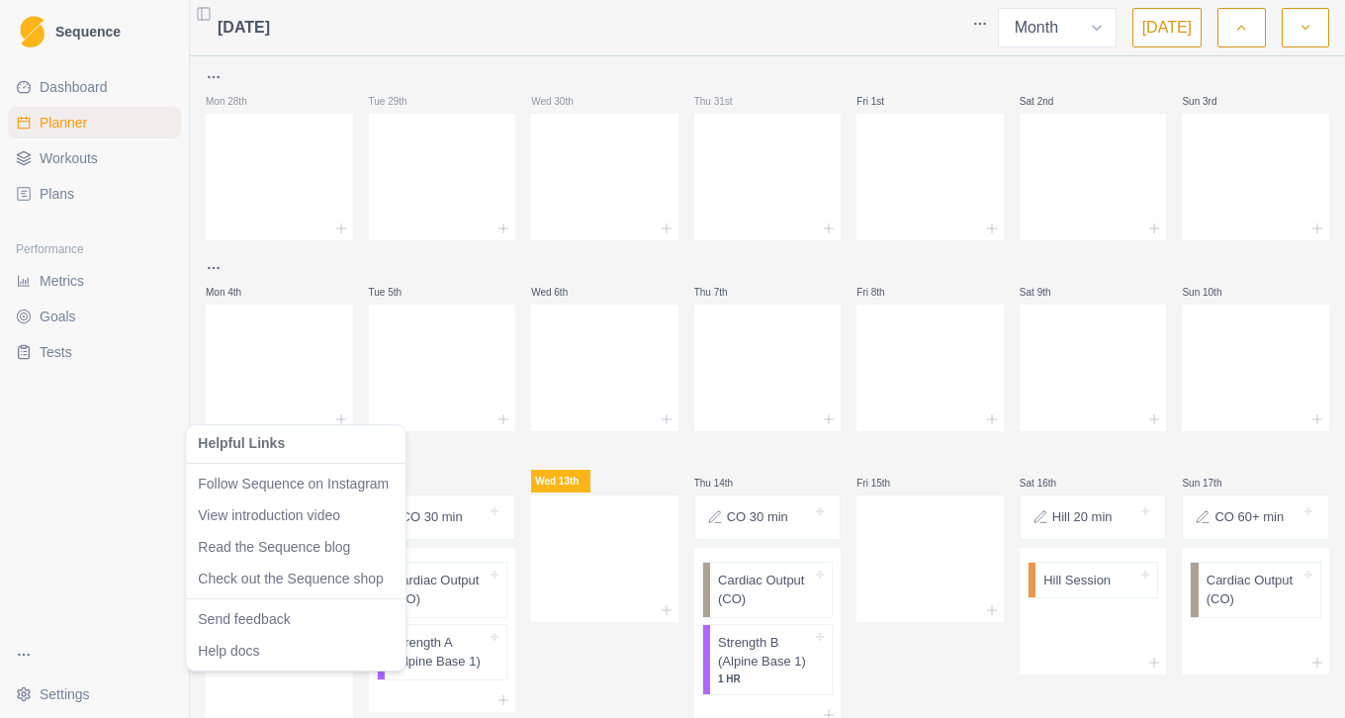
click at [131, 600] on html "Sequence Dashboard Planner Workouts Plans Performance Metrics Goals Tests Setti…" at bounding box center [672, 359] width 1345 height 718
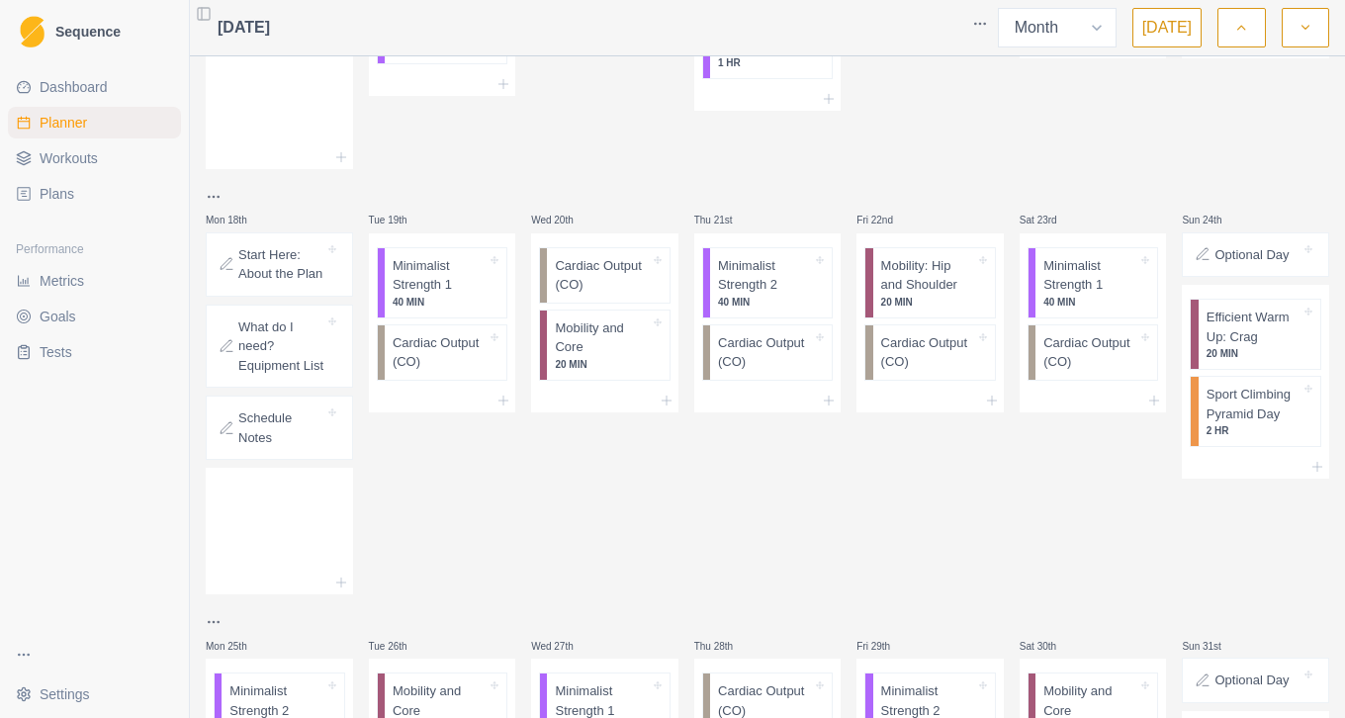
scroll to position [703, 0]
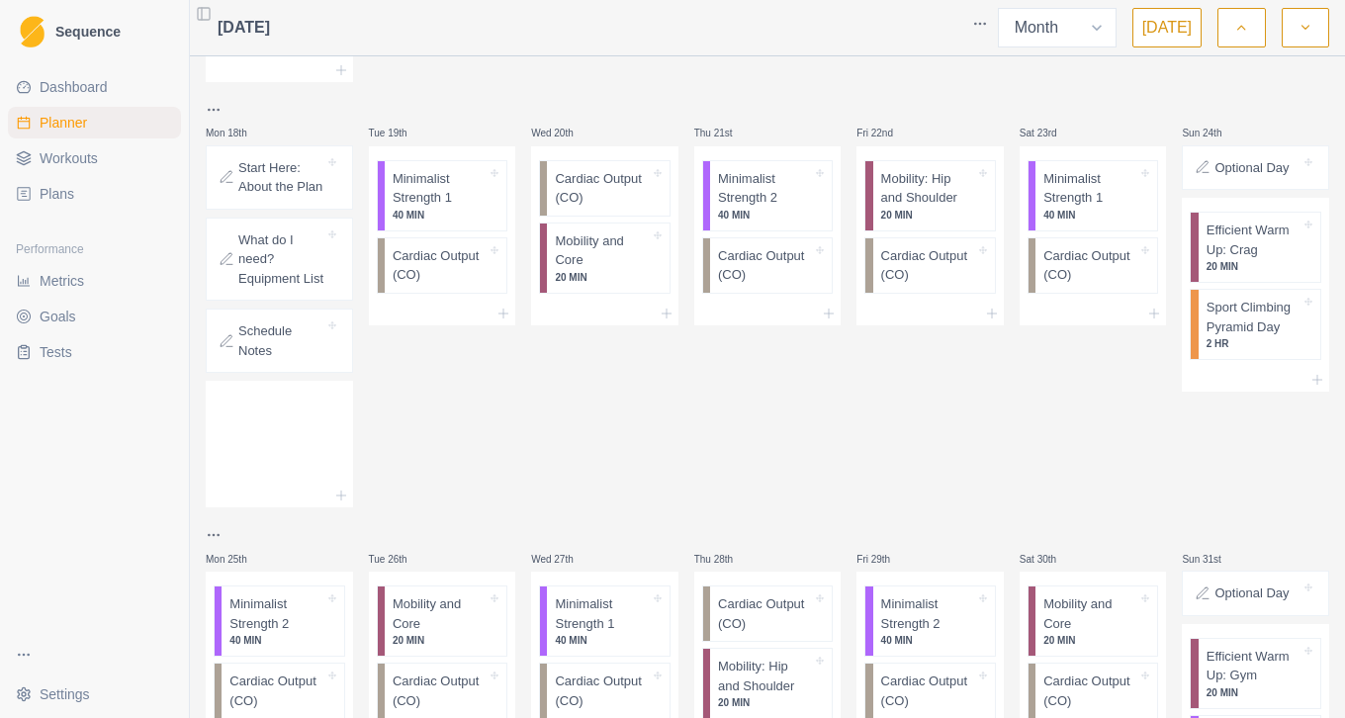
click at [671, 508] on div "Wed 20th Cardiac Output (CO) Mobility and Core 20 MIN" at bounding box center [604, 303] width 147 height 410
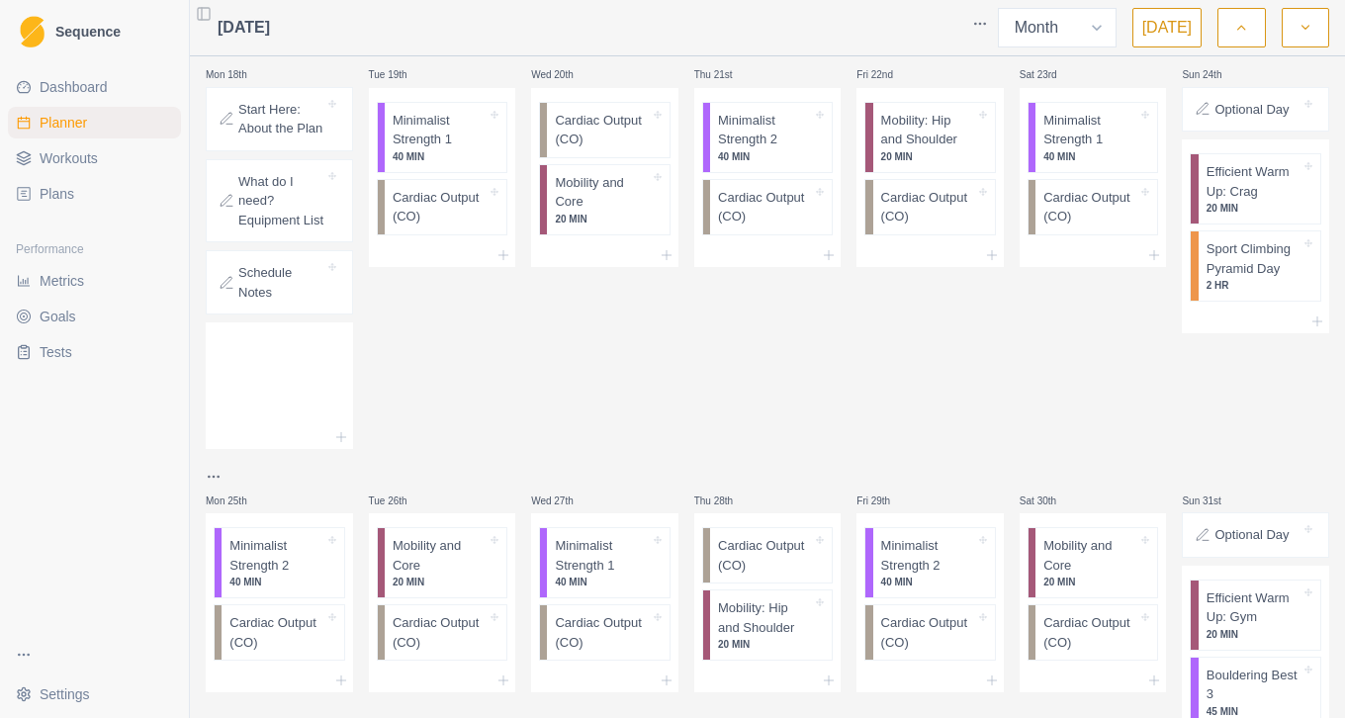
scroll to position [763, 0]
click at [1236, 268] on p "Sport Climbing Pyramid Day" at bounding box center [1254, 257] width 94 height 39
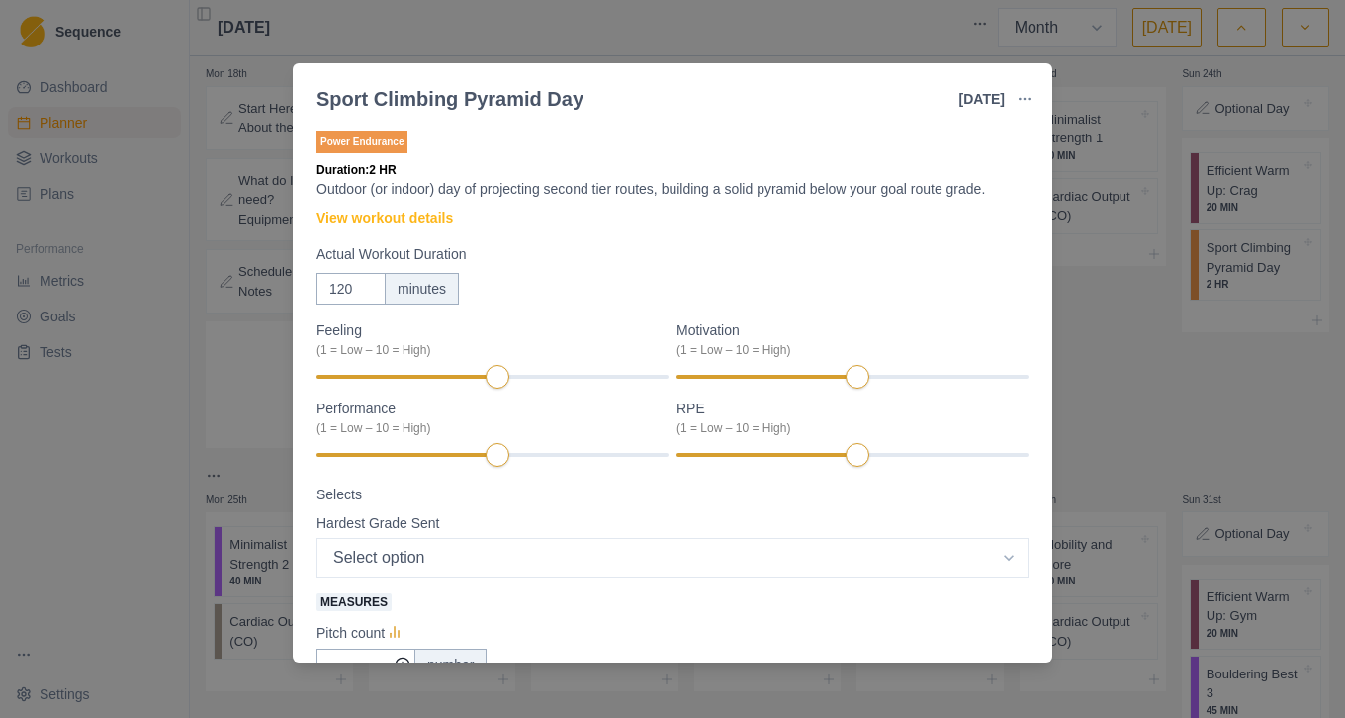
click at [444, 227] on link "View workout details" at bounding box center [385, 218] width 136 height 21
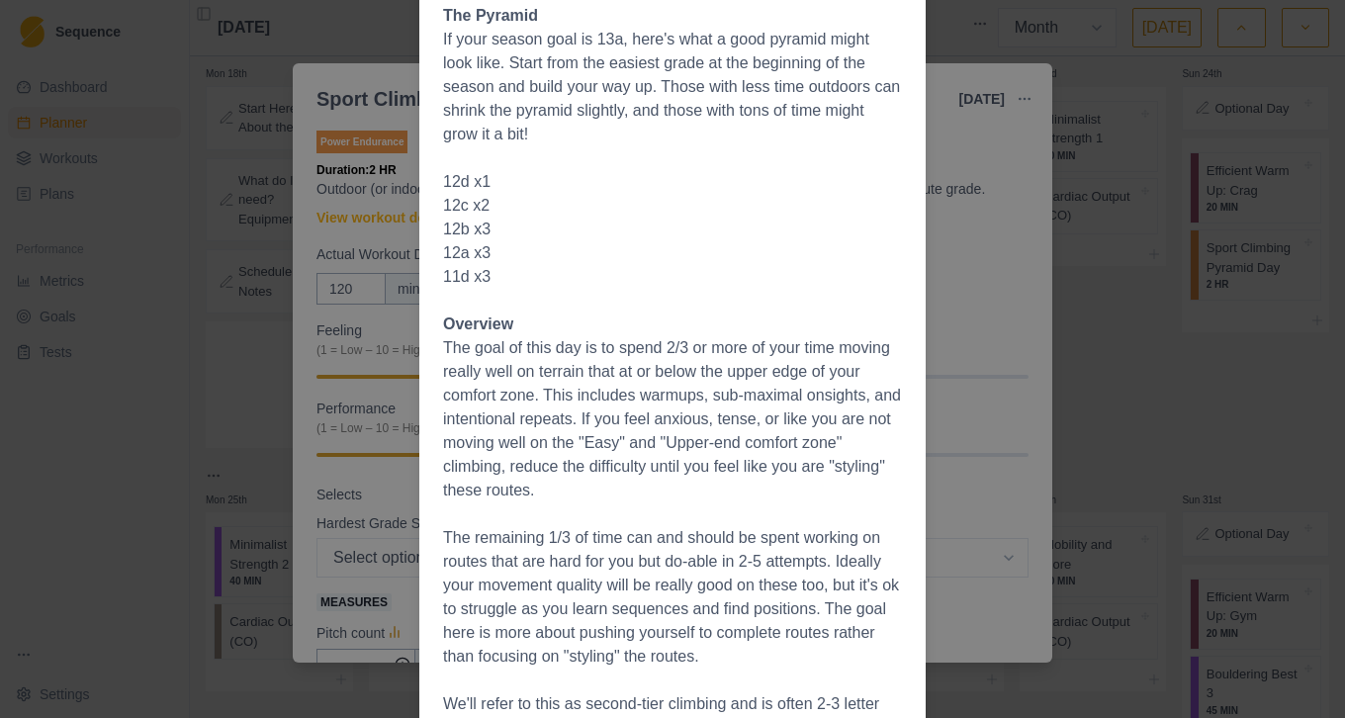
scroll to position [0, 0]
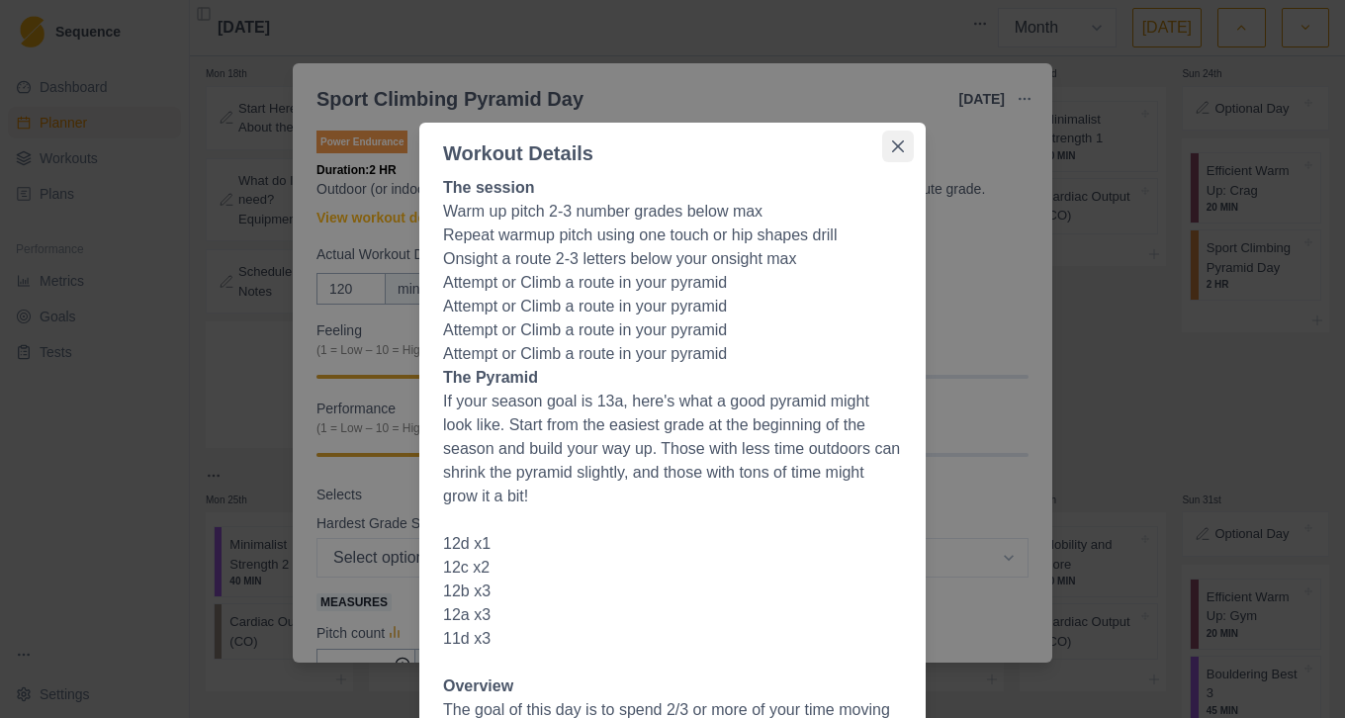
click at [892, 141] on icon "Close" at bounding box center [898, 146] width 12 height 12
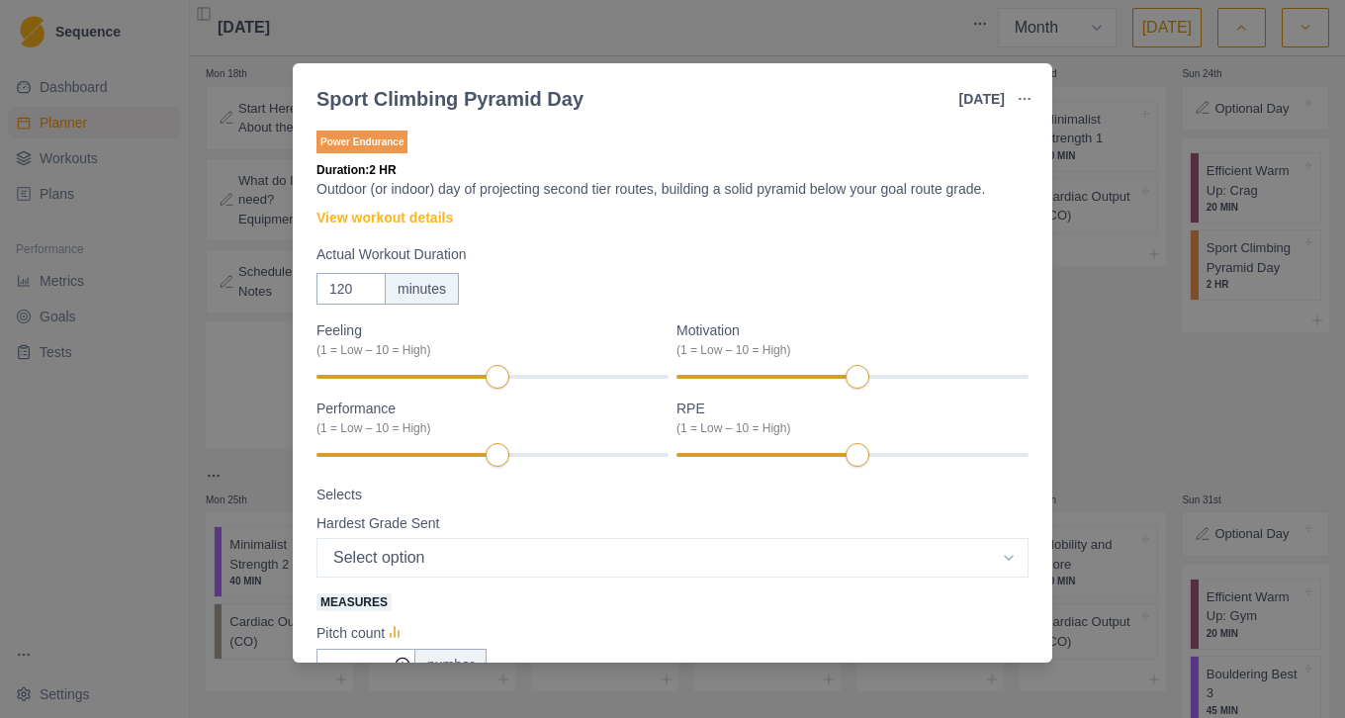
click at [1086, 360] on div "Sport Climbing Pyramid Day 24 Aug 2025 Link To Goal View Workout Metrics Edit O…" at bounding box center [672, 359] width 1345 height 718
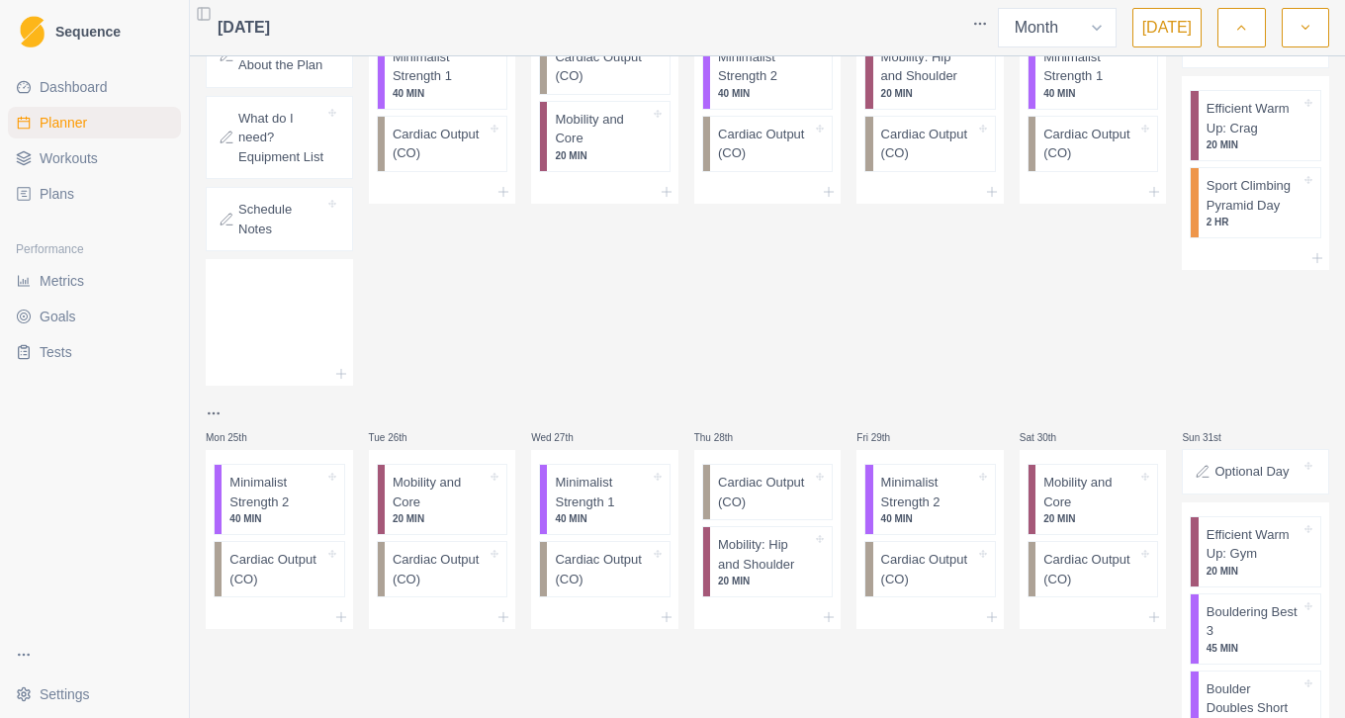
scroll to position [796, 0]
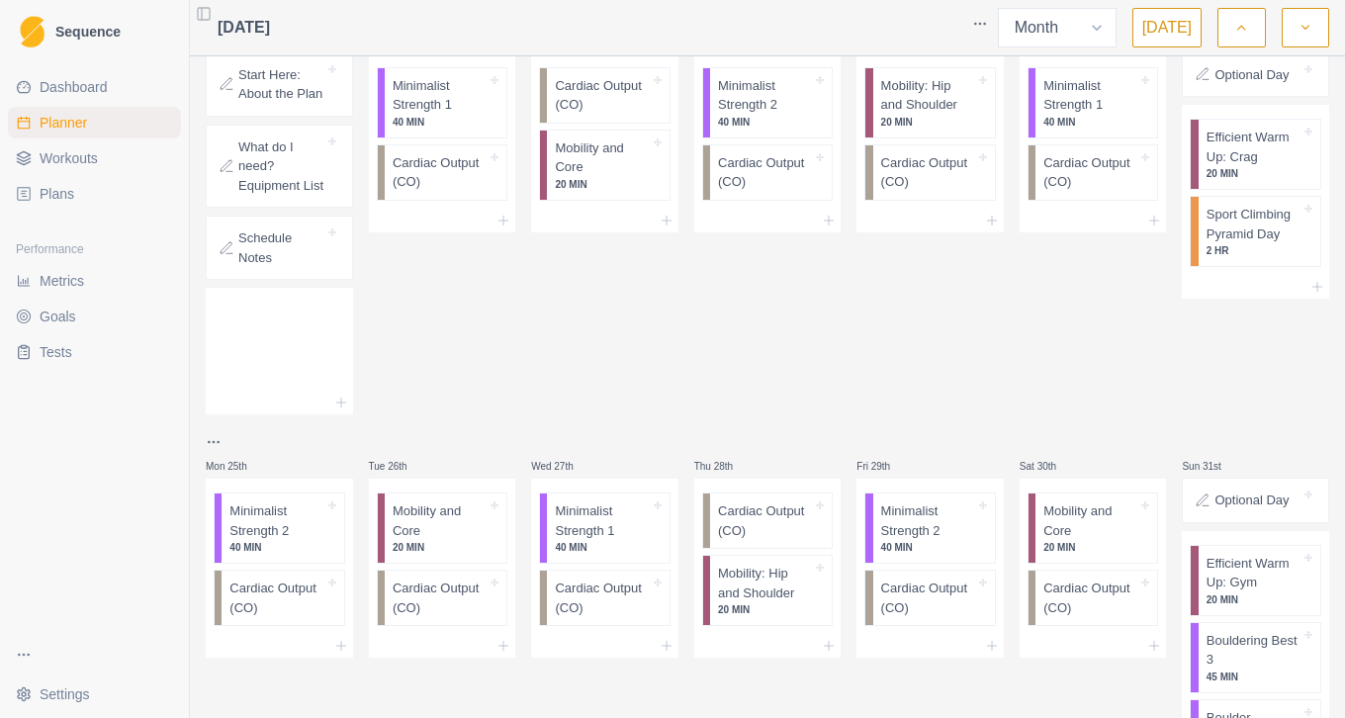
click at [1305, 33] on icon "button" at bounding box center [1306, 28] width 14 height 20
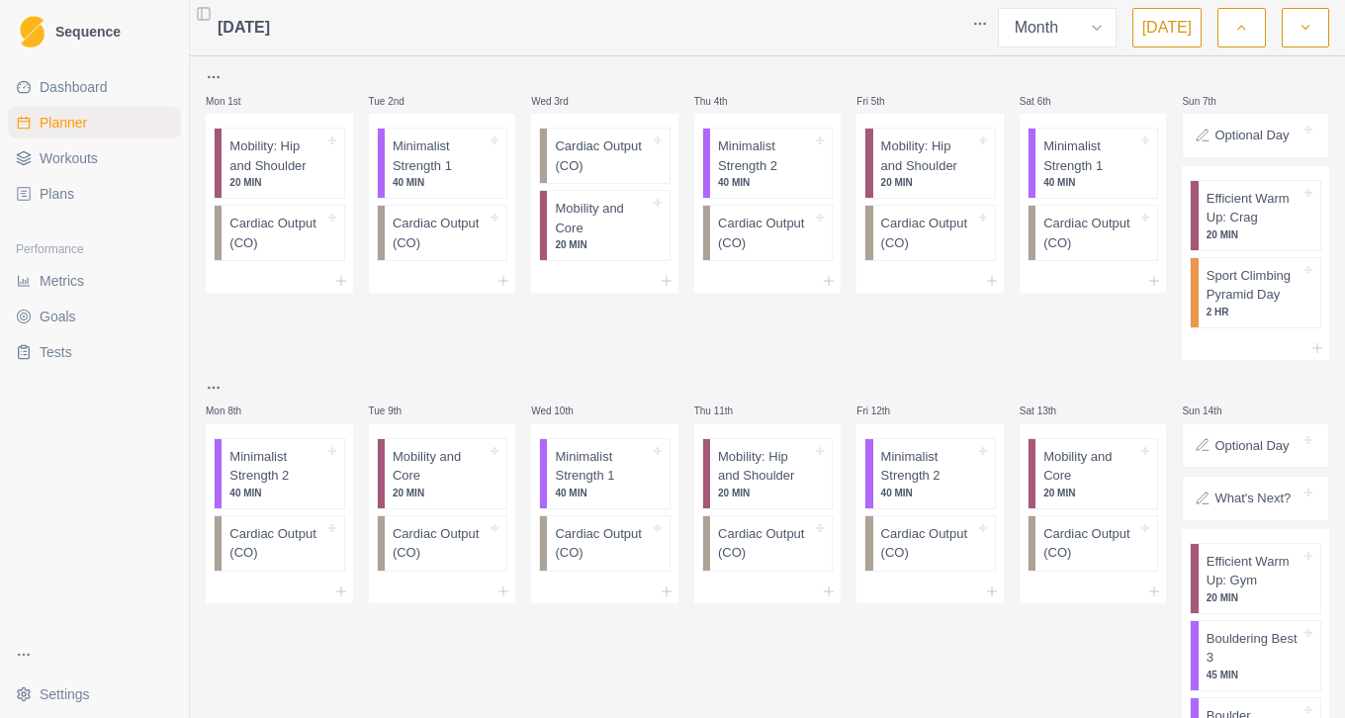
scroll to position [1, 0]
click at [219, 388] on html "Sequence Dashboard Planner Workouts Plans Performance Metrics Goals Tests Setti…" at bounding box center [672, 359] width 1345 height 718
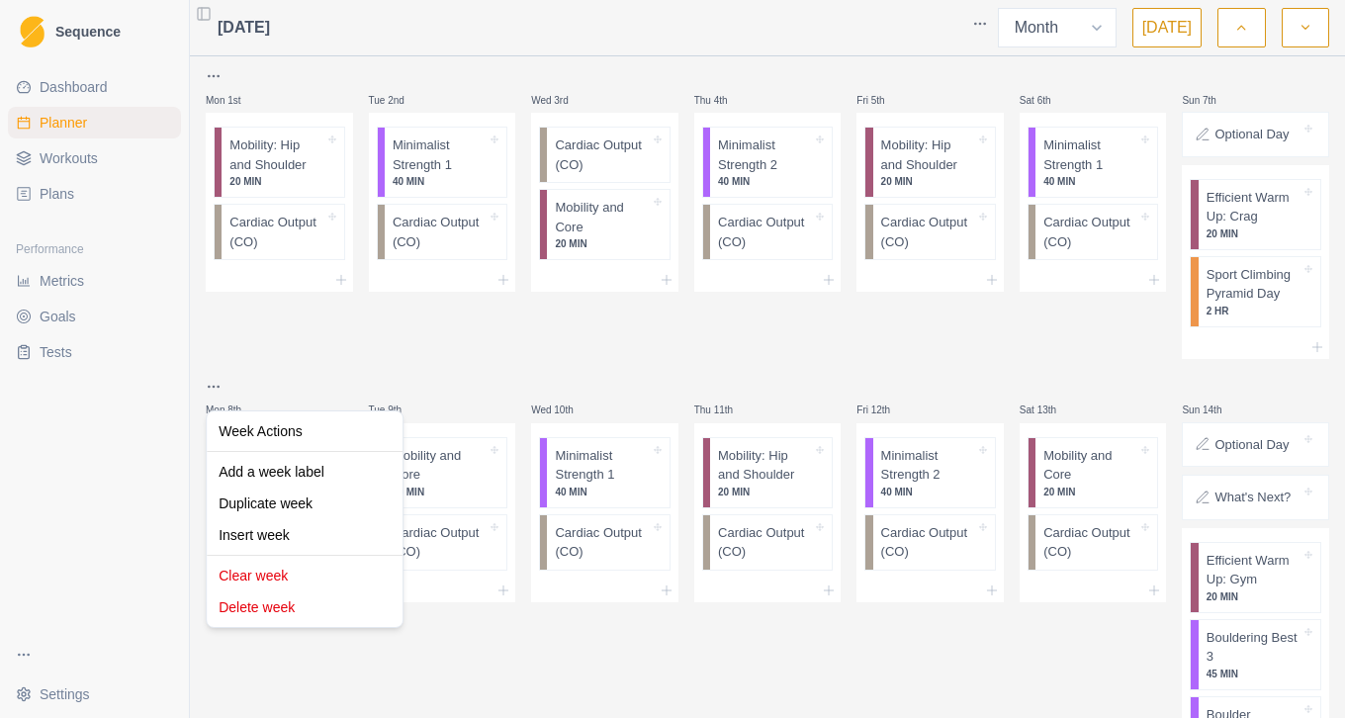
click at [290, 369] on html "Sequence Dashboard Planner Workouts Plans Performance Metrics Goals Tests Setti…" at bounding box center [672, 359] width 1345 height 718
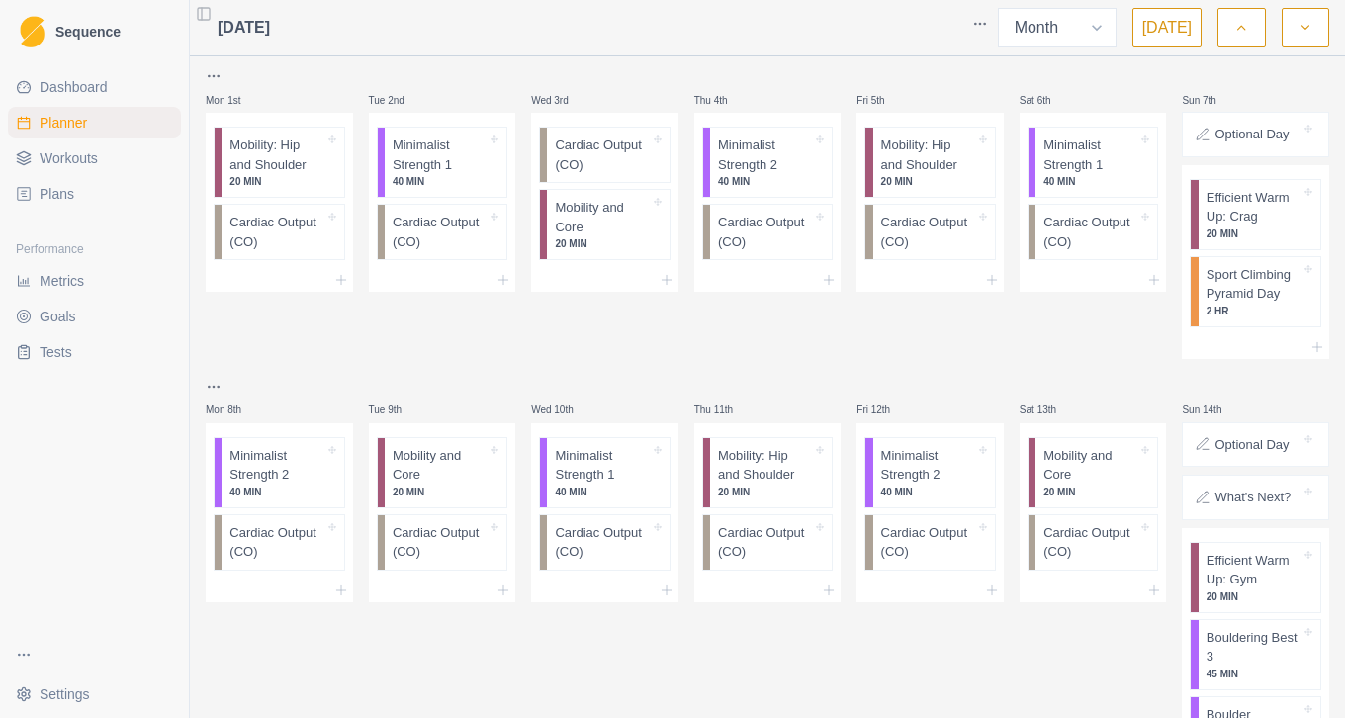
scroll to position [0, 0]
click at [83, 83] on span "Dashboard" at bounding box center [74, 87] width 68 height 20
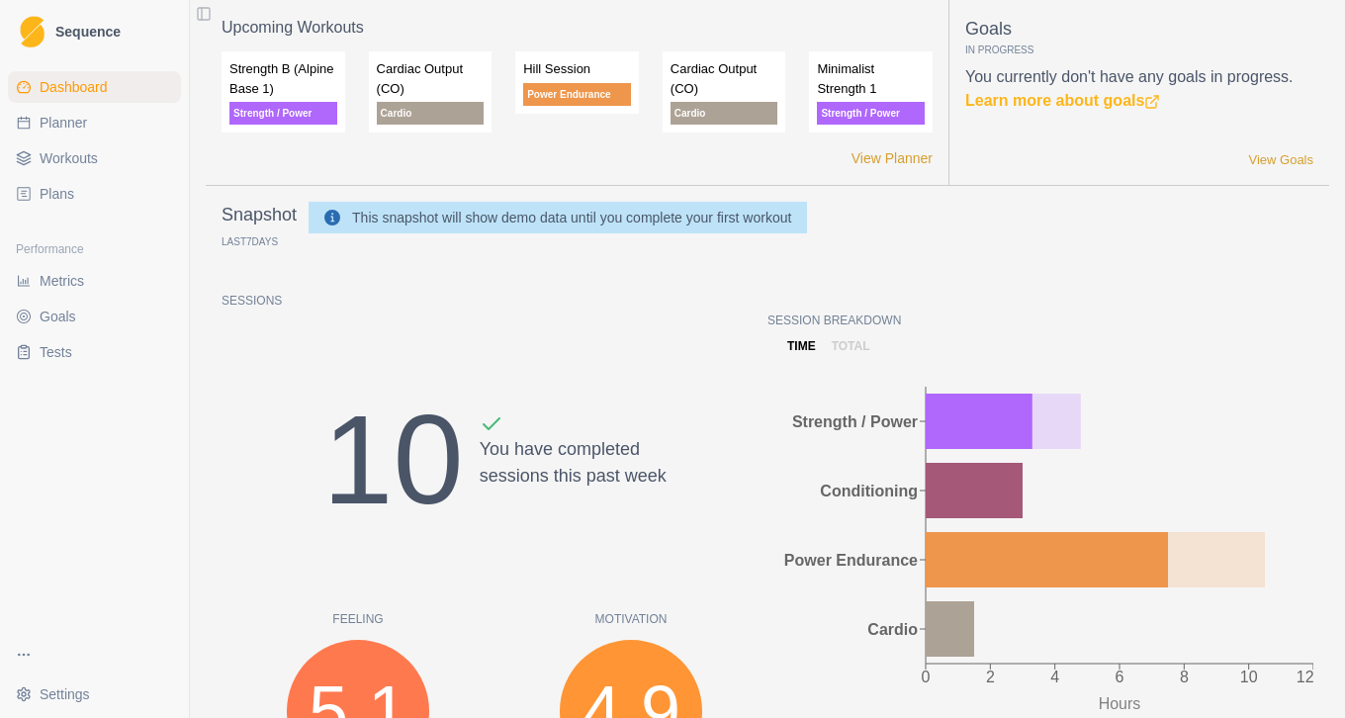
click at [67, 30] on span "Sequence" at bounding box center [87, 32] width 65 height 14
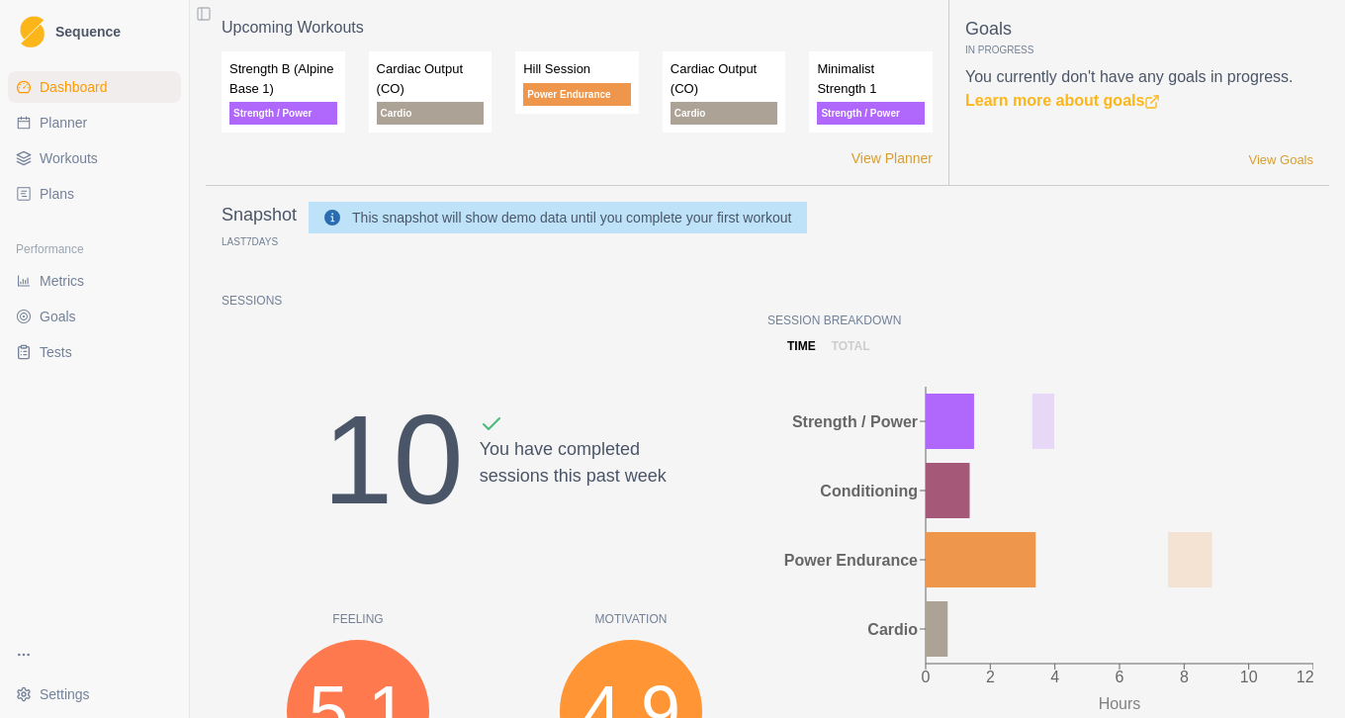
click at [67, 30] on span "Sequence" at bounding box center [87, 32] width 65 height 14
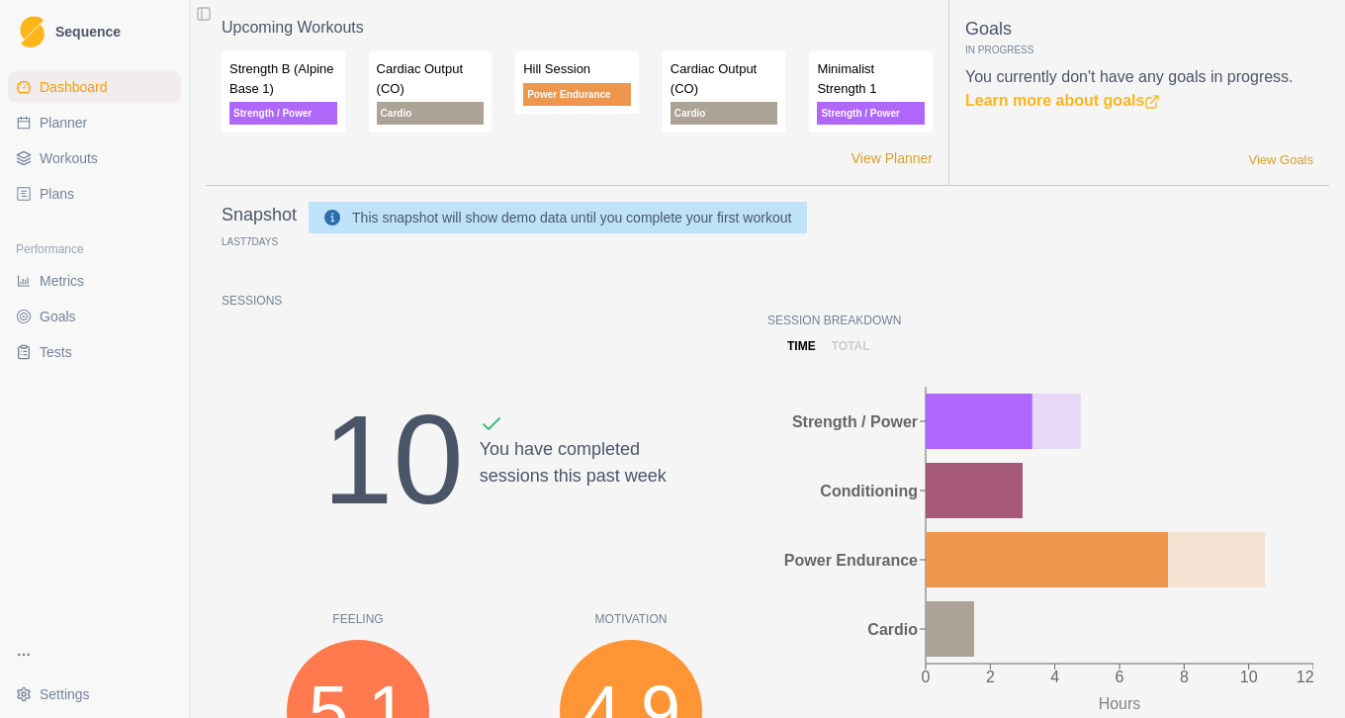
click at [67, 30] on span "Sequence" at bounding box center [87, 32] width 65 height 14
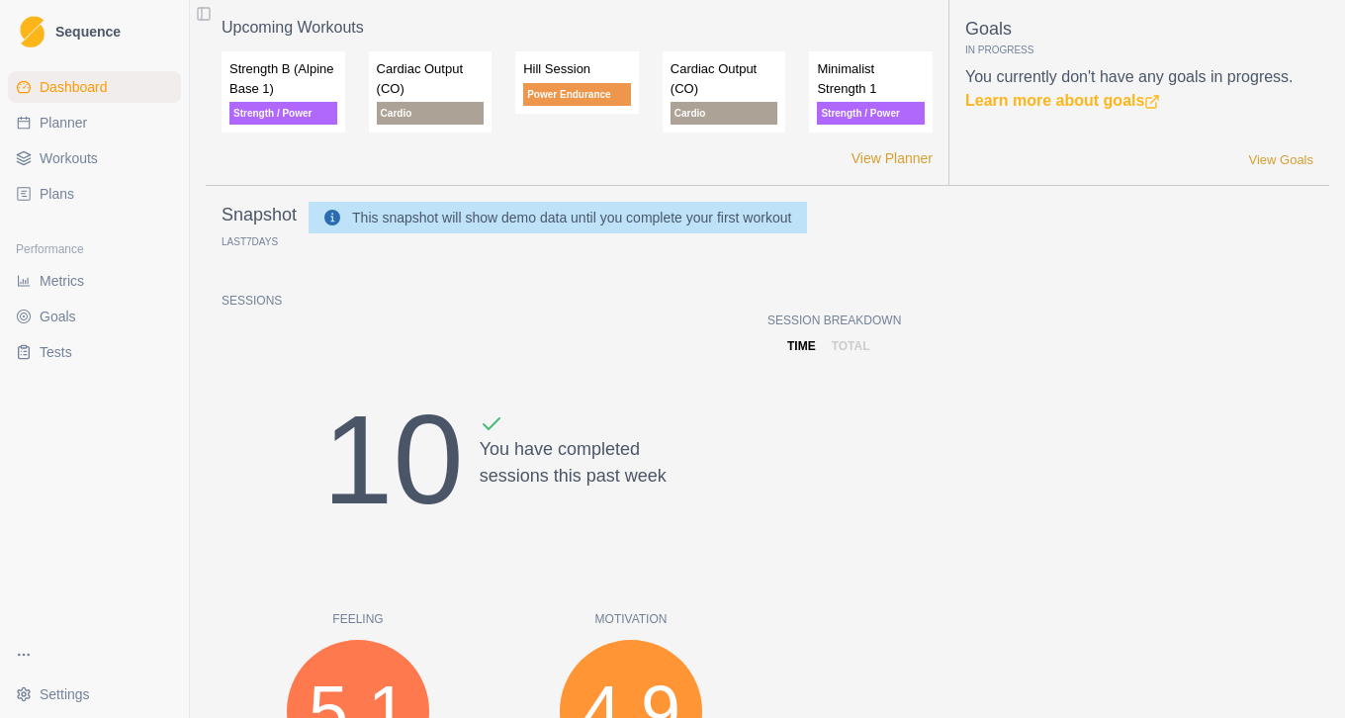
click at [67, 30] on span "Sequence" at bounding box center [87, 32] width 65 height 14
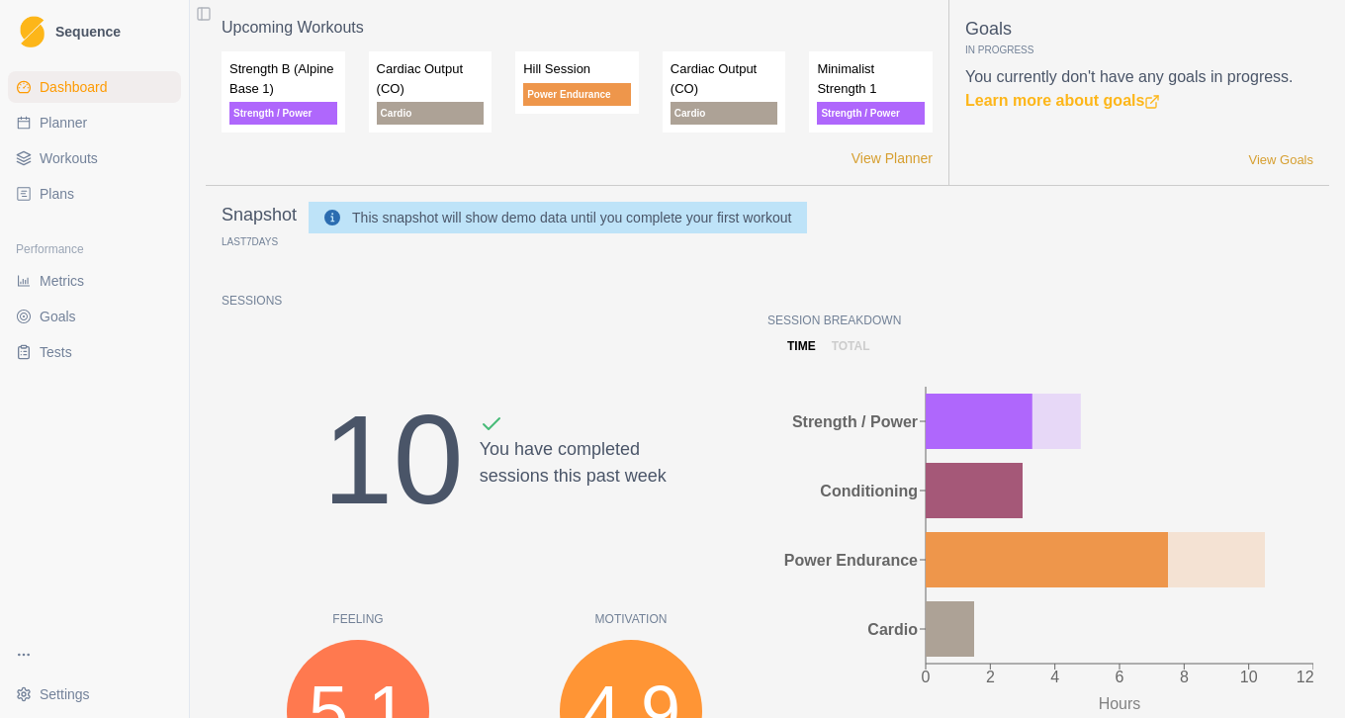
click at [45, 187] on span "Plans" at bounding box center [57, 194] width 35 height 20
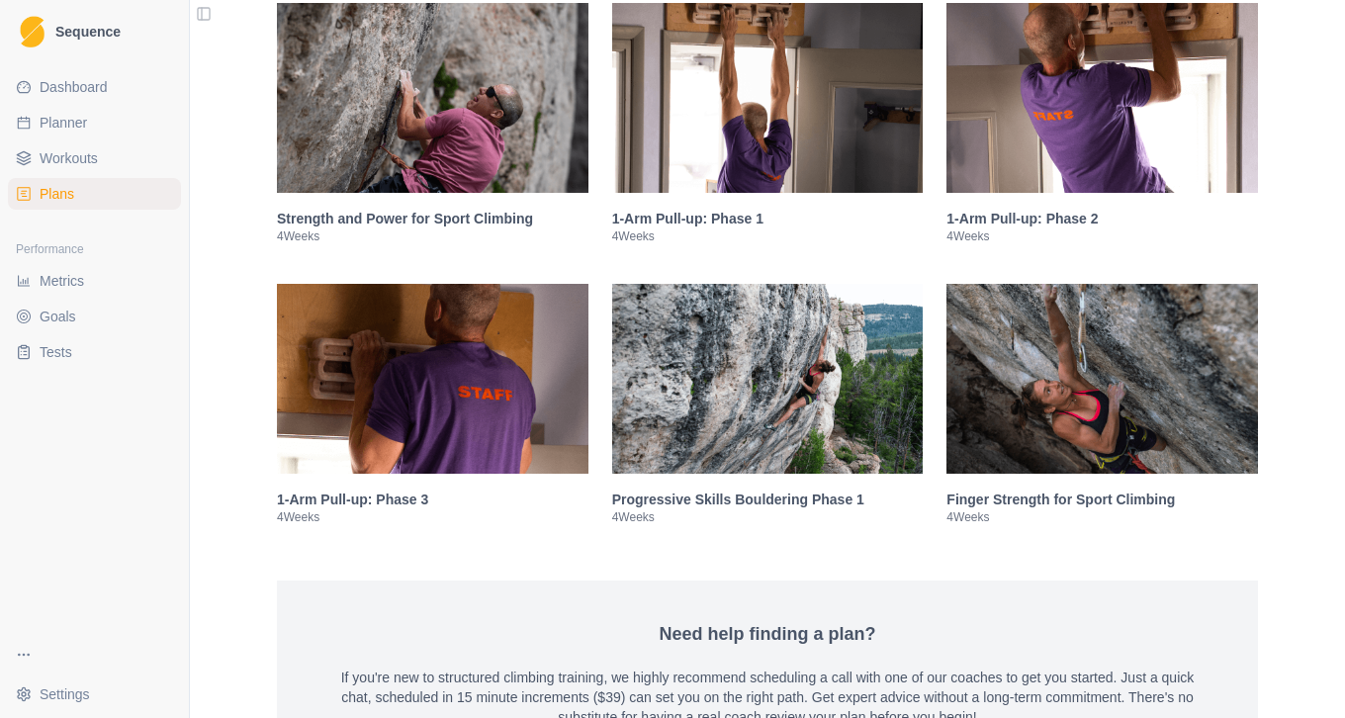
scroll to position [2949, 0]
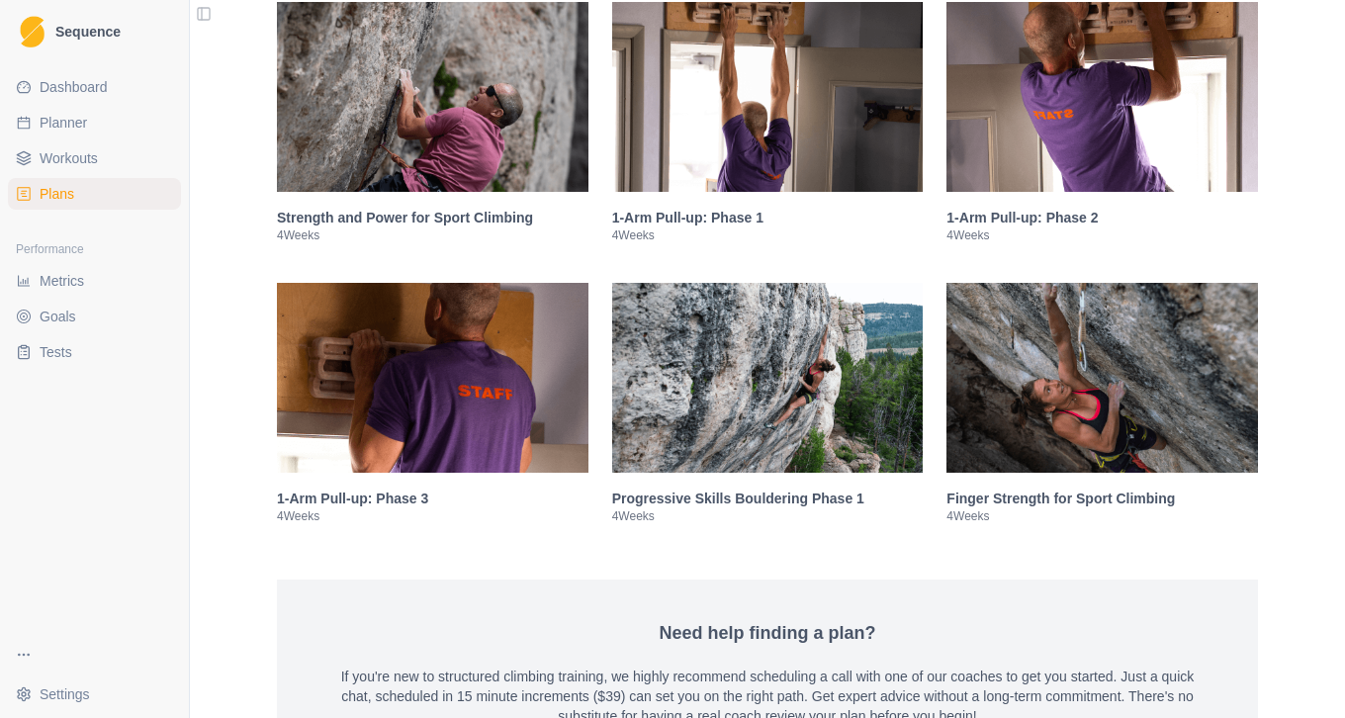
click at [1085, 406] on img at bounding box center [1103, 378] width 312 height 190
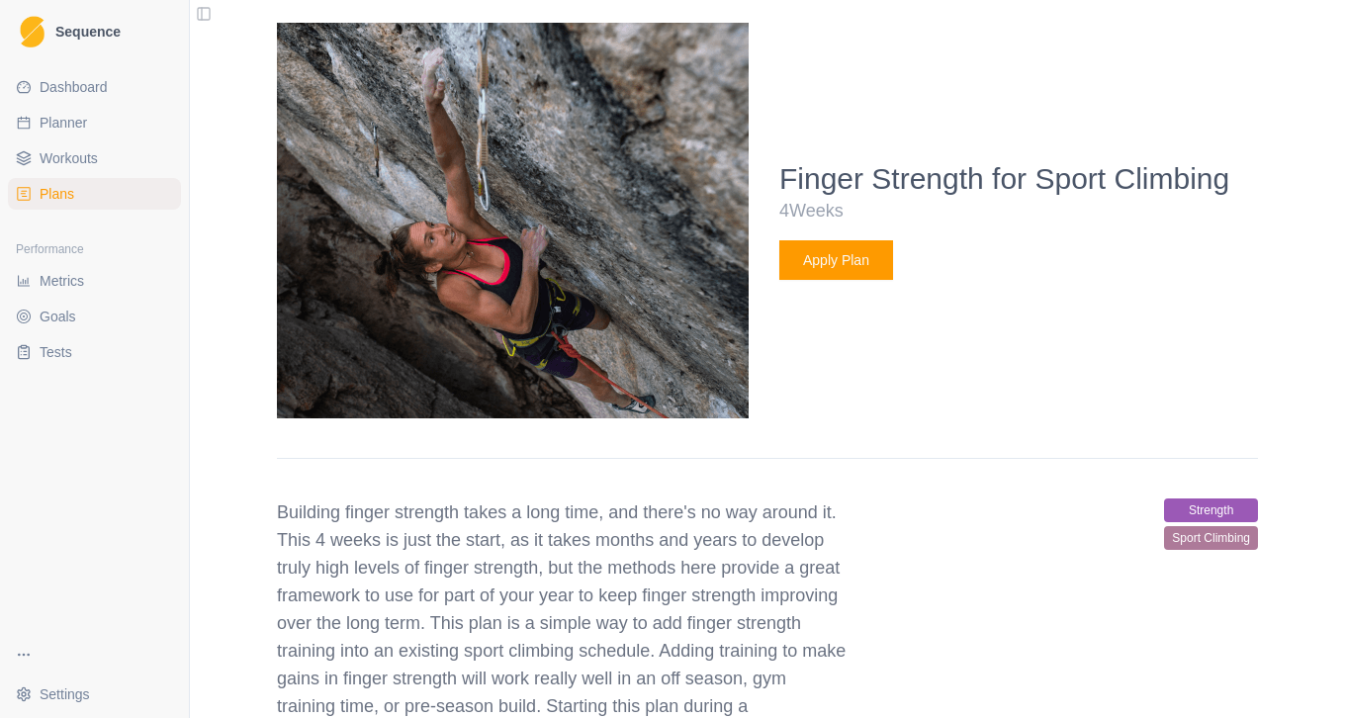
scroll to position [3536, 0]
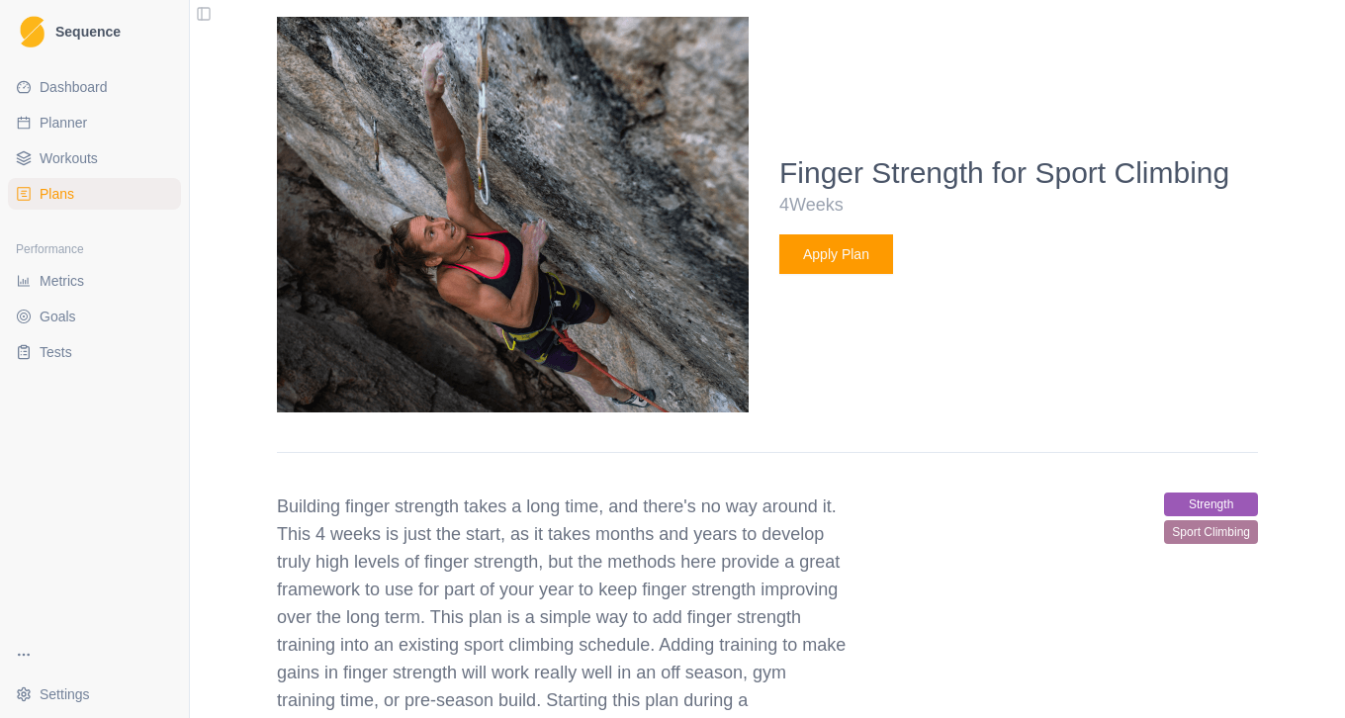
click at [830, 274] on button "Apply Plan" at bounding box center [836, 254] width 114 height 40
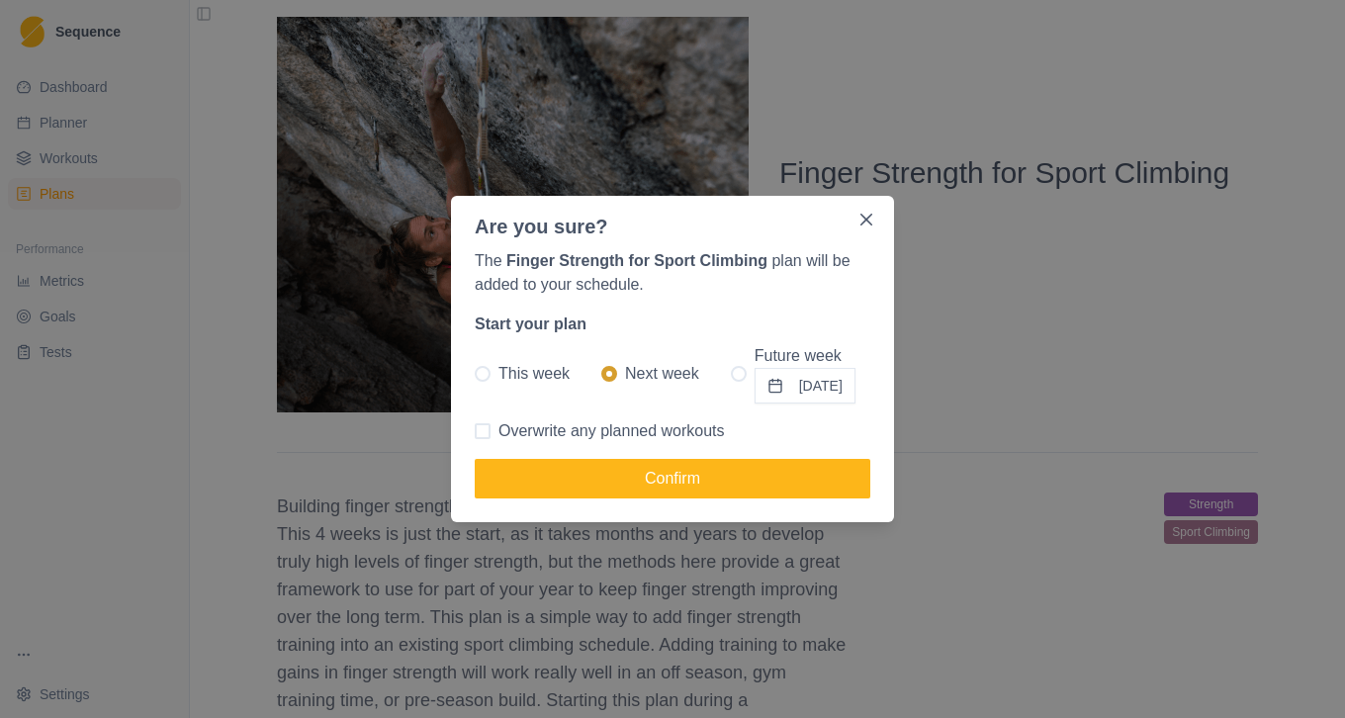
click at [669, 434] on span "Overwrite any planned workouts" at bounding box center [611, 431] width 226 height 24
click at [475, 432] on input "Overwrite any planned workouts" at bounding box center [474, 431] width 1 height 1
checkbox input "true"
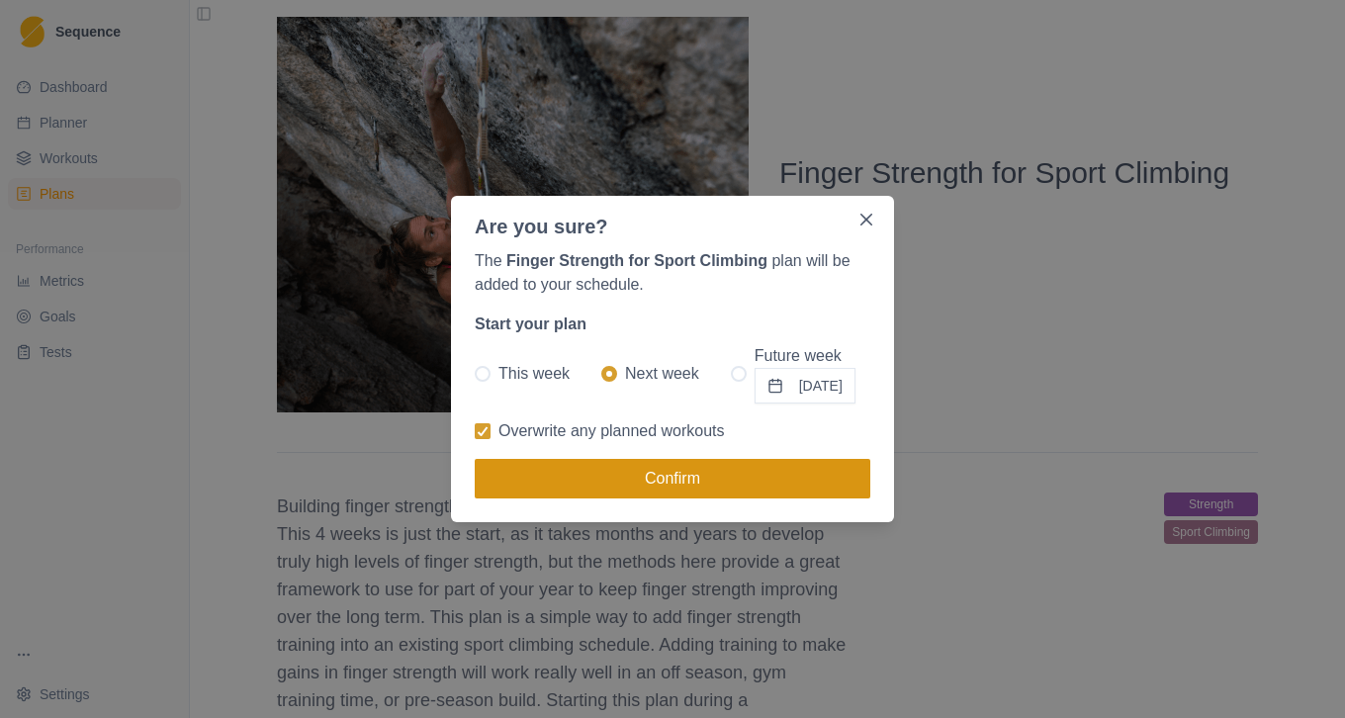
click at [656, 474] on button "Confirm" at bounding box center [673, 479] width 396 height 40
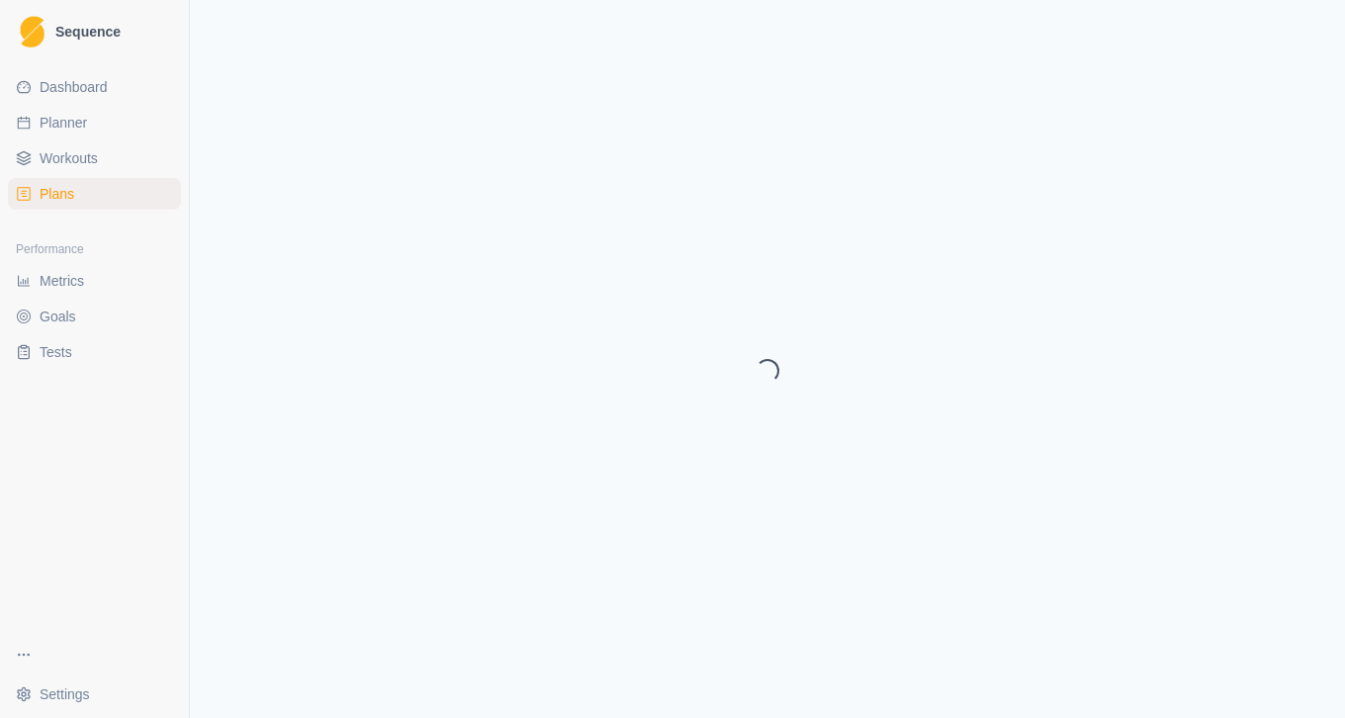
select select "month"
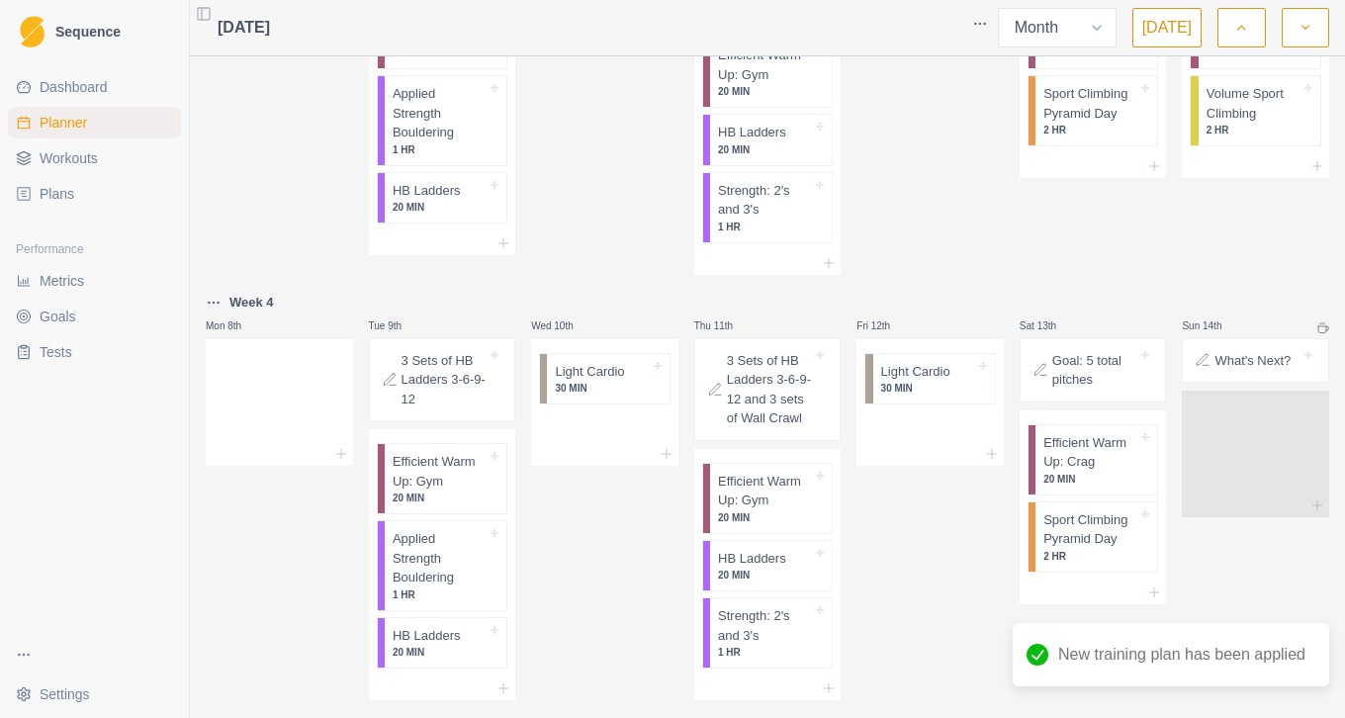
scroll to position [115, 0]
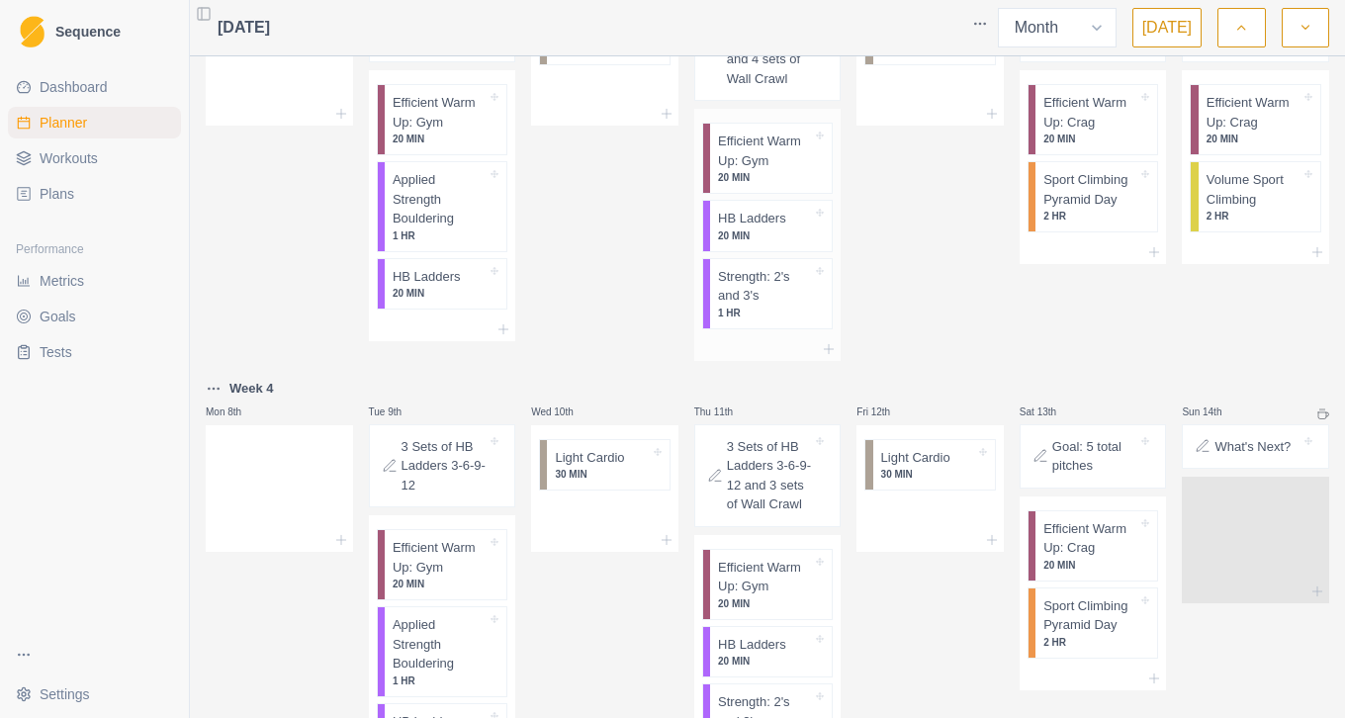
click at [782, 179] on p "20 MIN" at bounding box center [765, 177] width 94 height 15
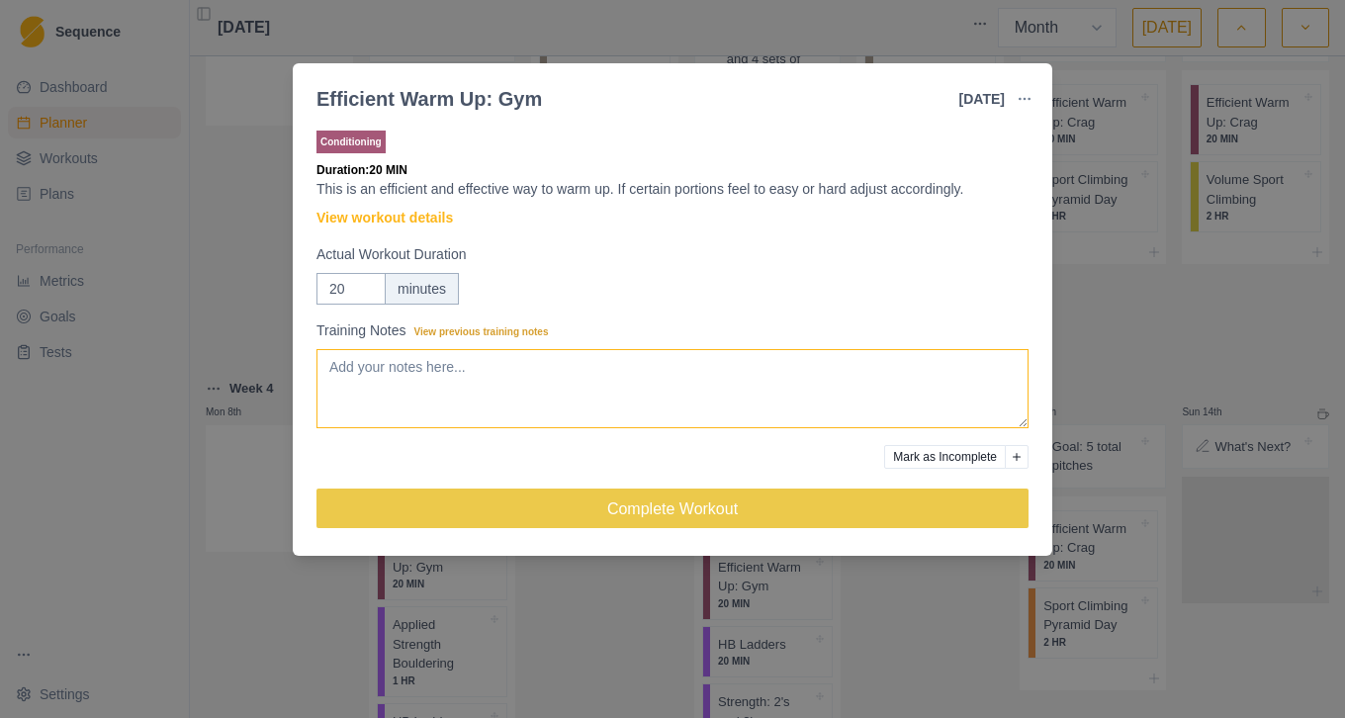
click at [520, 378] on textarea "Training Notes View previous training notes" at bounding box center [673, 388] width 712 height 79
click at [380, 221] on link "View workout details" at bounding box center [385, 218] width 136 height 21
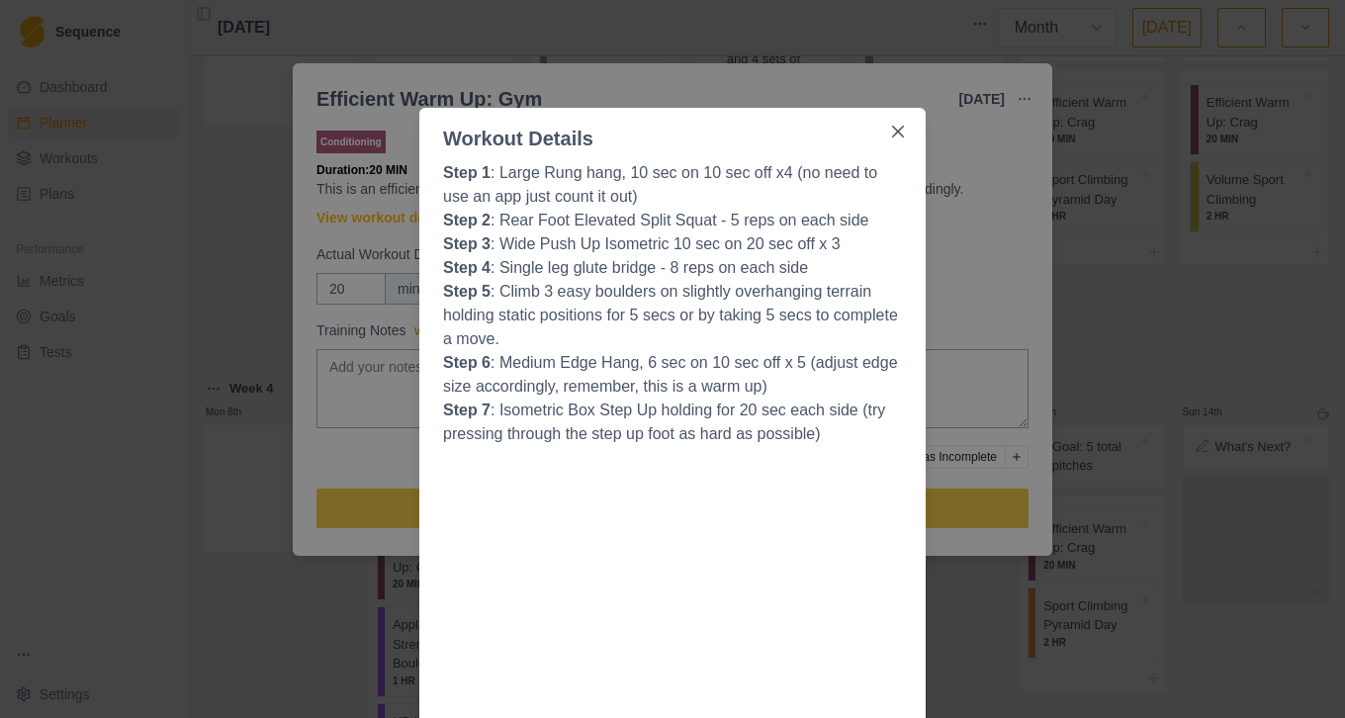
scroll to position [13, 0]
click at [619, 336] on p "Step 5 : Climb 3 easy boulders on slightly overhanging terrain holding static p…" at bounding box center [672, 317] width 459 height 71
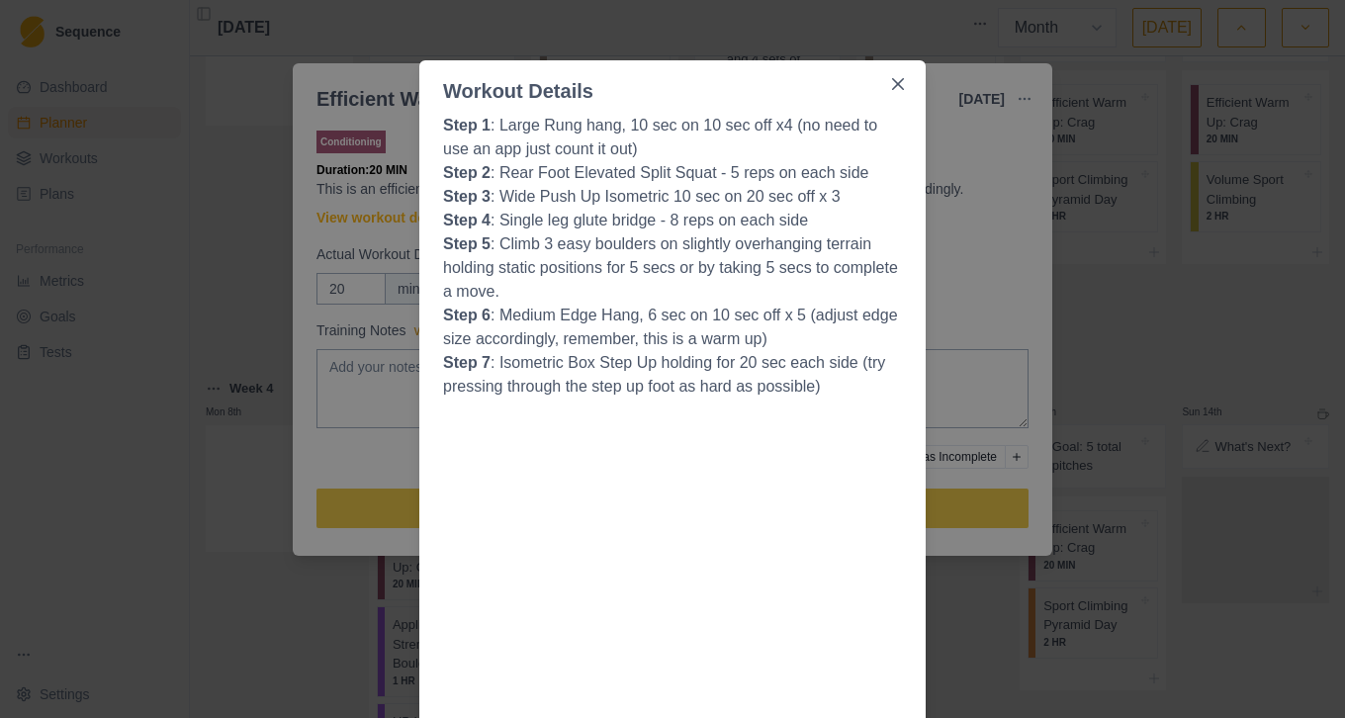
scroll to position [77, 0]
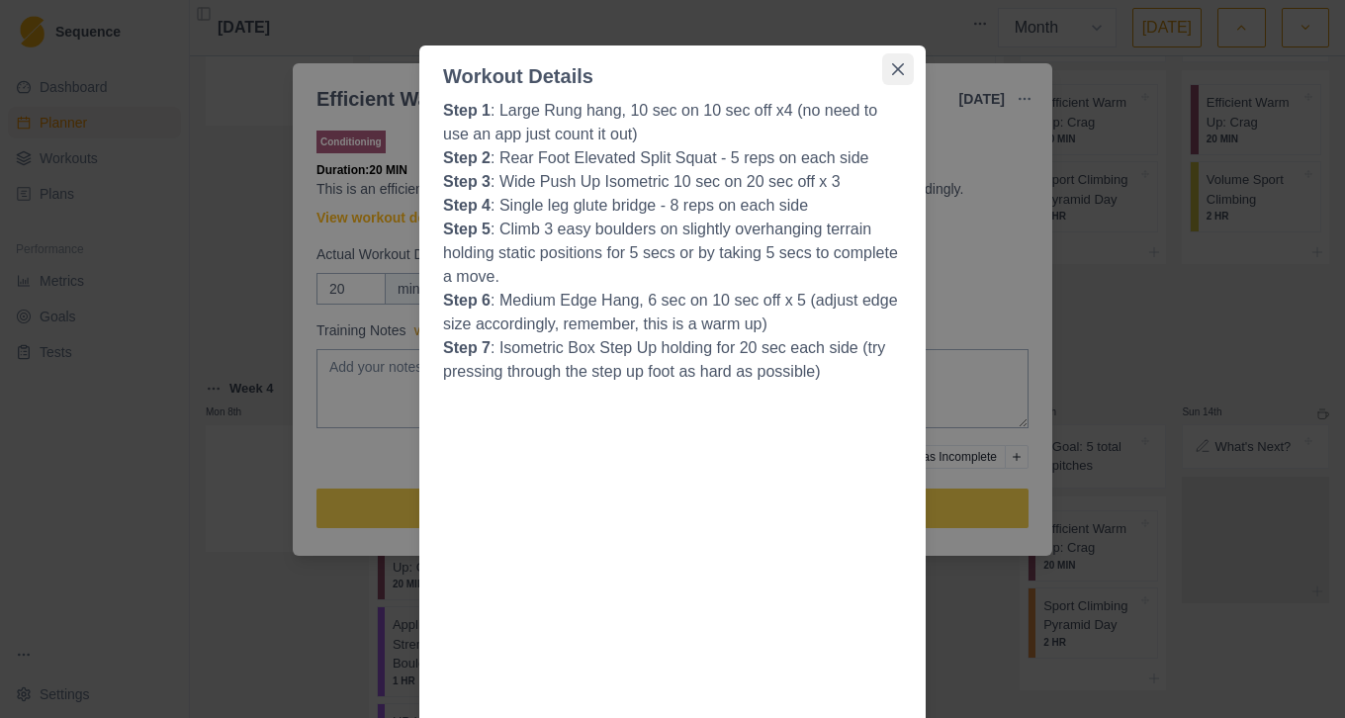
click at [892, 70] on icon "Close" at bounding box center [898, 69] width 12 height 12
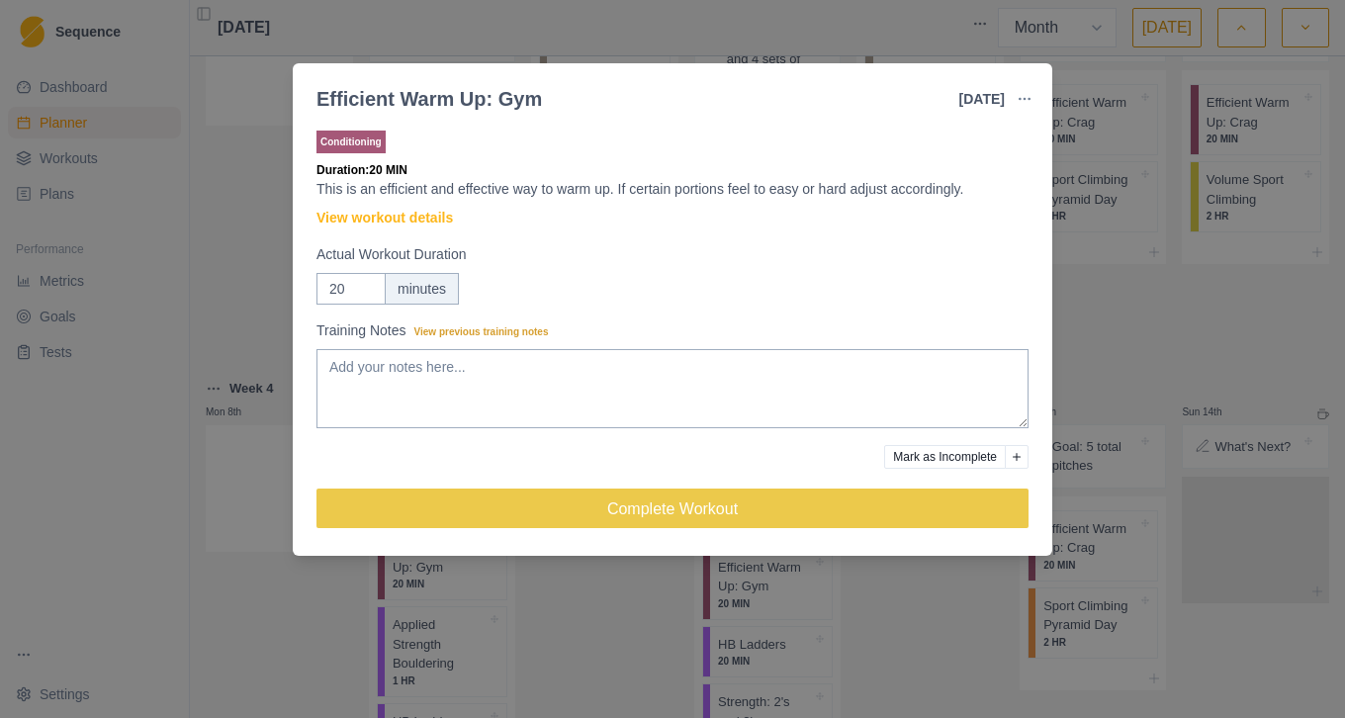
click at [1113, 281] on div "Efficient Warm Up: Gym 4 Sep 2025 Link To Goal View Workout Metrics Edit Origin…" at bounding box center [672, 359] width 1345 height 718
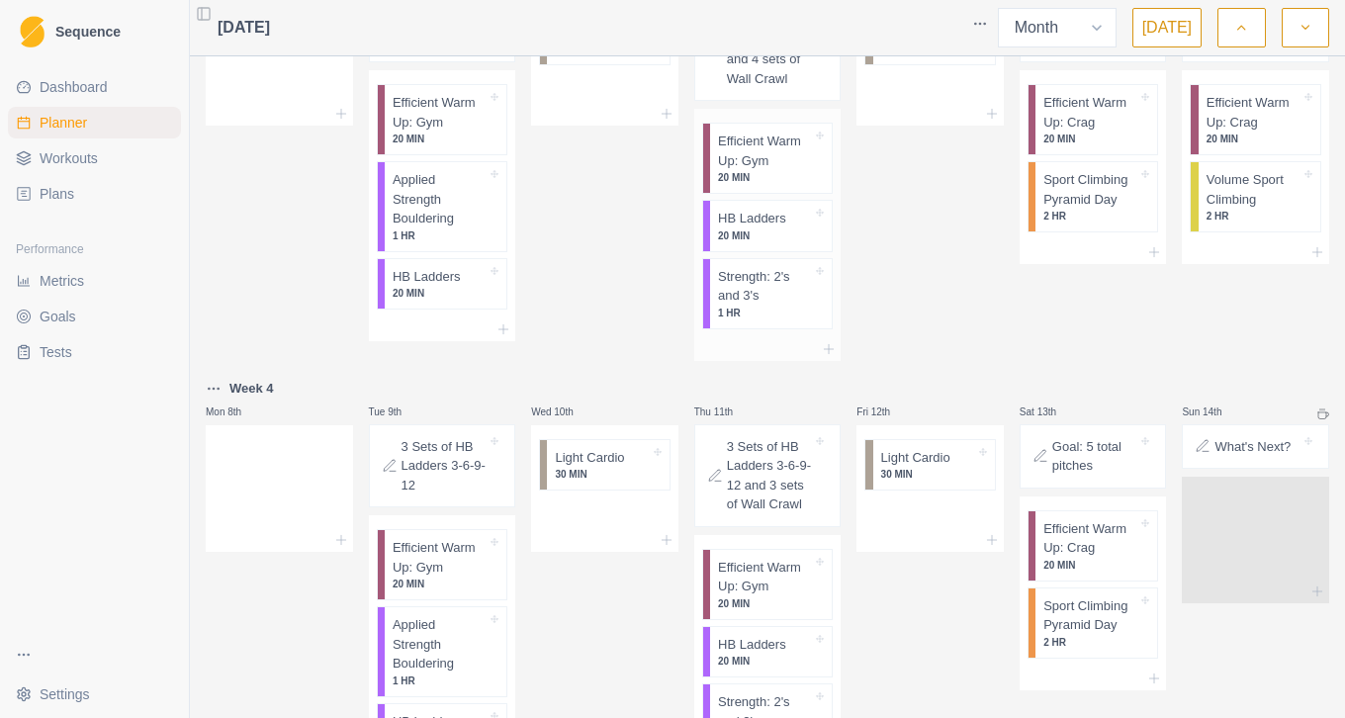
click at [746, 242] on p "20 MIN" at bounding box center [765, 235] width 94 height 15
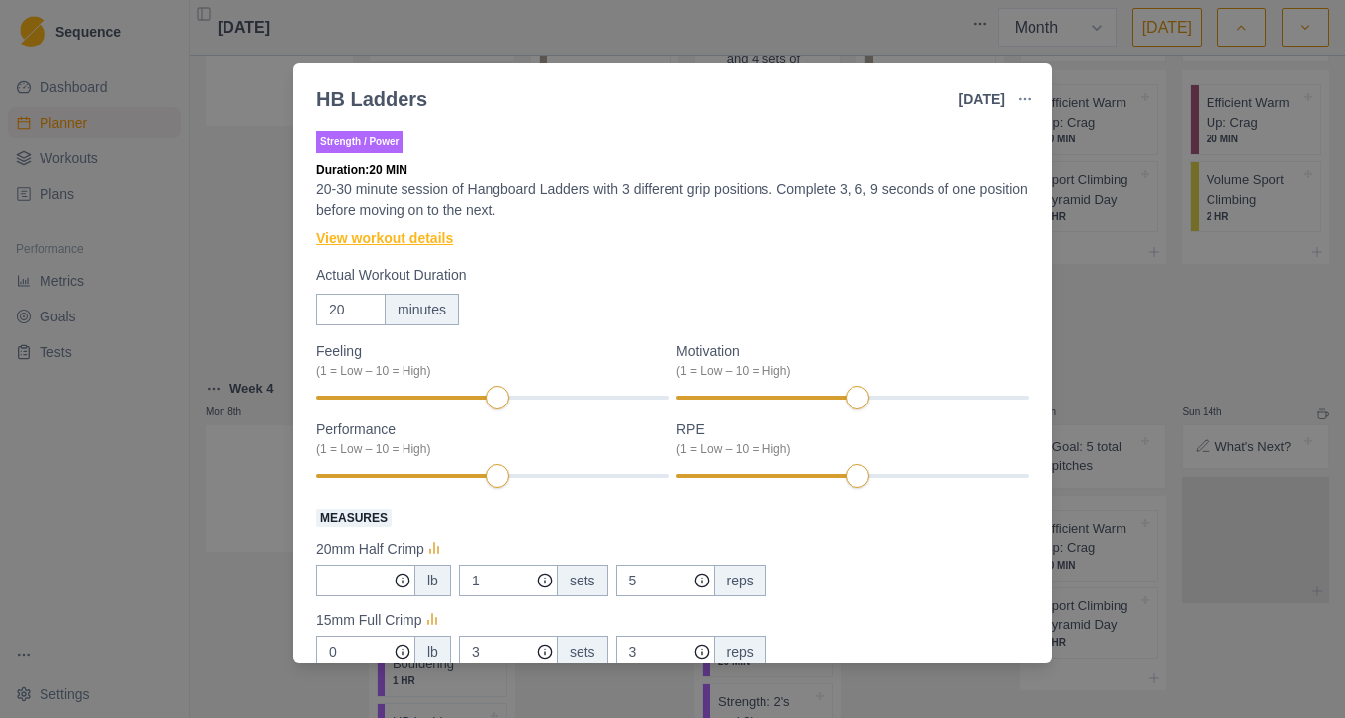
click at [406, 234] on link "View workout details" at bounding box center [385, 238] width 136 height 21
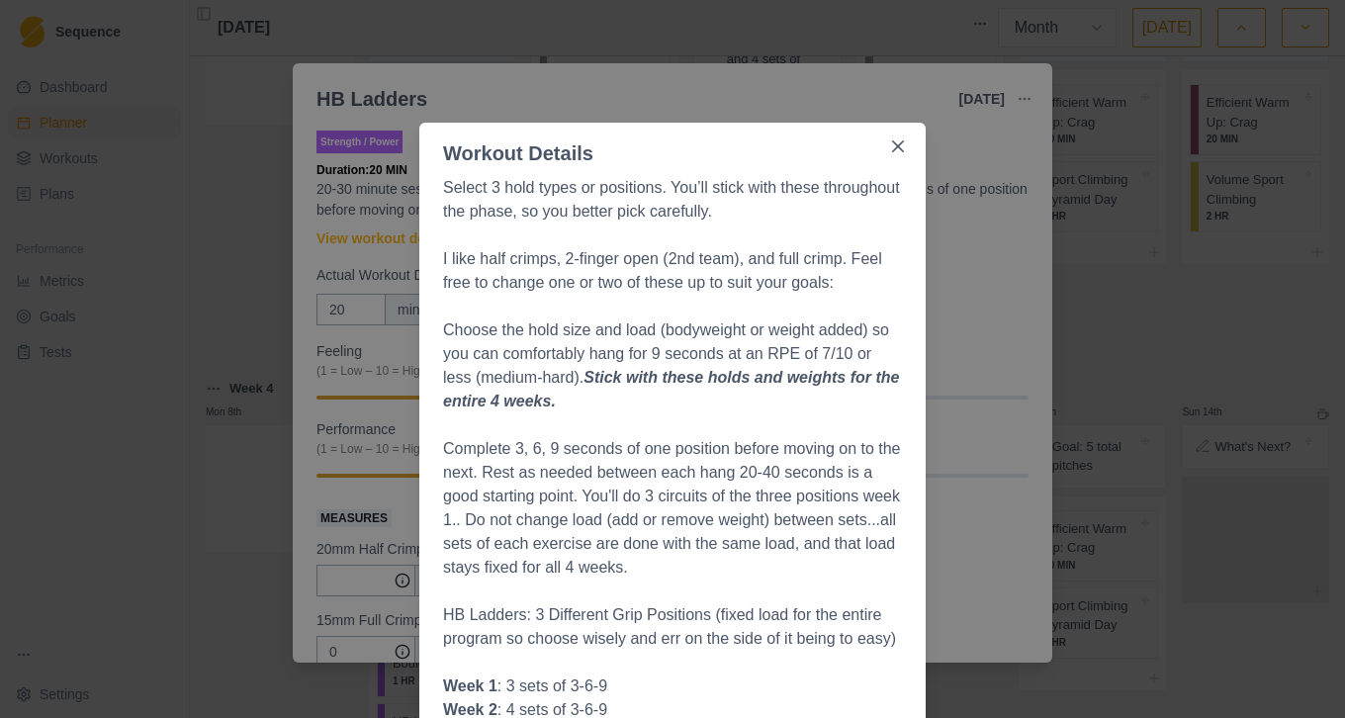
scroll to position [0, 0]
click at [895, 143] on icon "Close" at bounding box center [898, 146] width 12 height 12
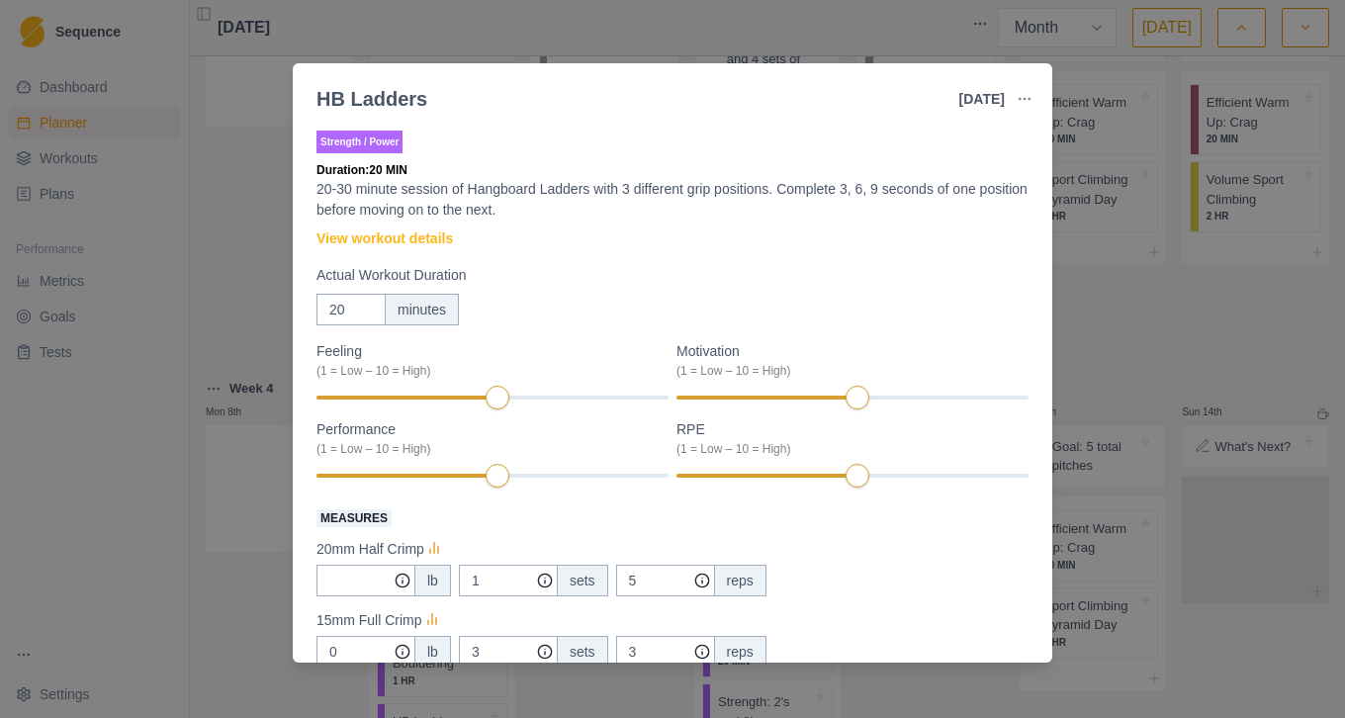
click at [1173, 347] on div "HB Ladders 4 Sep 2025 Link To Goal View Workout Metrics Edit Original Workout R…" at bounding box center [672, 359] width 1345 height 718
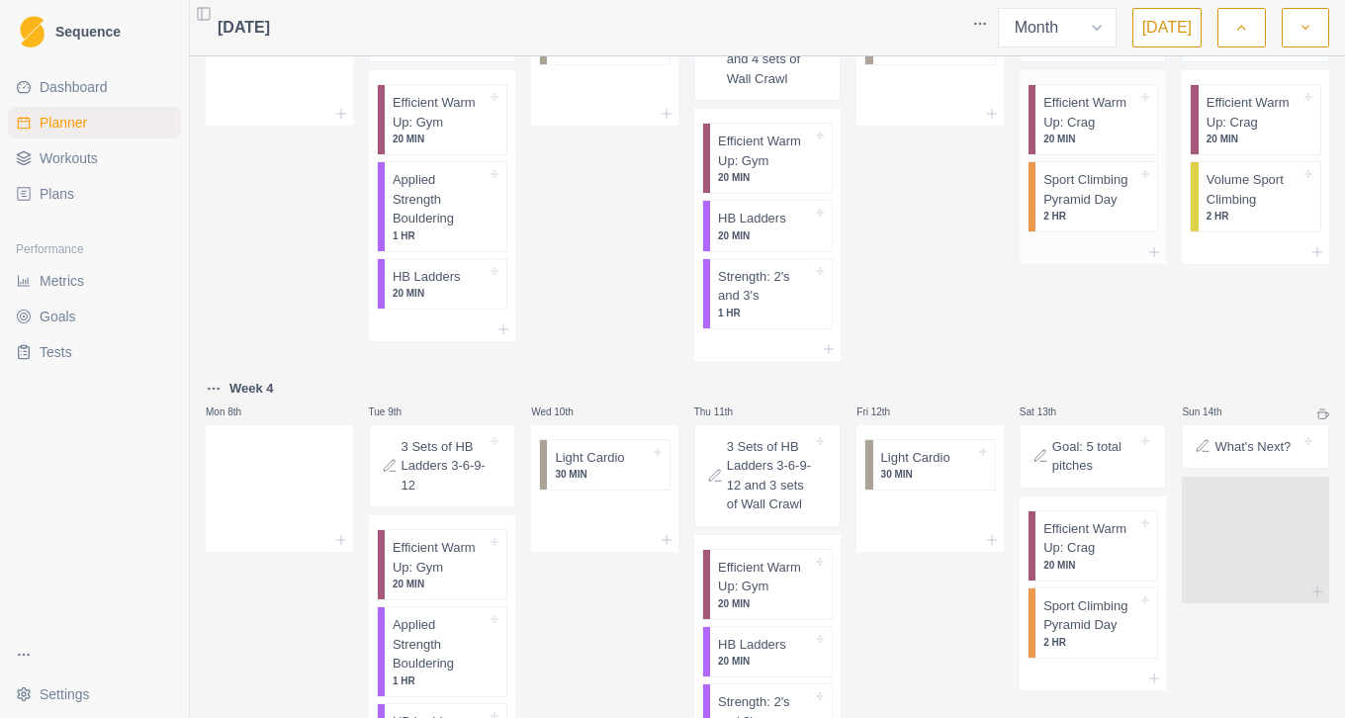
click at [1072, 209] on p "Sport Climbing Pyramid Day" at bounding box center [1090, 189] width 94 height 39
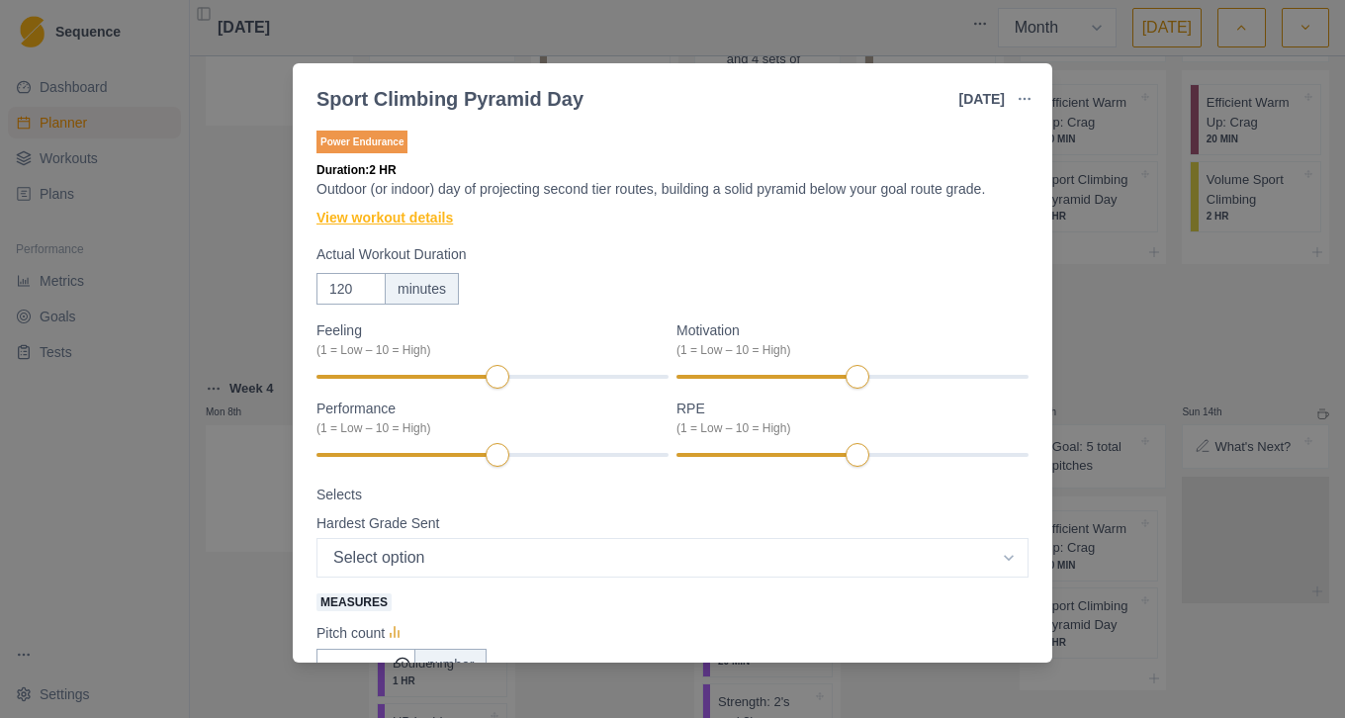
click at [439, 222] on link "View workout details" at bounding box center [385, 218] width 136 height 21
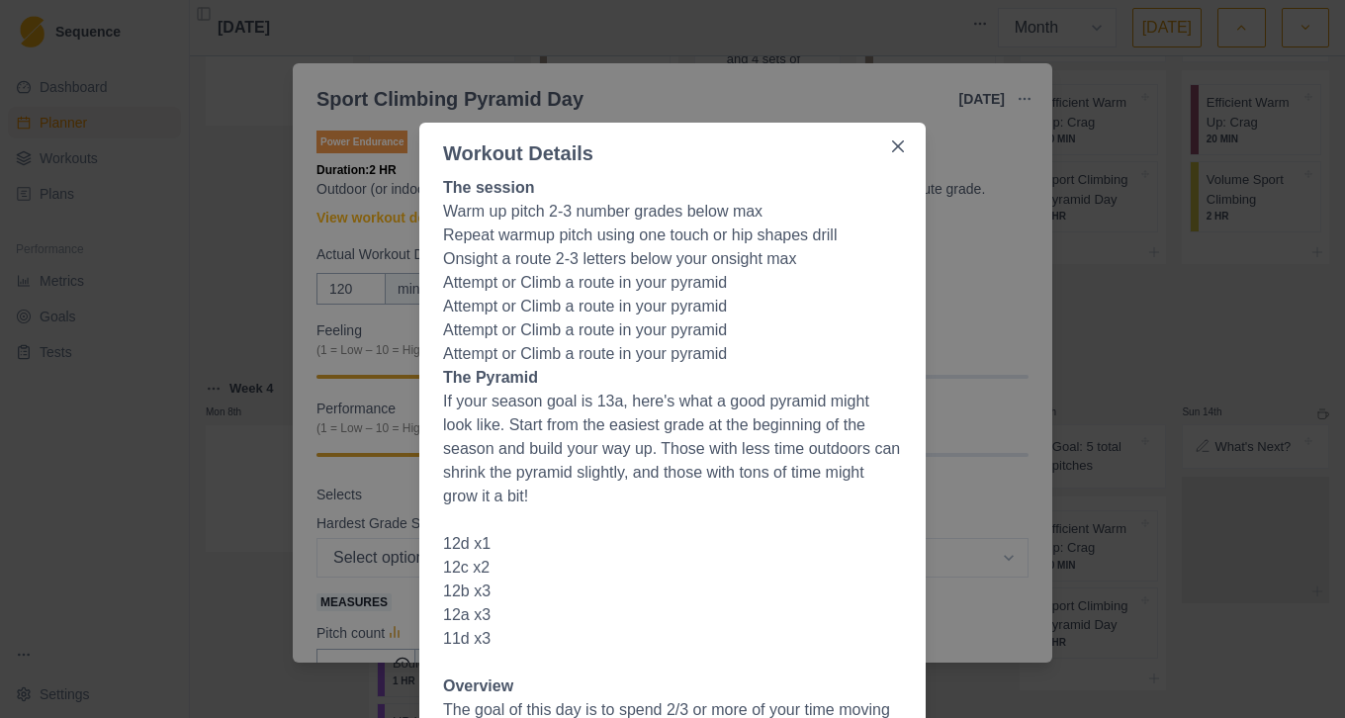
click at [591, 585] on li "12b x3" at bounding box center [672, 592] width 459 height 24
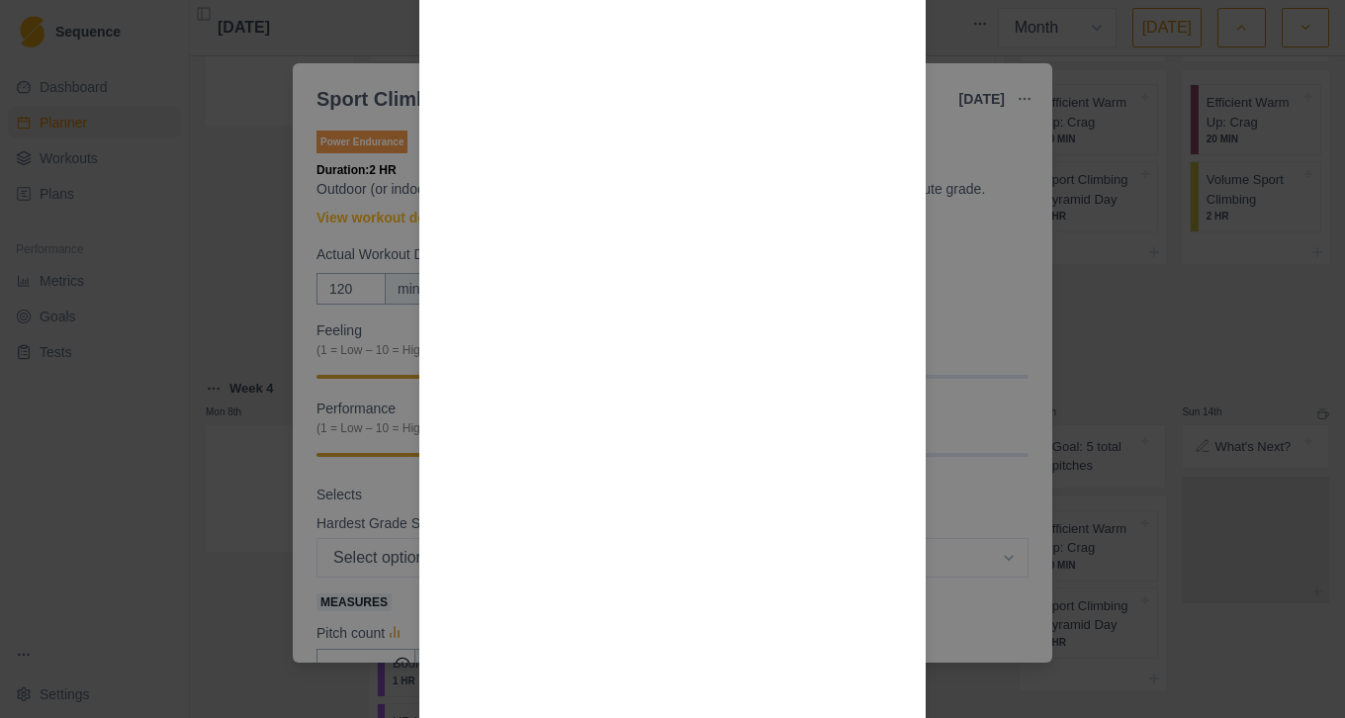
scroll to position [1597, 0]
click at [1113, 405] on div "Workout Details The session Warm up pitch 2-3 number grades below max Repeat wa…" at bounding box center [672, 359] width 1345 height 718
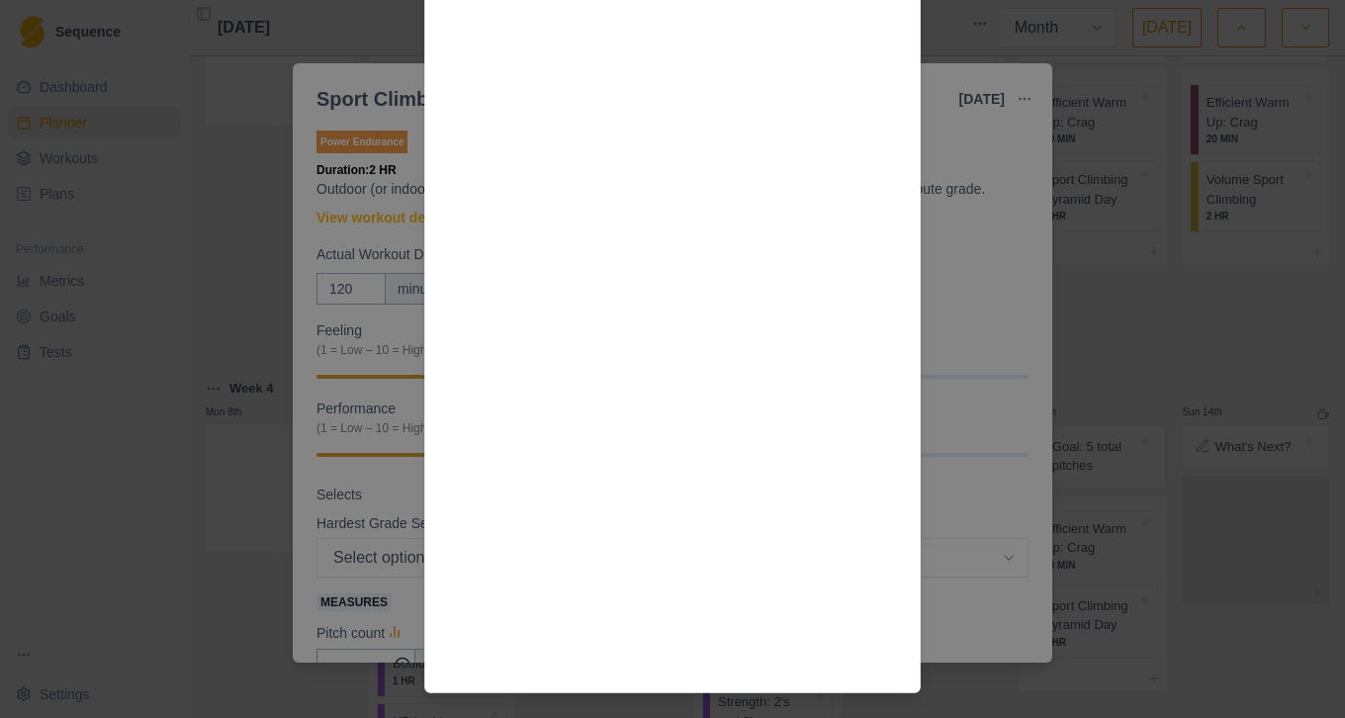
click at [1113, 405] on div "Sport Climbing Pyramid Day 6 Sep 2025 Link To Goal View Workout Metrics Edit Or…" at bounding box center [672, 359] width 1345 height 718
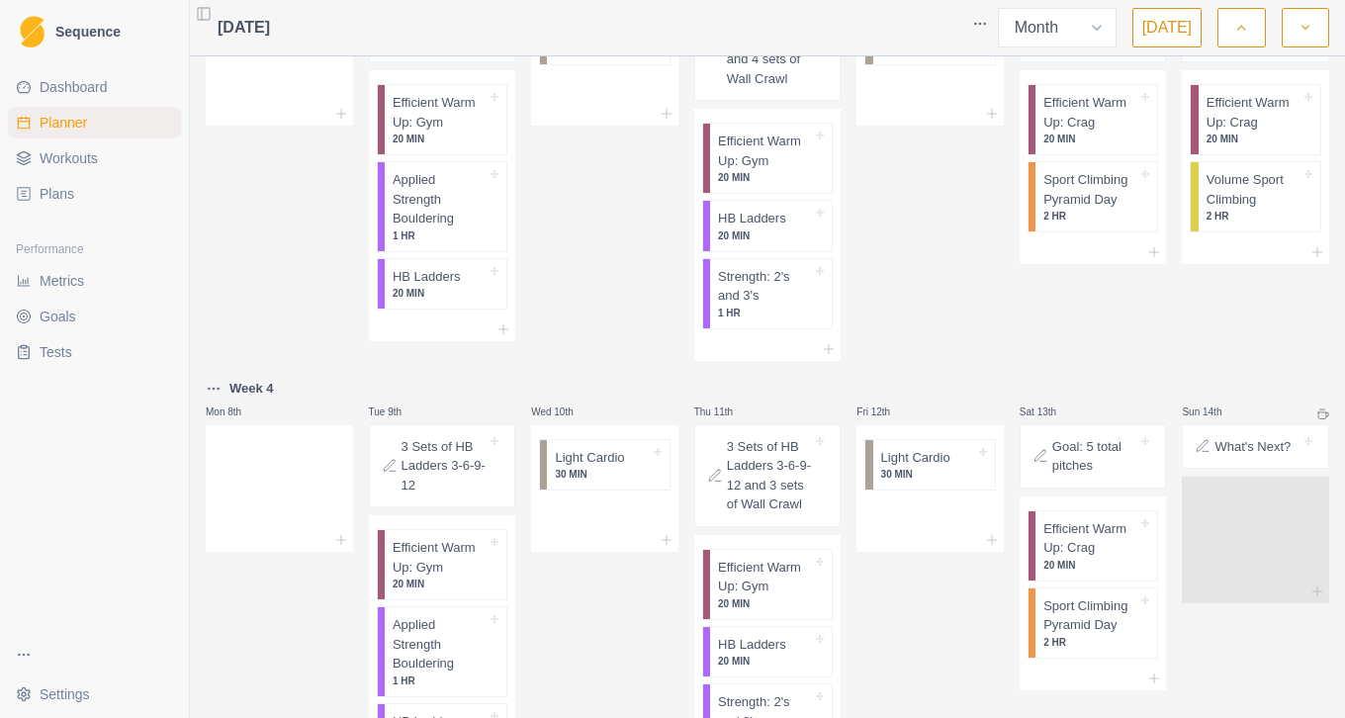
click at [1113, 401] on div at bounding box center [1093, 389] width 147 height 24
click at [987, 334] on div "Fri 5th Light Cardio 30 MIN" at bounding box center [930, 156] width 147 height 410
